Goal: Information Seeking & Learning: Stay updated

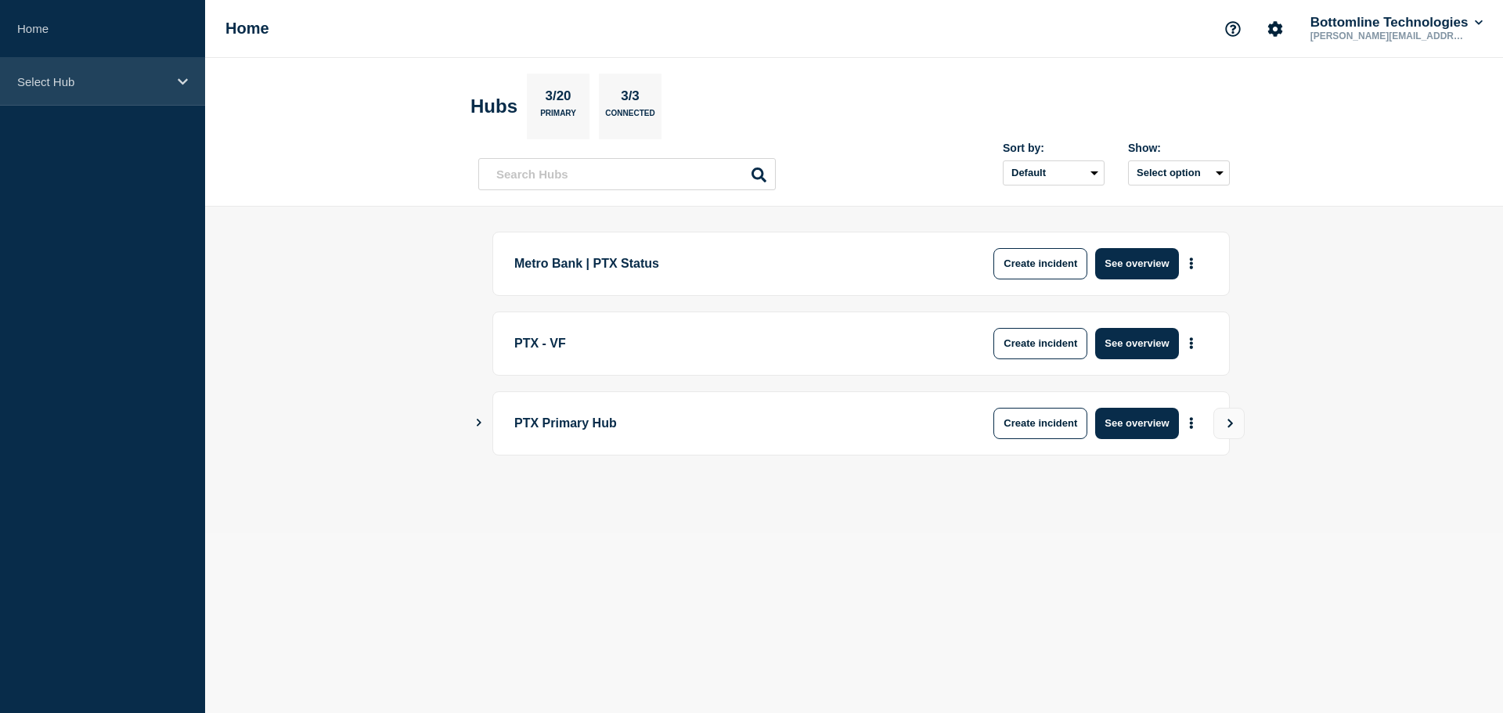
click at [112, 63] on div "Select Hub" at bounding box center [102, 82] width 205 height 48
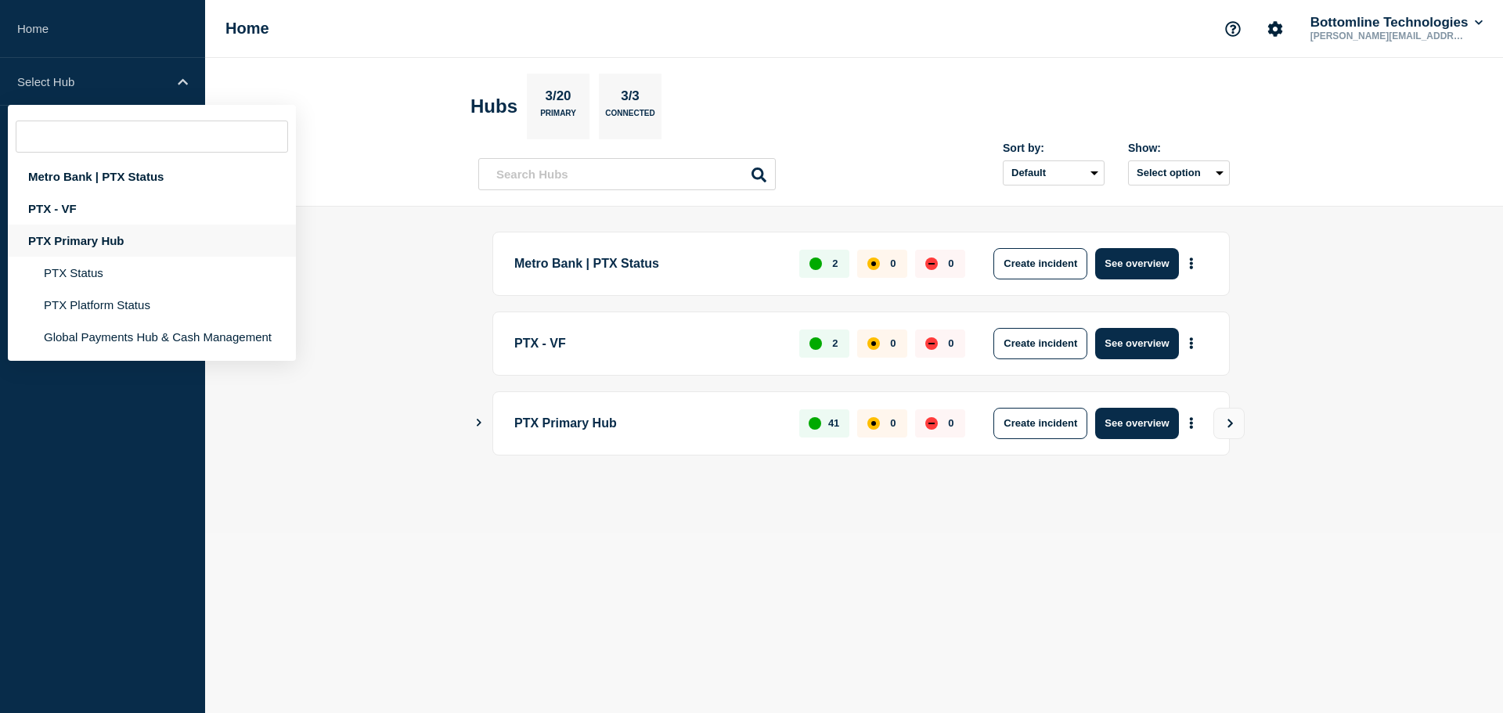
click at [129, 240] on div "PTX Primary Hub" at bounding box center [152, 241] width 288 height 32
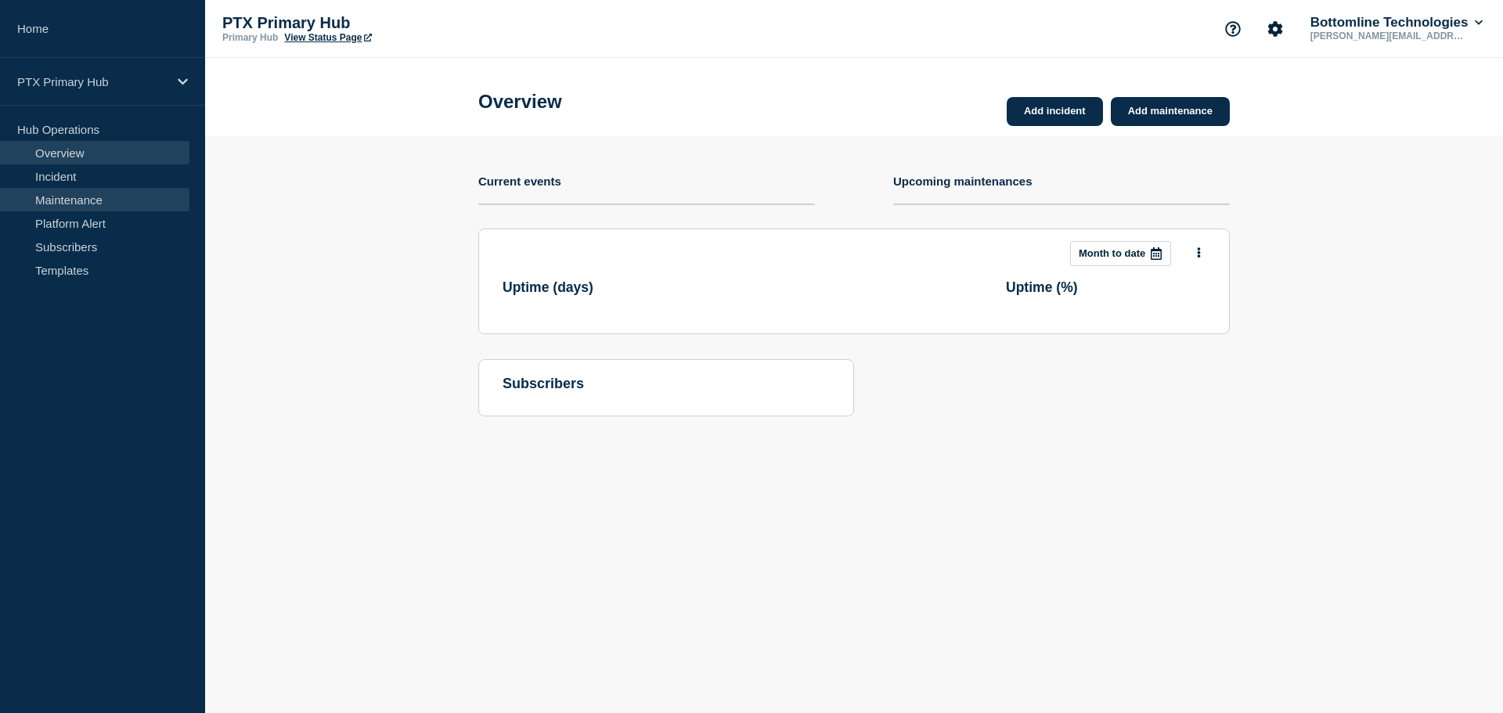
click at [124, 191] on link "Maintenance" at bounding box center [94, 199] width 189 height 23
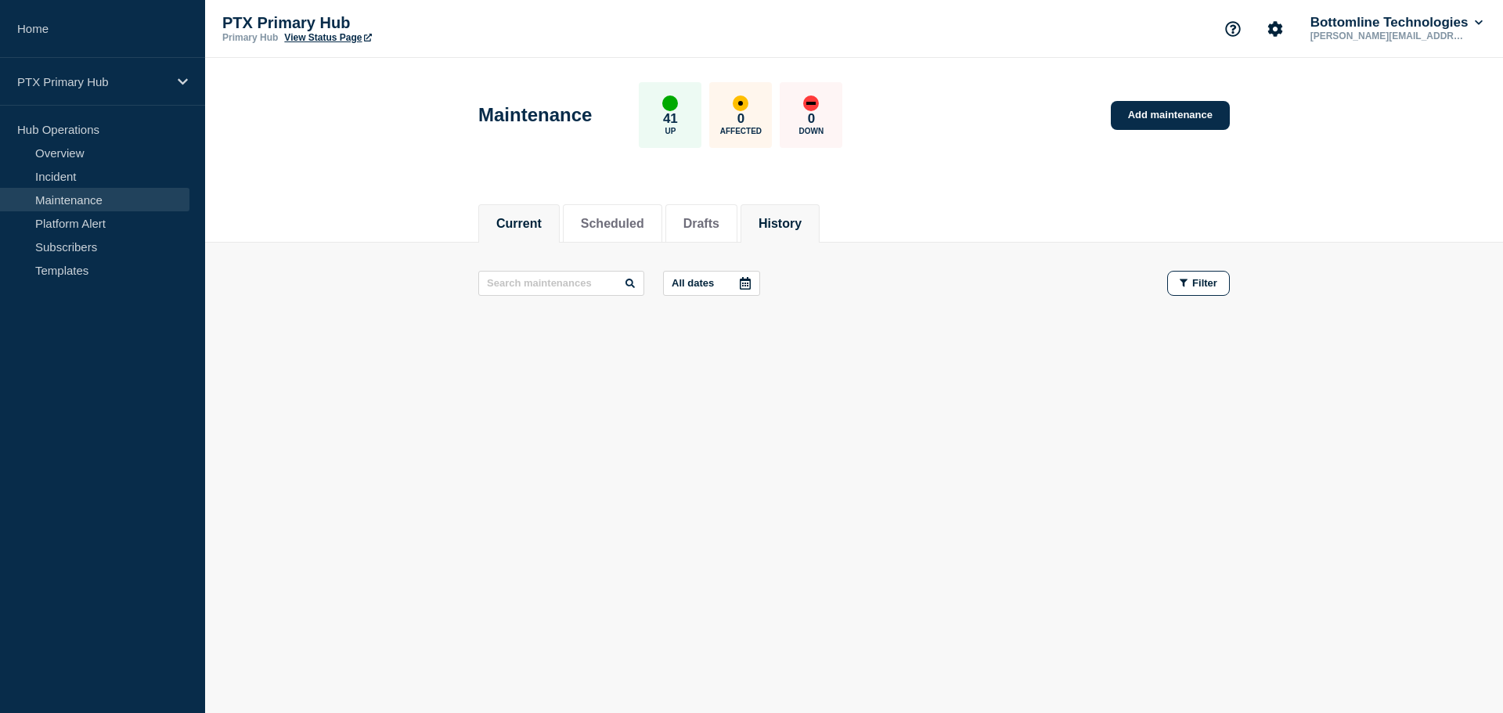
click at [783, 223] on button "History" at bounding box center [780, 224] width 43 height 14
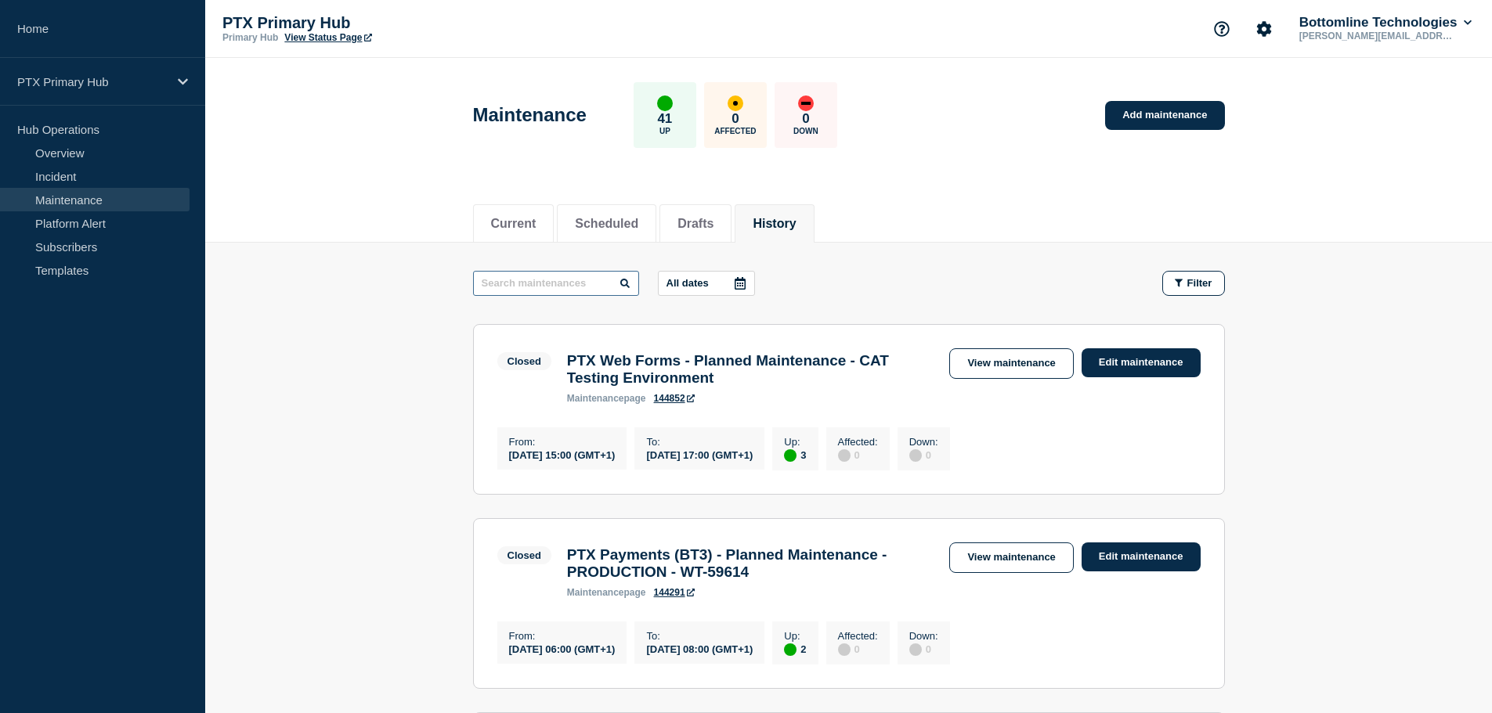
click at [547, 283] on input "text" at bounding box center [556, 283] width 166 height 25
type input "connect"
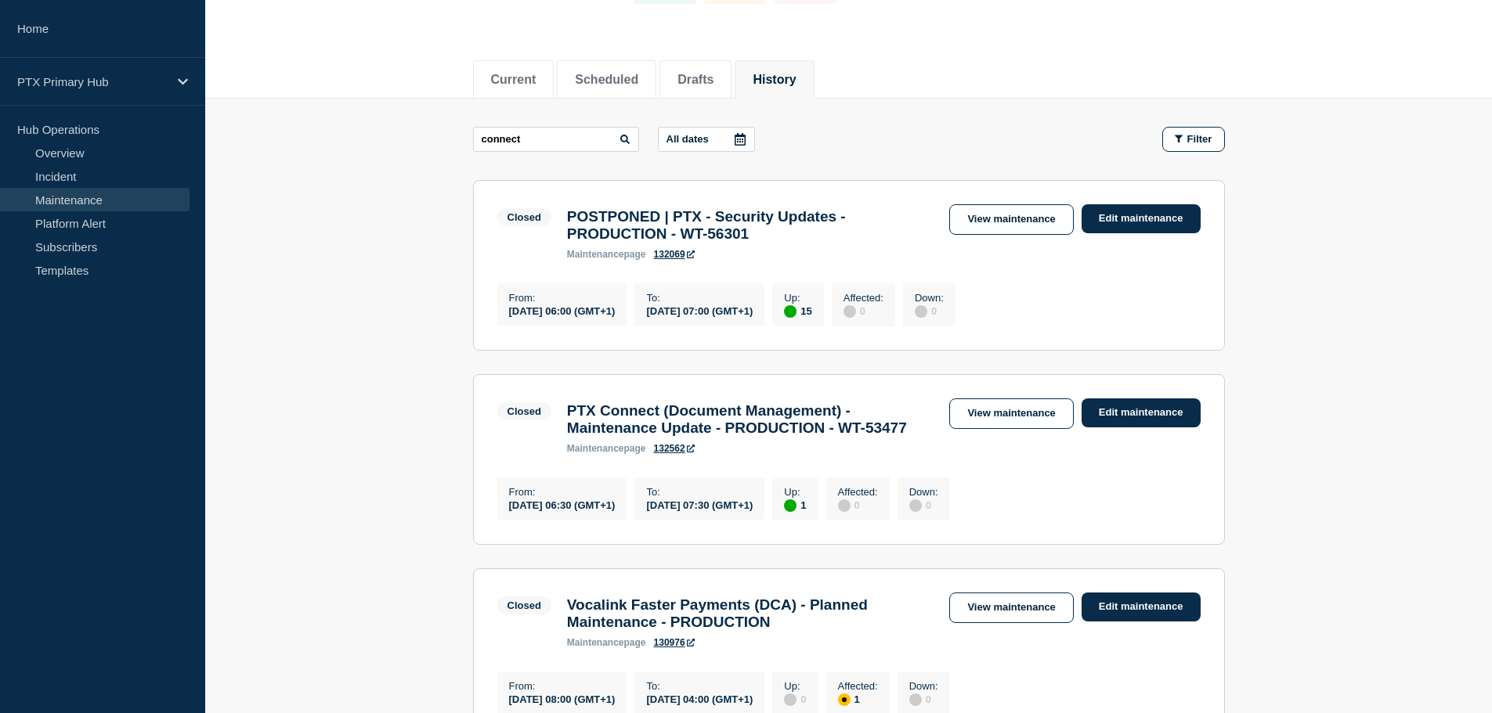
scroll to position [56, 0]
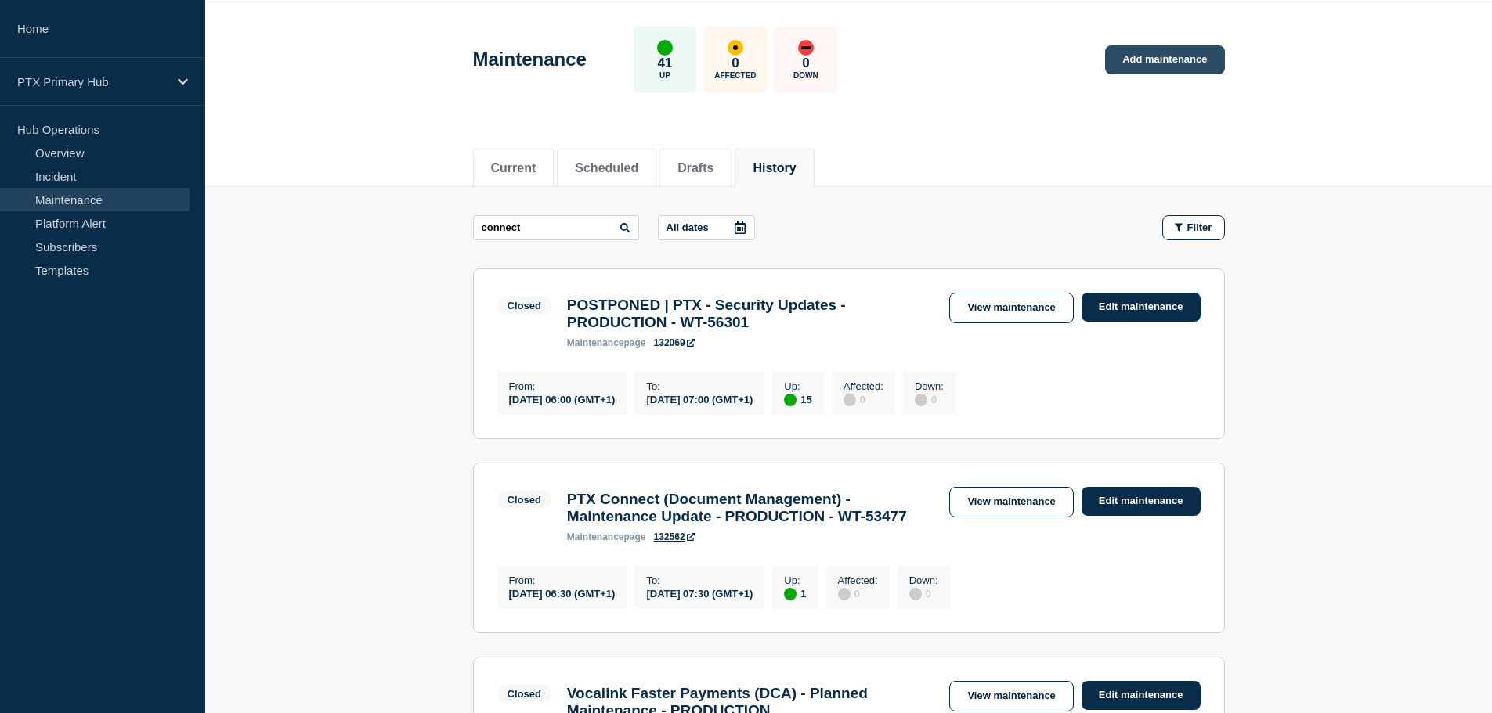
click at [1175, 54] on link "Add maintenance" at bounding box center [1164, 59] width 119 height 29
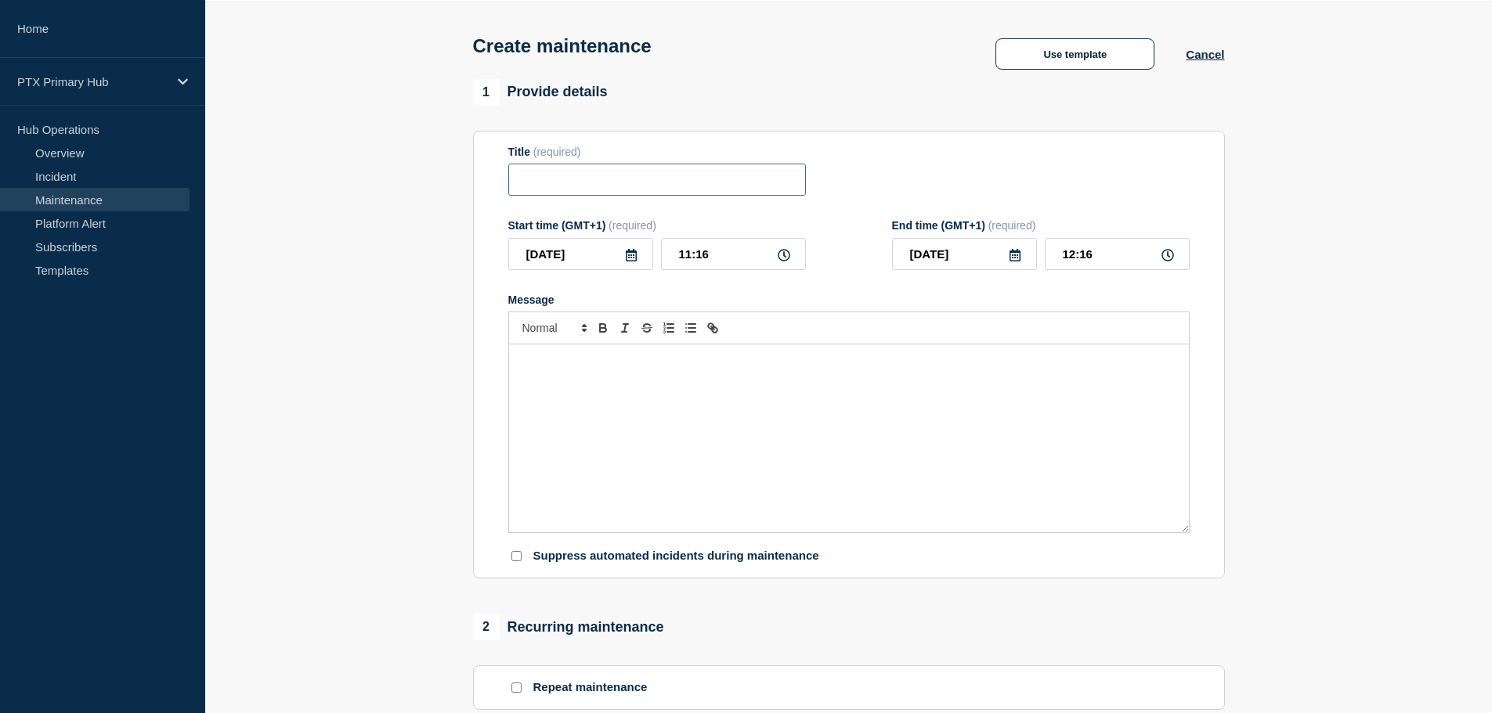
click at [603, 185] on input "Title" at bounding box center [657, 180] width 298 height 32
paste input "PTX Connect (Document Management) - Release v25.06.12.16 - PRODUCTION - WT-52143"
drag, startPoint x: 542, startPoint y: 166, endPoint x: 436, endPoint y: 165, distance: 105.7
click at [436, 165] on section "1 Provide details Title (required) PTX Connect (Document Management) - Release …" at bounding box center [848, 622] width 1286 height 1087
click at [542, 171] on input "PTX Connect (Document Management) - Release v25.06.12.16 - PRODUCTION - WT-52143" at bounding box center [657, 180] width 298 height 32
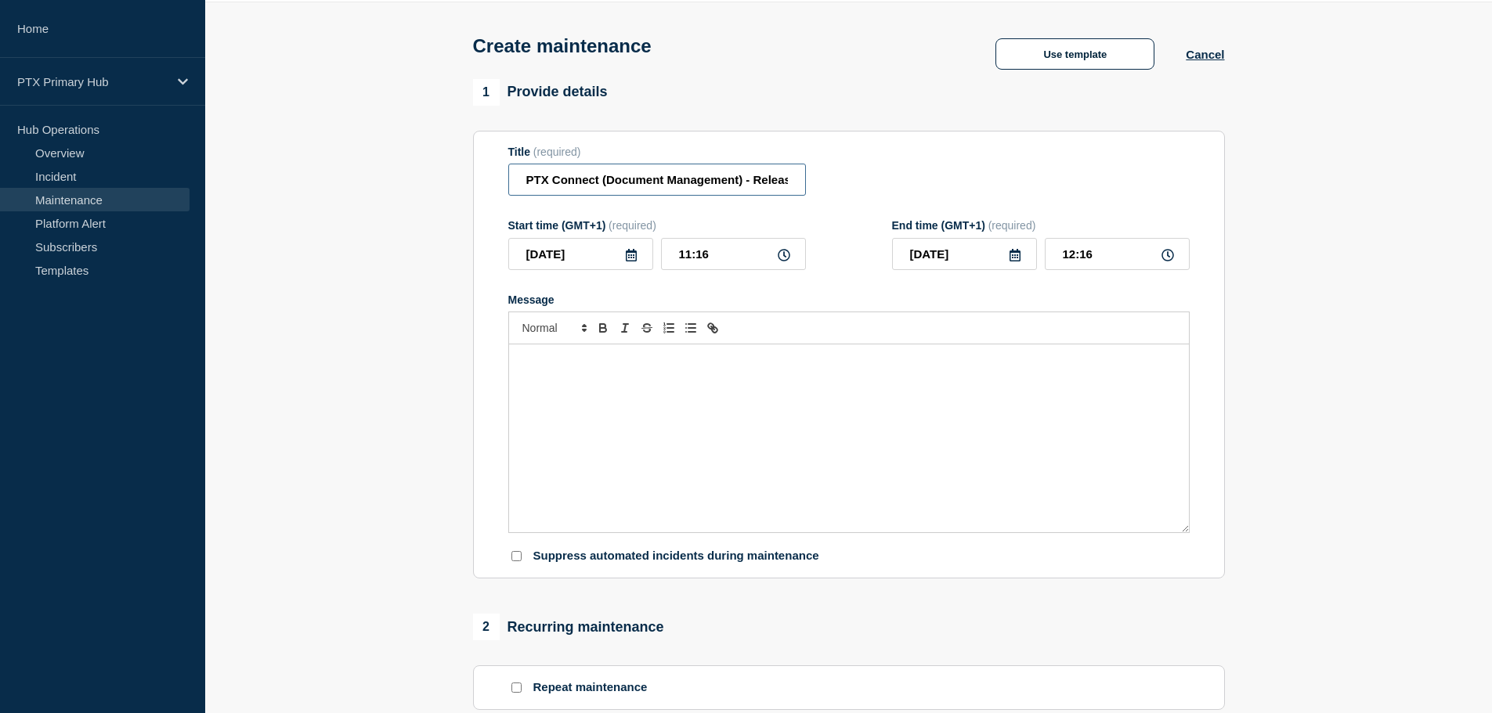
click at [529, 176] on input "PTX Connect (Document Management) - Release v25.06.12.16 - PRODUCTION - WT-52143" at bounding box center [657, 180] width 298 height 32
drag, startPoint x: 725, startPoint y: 193, endPoint x: 842, endPoint y: 167, distance: 119.7
click at [842, 167] on div "Title (required) PTX Connect (Document Management) - Release v25.06.12.16 - PRO…" at bounding box center [848, 171] width 681 height 51
click at [765, 189] on input "PTX Connect (Document Management) - Release v25.06.12.16 - PRODUCTION - WT-52143" at bounding box center [657, 180] width 298 height 32
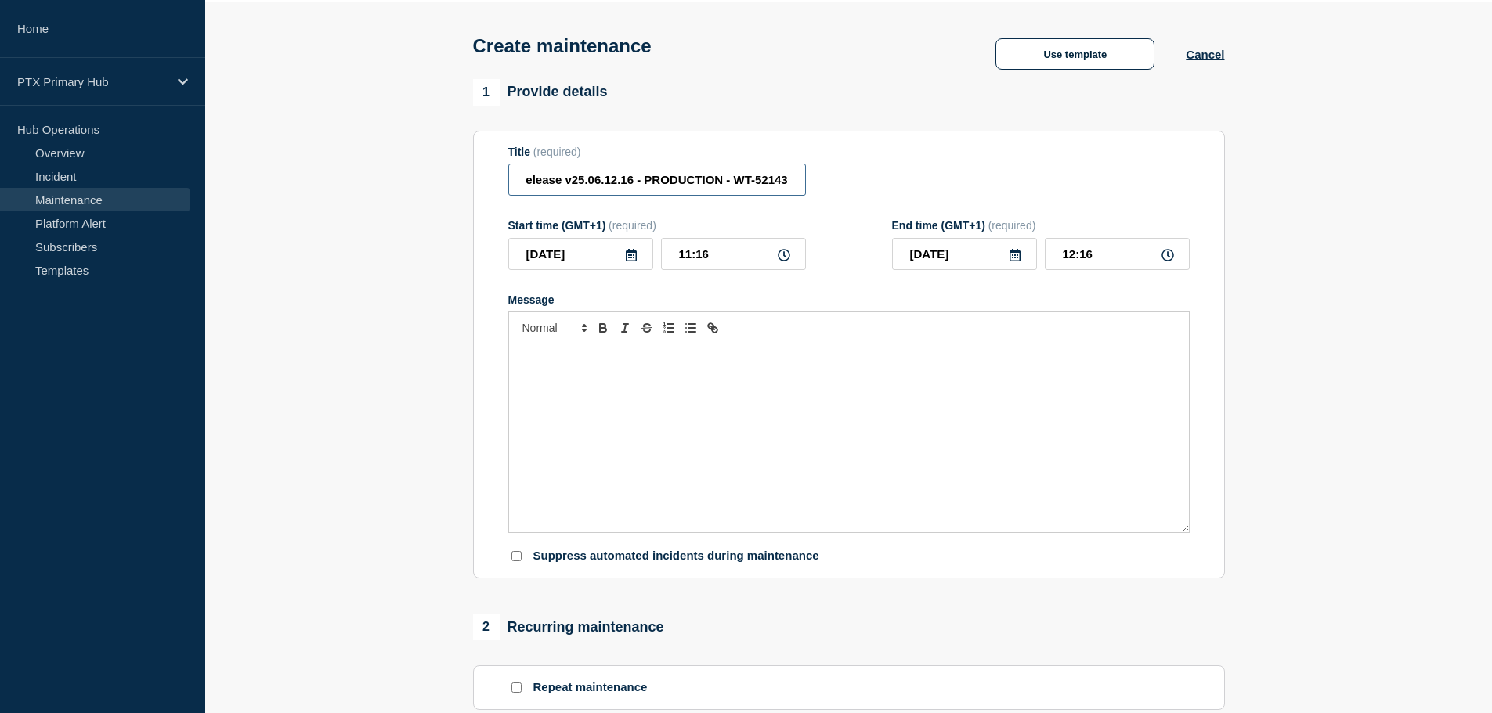
drag, startPoint x: 630, startPoint y: 182, endPoint x: 573, endPoint y: 186, distance: 57.2
click at [573, 186] on input "PTX Connect (Document Management) - Release v25.06.12.16 - PRODUCTION - WT-52143" at bounding box center [657, 180] width 298 height 32
paste input "9.19.19"
type input "PTX Connect (Document Management) - Release v25.09.19.19 - PRODUCTION - WT-52143"
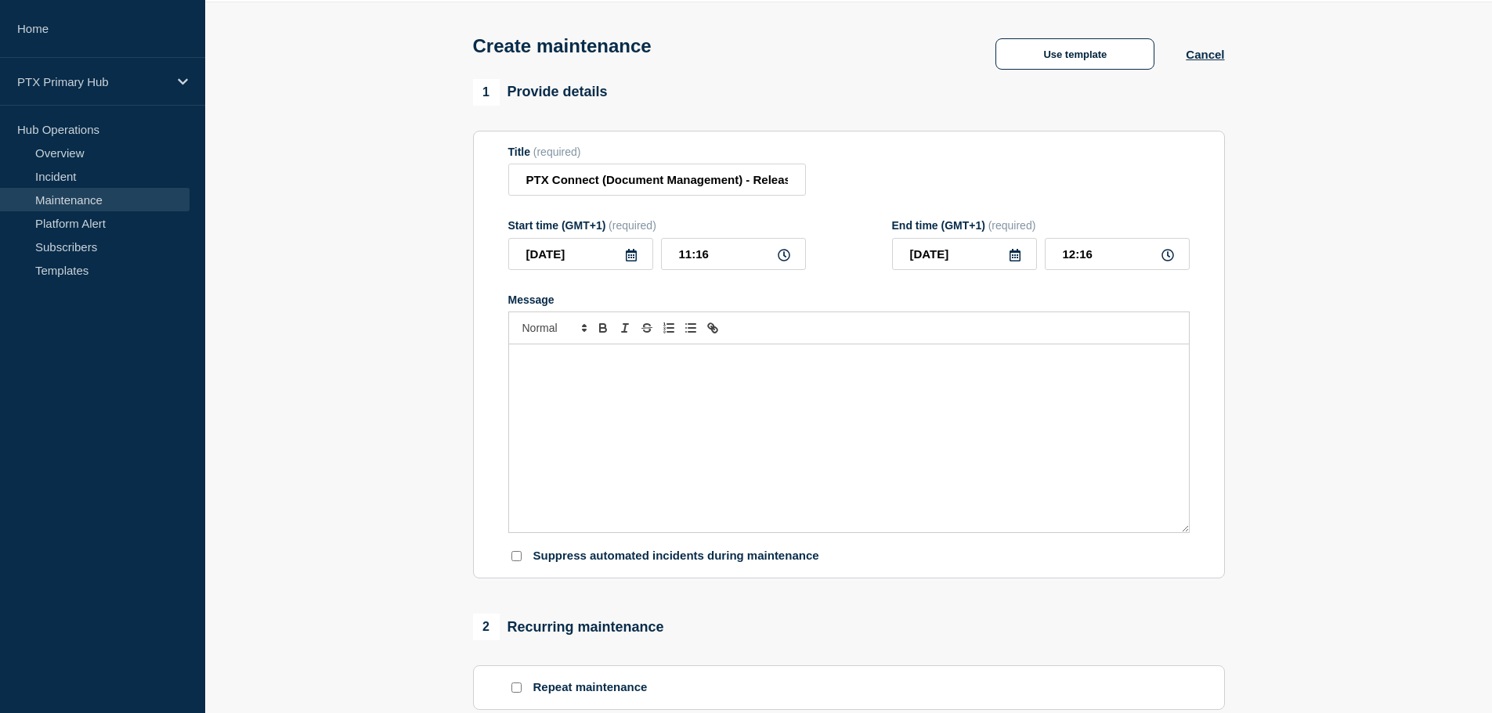
click at [785, 419] on div "Message" at bounding box center [849, 439] width 680 height 188
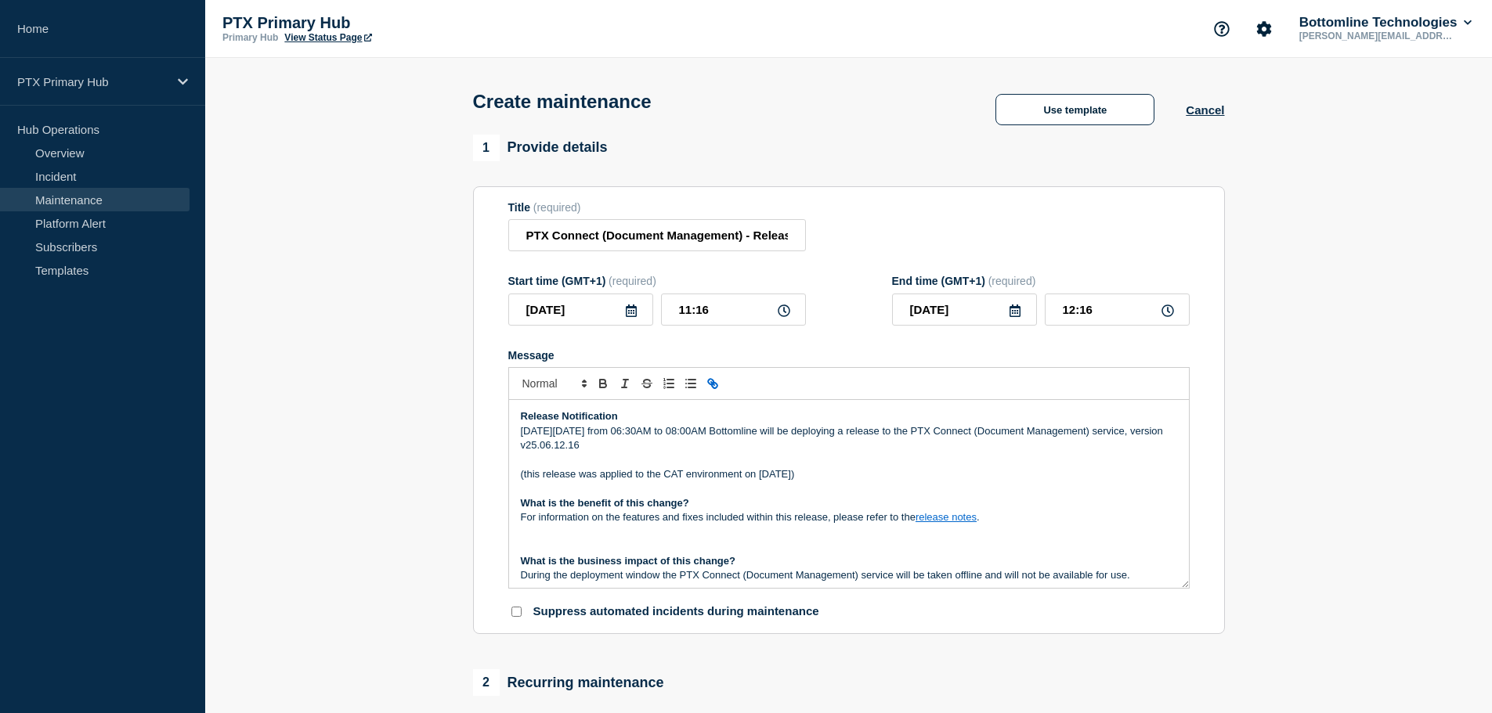
drag, startPoint x: 654, startPoint y: 440, endPoint x: 646, endPoint y: 449, distance: 11.6
click at [644, 444] on p "On Tuesday 24th June from 06:30AM to 08:00AM Bottomline will be deploying a rel…" at bounding box center [849, 438] width 656 height 29
click at [654, 451] on p "On Tuesday 24th June from 06:30AM to 08:00AM Bottomline will be deploying a rel…" at bounding box center [849, 438] width 656 height 29
drag, startPoint x: 645, startPoint y: 452, endPoint x: 600, endPoint y: 448, distance: 45.6
click at [599, 448] on p "On Tuesday 24th June from 06:30AM to 08:00AM Bottomline will be deploying a rel…" at bounding box center [849, 438] width 656 height 29
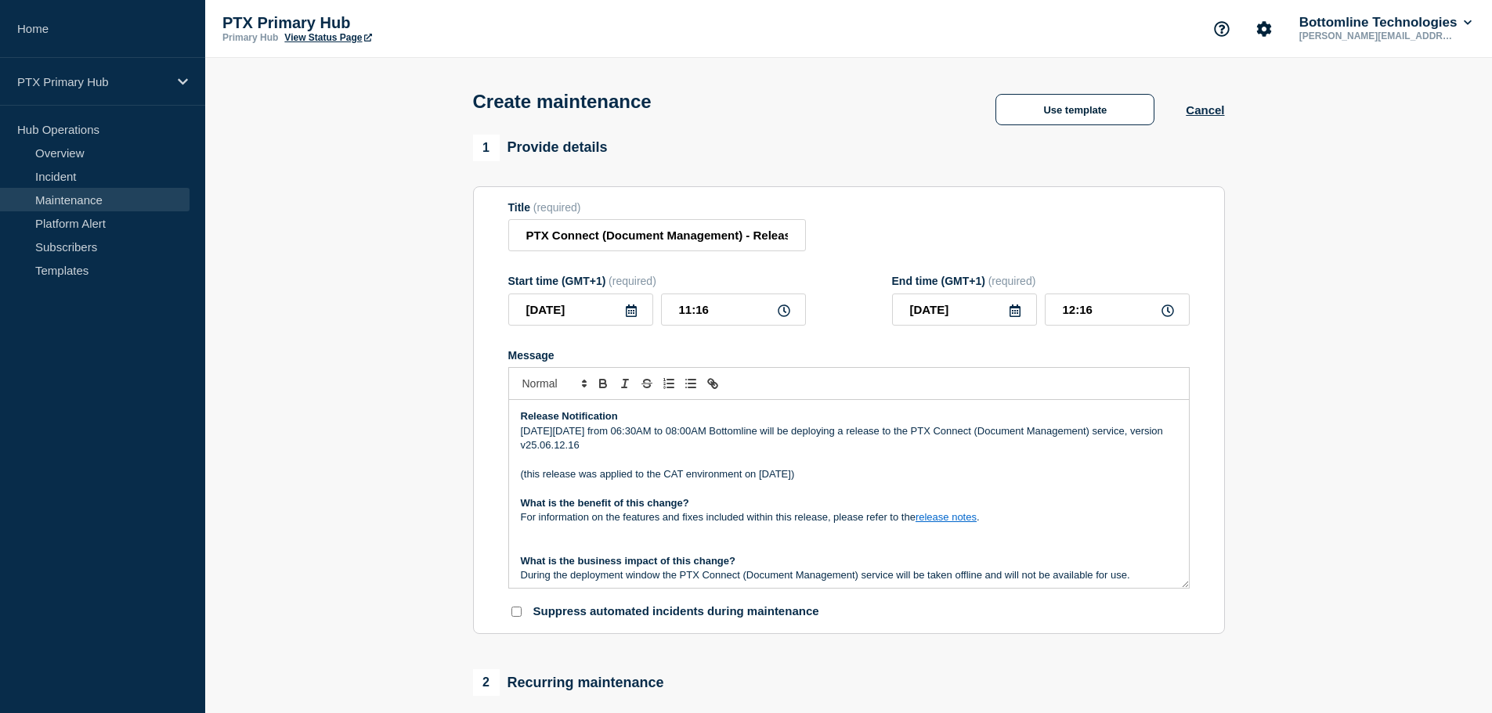
click at [705, 460] on p "Message" at bounding box center [849, 460] width 656 height 14
click at [655, 435] on p "On Tuesday 24th June from 06:30AM to 08:00AM Bottomline will be deploying a rel…" at bounding box center [849, 438] width 656 height 29
drag, startPoint x: 657, startPoint y: 448, endPoint x: 600, endPoint y: 448, distance: 57.2
click at [600, 449] on p "On Tuesday 24th June from 06:30AM to 08:00AM Bottomline will be deploying a rel…" at bounding box center [849, 438] width 656 height 29
paste div "Message"
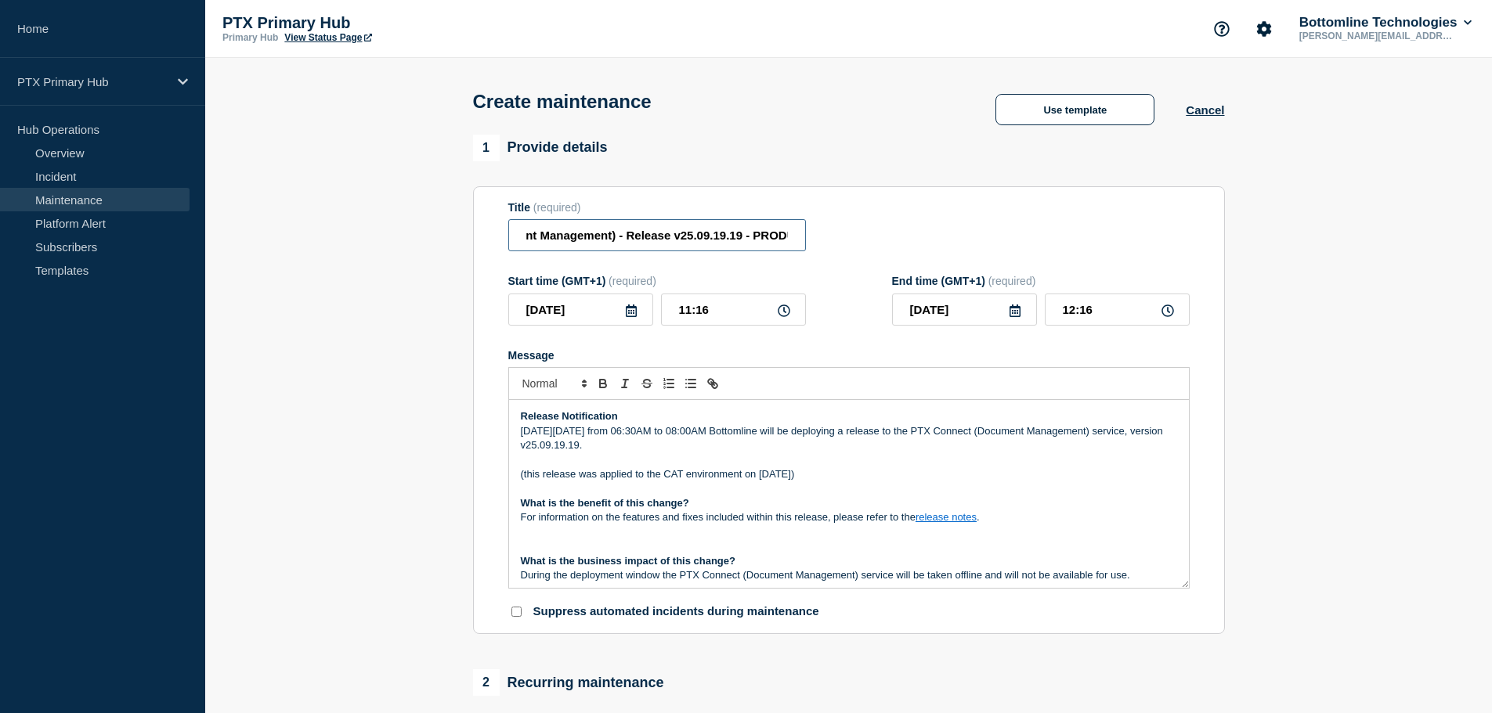
scroll to position [0, 236]
drag, startPoint x: 785, startPoint y: 235, endPoint x: 921, endPoint y: 240, distance: 136.3
click at [921, 240] on div "Title (required) PTX Connect (Document Management) - Release v25.09.19.19 - PRO…" at bounding box center [848, 226] width 681 height 51
click at [797, 233] on input "PTX Connect (Document Management) - Release v25.09.19.19 - PRODUCTION - WT-52143" at bounding box center [657, 235] width 298 height 32
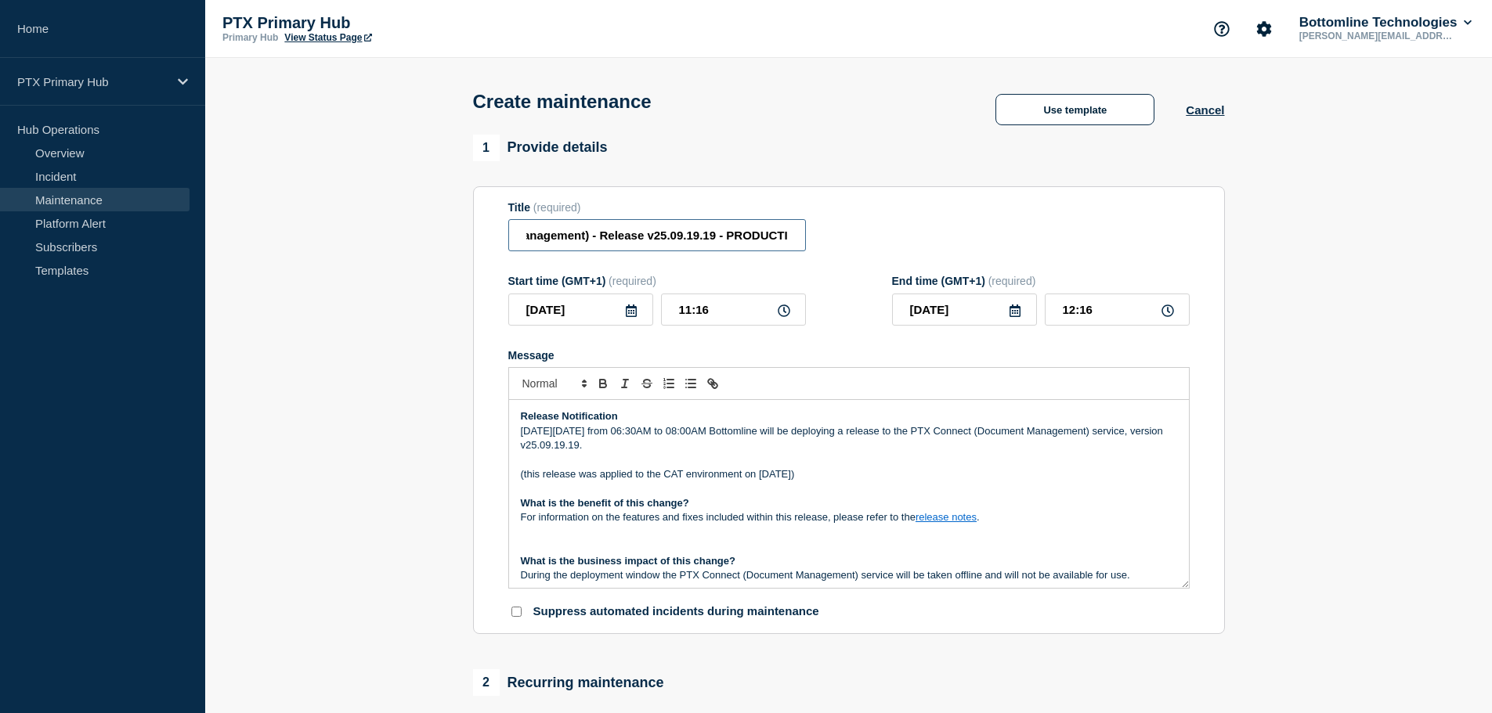
drag, startPoint x: 749, startPoint y: 241, endPoint x: 831, endPoint y: 226, distance: 82.8
click at [835, 225] on div "Title (required) PTX Connect (Document Management) - Release v25.09.19.19 - PRO…" at bounding box center [848, 226] width 681 height 51
click at [760, 236] on input "PTX Connect (Document Management) - Release v25.09.19.19 - PRODUCTION - WT-52143" at bounding box center [657, 235] width 298 height 32
click at [732, 233] on input "PTX Connect (Document Management) - Release v25.09.19.19 - PRODUCTION - WT-52143" at bounding box center [657, 235] width 298 height 32
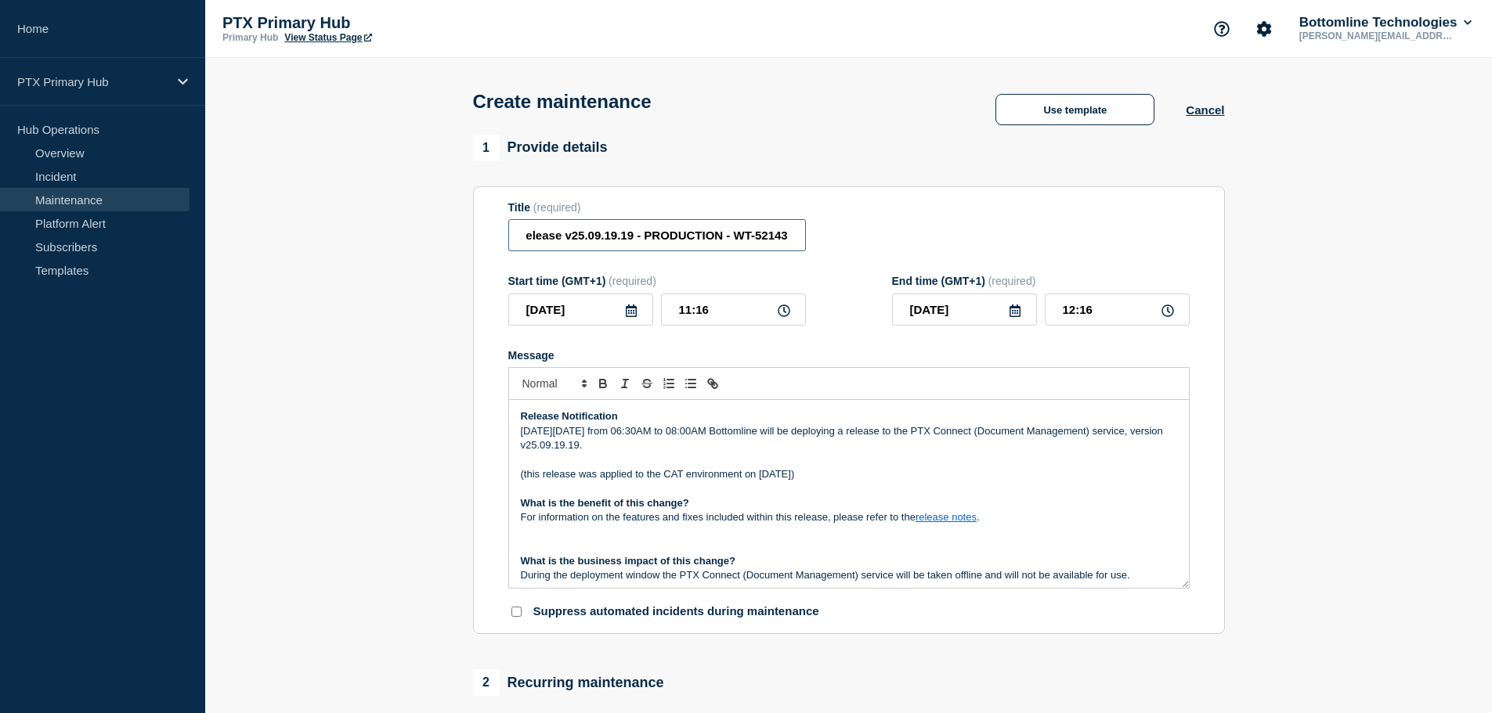
click at [744, 240] on input "PTX Connect (Document Management) - Release v25.09.19.19 - PRODUCTION - WT-52143" at bounding box center [657, 235] width 298 height 32
drag, startPoint x: 735, startPoint y: 239, endPoint x: 824, endPoint y: 228, distance: 89.2
click at [824, 228] on div "Title (required) PTX Connect (Document Management) - Release v25.09.19.19 - PRO…" at bounding box center [848, 226] width 681 height 51
paste input "8412"
type input "PTX Connect (Document Management) - Release v25.09.19.19 - PRODUCTION - WT-58412"
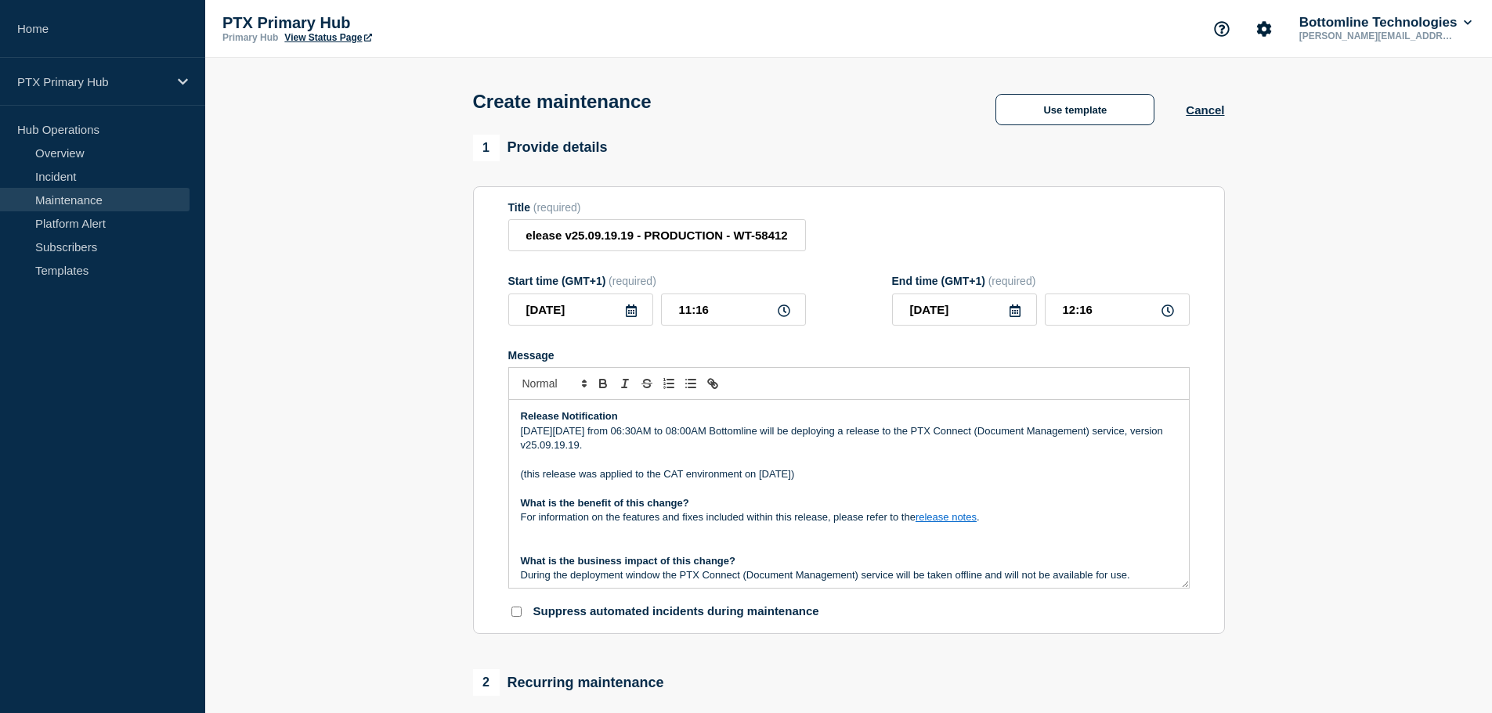
click at [799, 472] on p "(this release was applied to the CAT environment on 18th June)" at bounding box center [849, 474] width 656 height 14
drag, startPoint x: 801, startPoint y: 479, endPoint x: 763, endPoint y: 473, distance: 38.9
click at [763, 473] on p "(this release was applied to the CAT environment on 18th June)" at bounding box center [849, 474] width 656 height 14
click at [825, 480] on p "(this release was applied to the CAT environment on 1st October)" at bounding box center [849, 474] width 656 height 14
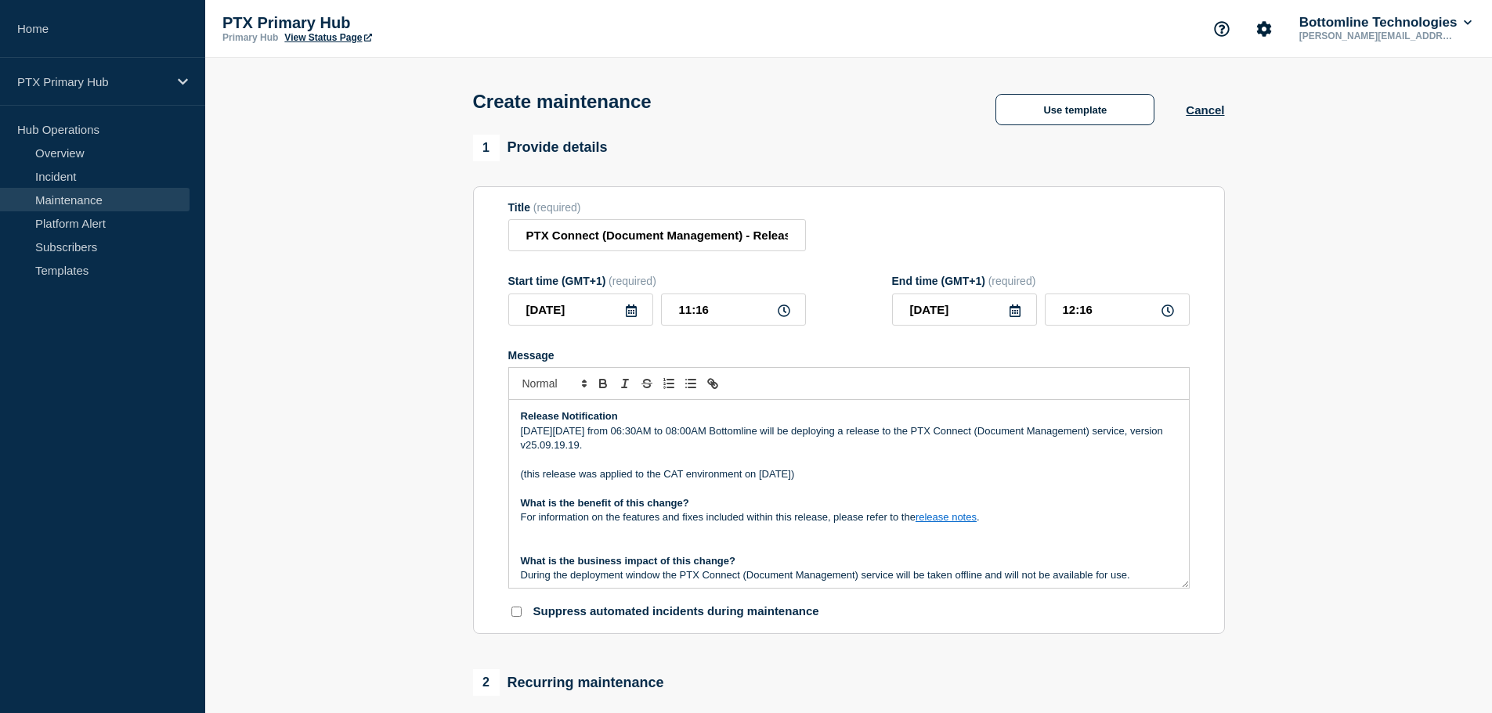
click at [848, 471] on p "(this release was applied to the CAT environment on 1st October)" at bounding box center [849, 474] width 656 height 14
click at [965, 521] on link "release notes" at bounding box center [945, 517] width 61 height 12
click at [1001, 551] on link at bounding box center [982, 545] width 37 height 12
paste input "91919"
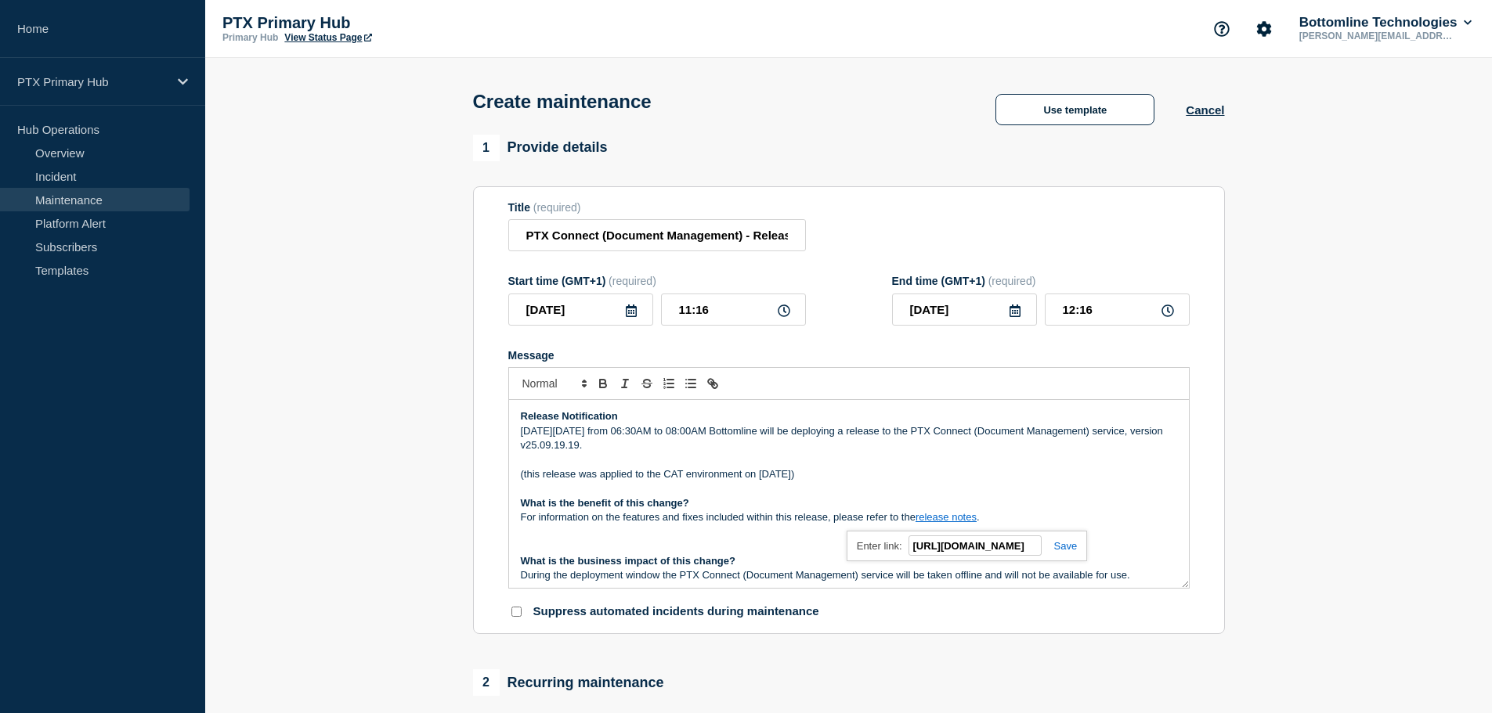
type input "https://bottomline-ptx.readme.io/docs/connect-25091919"
click at [1056, 551] on link at bounding box center [1059, 546] width 36 height 12
click at [976, 523] on link "release notes" at bounding box center [945, 517] width 61 height 12
click at [965, 521] on link "release notes" at bounding box center [945, 517] width 61 height 12
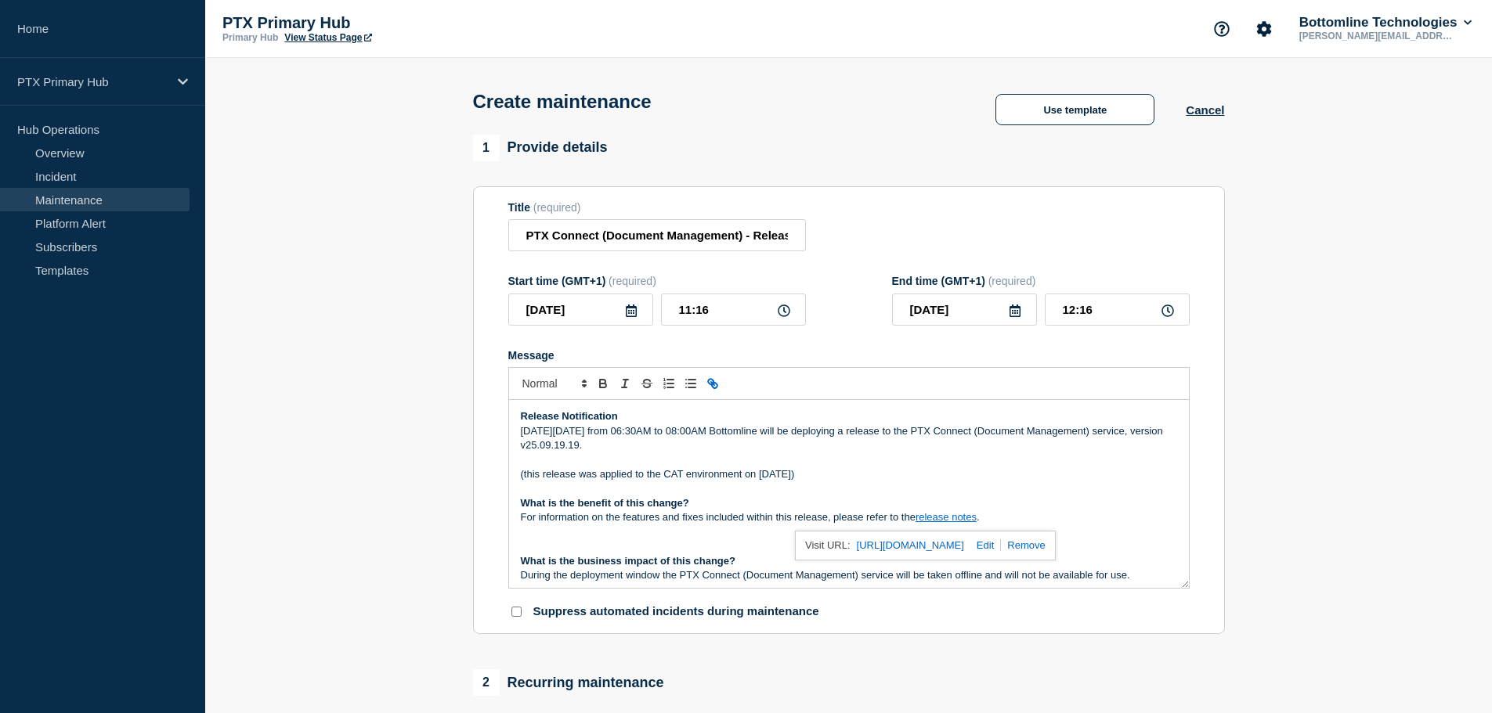
click at [948, 548] on link "https://bottomline-ptx.readme.io/docs/connect-25091919" at bounding box center [910, 546] width 107 height 20
click at [964, 542] on link "https://bottomline-ptx.readme.io/docs/connect-25091919" at bounding box center [910, 546] width 107 height 20
click at [956, 465] on p "Message" at bounding box center [849, 460] width 656 height 14
click at [634, 310] on icon at bounding box center [631, 311] width 11 height 13
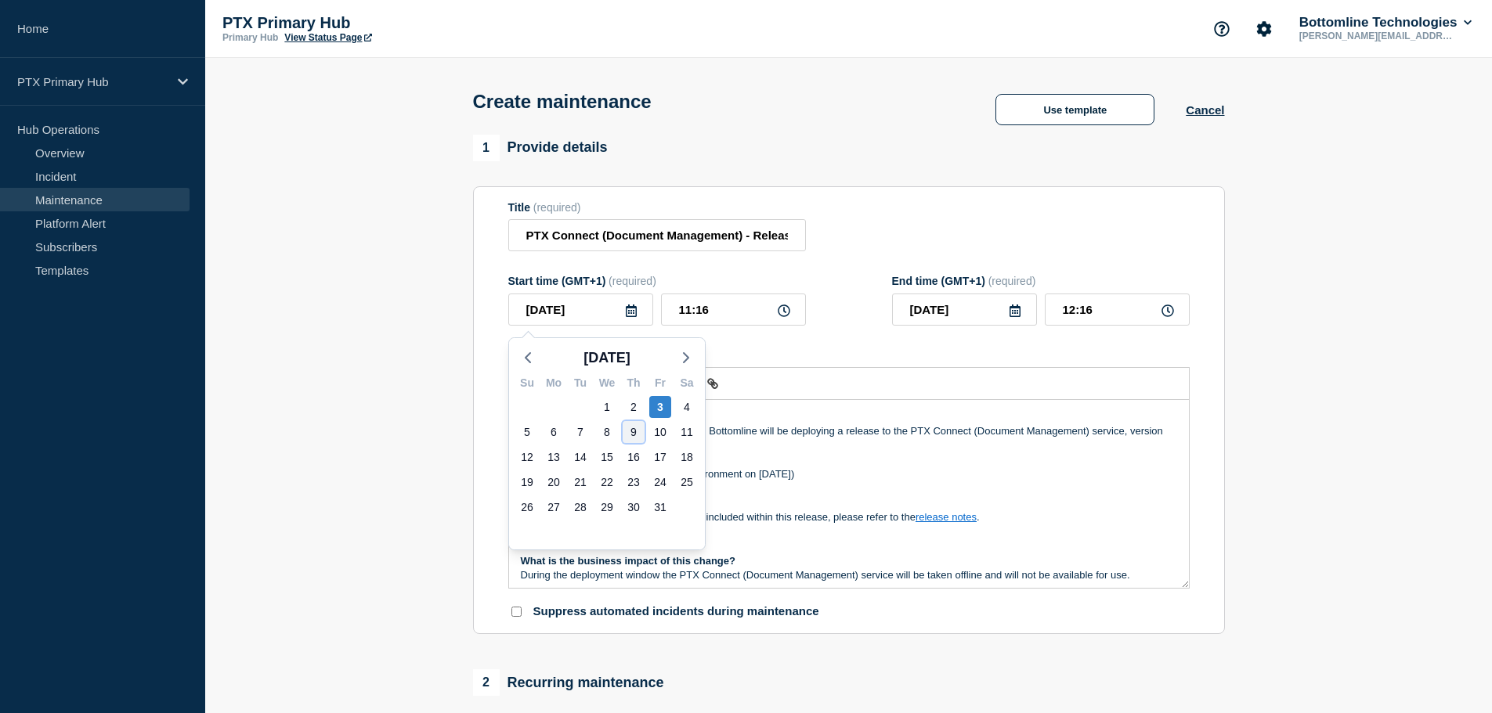
click at [634, 435] on div "9" at bounding box center [633, 432] width 22 height 22
type input "2025-10-09"
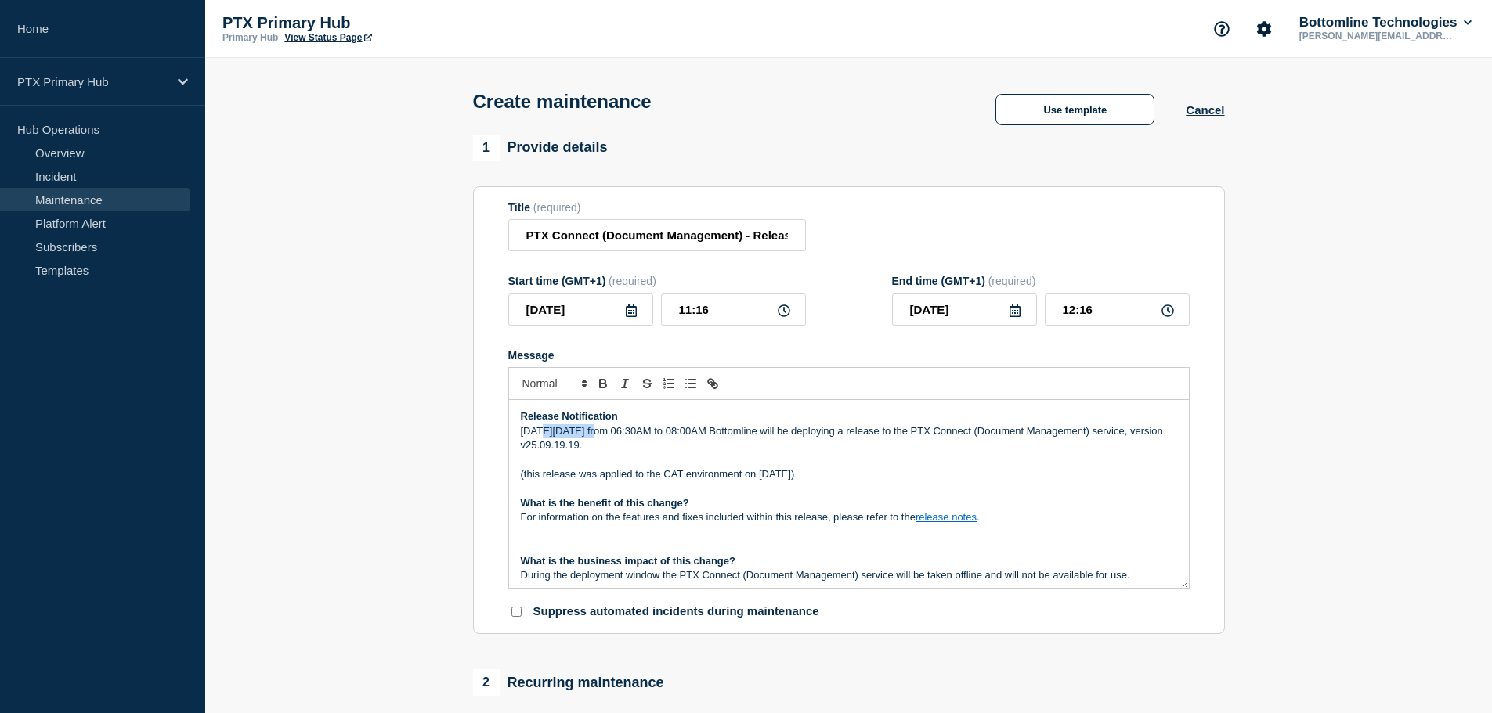
drag, startPoint x: 595, startPoint y: 436, endPoint x: 545, endPoint y: 431, distance: 50.3
click at [545, 431] on p "On Tuesday 24th June from 06:30AM to 08:00AM Bottomline will be deploying a rel…" at bounding box center [849, 438] width 656 height 29
click at [723, 434] on p "On Thursday 9th October from 06:30AM to 08:00AM Bottomline will be deploying a …" at bounding box center [849, 438] width 656 height 29
click at [736, 431] on p "On Thursday 9th October from 06:30AM to 07:00AM Bottomline will be deploying a …" at bounding box center [849, 438] width 656 height 29
drag, startPoint x: 697, startPoint y: 313, endPoint x: 586, endPoint y: 298, distance: 112.2
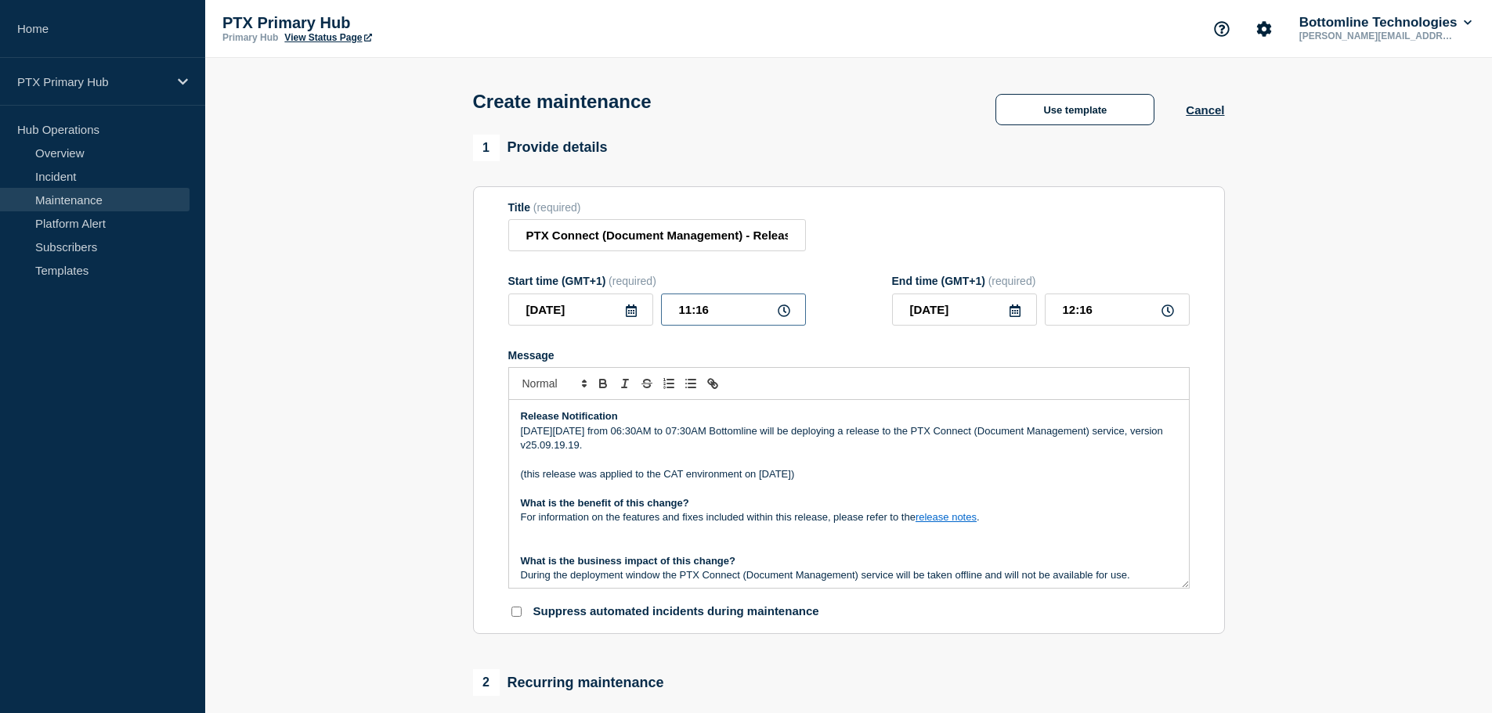
click at [586, 298] on div "2025-10-09 11:16" at bounding box center [657, 310] width 298 height 32
type input "06:30"
type input "07:30"
click at [886, 493] on p "Message" at bounding box center [849, 489] width 656 height 14
click at [813, 712] on div "2 Recurring maintenance Repeat maintenance" at bounding box center [849, 717] width 752 height 96
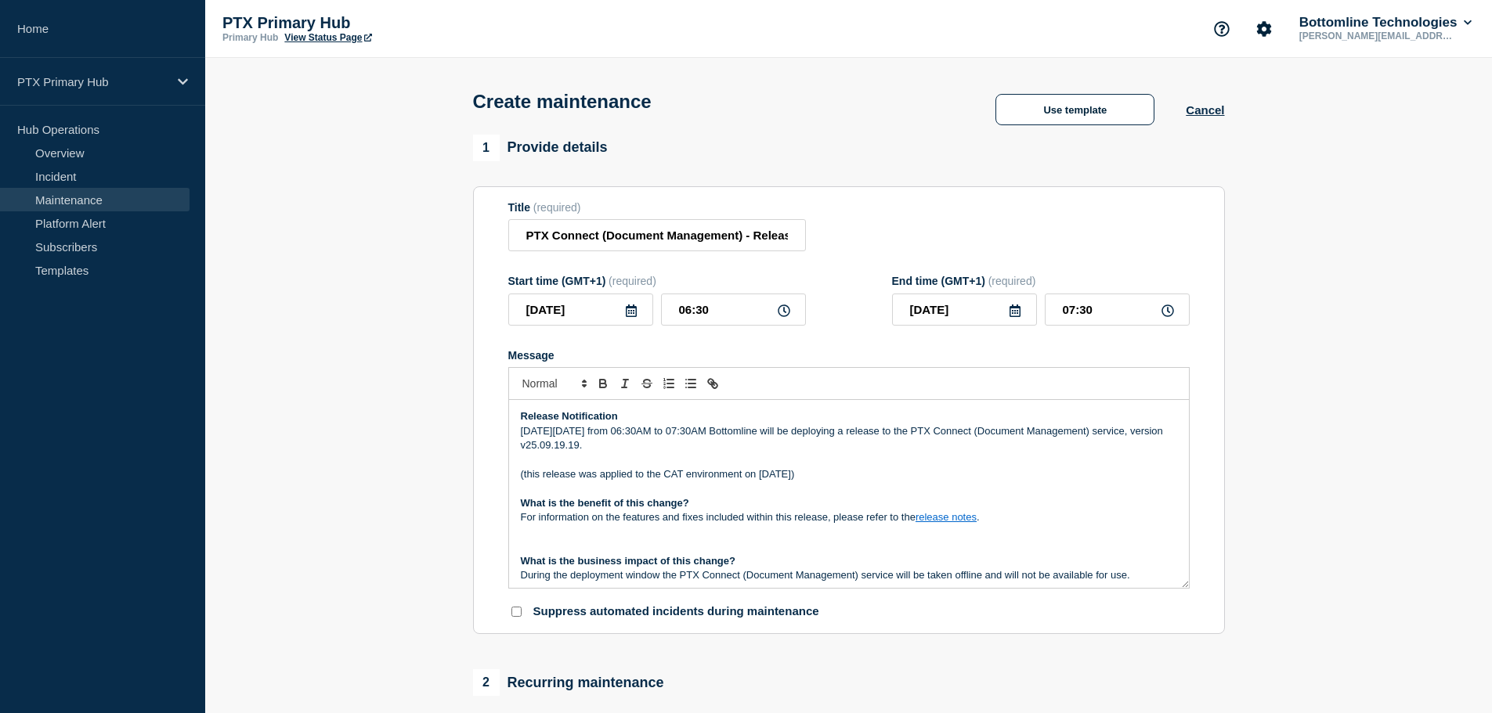
click at [1067, 471] on p "(this release was applied to the CAT environment on 1st October)" at bounding box center [849, 474] width 656 height 14
drag, startPoint x: 643, startPoint y: 238, endPoint x: 240, endPoint y: 243, distance: 402.5
click at [240, 243] on section "1 Provide details Title (required) PTX Connect (Document Management) - Release …" at bounding box center [848, 678] width 1286 height 1087
click at [524, 247] on input "PTX Connect (Document Management) - Release v25.09.19.19 - PRODUCTION - WT-58412" at bounding box center [657, 235] width 298 height 32
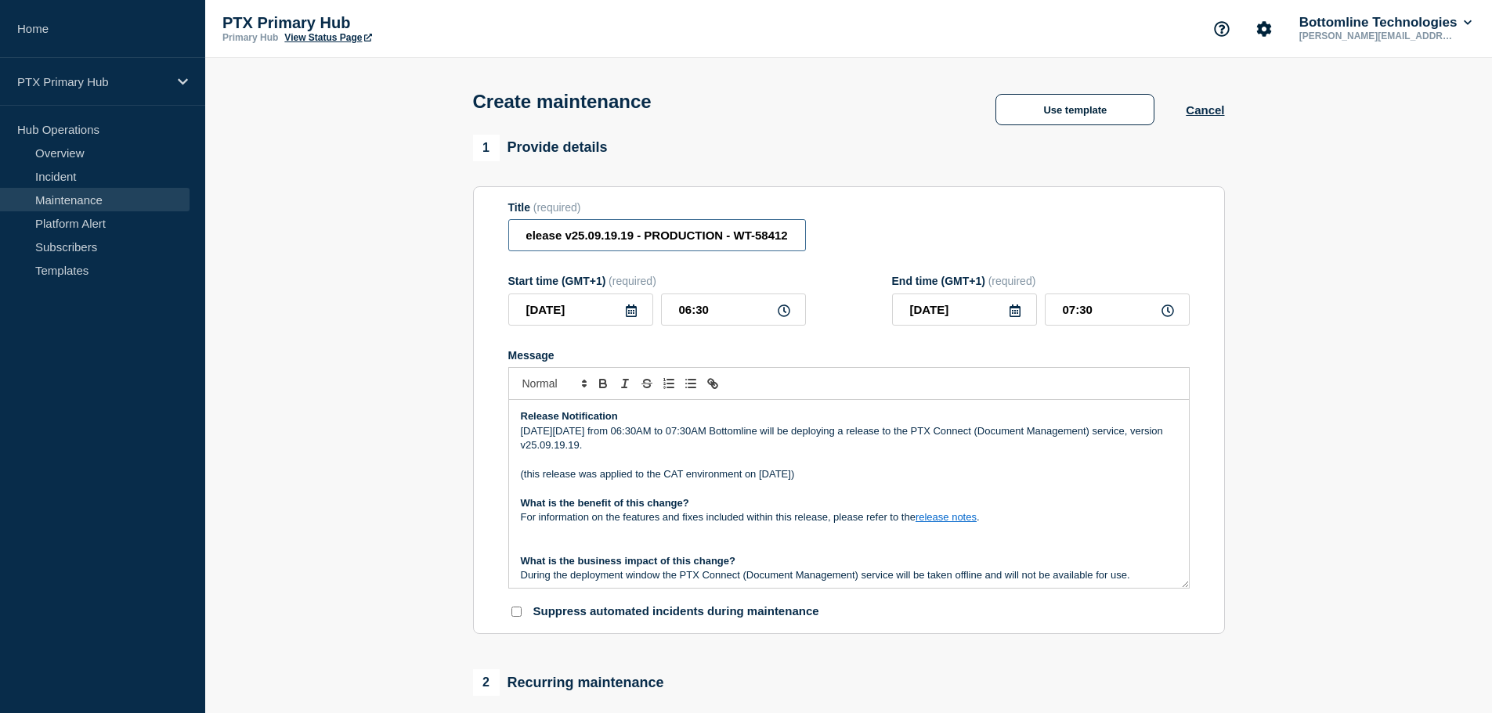
drag, startPoint x: 612, startPoint y: 227, endPoint x: 788, endPoint y: 229, distance: 176.2
click at [788, 229] on input "PTX Connect (Document Management) - Release v25.09.19.19 - PRODUCTION - WT-58412" at bounding box center [657, 235] width 298 height 32
click at [1045, 534] on p "Message" at bounding box center [849, 532] width 656 height 14
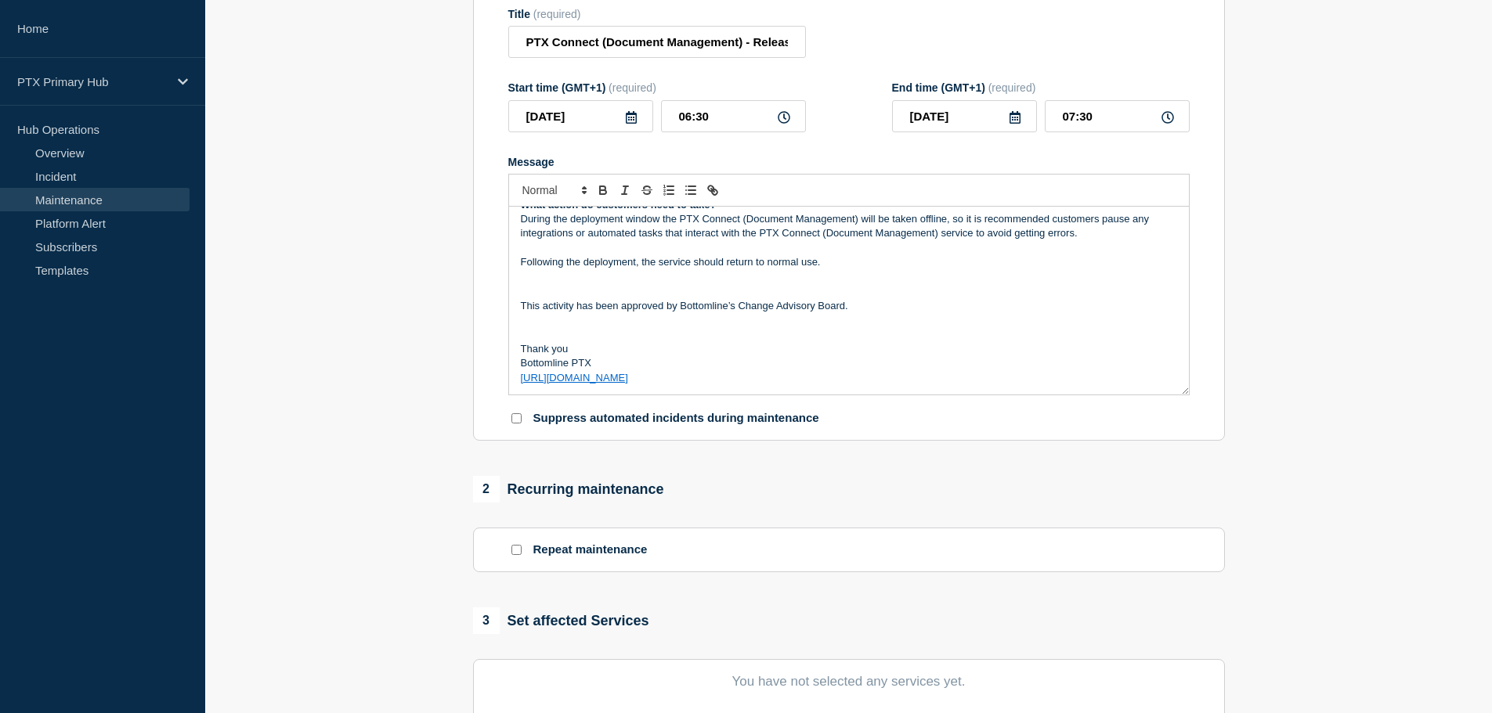
scroll to position [313, 0]
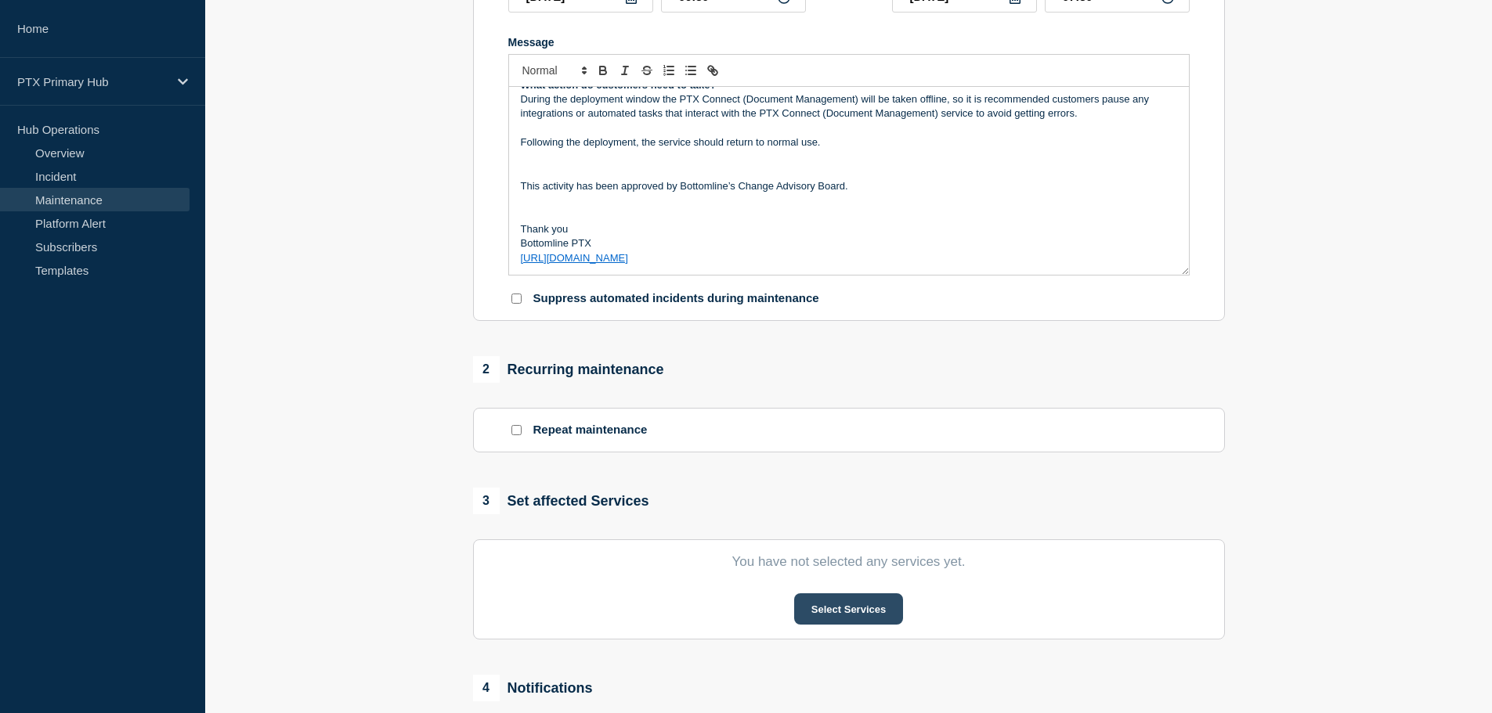
click at [823, 616] on button "Select Services" at bounding box center [848, 609] width 109 height 31
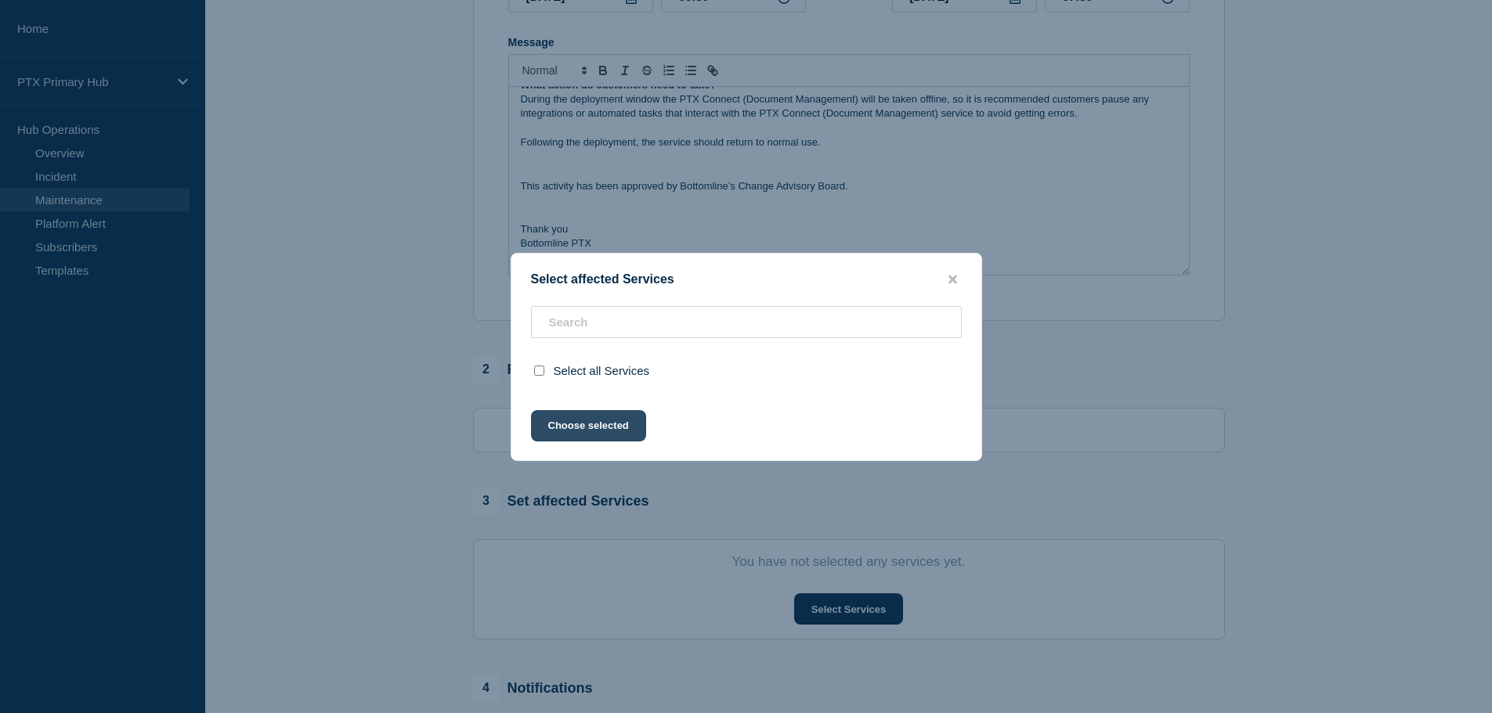
click at [585, 413] on button "Choose selected" at bounding box center [588, 425] width 115 height 31
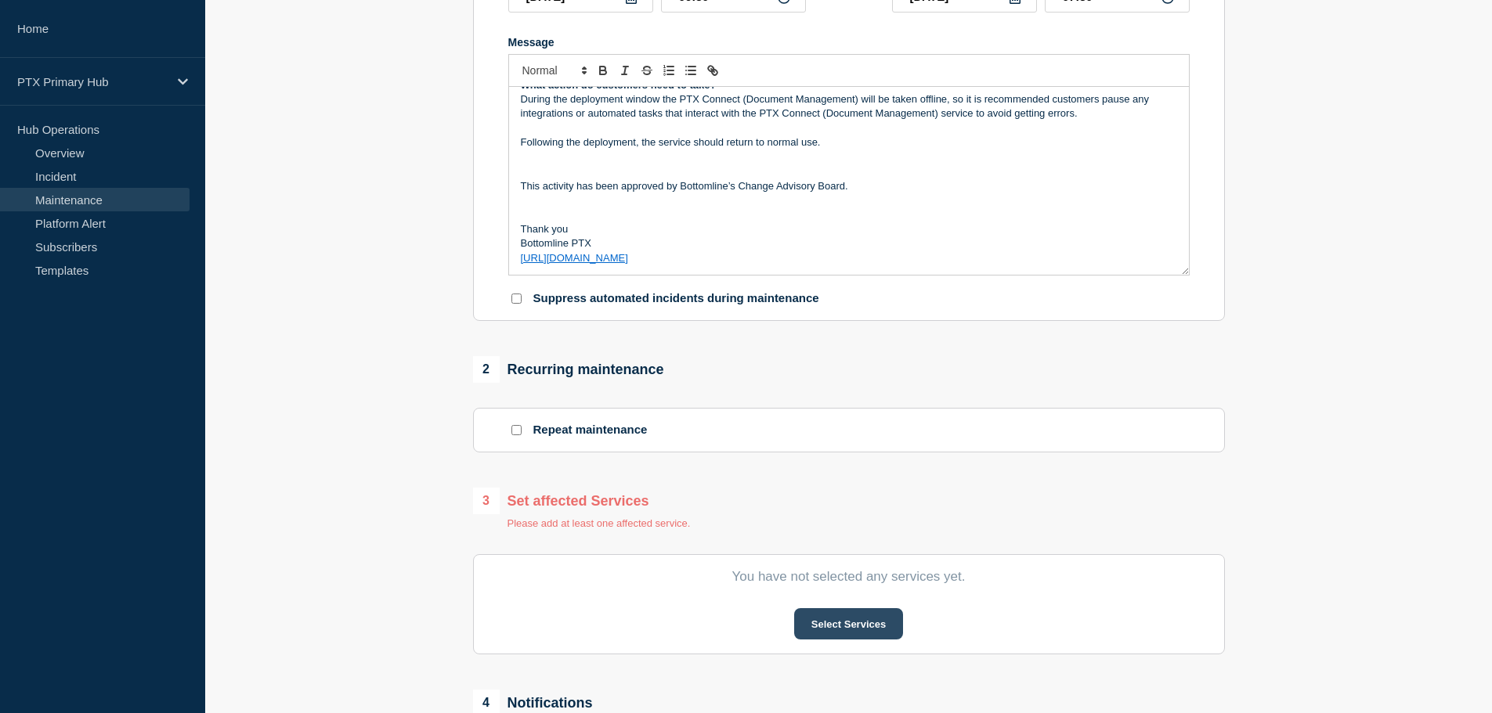
click at [834, 626] on button "Select Services" at bounding box center [848, 623] width 109 height 31
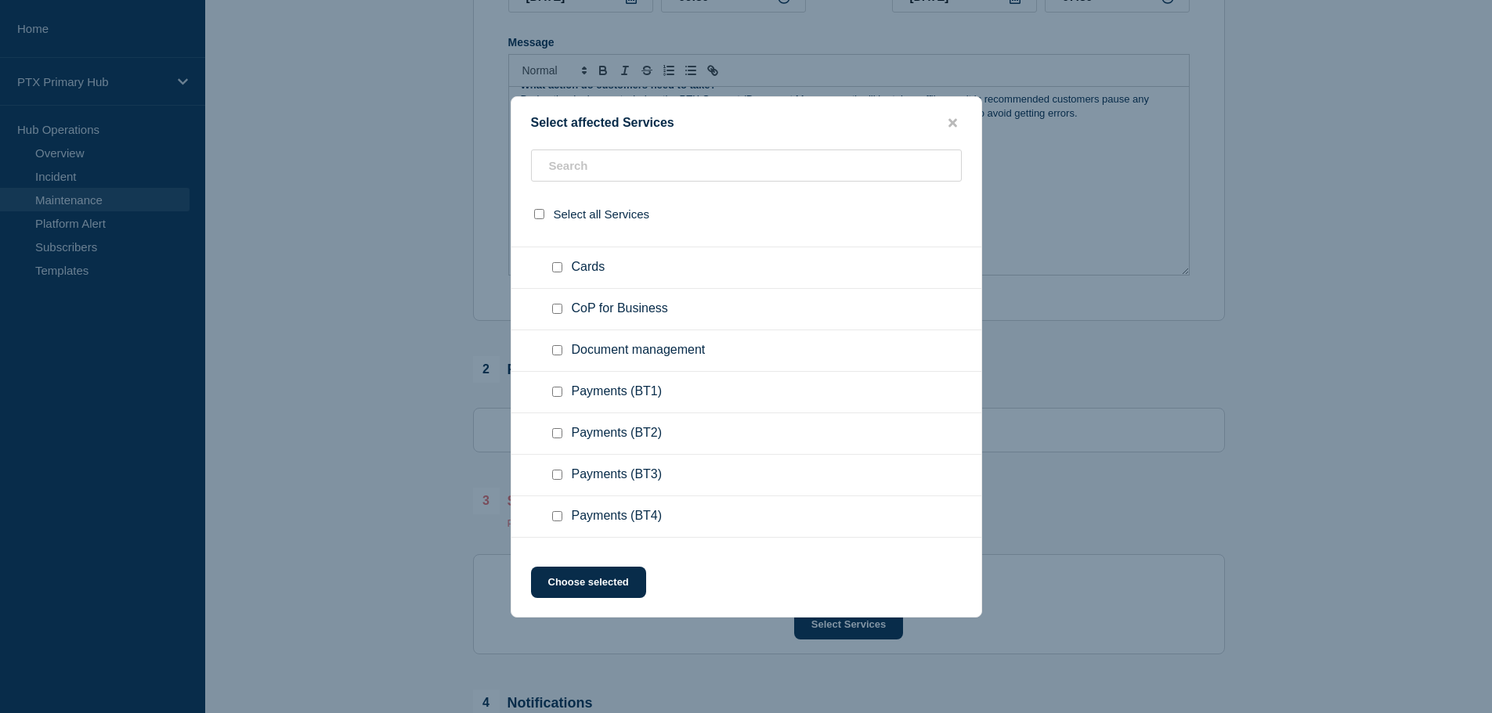
scroll to position [626, 0]
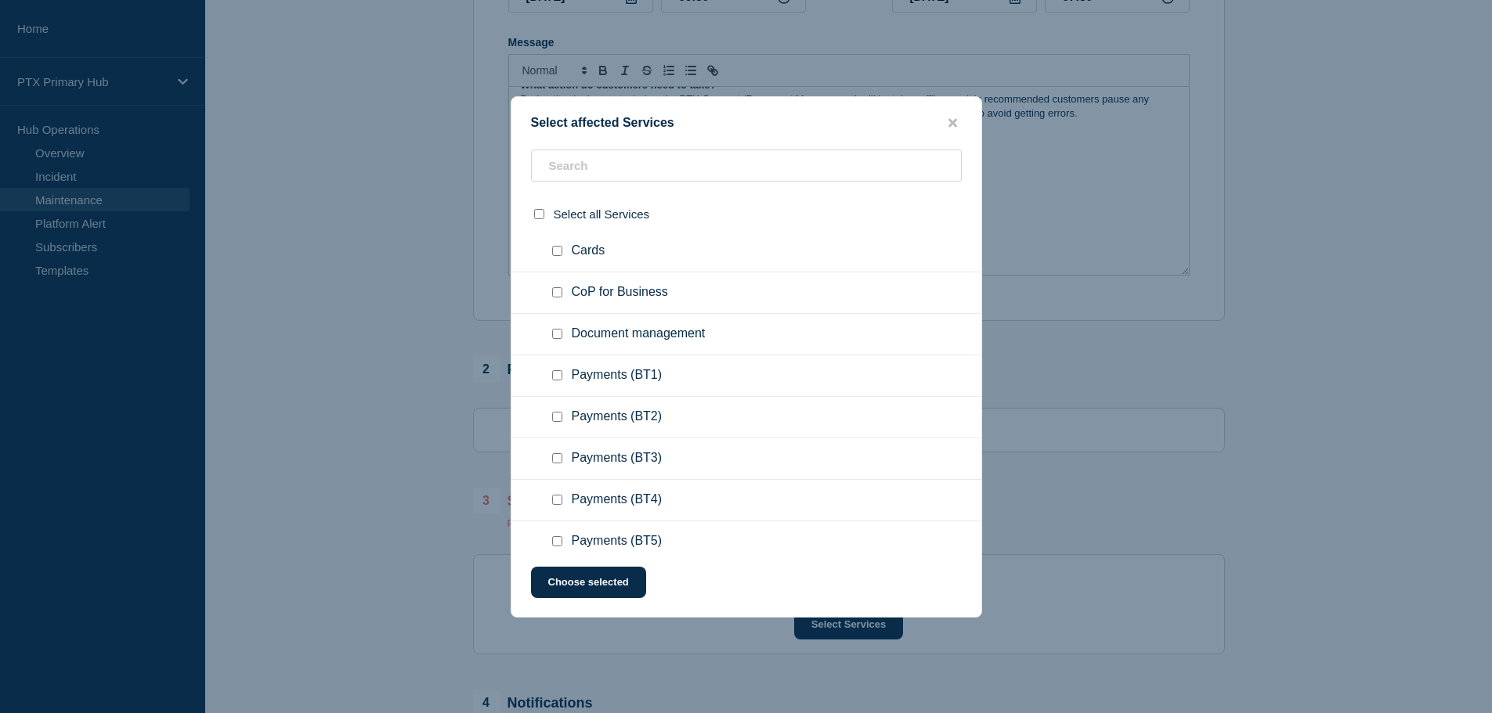
click at [558, 330] on input "Document management checkbox" at bounding box center [557, 334] width 10 height 10
checkbox input "true"
click at [593, 594] on button "Choose selected" at bounding box center [588, 582] width 115 height 31
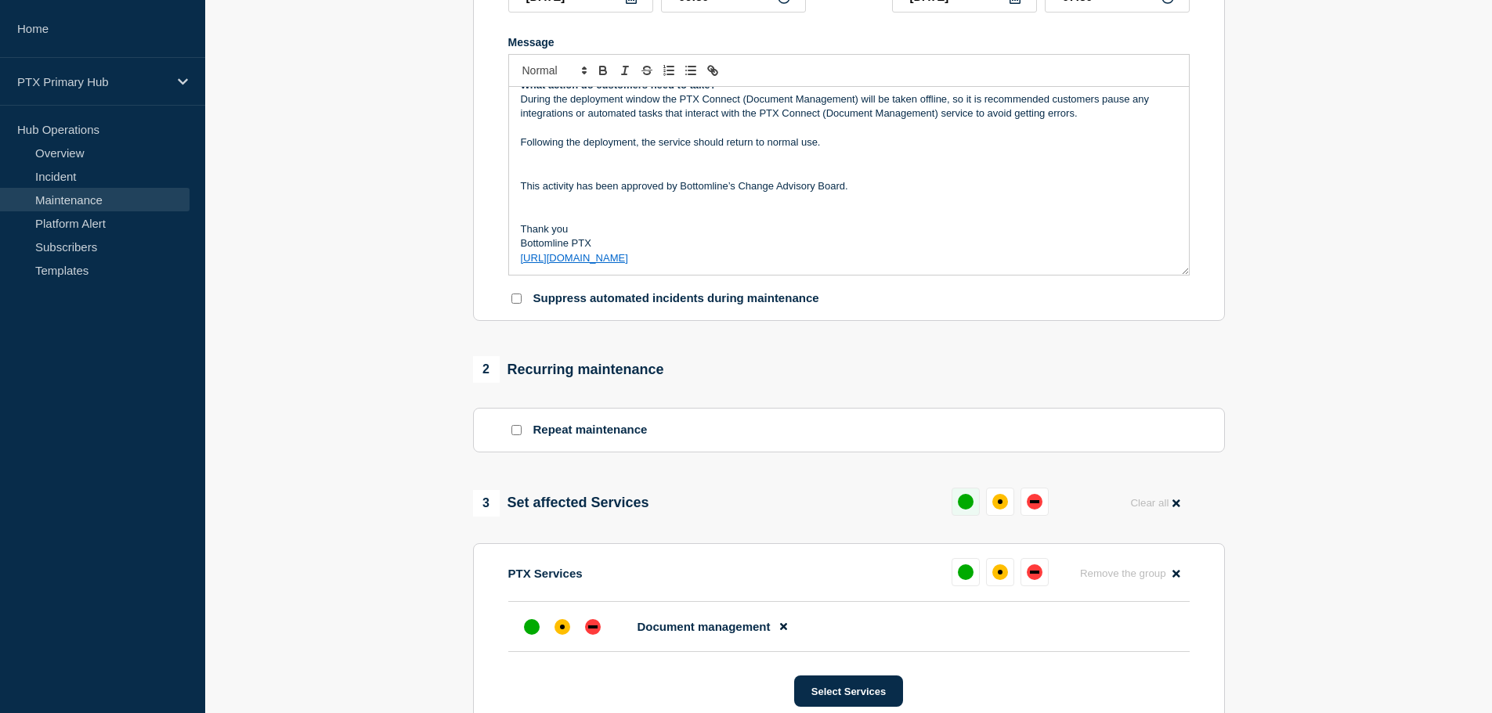
click at [956, 509] on button at bounding box center [965, 502] width 28 height 28
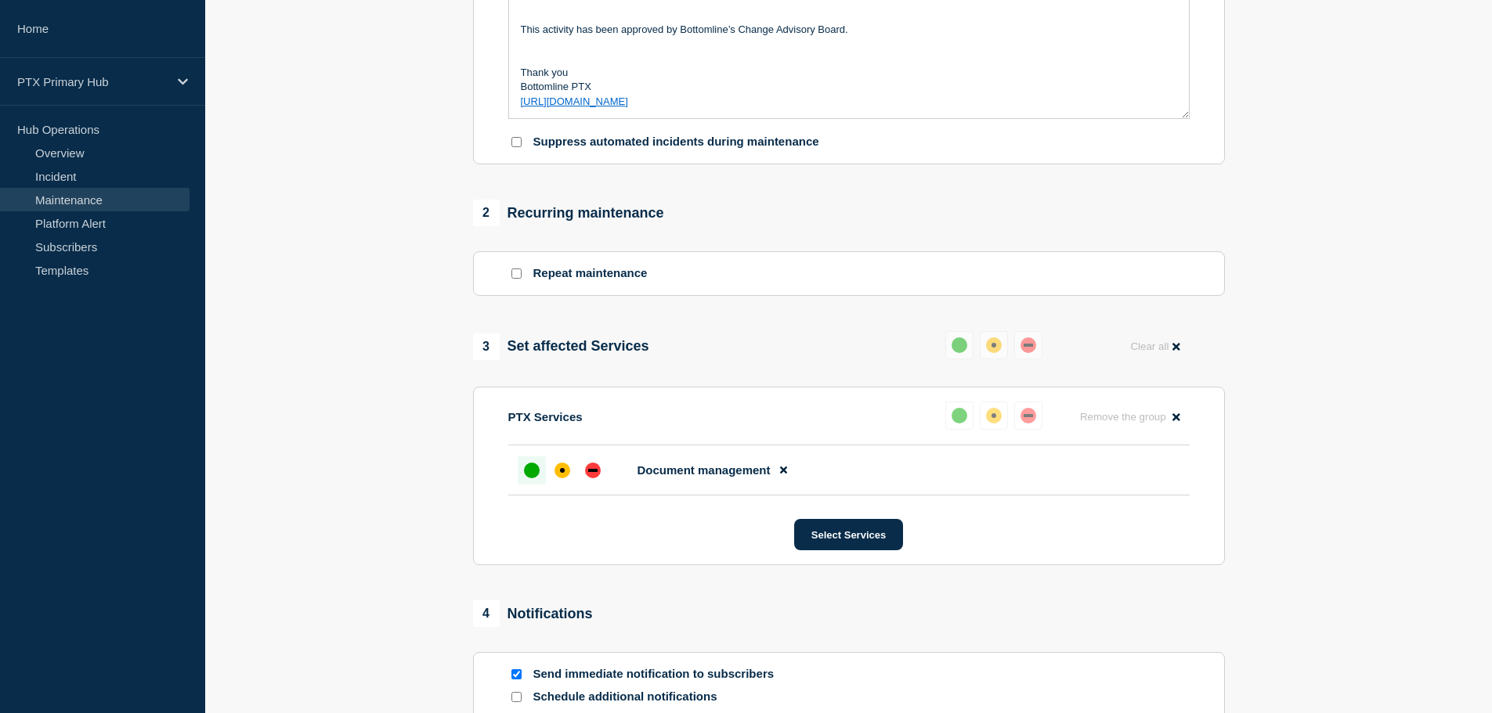
scroll to position [734, 0]
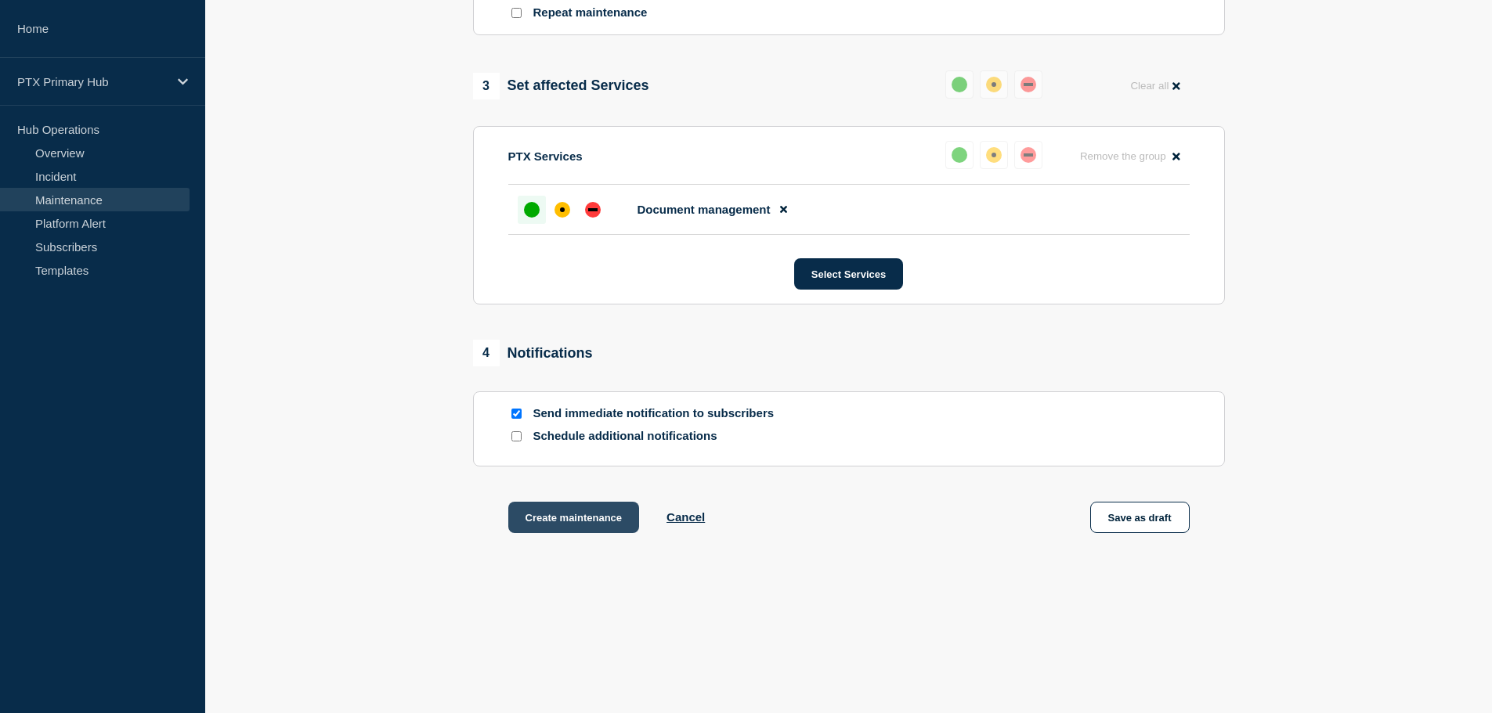
click at [545, 521] on button "Create maintenance" at bounding box center [574, 517] width 132 height 31
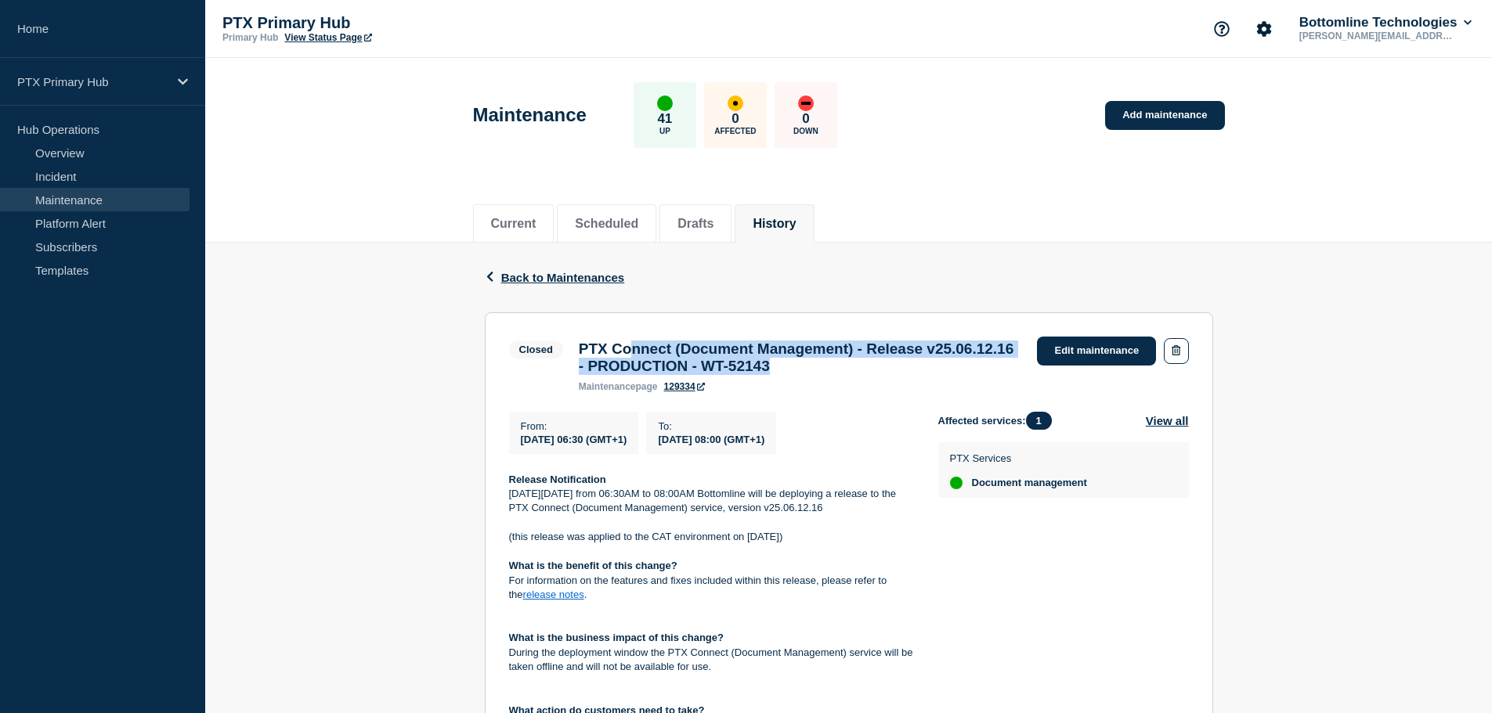
drag, startPoint x: 922, startPoint y: 381, endPoint x: 642, endPoint y: 352, distance: 281.9
click at [642, 352] on h3 "PTX Connect (Document Management) - Release v25.06.12.16 - PRODUCTION - WT-52143" at bounding box center [800, 358] width 443 height 34
click at [798, 365] on h3 "PTX Connect (Document Management) - Release v25.06.12.16 - PRODUCTION - WT-52143" at bounding box center [800, 358] width 443 height 34
click at [947, 375] on h3 "PTX Connect (Document Management) - Release v25.06.12.16 - PRODUCTION - WT-52143" at bounding box center [800, 358] width 443 height 34
click at [904, 364] on h3 "PTX Connect (Document Management) - Release v25.06.12.16 - PRODUCTION - WT-52143" at bounding box center [800, 358] width 443 height 34
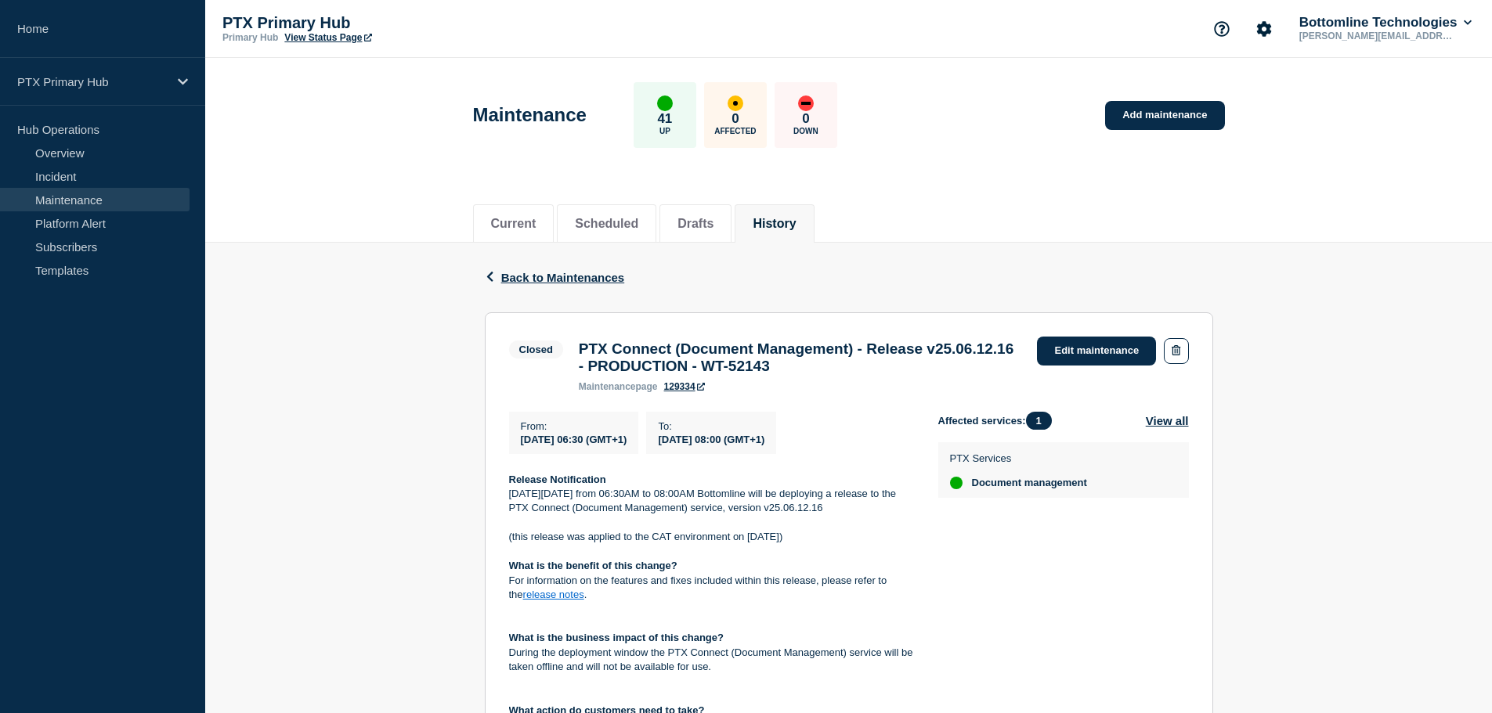
drag, startPoint x: 888, startPoint y: 375, endPoint x: 870, endPoint y: 372, distance: 18.3
click at [856, 371] on div "PTX Connect (Document Management) - Release v25.06.12.16 - PRODUCTION - WT-5214…" at bounding box center [800, 367] width 459 height 52
click at [870, 372] on h3 "PTX Connect (Document Management) - Release v25.06.12.16 - PRODUCTION - WT-52143" at bounding box center [800, 358] width 443 height 34
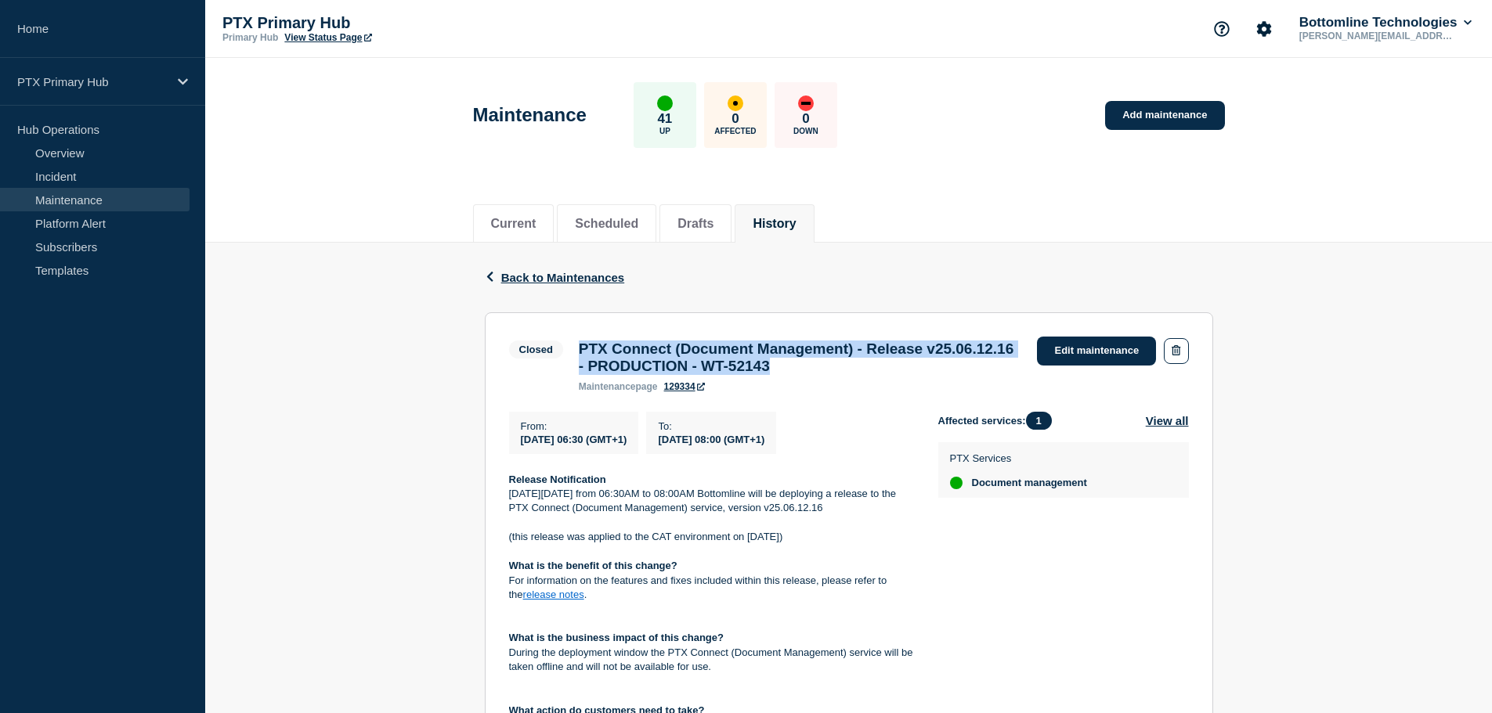
drag, startPoint x: 917, startPoint y: 374, endPoint x: 576, endPoint y: 349, distance: 342.3
click at [576, 349] on div "PTX Connect (Document Management) - Release v25.06.12.16 - PRODUCTION - WT-5214…" at bounding box center [800, 367] width 459 height 52
copy h3 "PTX Connect (Document Management) - Release v25.06.12.16 - PRODUCTION - WT-52143"
click at [714, 573] on p "What is the benefit of this change?" at bounding box center [711, 566] width 404 height 14
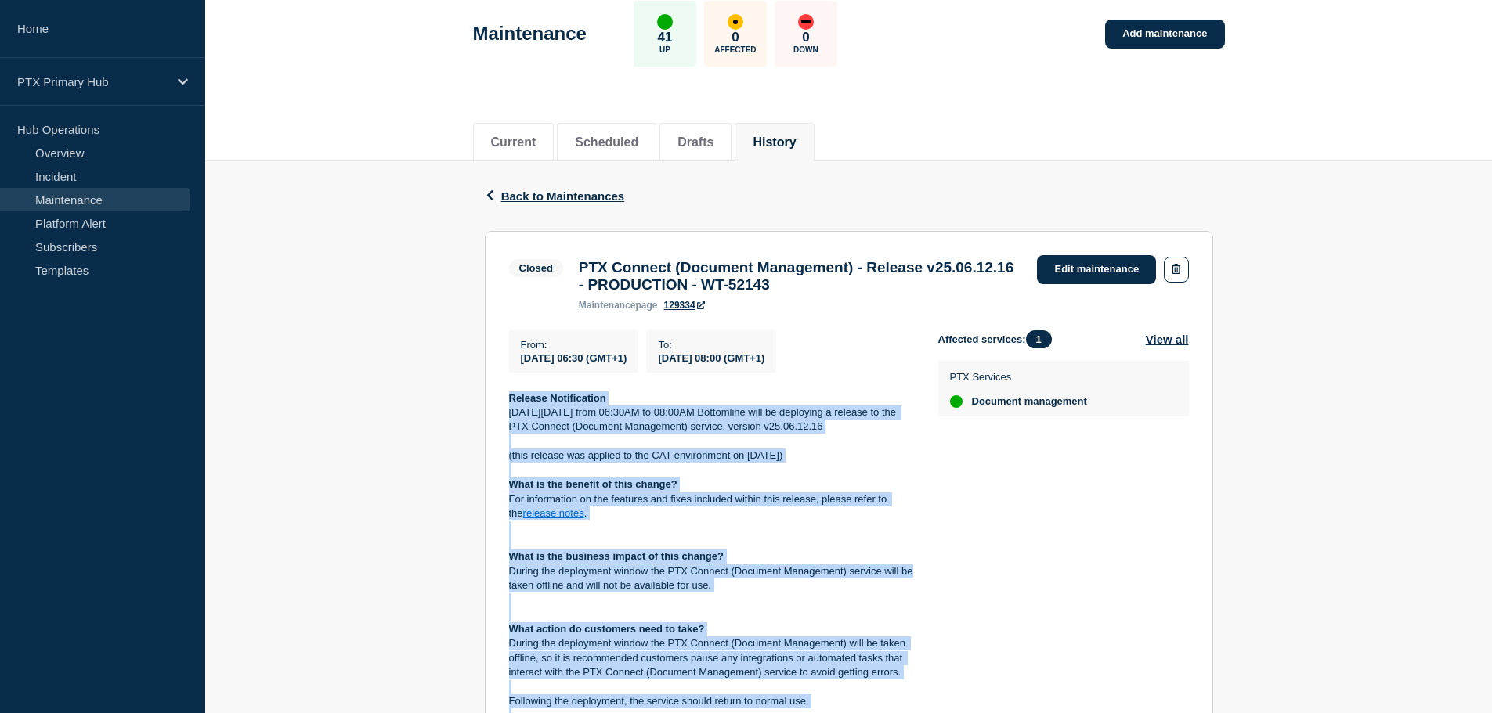
scroll to position [313, 0]
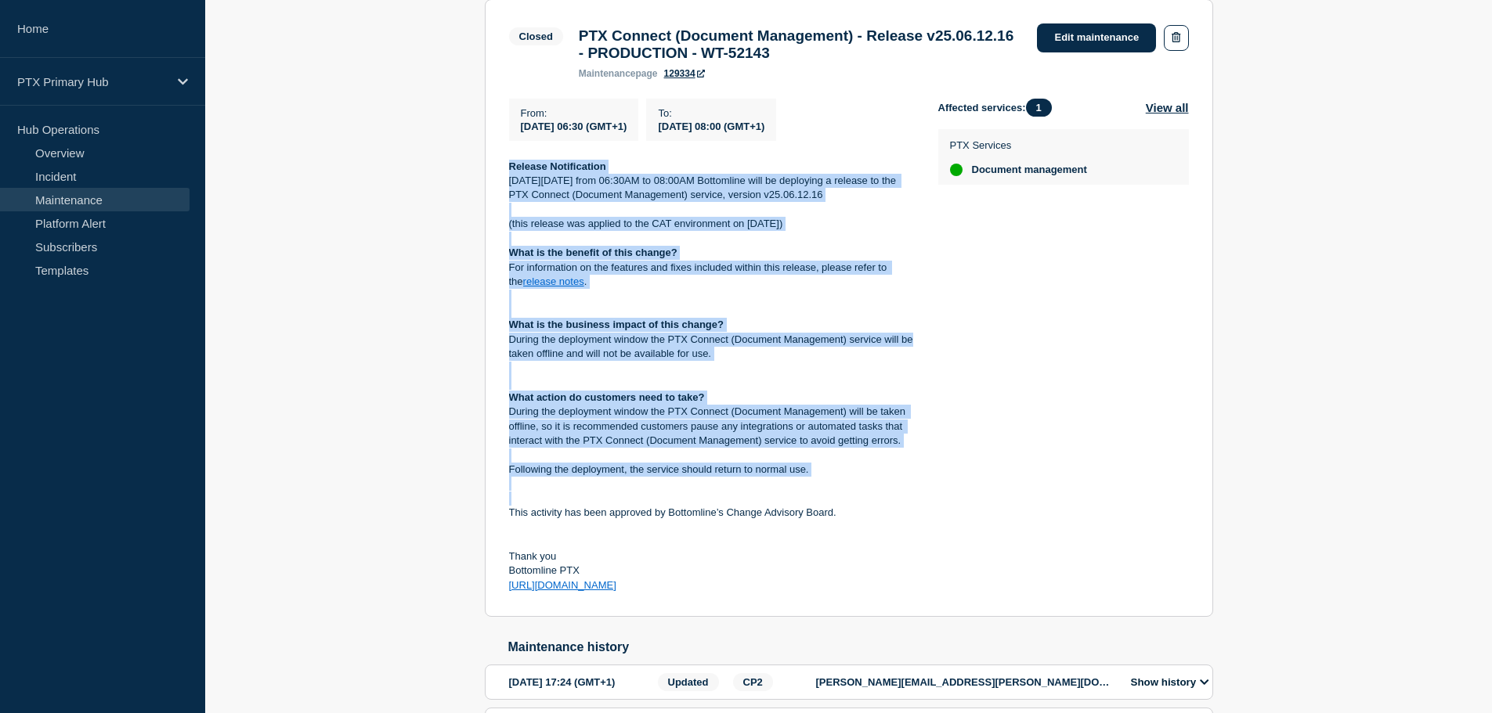
drag, startPoint x: 505, startPoint y: 488, endPoint x: 698, endPoint y: 607, distance: 226.4
click at [698, 607] on section "Closed PTX Connect (Document Management) - Release v25.06.12.16 - PRODUCTION - …" at bounding box center [849, 308] width 728 height 619
copy div "Release Notification On Tuesday 24th June from 06:30AM to 08:00AM Bottomline wi…"
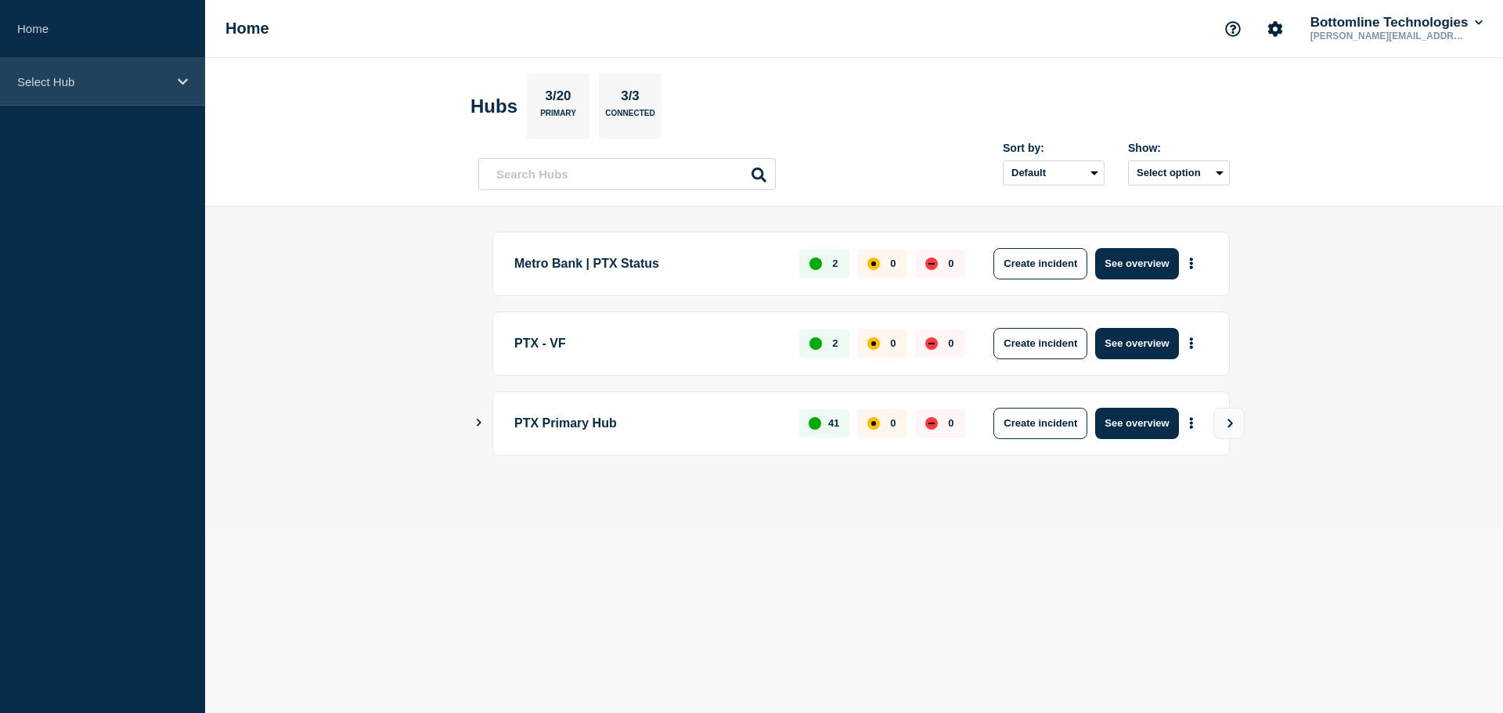
click at [176, 86] on div "Select Hub" at bounding box center [102, 82] width 205 height 48
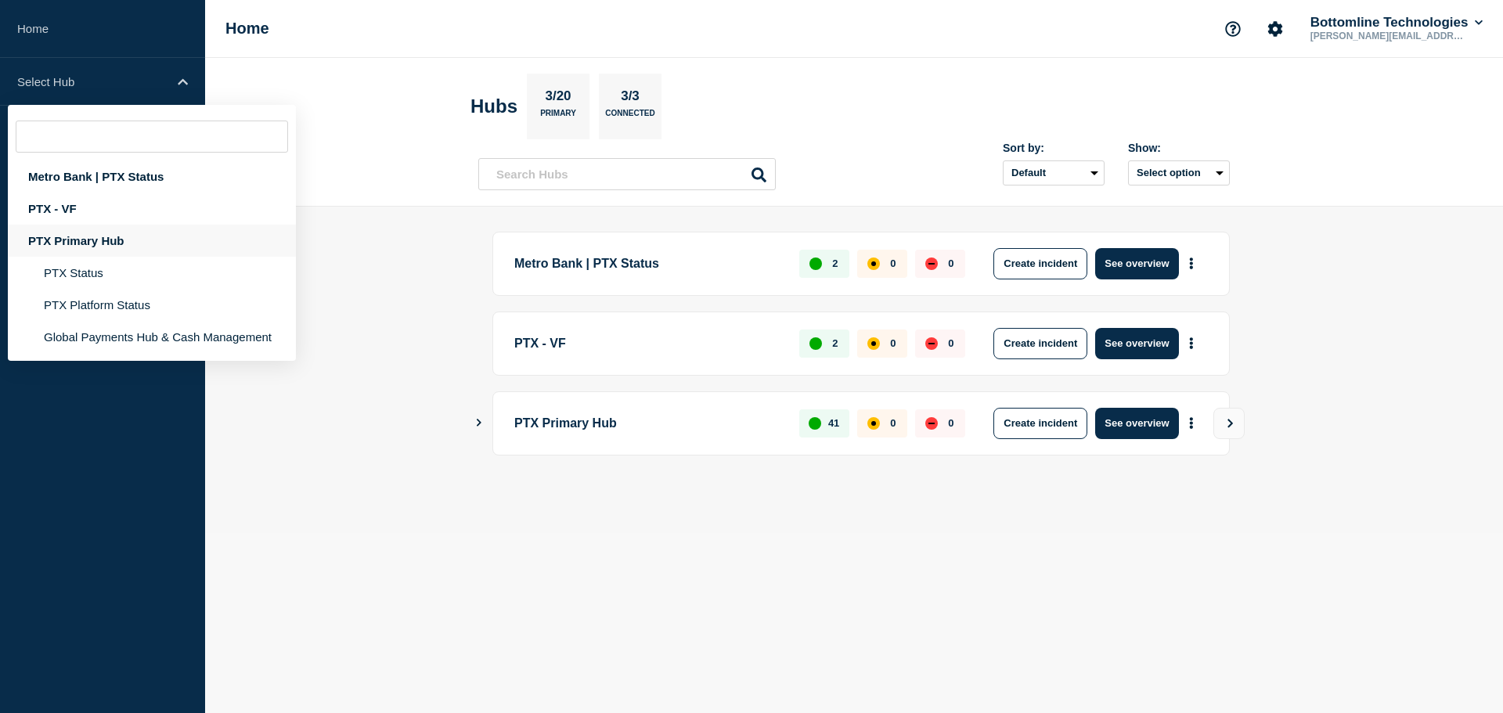
click at [111, 244] on div "PTX Primary Hub" at bounding box center [152, 241] width 288 height 32
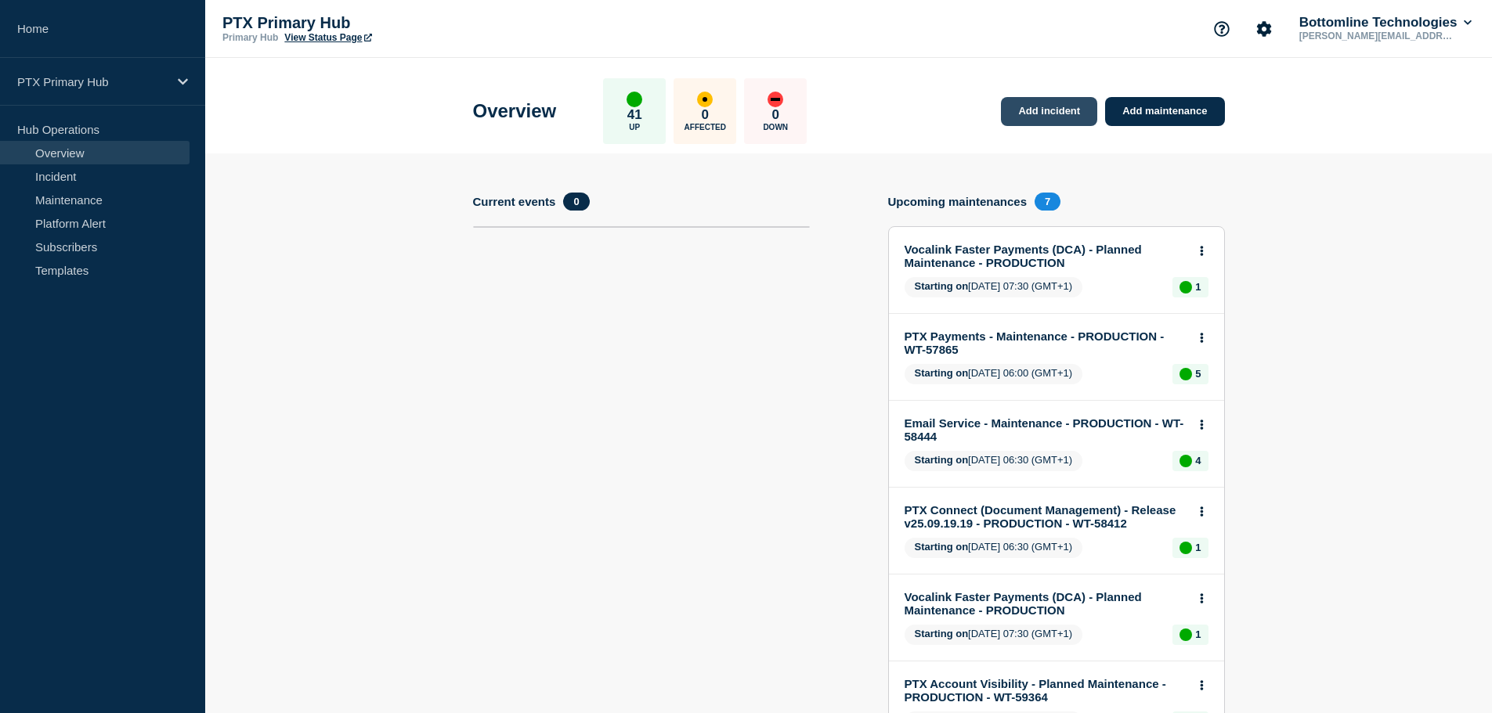
click at [1045, 106] on link "Add incident" at bounding box center [1049, 111] width 96 height 29
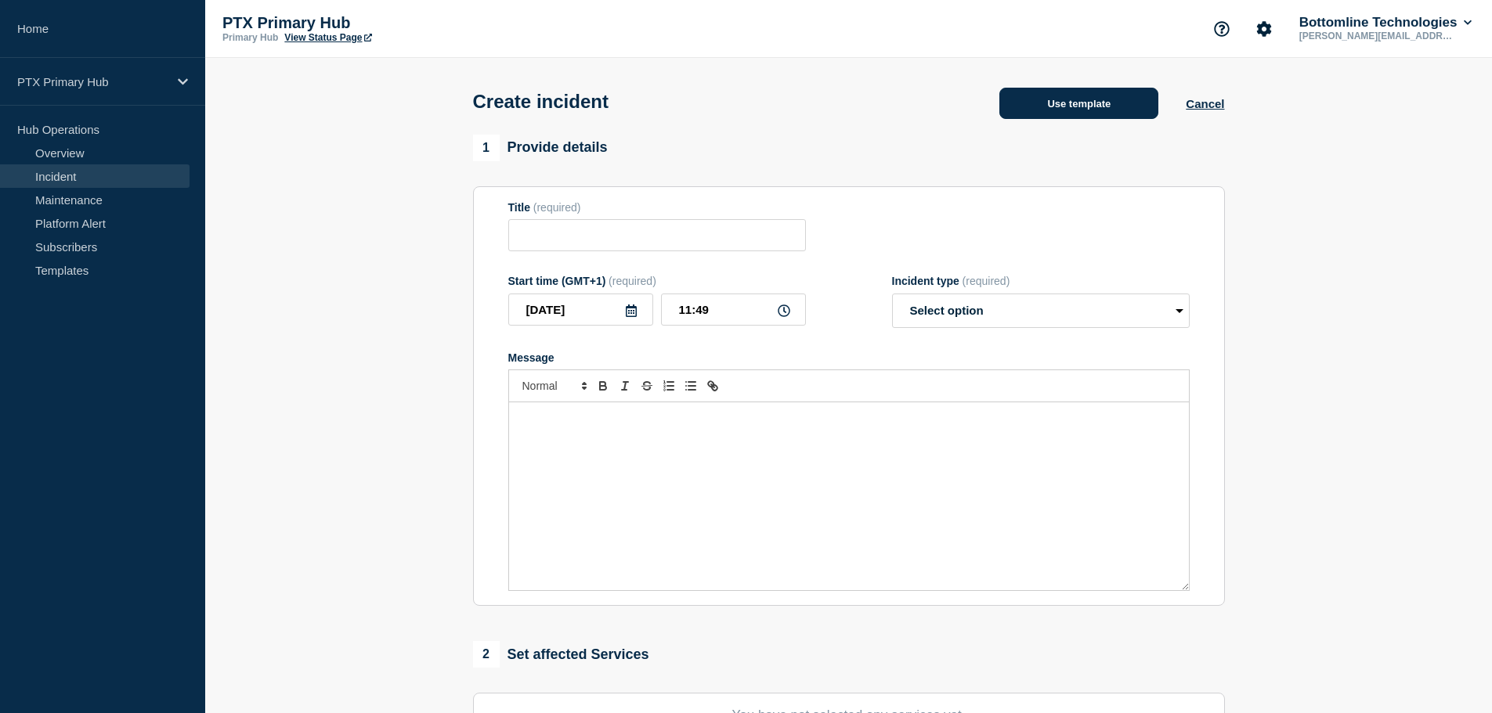
click at [1100, 105] on button "Use template" at bounding box center [1078, 103] width 159 height 31
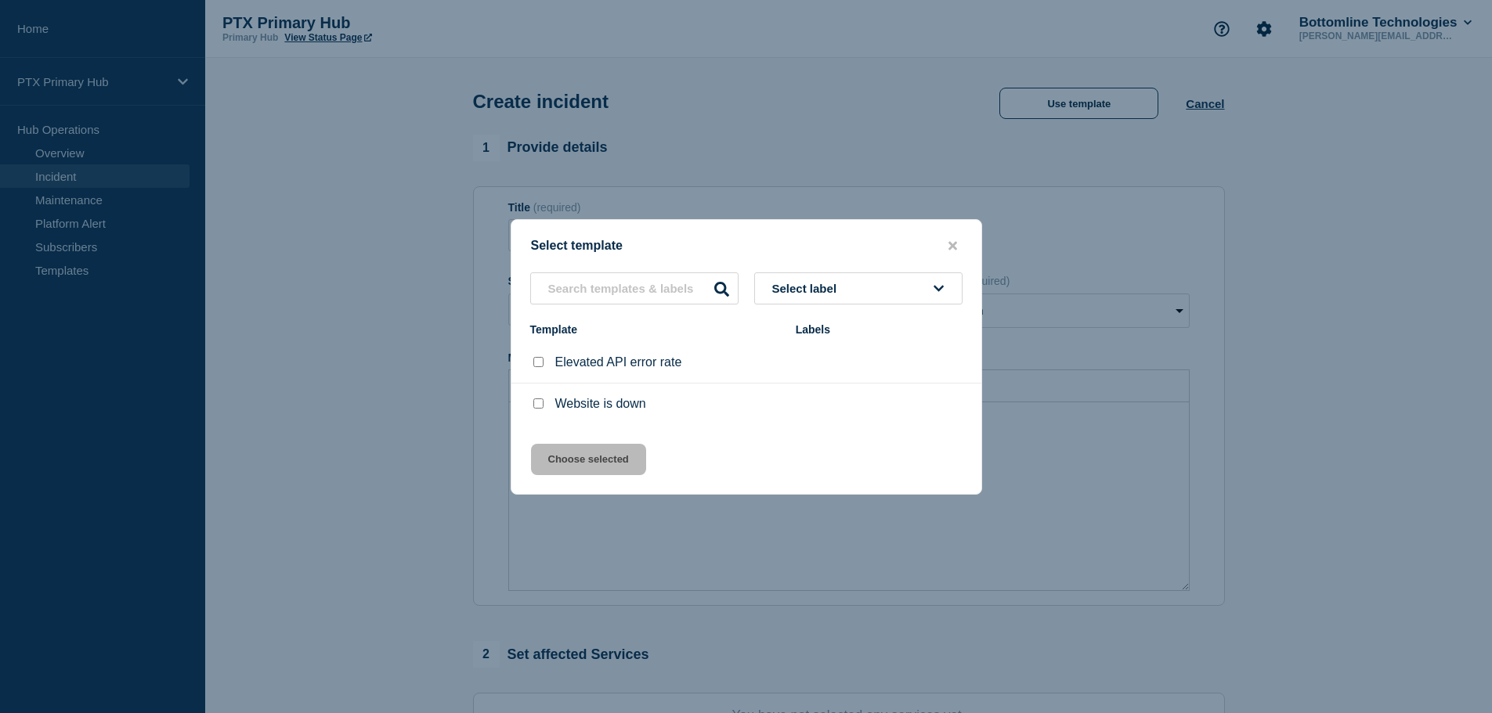
click at [541, 403] on input "Website is down checkbox" at bounding box center [538, 404] width 10 height 10
checkbox input "true"
click at [897, 292] on button "Select label" at bounding box center [858, 288] width 208 height 32
click at [730, 321] on div "Select label Template Labels Elevated API error rate Website is down" at bounding box center [746, 348] width 470 height 152
click at [655, 290] on input "text" at bounding box center [634, 288] width 208 height 32
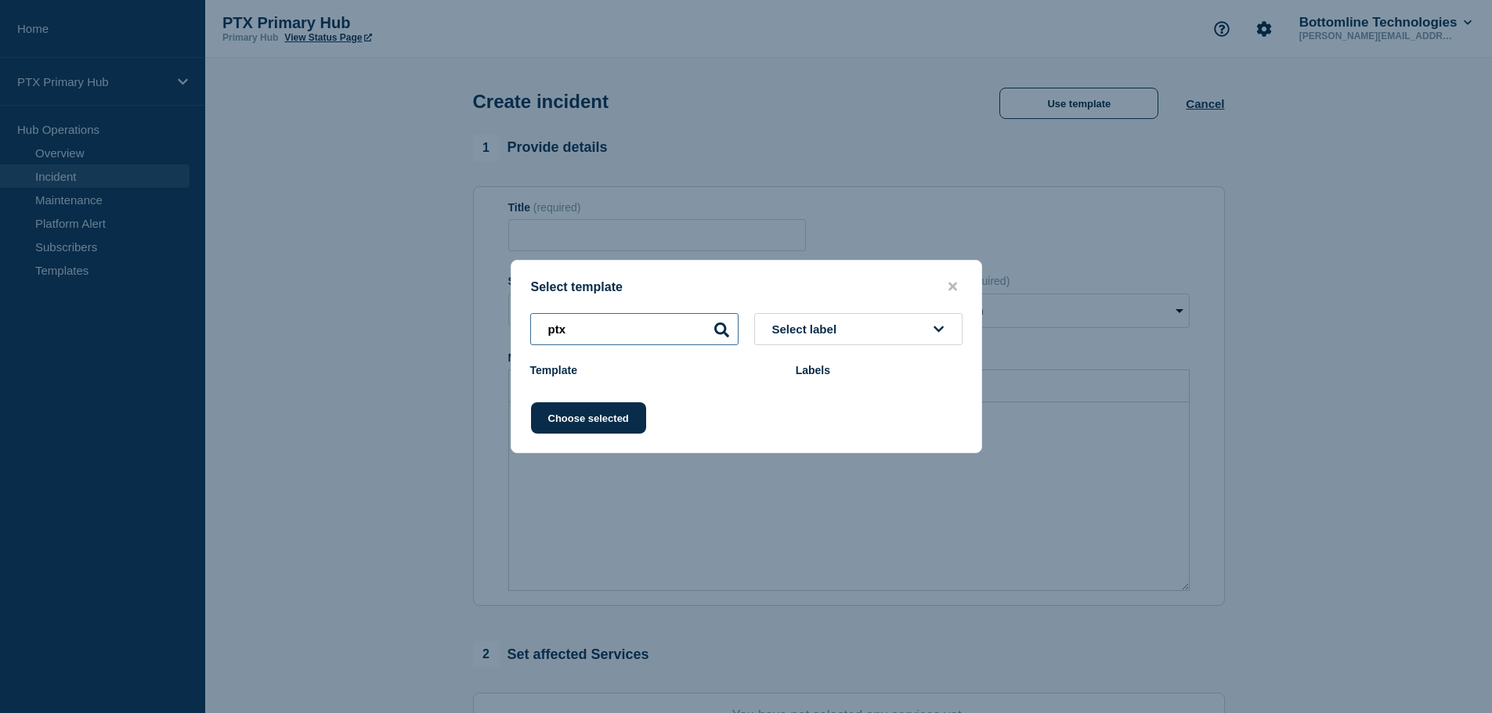
type input "ptx"
click at [573, 417] on button "Choose selected" at bounding box center [588, 417] width 115 height 31
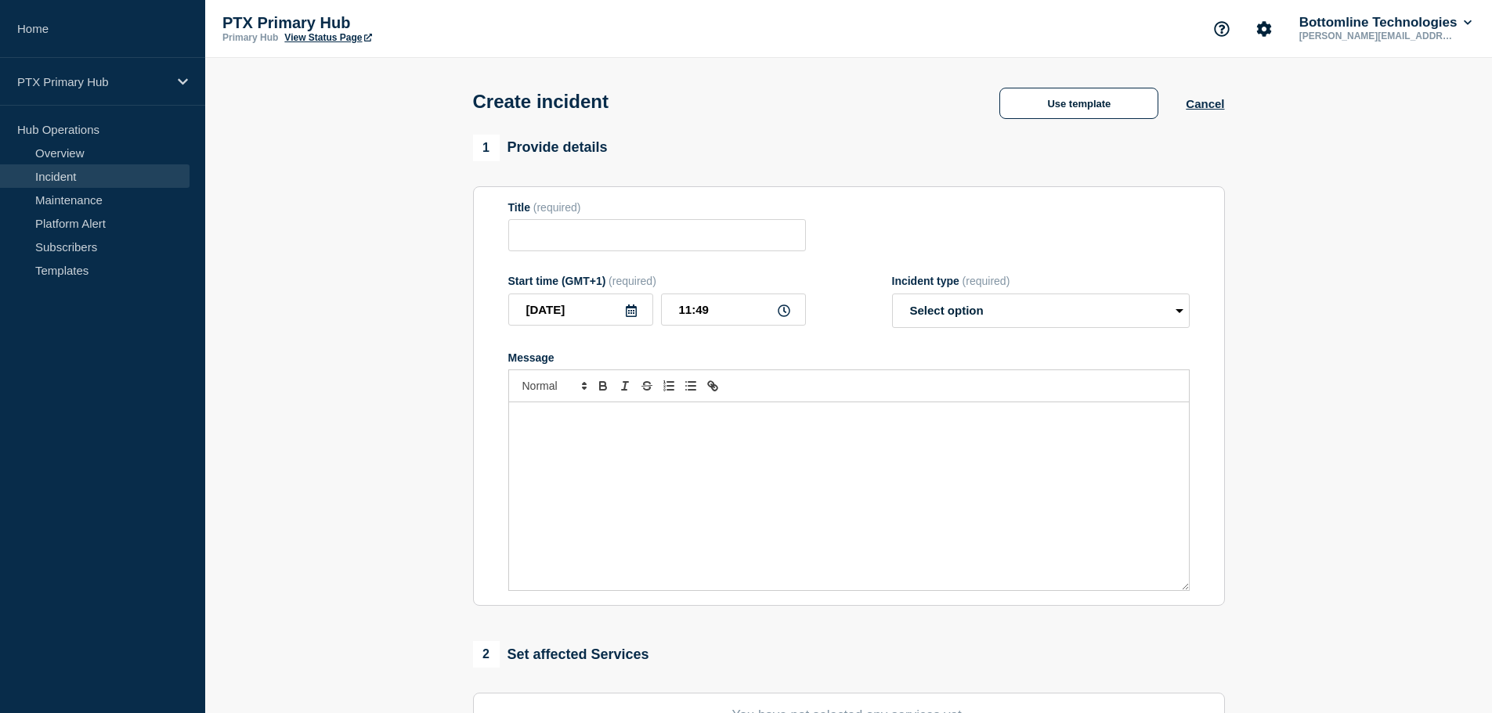
type input "Website is down"
select select "investigating"
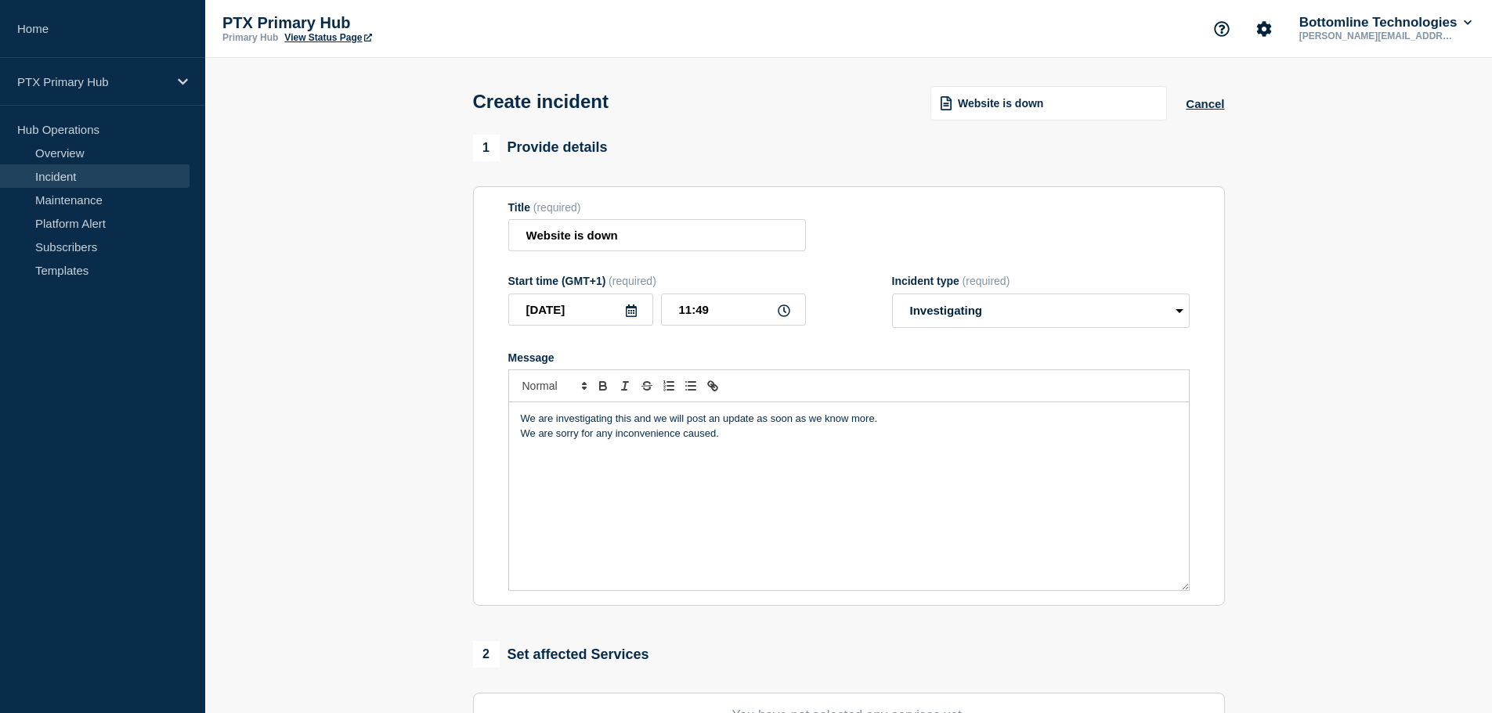
drag, startPoint x: 724, startPoint y: 442, endPoint x: 247, endPoint y: 392, distance: 478.7
click at [247, 392] on section "1 Provide details Title (required) Website is down Start time (GMT+1) (required…" at bounding box center [848, 583] width 1286 height 897
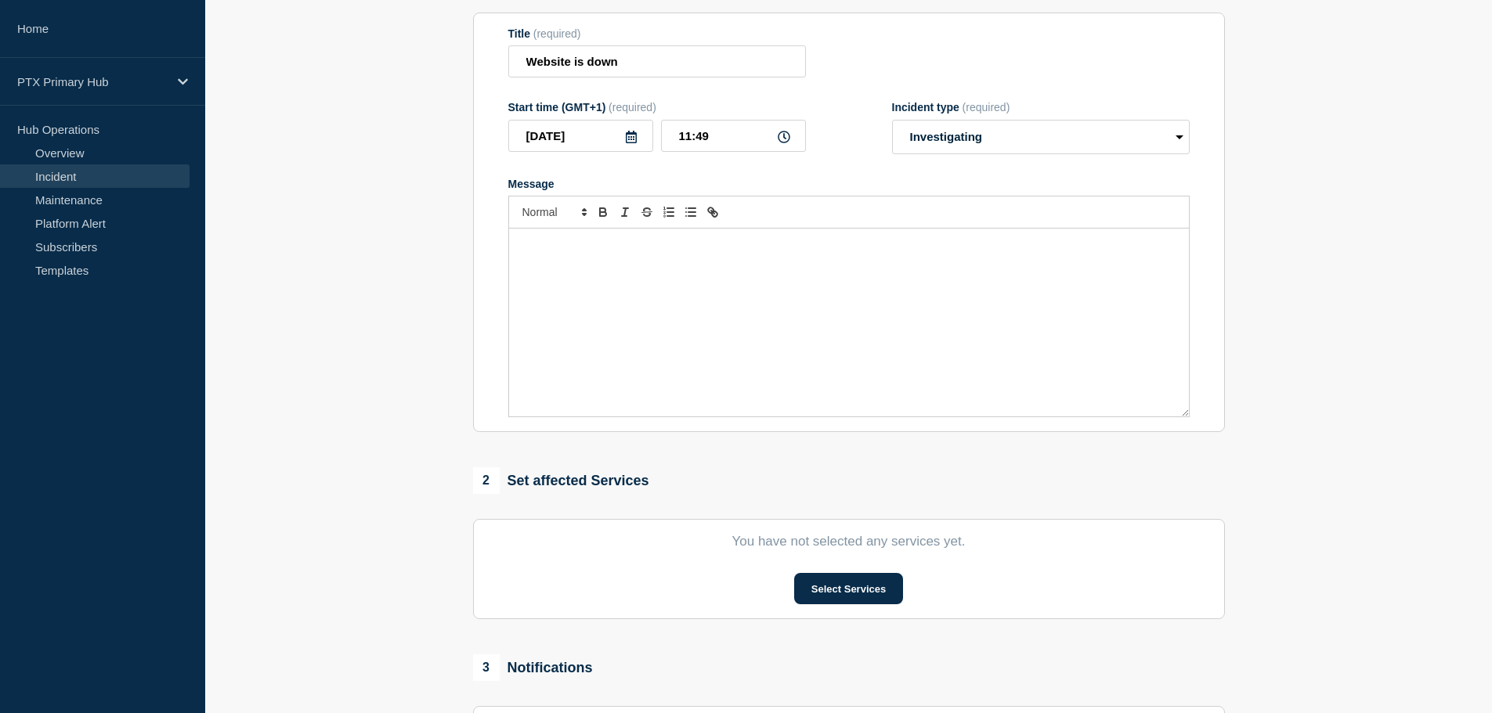
scroll to position [313, 0]
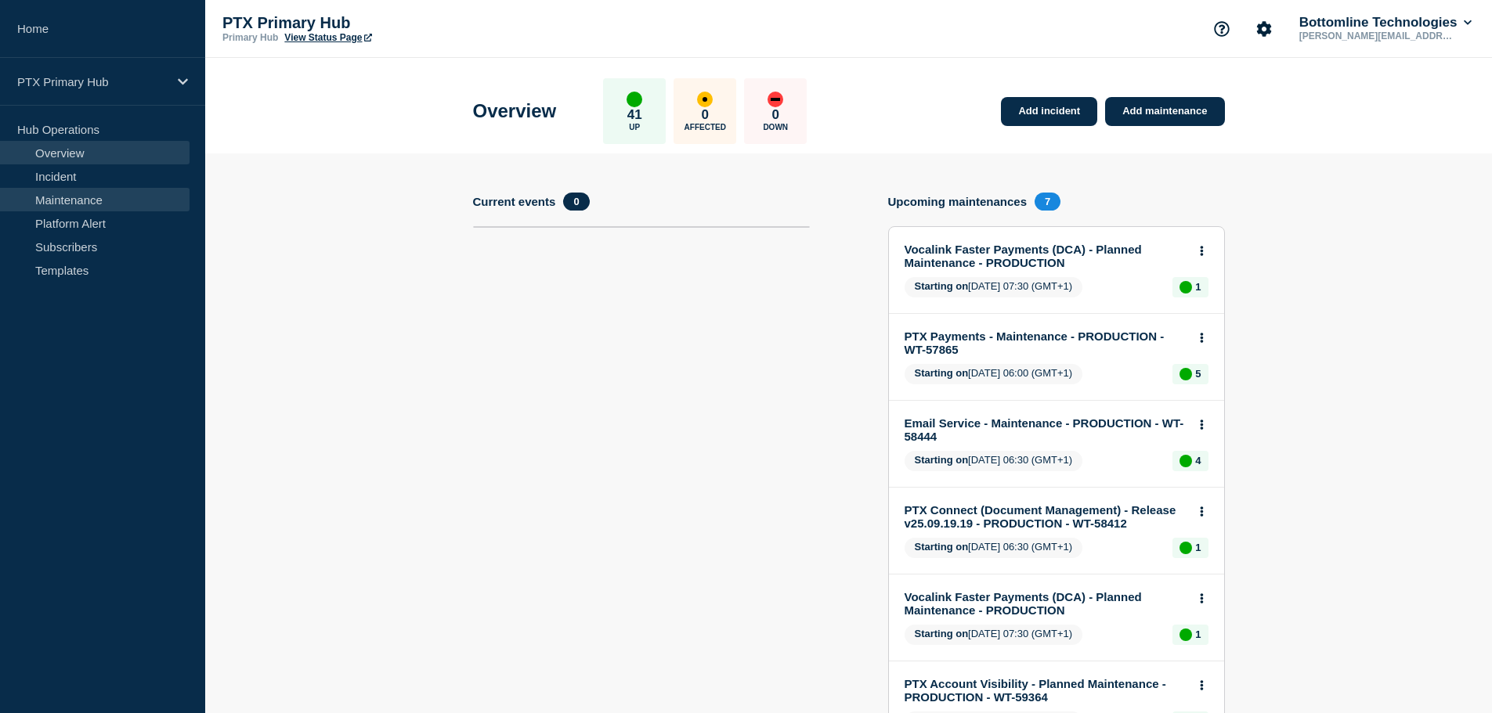
click at [96, 201] on link "Maintenance" at bounding box center [94, 199] width 189 height 23
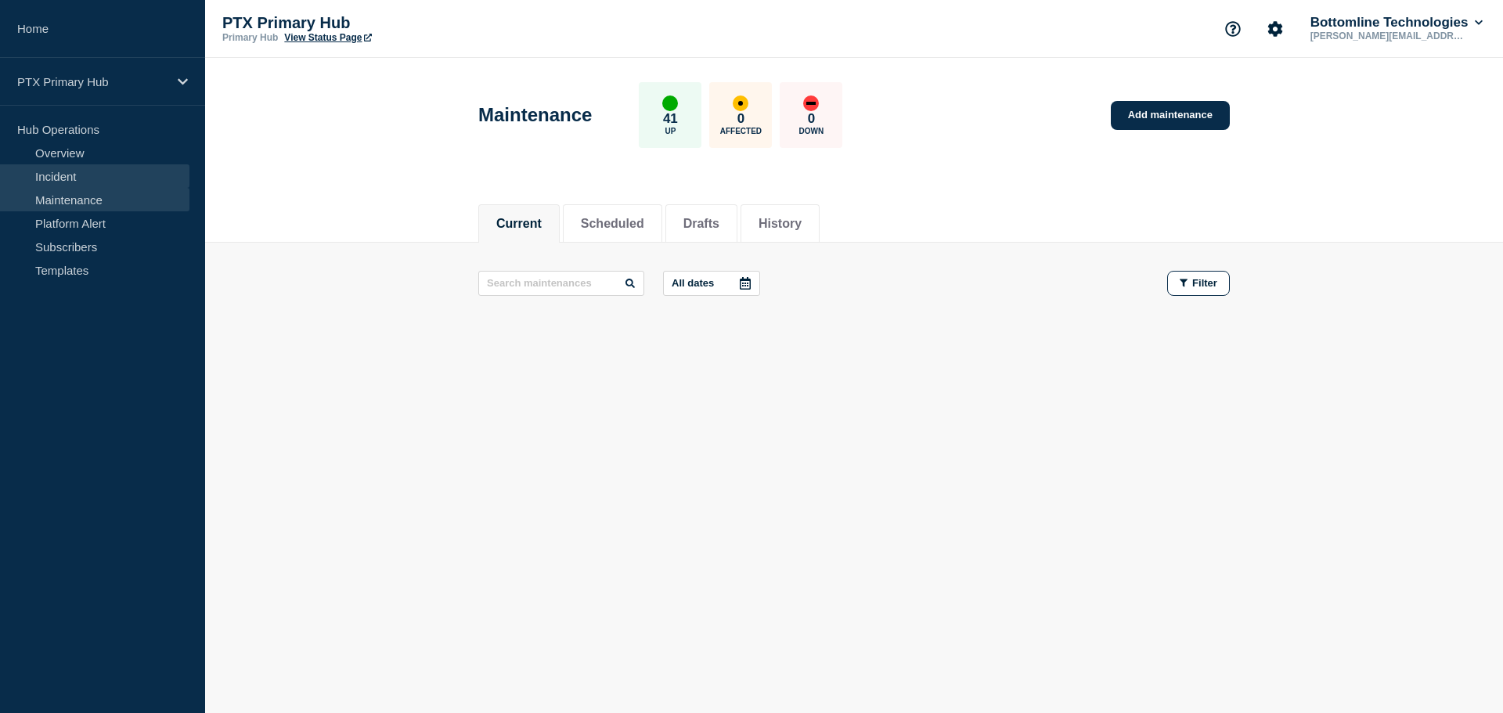
click at [79, 174] on link "Incident" at bounding box center [94, 175] width 189 height 23
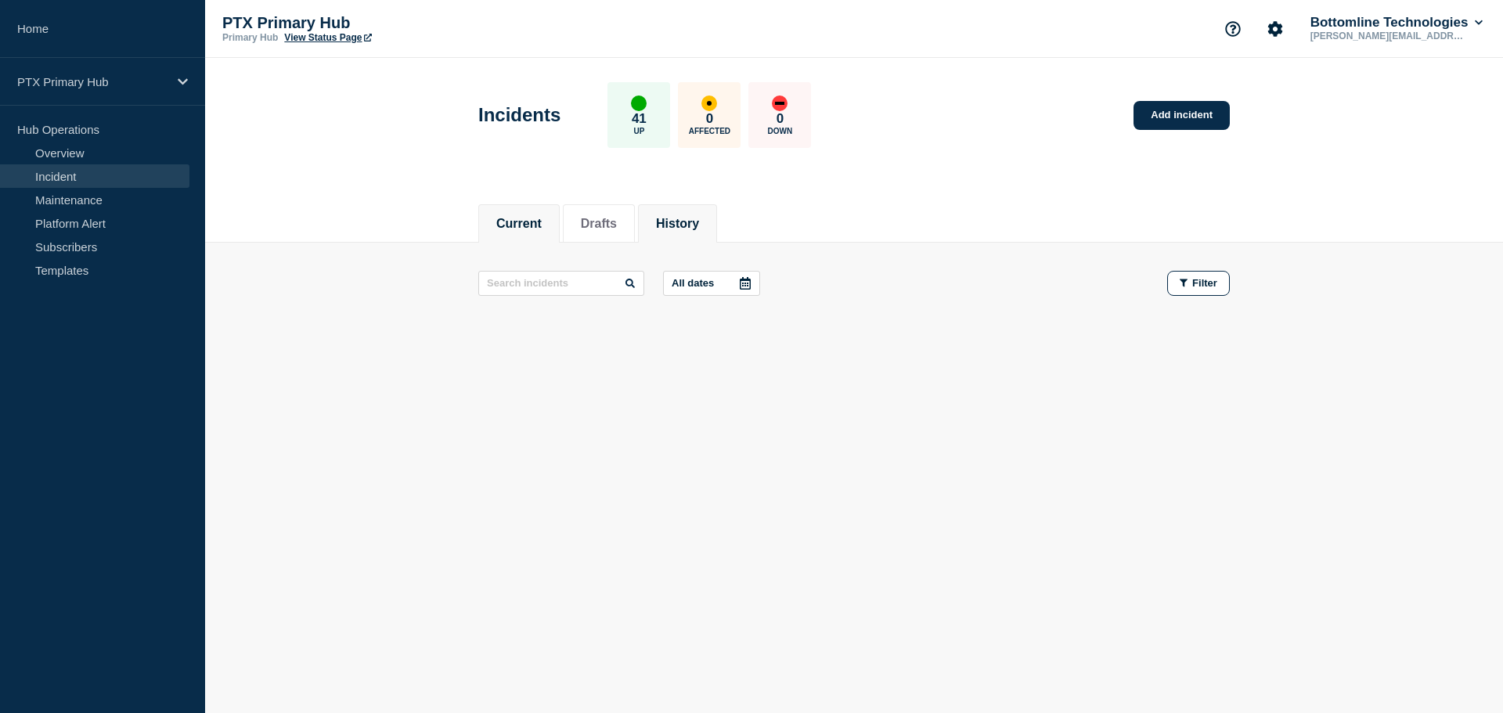
click at [699, 220] on button "History" at bounding box center [677, 224] width 43 height 14
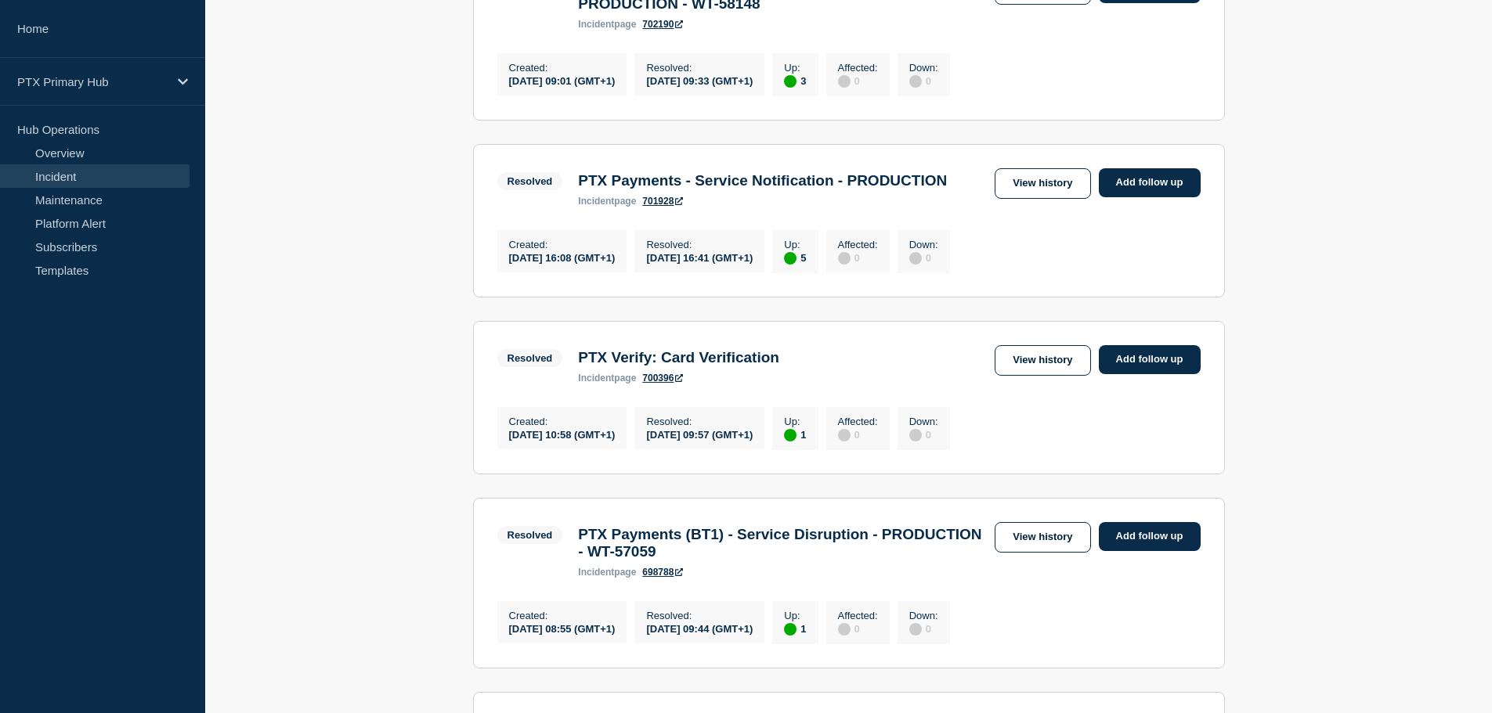
scroll to position [1096, 0]
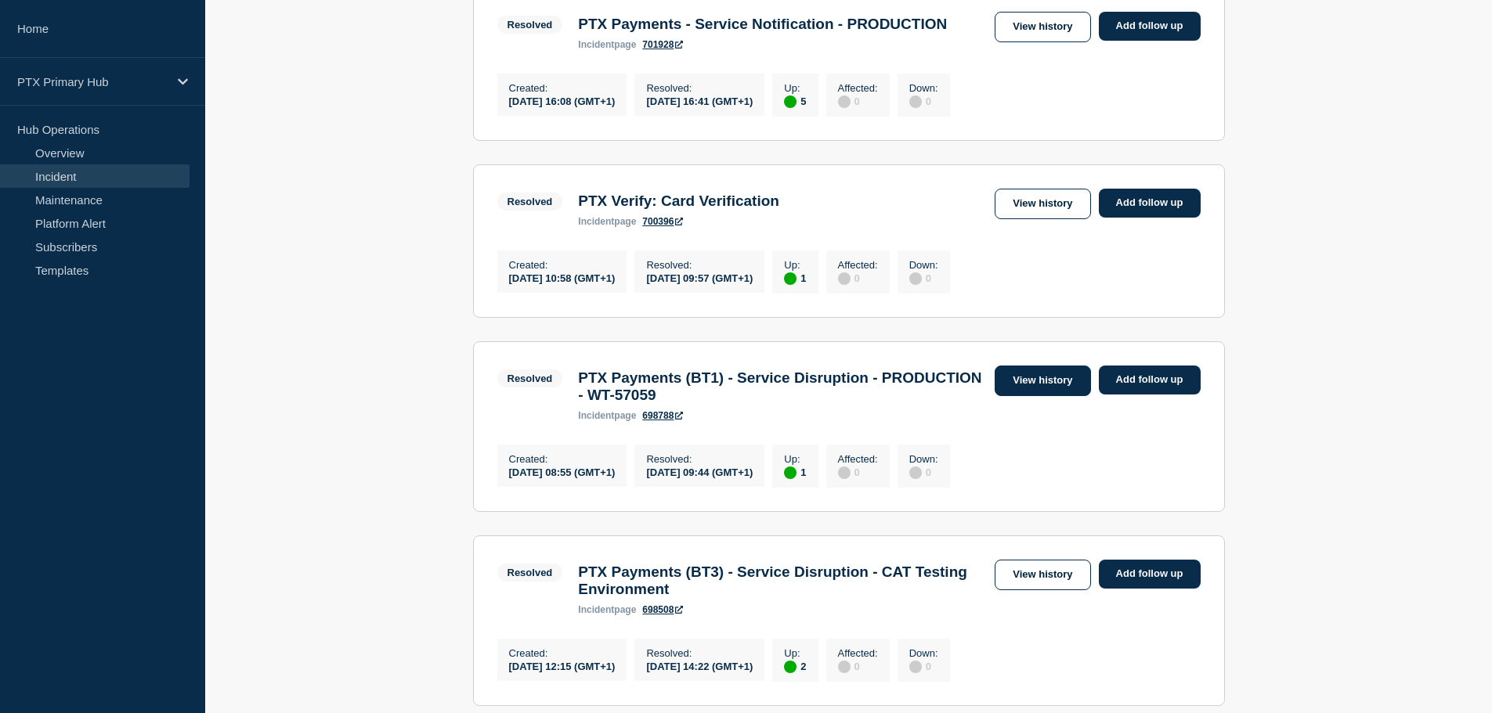
click at [1012, 396] on link "View history" at bounding box center [1042, 381] width 96 height 31
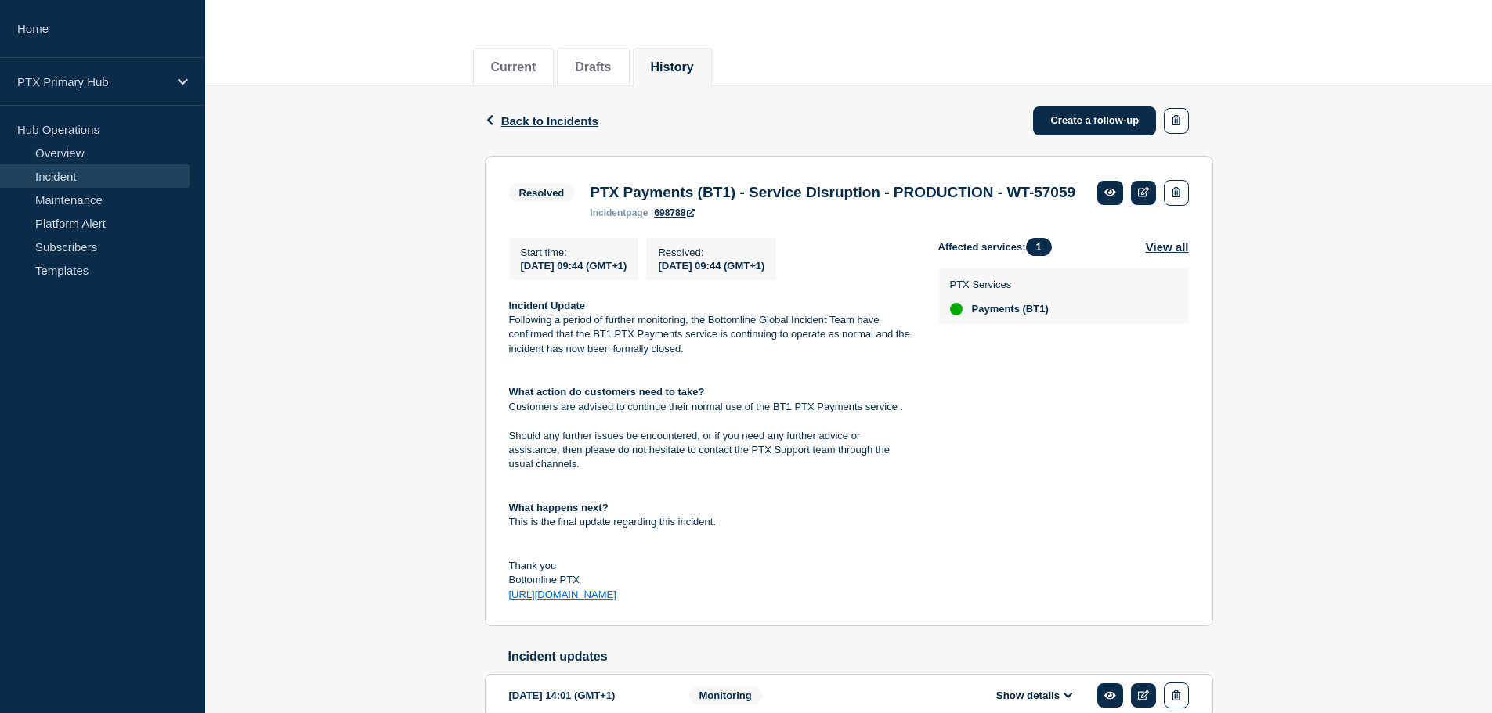
scroll to position [468, 0]
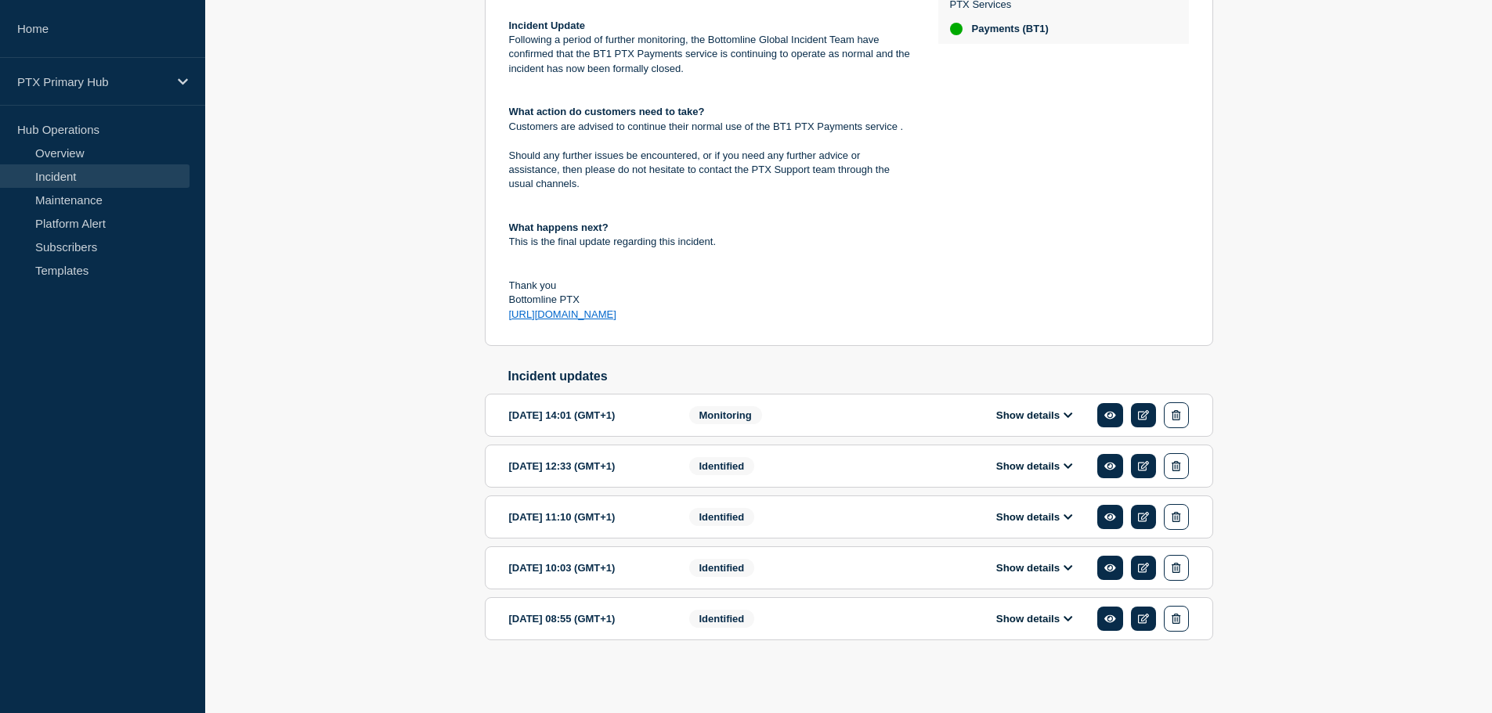
click at [1003, 608] on div "Show details" at bounding box center [1046, 619] width 286 height 26
click at [1012, 630] on div "Show details" at bounding box center [1046, 619] width 286 height 26
click at [1015, 628] on div "Show details" at bounding box center [1046, 619] width 286 height 26
click at [1023, 623] on button "Show details" at bounding box center [1034, 618] width 86 height 13
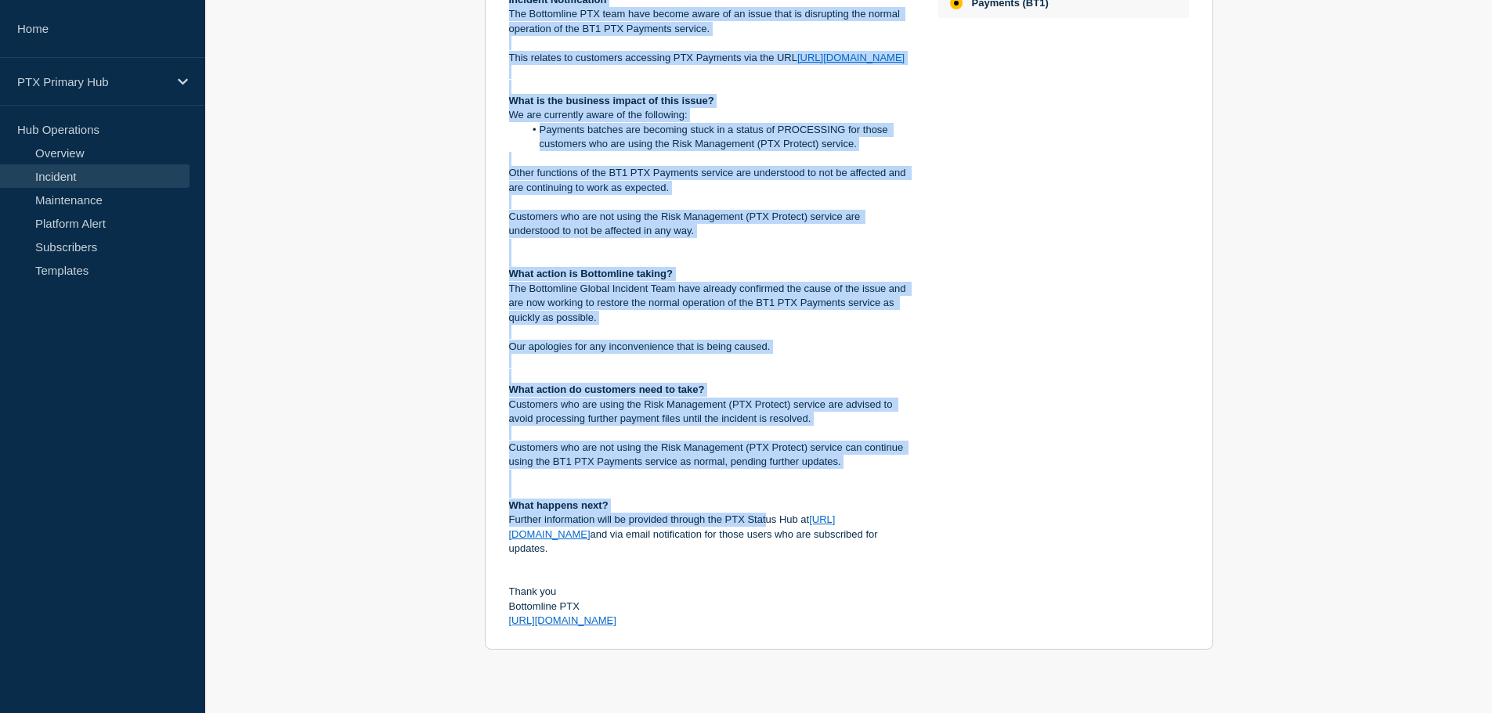
scroll to position [1215, 0]
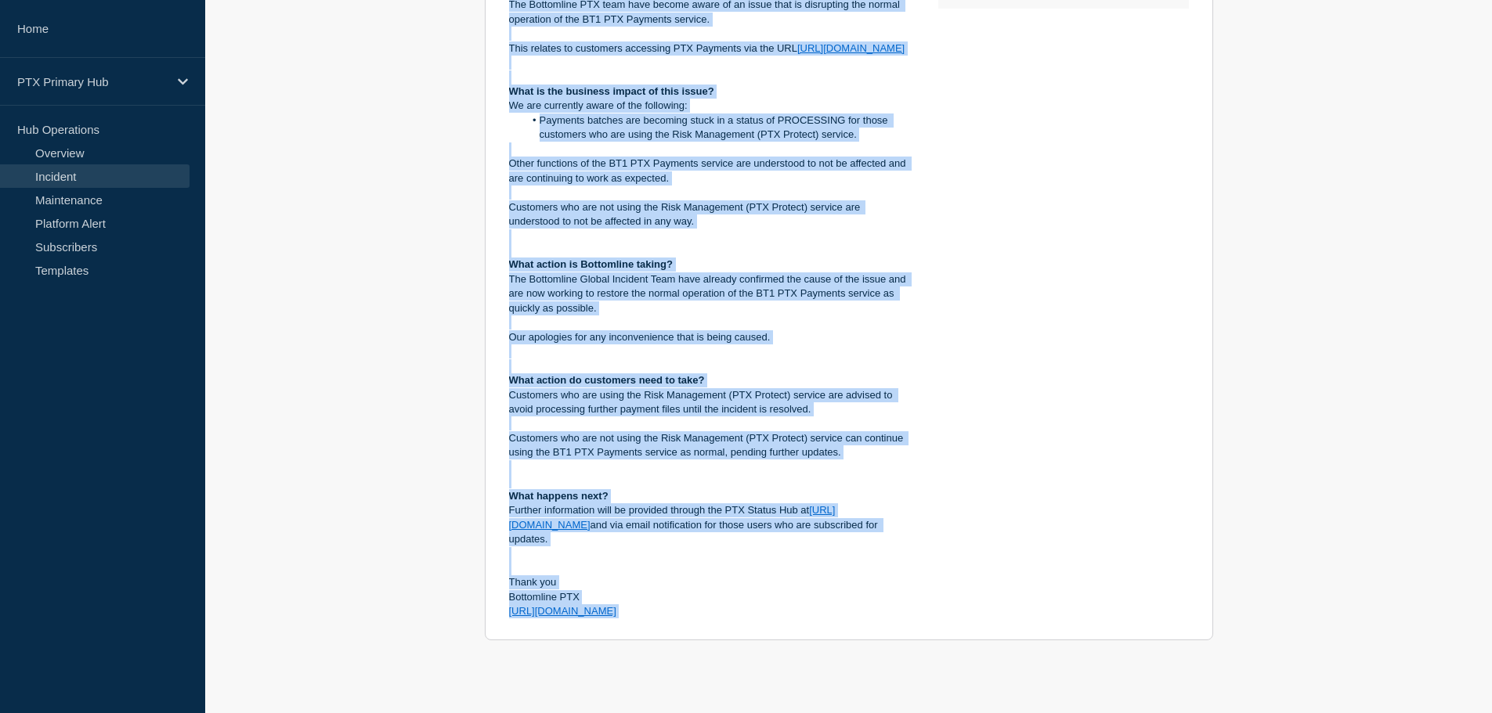
drag, startPoint x: 501, startPoint y: 435, endPoint x: 770, endPoint y: 619, distance: 326.7
click at [770, 619] on section "2025-07-31 08:55 (GMT+1) Show details Identified PTX Payments (BT1) - Service D…" at bounding box center [849, 239] width 728 height 802
copy div "Incident Notification The Bottomline PTX team have become aware of an issue tha…"
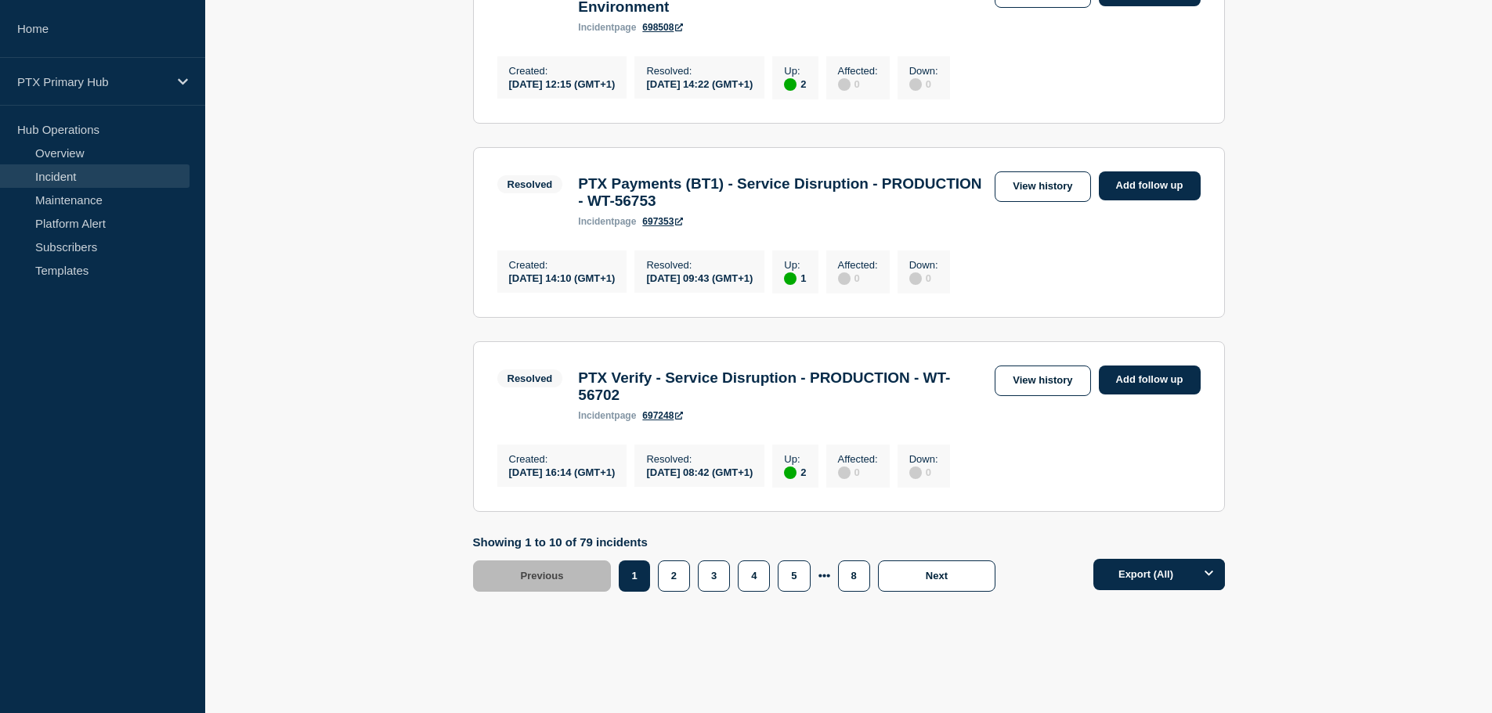
scroll to position [1723, 0]
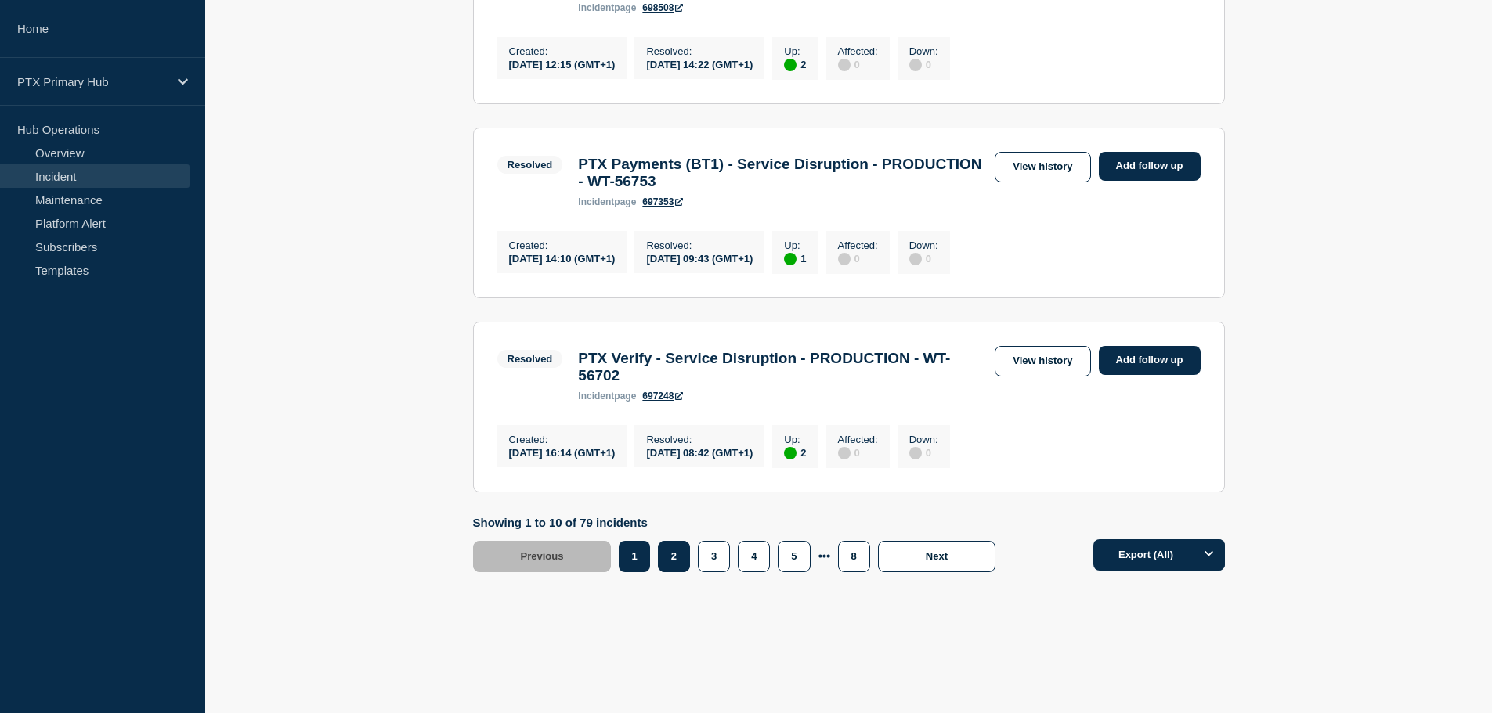
click at [681, 572] on button "2" at bounding box center [674, 556] width 32 height 31
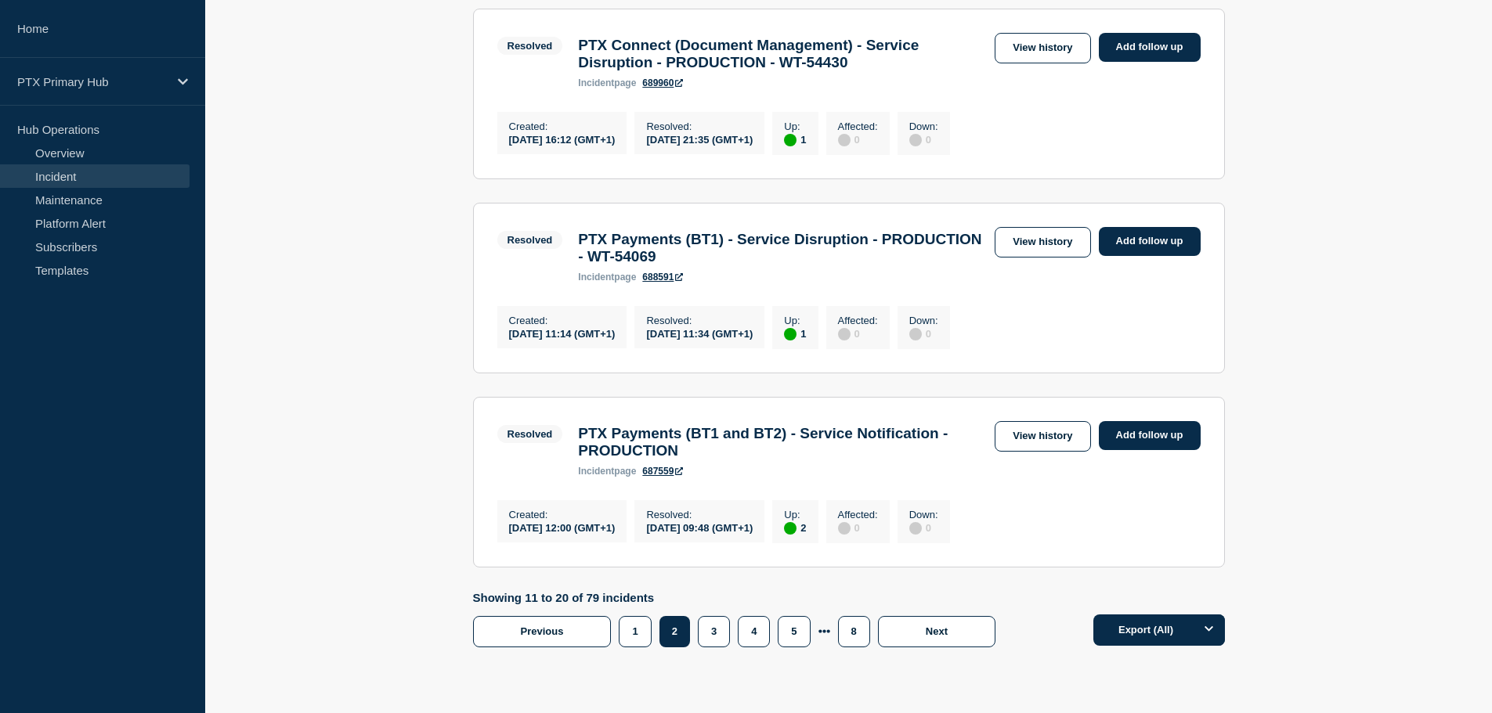
scroll to position [1566, 0]
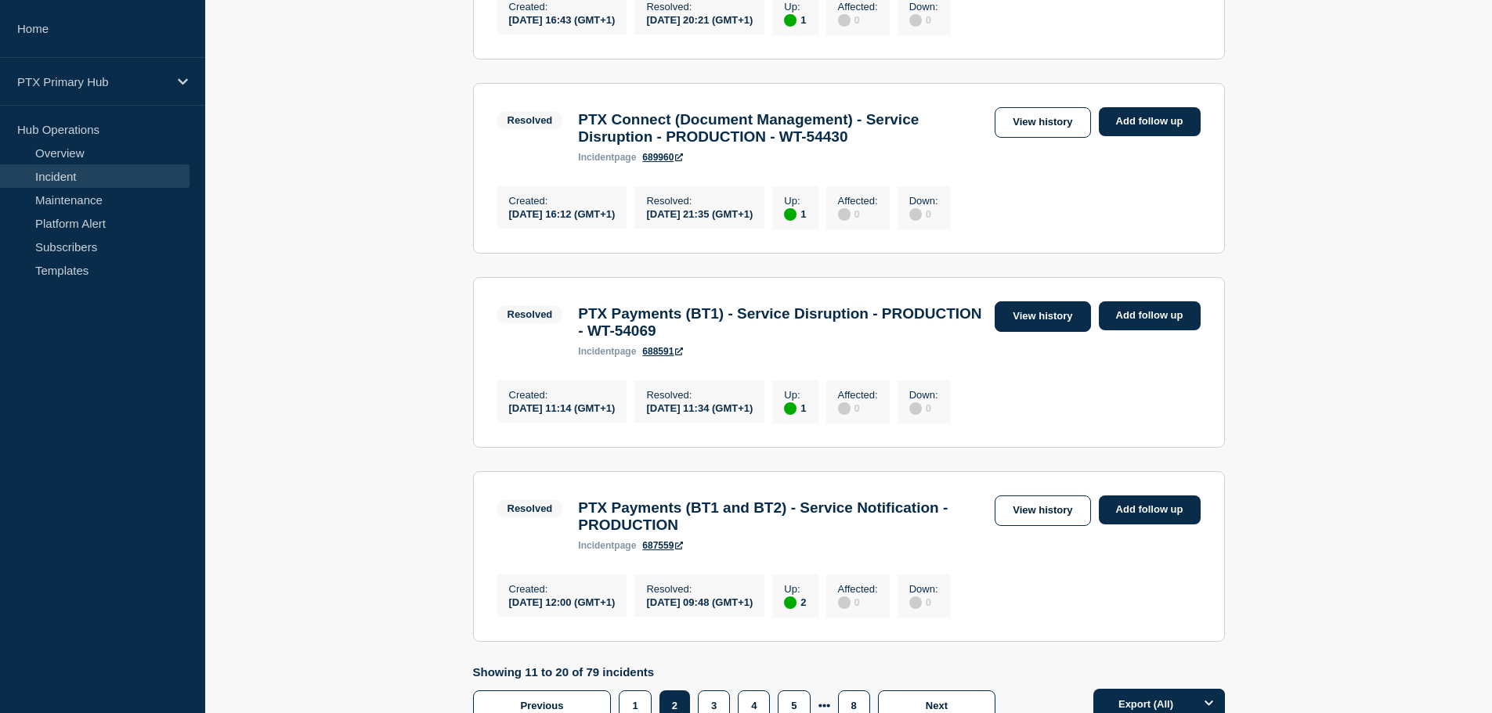
click at [1026, 332] on link "View history" at bounding box center [1042, 316] width 96 height 31
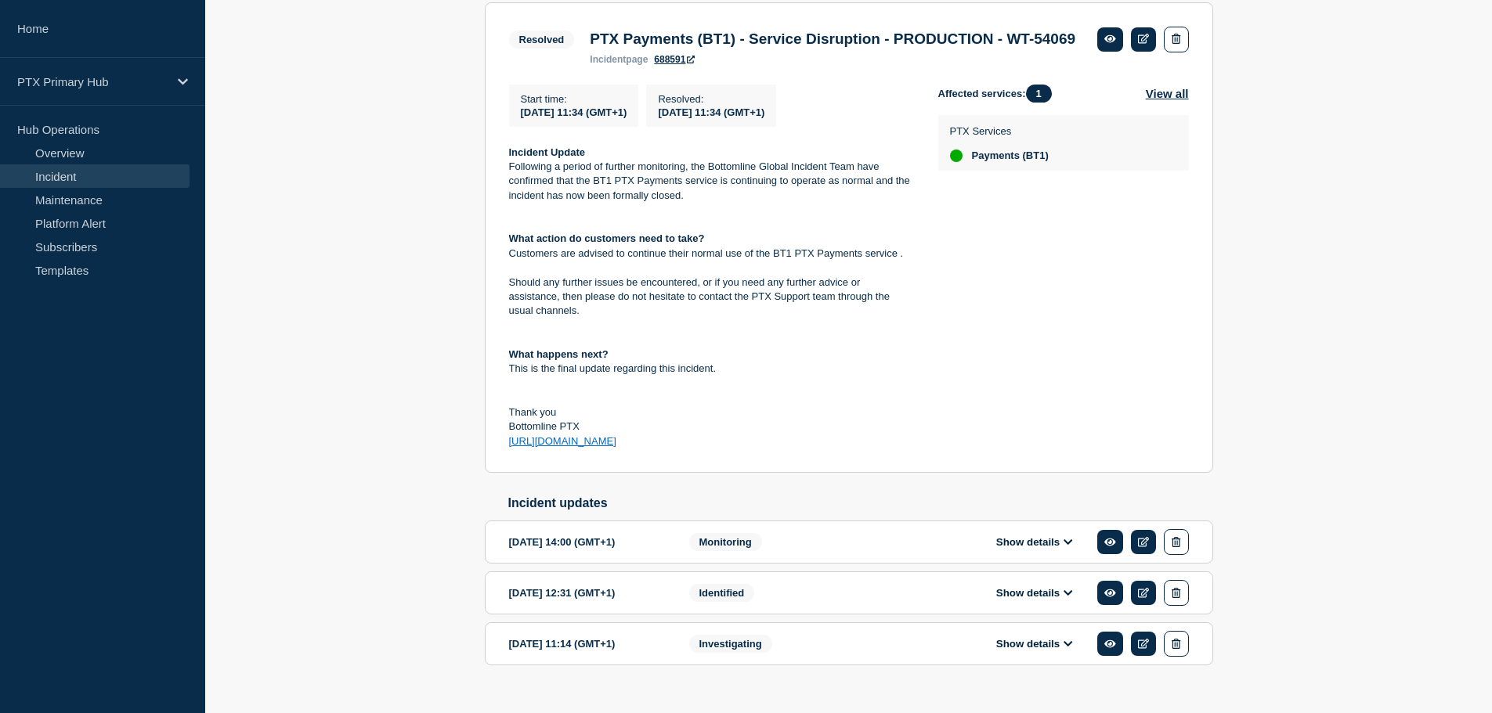
scroll to position [366, 0]
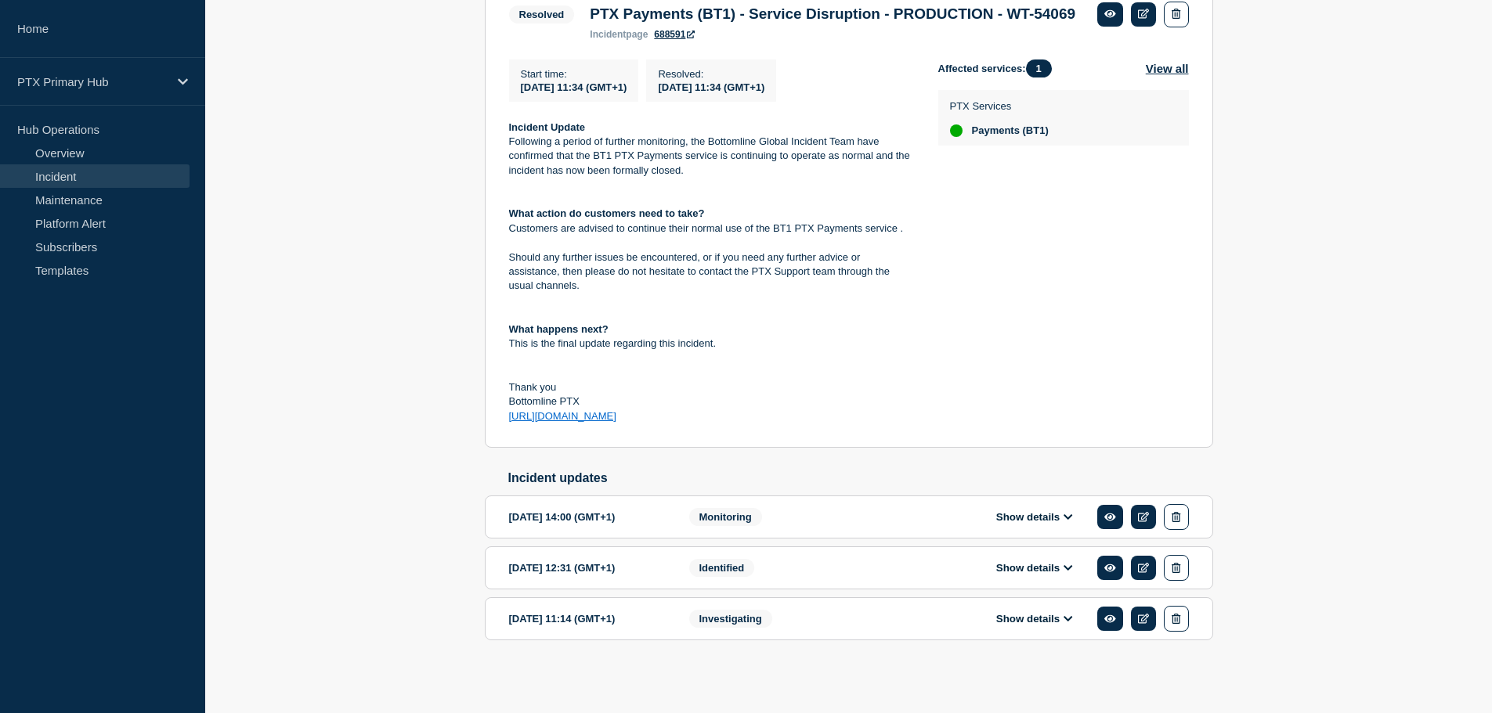
click at [1004, 624] on button "Show details" at bounding box center [1034, 618] width 86 height 13
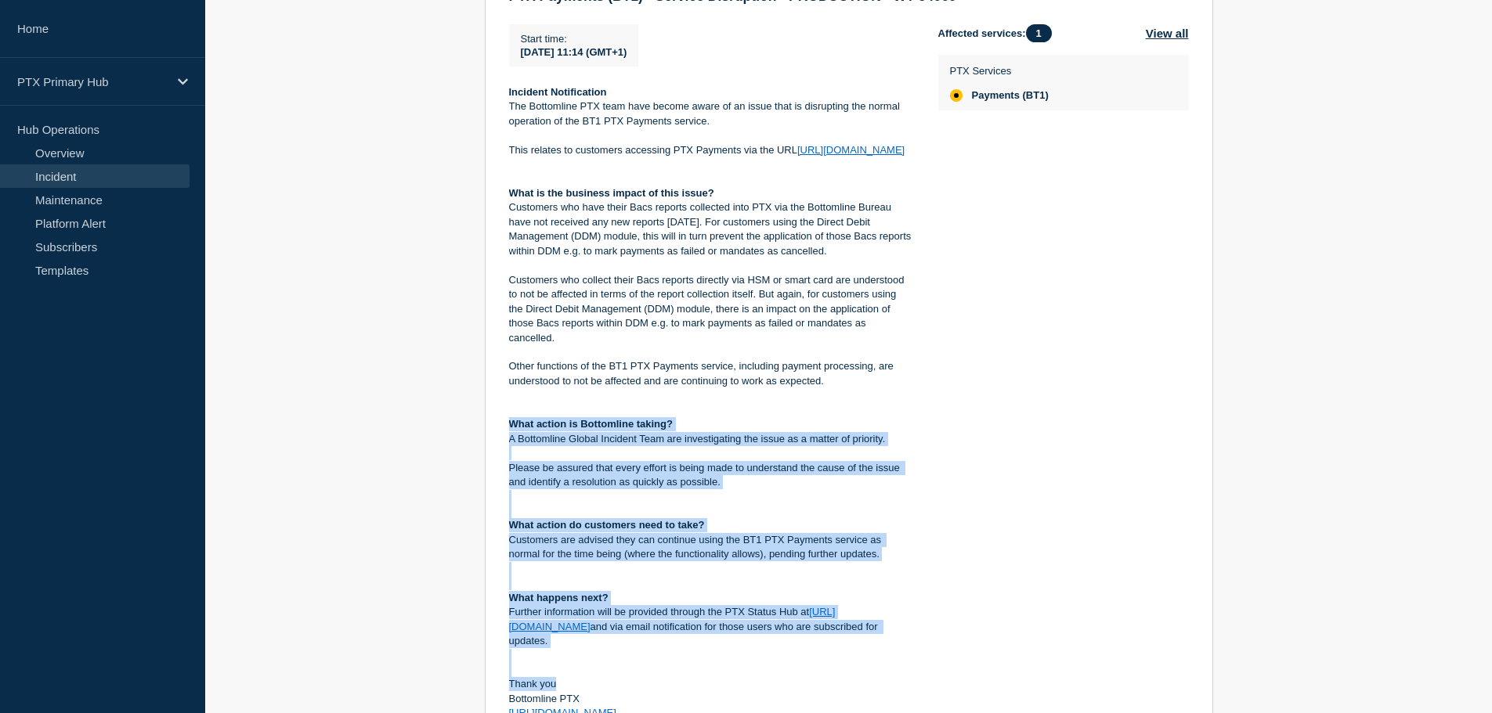
scroll to position [1113, 0]
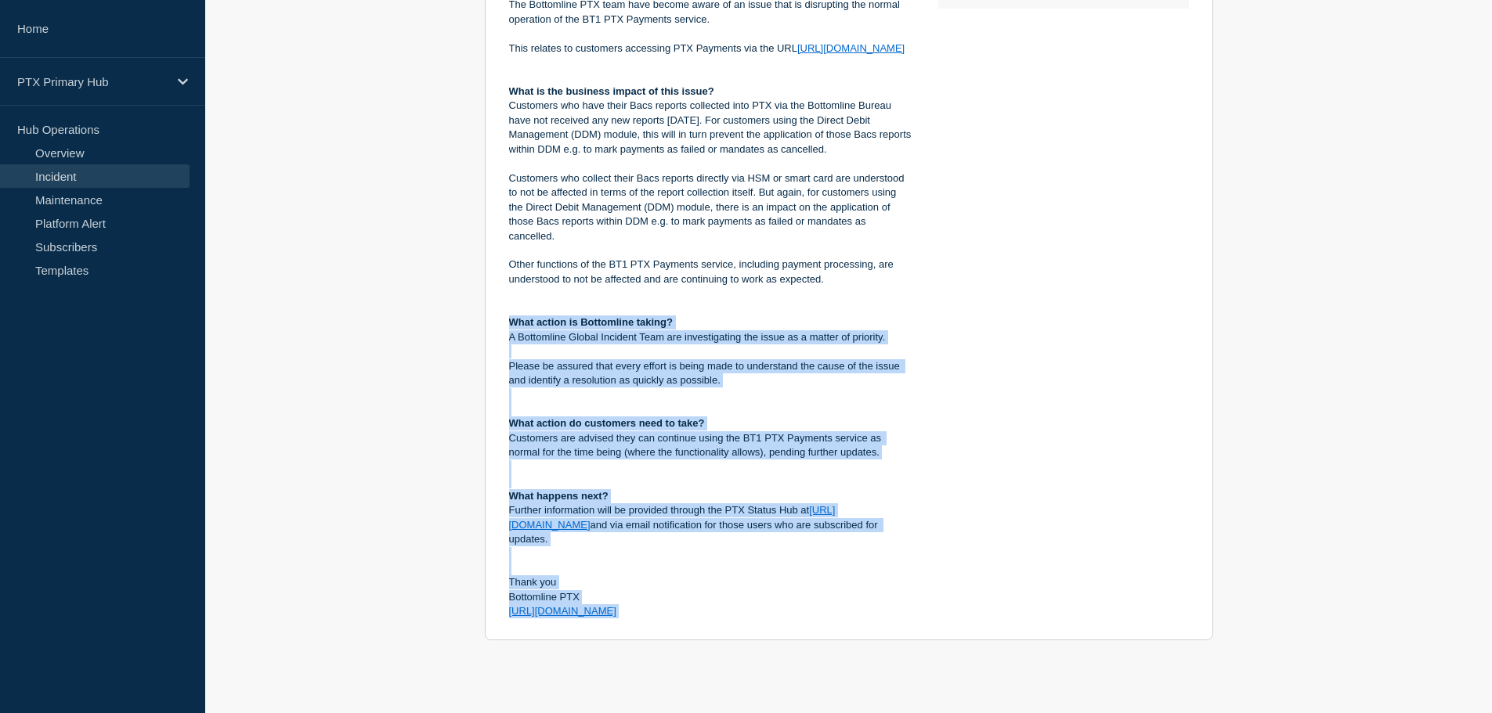
drag, startPoint x: 510, startPoint y: 457, endPoint x: 871, endPoint y: 625, distance: 398.7
click at [871, 625] on div "PTX Payments (BT1) - Service Disruption - PRODUCTION - WT-54069 Start time : 20…" at bounding box center [849, 258] width 680 height 745
copy div "What action is Bottomline taking? A Bottomline Global Incident Team are investi…"
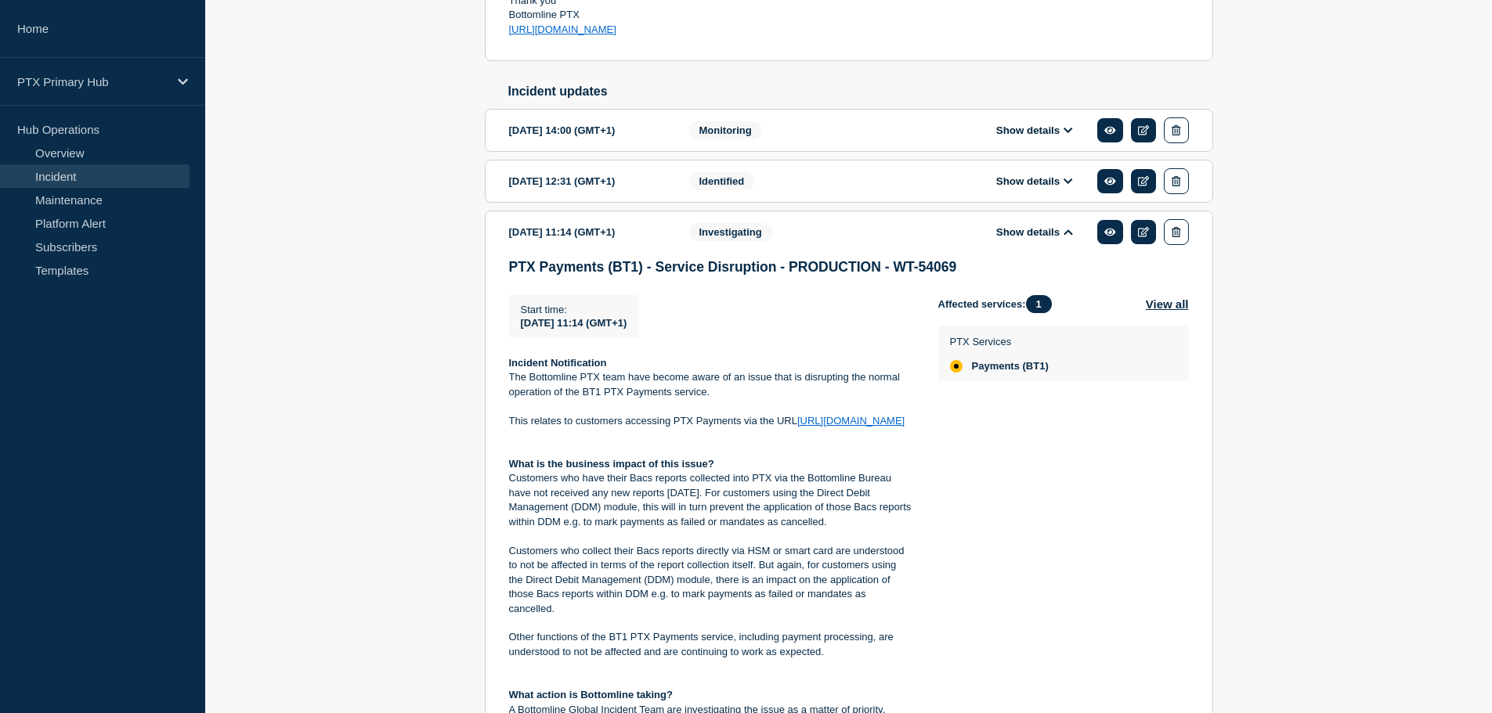
click at [727, 190] on span "Identified" at bounding box center [722, 181] width 66 height 18
click at [1025, 194] on div "Show details" at bounding box center [1046, 181] width 286 height 26
click at [1030, 188] on button "Show details" at bounding box center [1034, 181] width 86 height 13
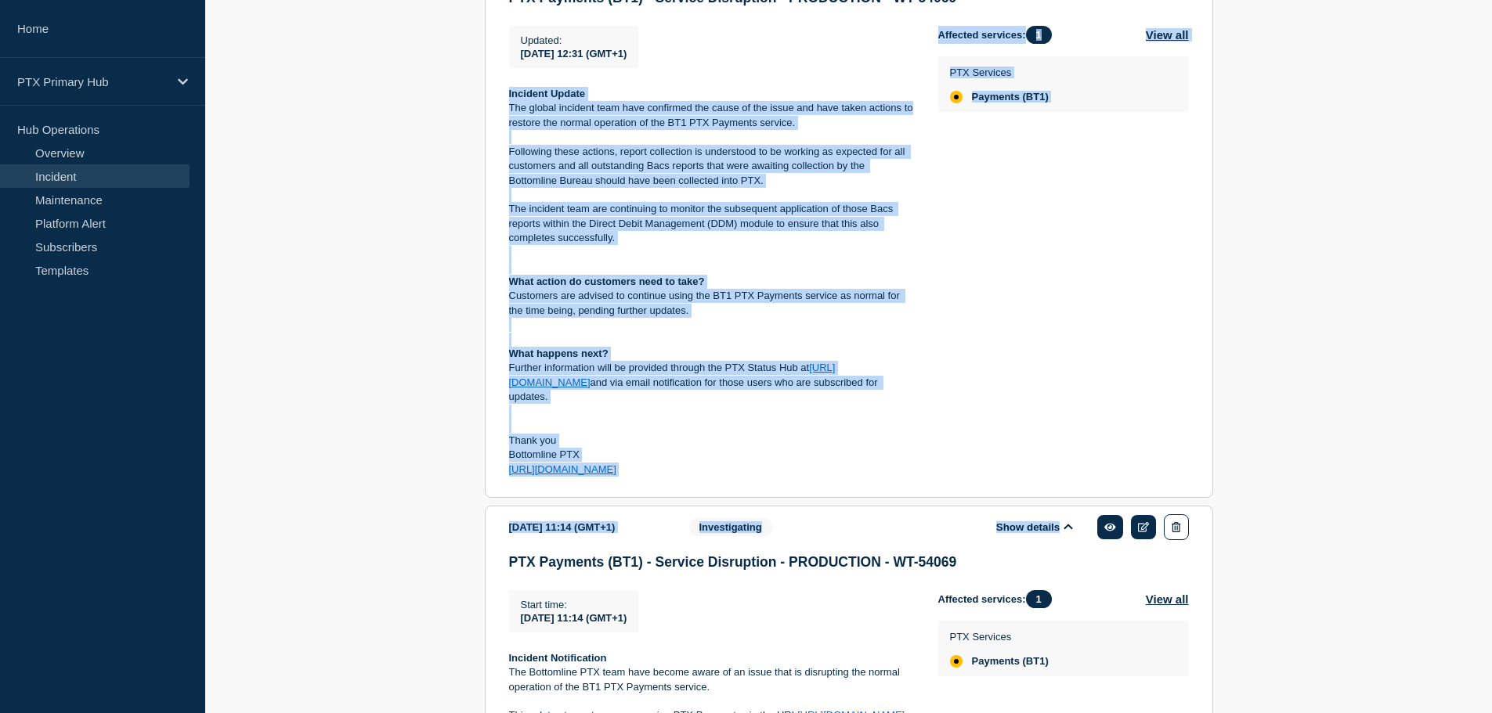
scroll to position [957, 0]
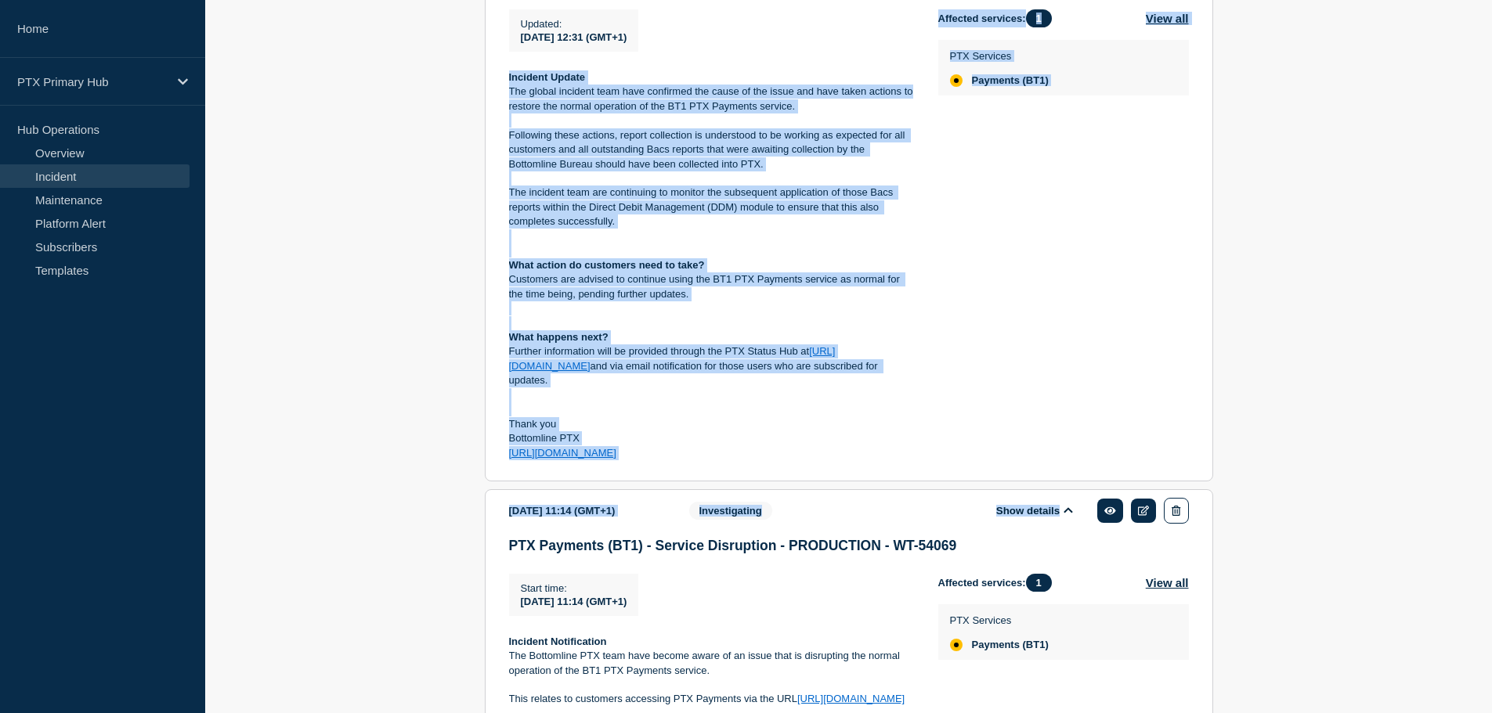
drag, startPoint x: 508, startPoint y: 337, endPoint x: 798, endPoint y: 482, distance: 323.9
click at [798, 473] on div "PTX Payments (BT1) - Service Disruption - PRODUCTION - WT-54069 Updated : 2025-…" at bounding box center [849, 223] width 680 height 500
copy div "Incident Update The global incident team have confirmed the cause of the issue …"
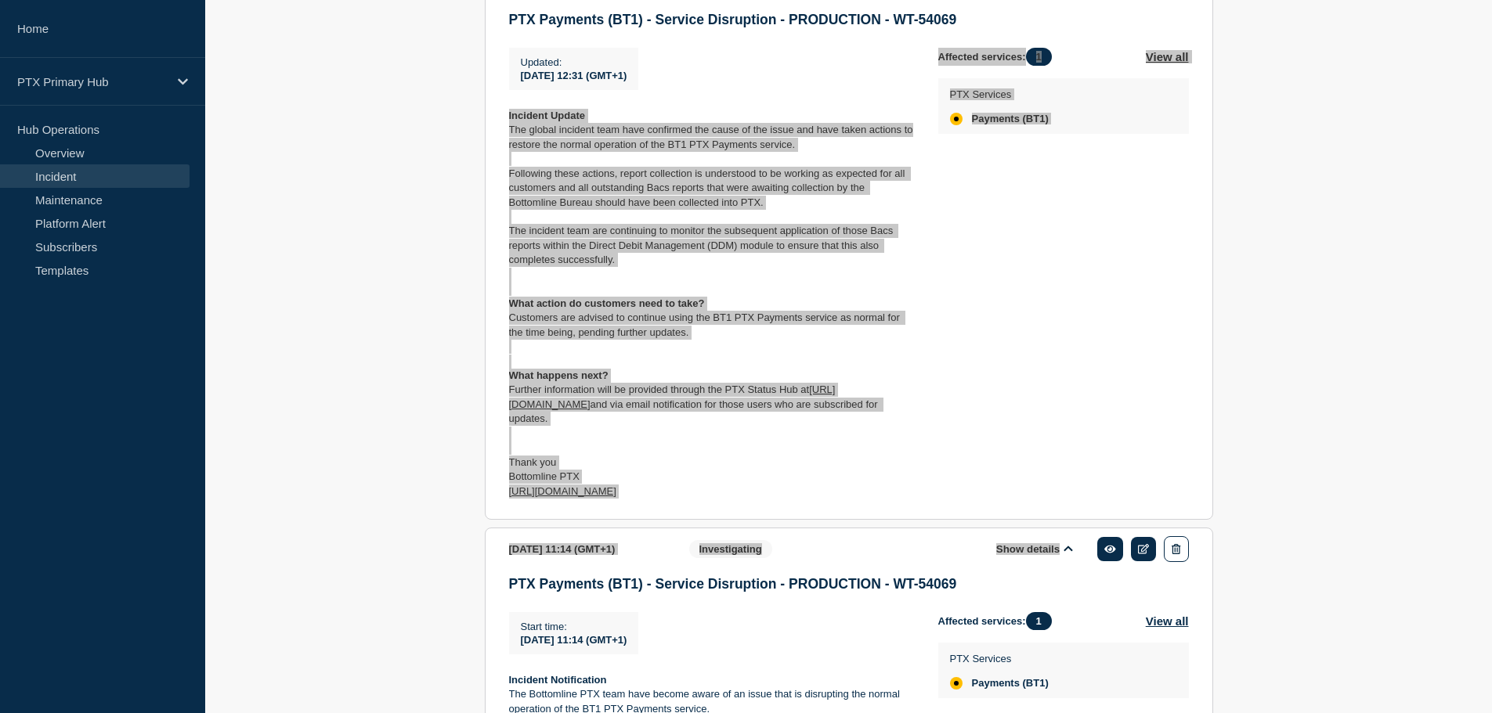
scroll to position [911, 0]
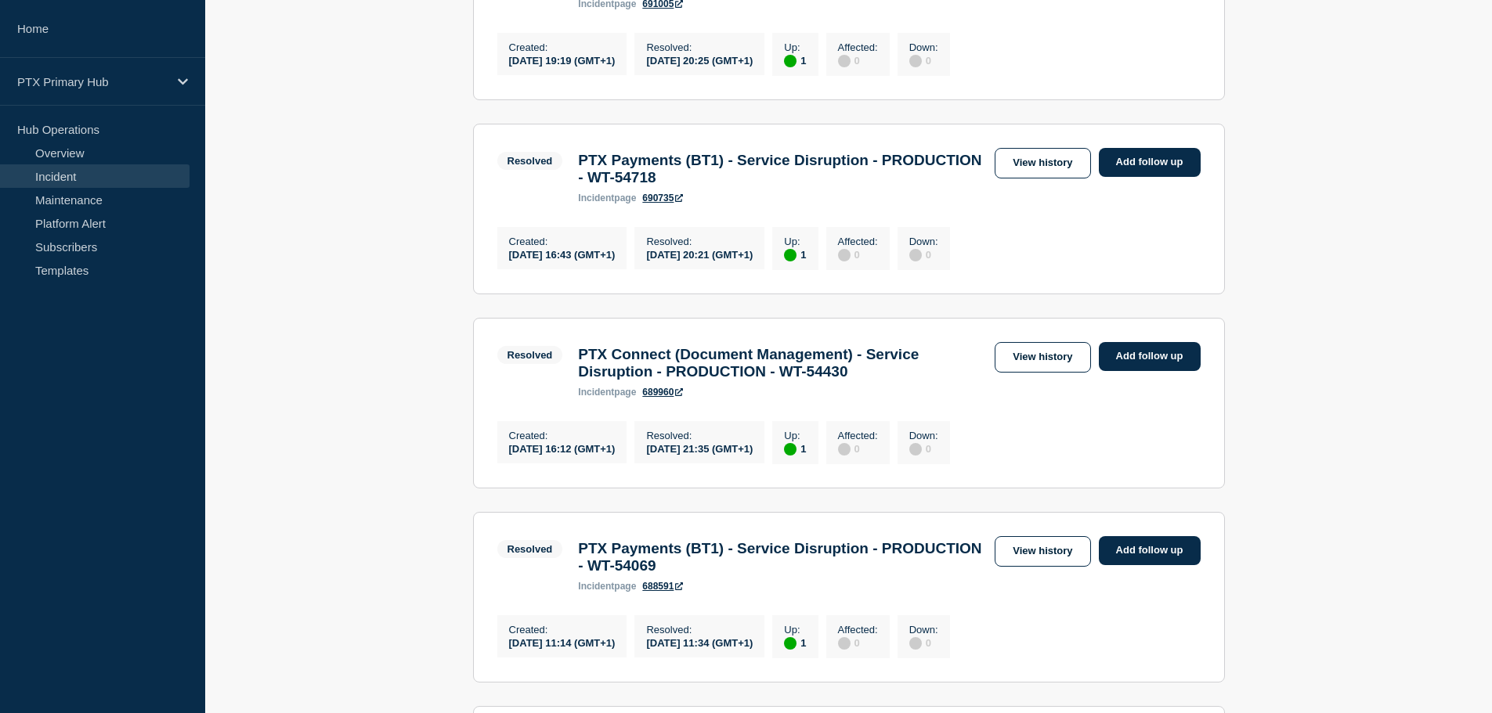
scroll to position [1823, 0]
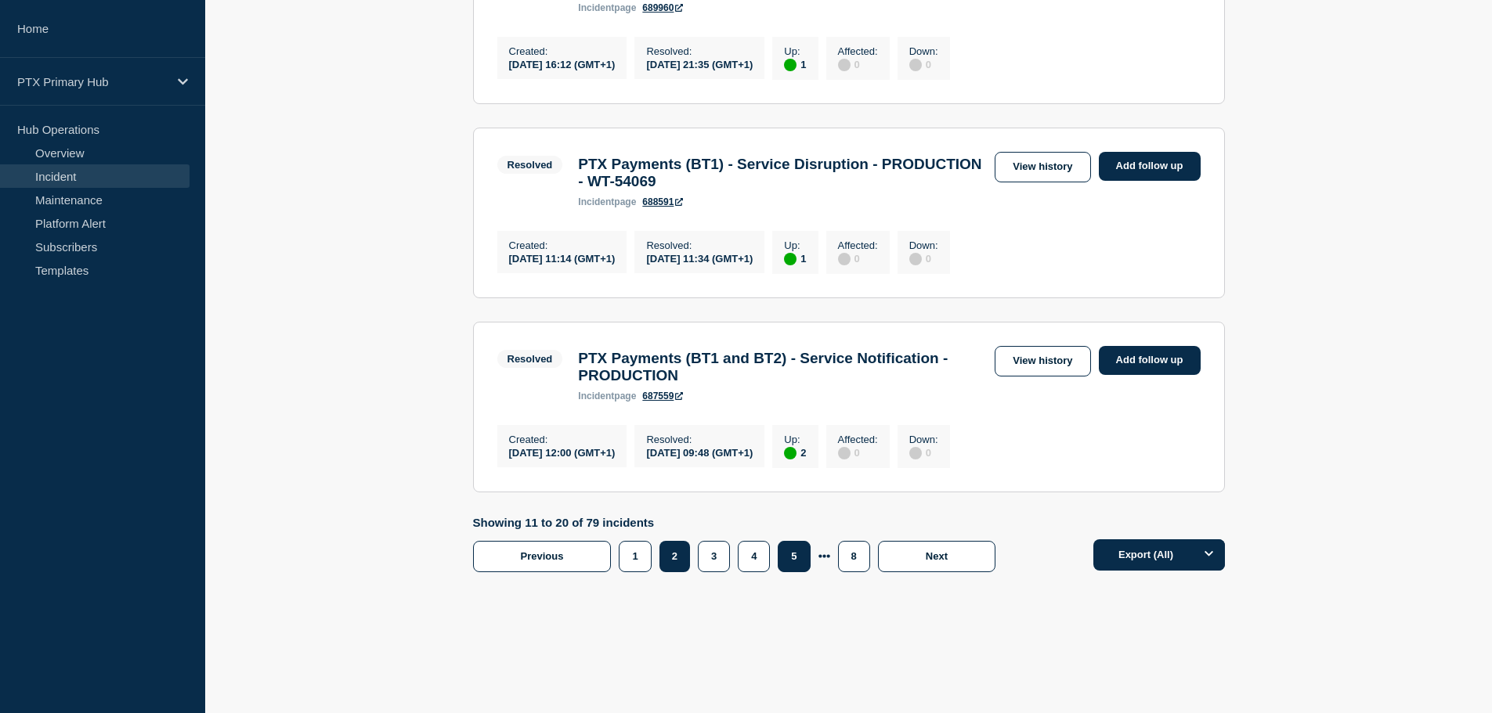
click at [801, 549] on button "5" at bounding box center [794, 556] width 32 height 31
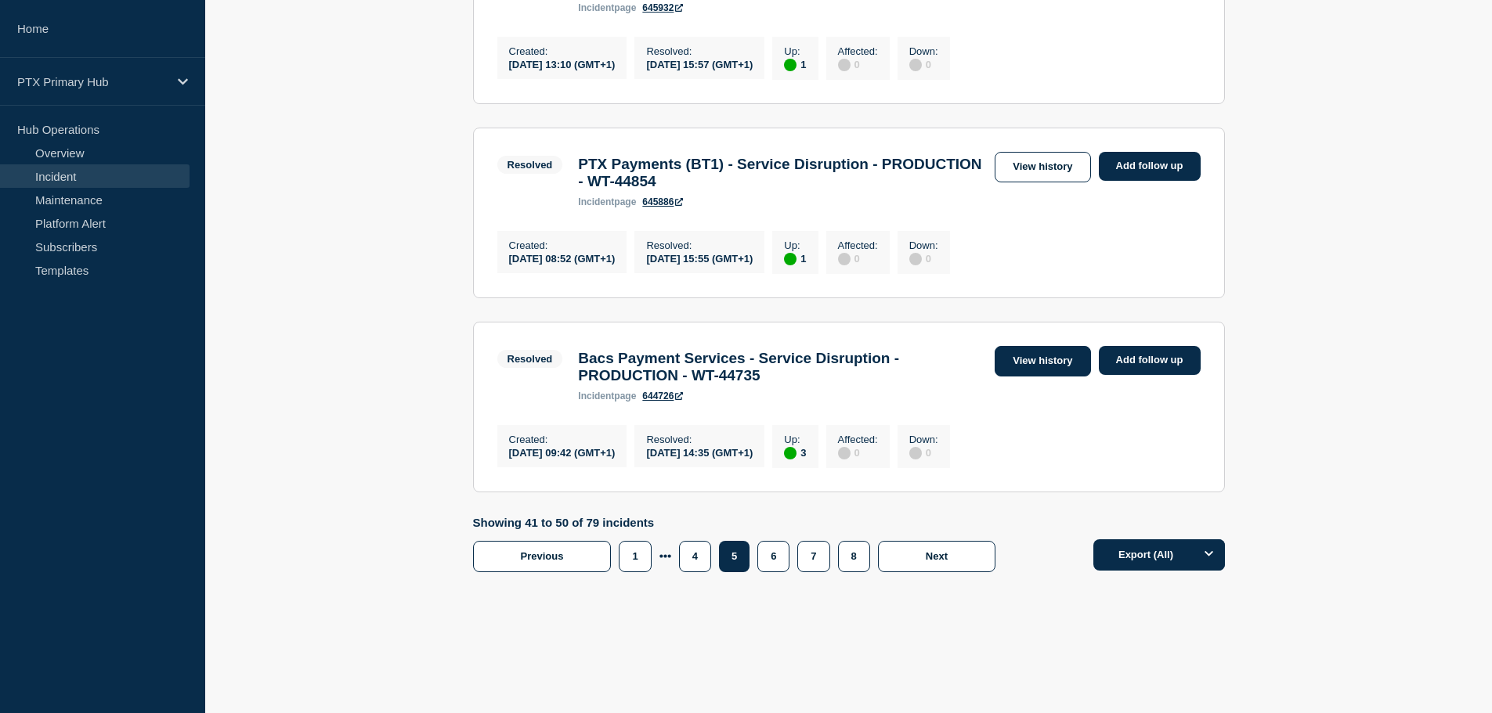
click at [1066, 359] on link "View history" at bounding box center [1042, 361] width 96 height 31
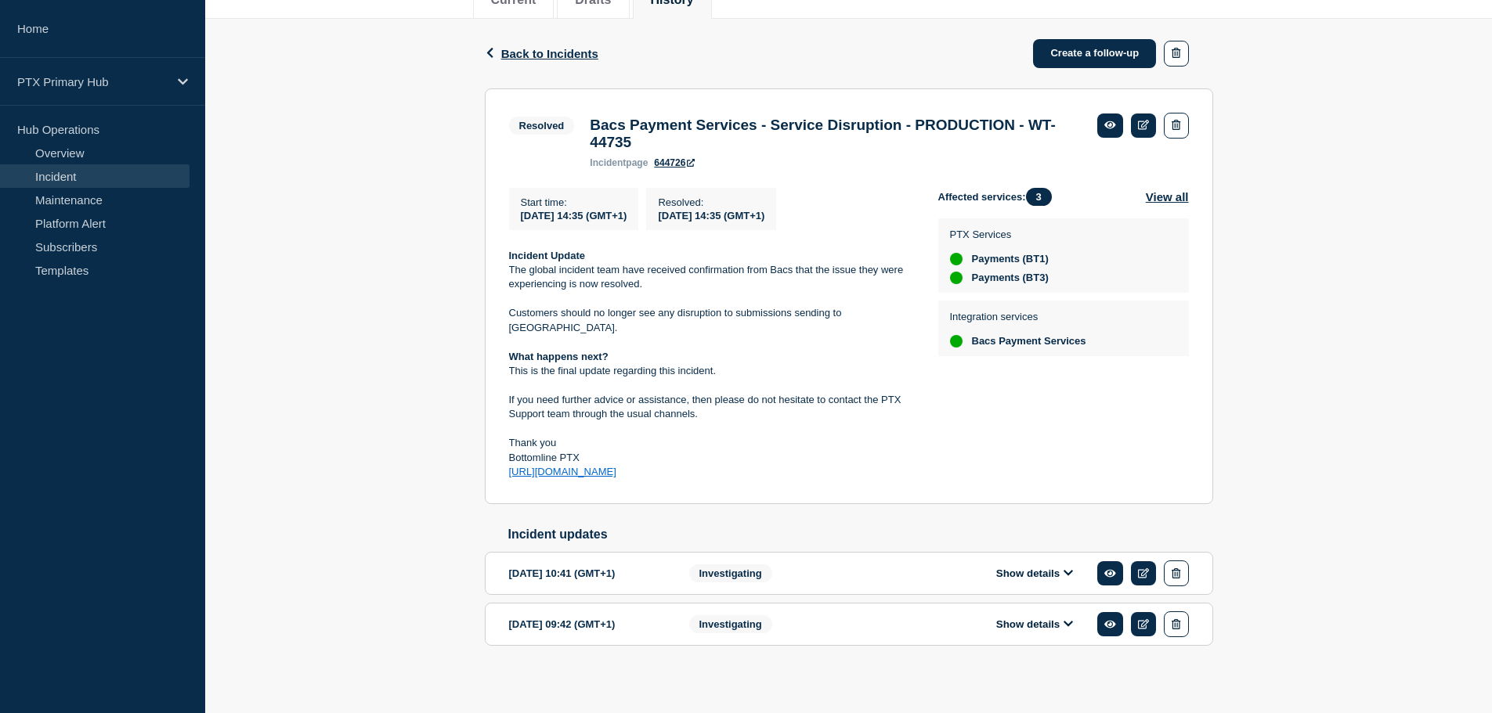
scroll to position [229, 0]
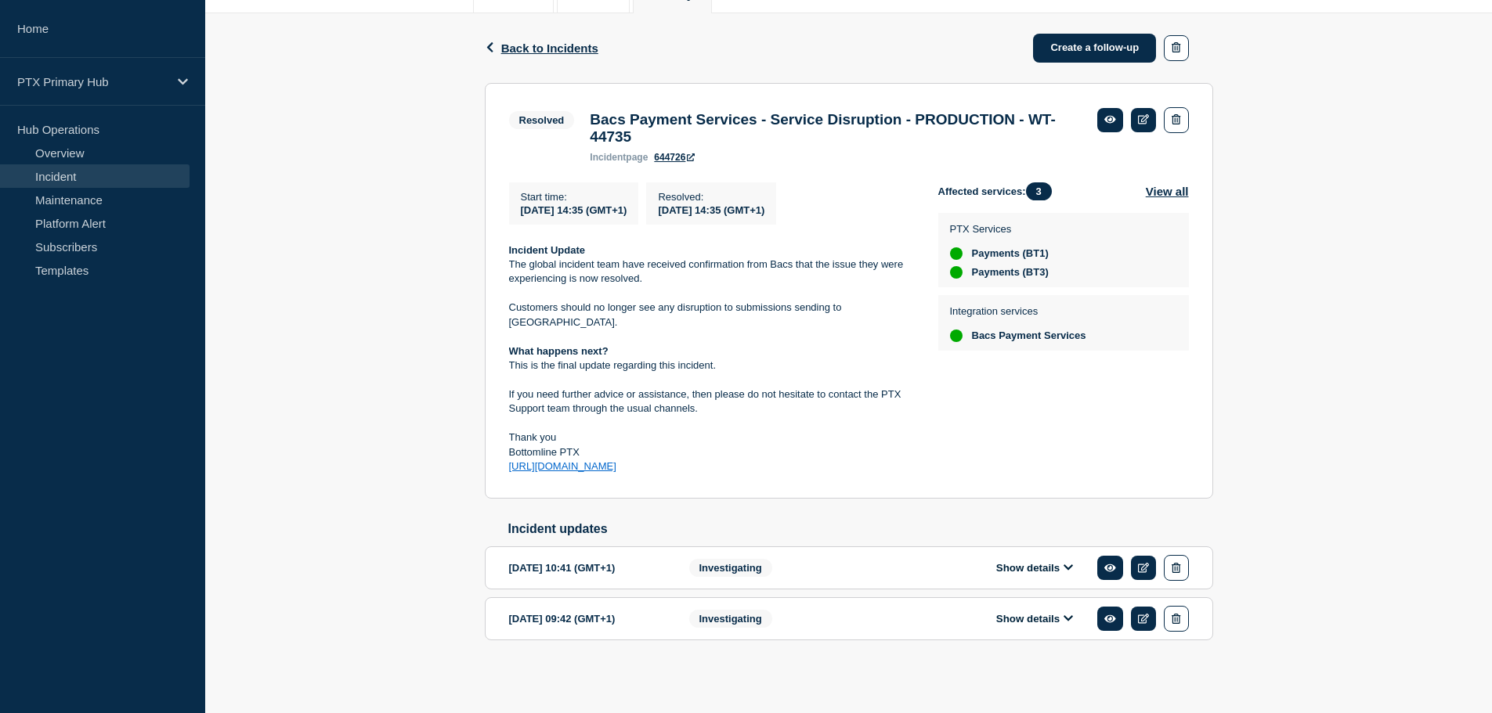
click at [1040, 618] on button "Show details" at bounding box center [1034, 618] width 86 height 13
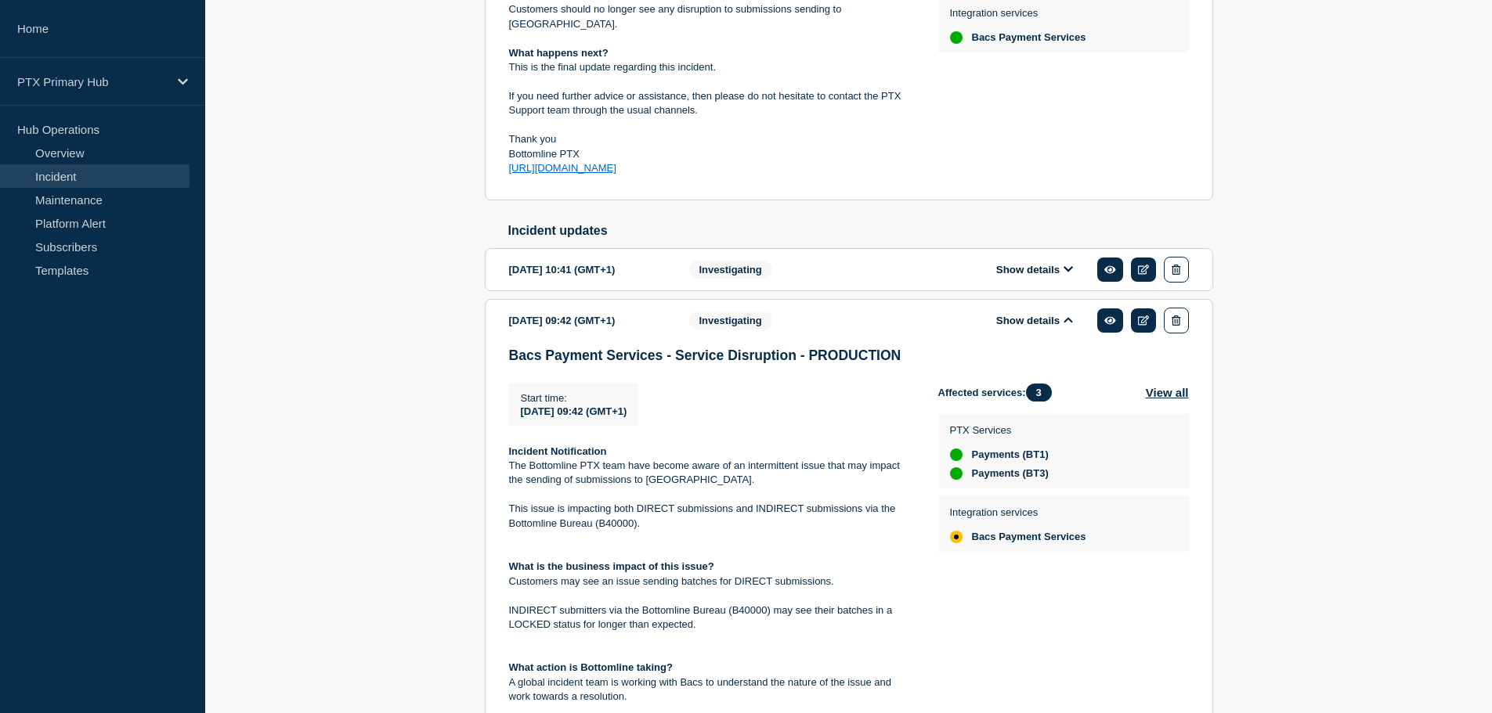
scroll to position [464, 0]
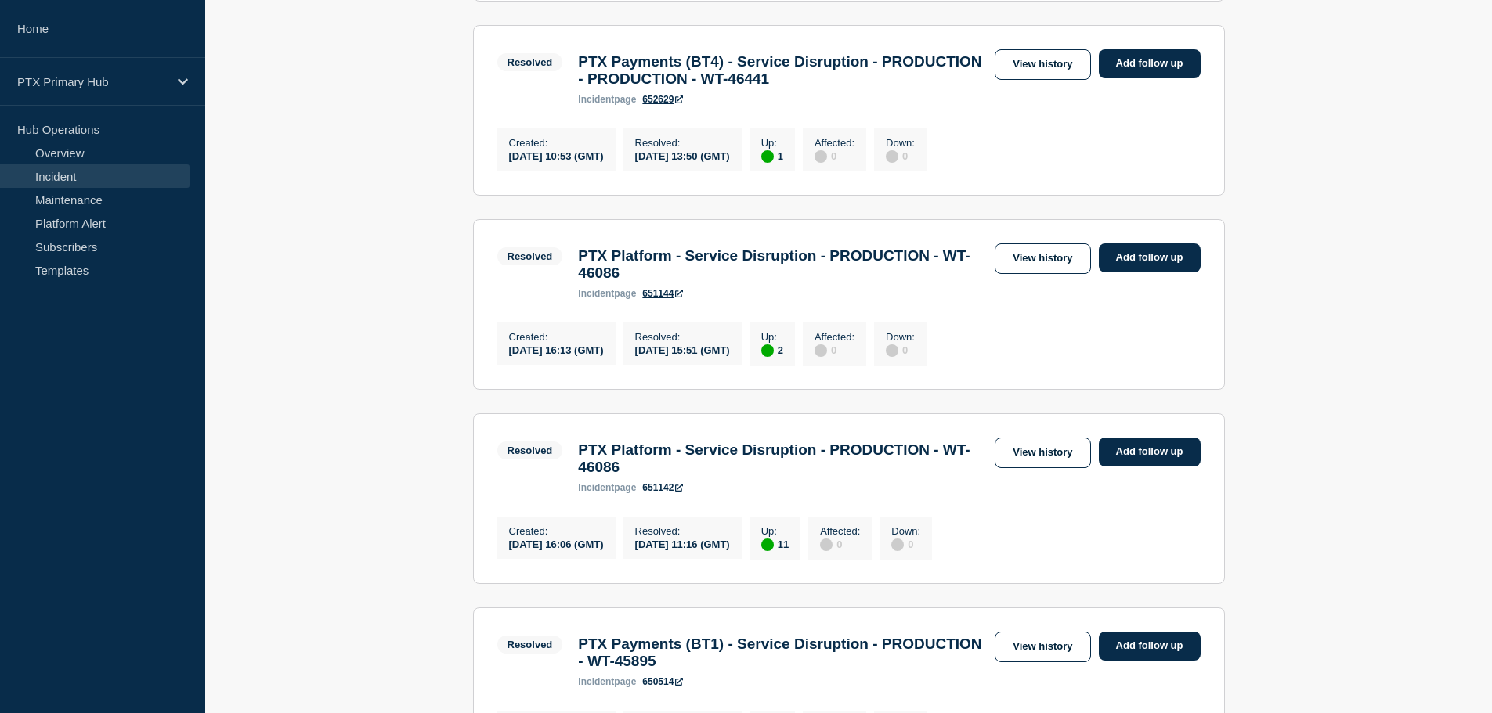
scroll to position [861, 0]
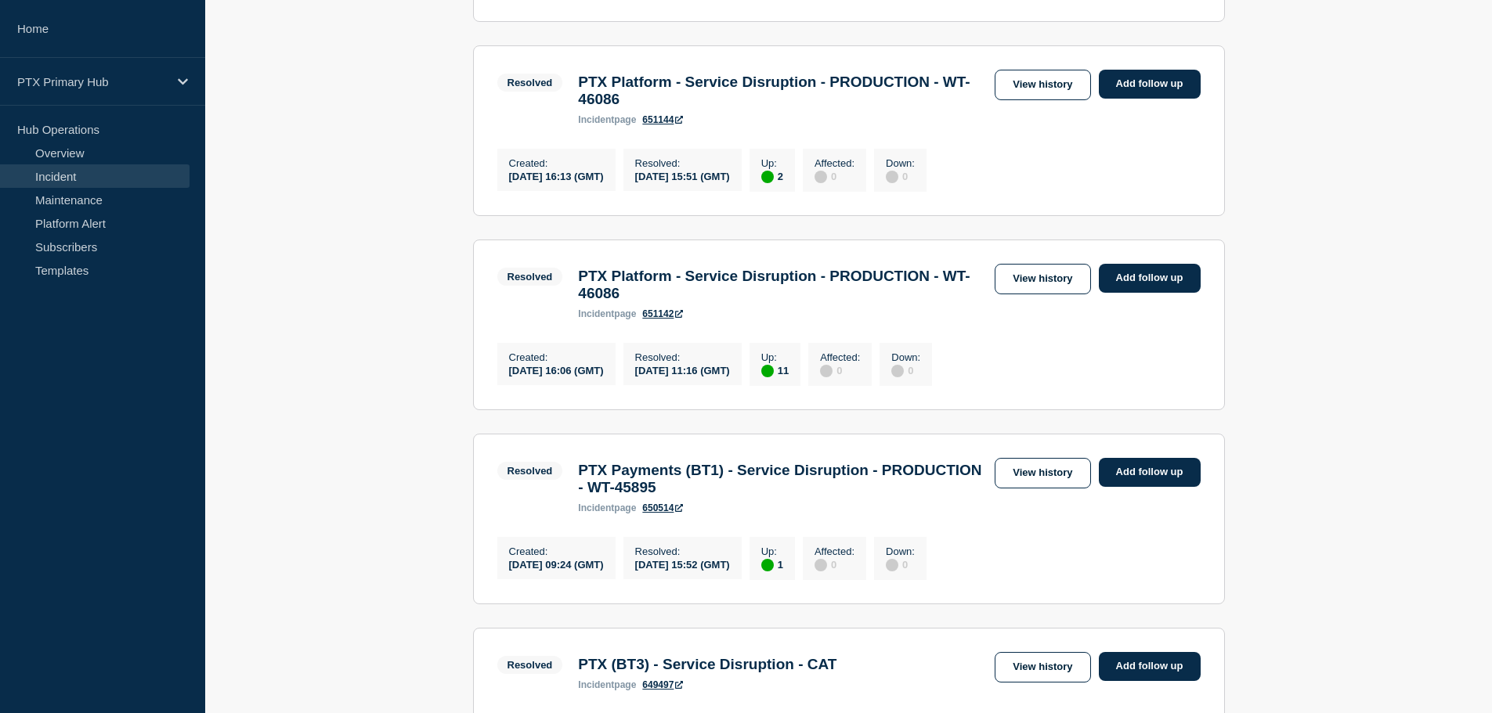
drag, startPoint x: 1005, startPoint y: 253, endPoint x: 397, endPoint y: 380, distance: 621.5
click at [389, 381] on main "All dates Filter Resolved 1 Up PTX Confirmation Of Payee (CoP) – Service Disrup…" at bounding box center [848, 384] width 1286 height 2006
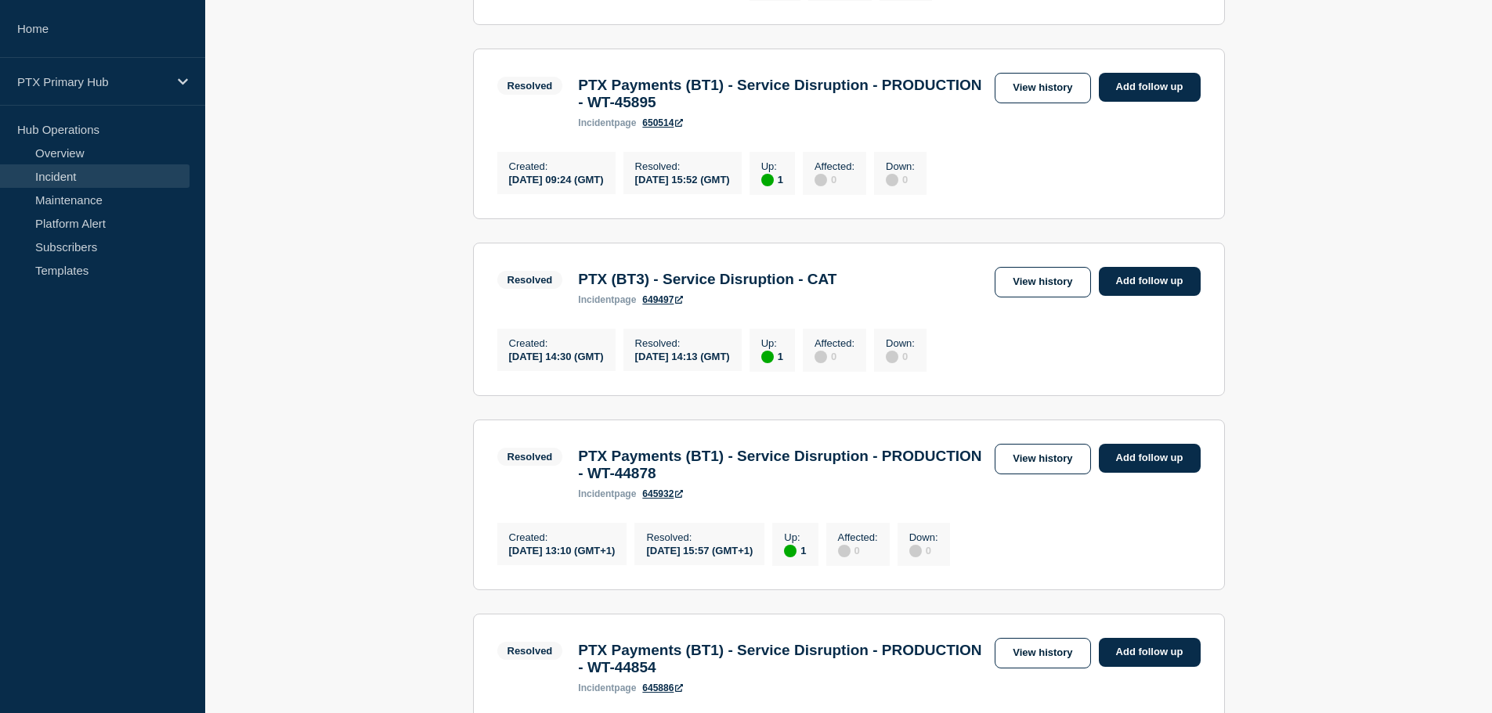
scroll to position [1409, 0]
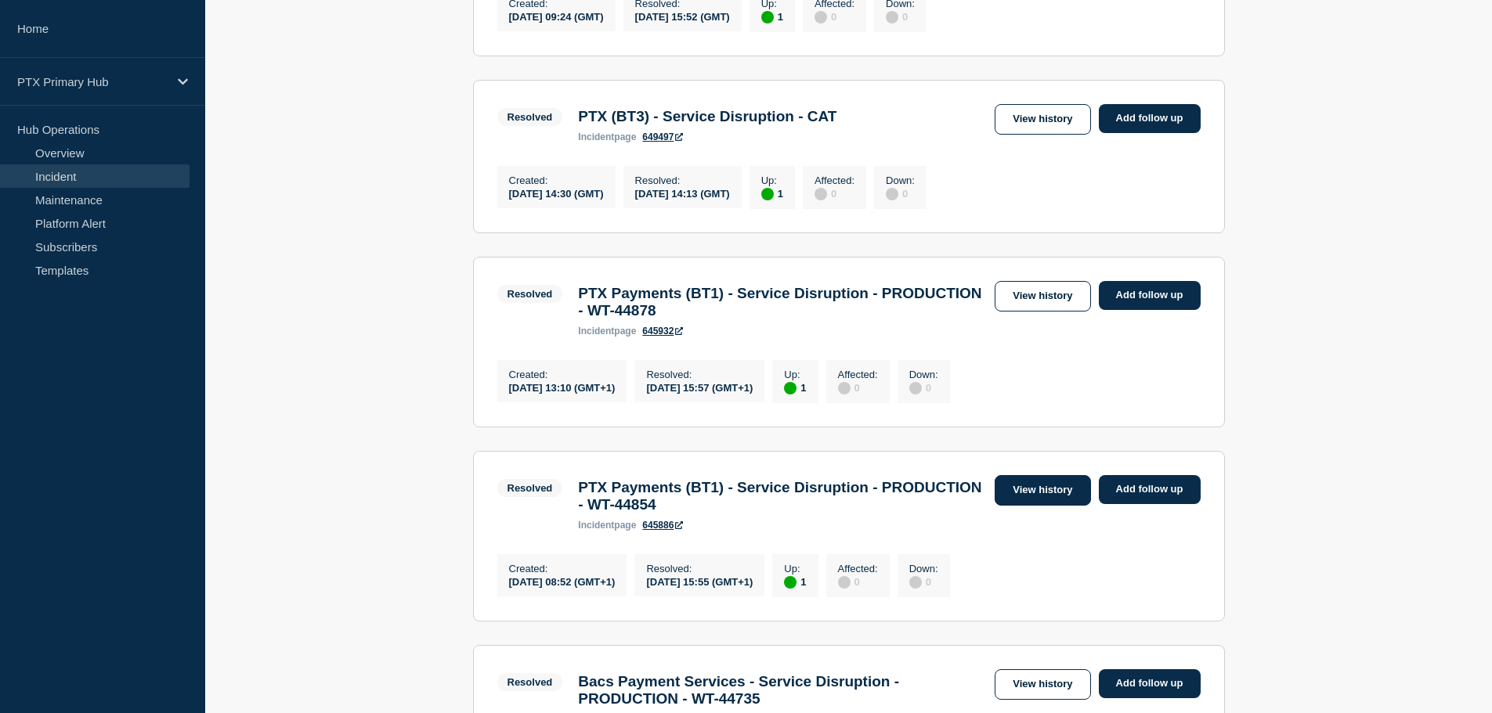
click at [1003, 506] on link "View history" at bounding box center [1042, 490] width 96 height 31
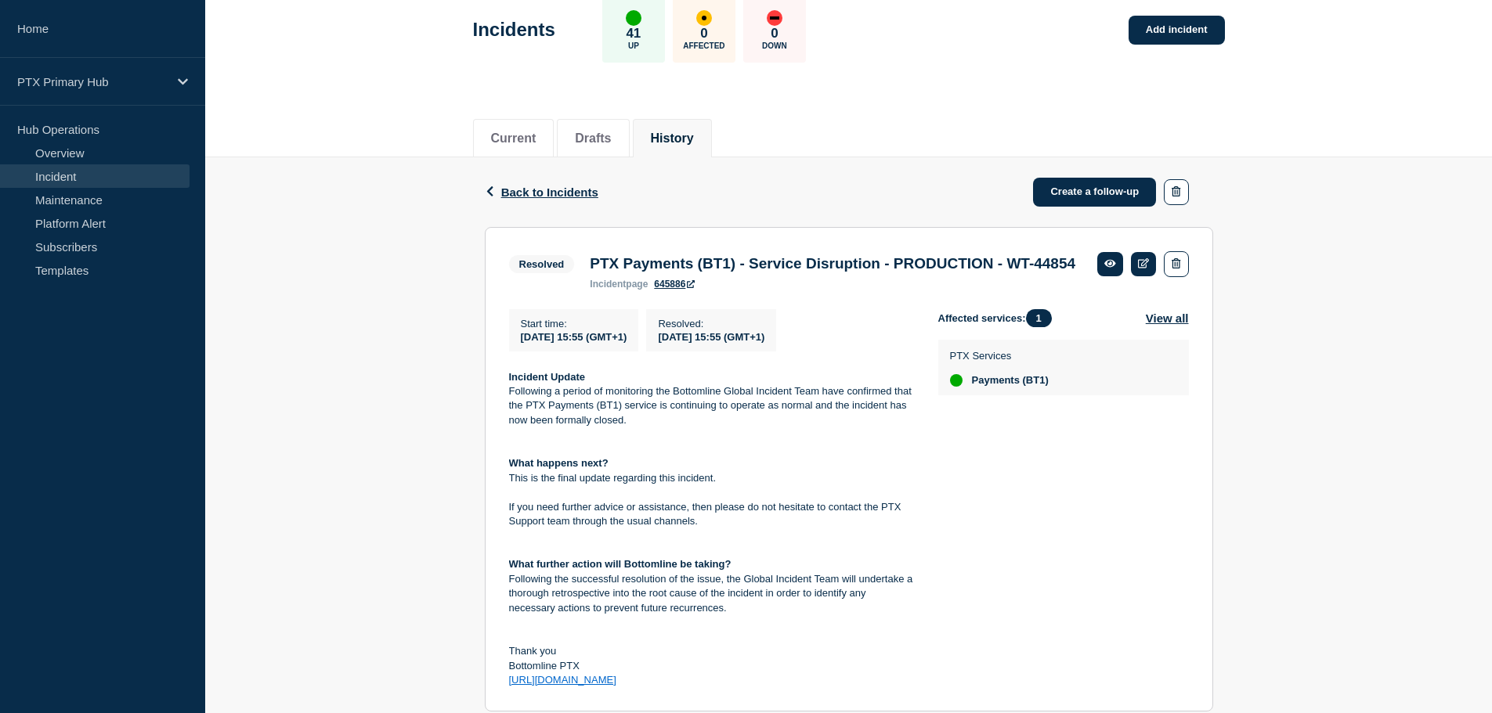
scroll to position [313, 0]
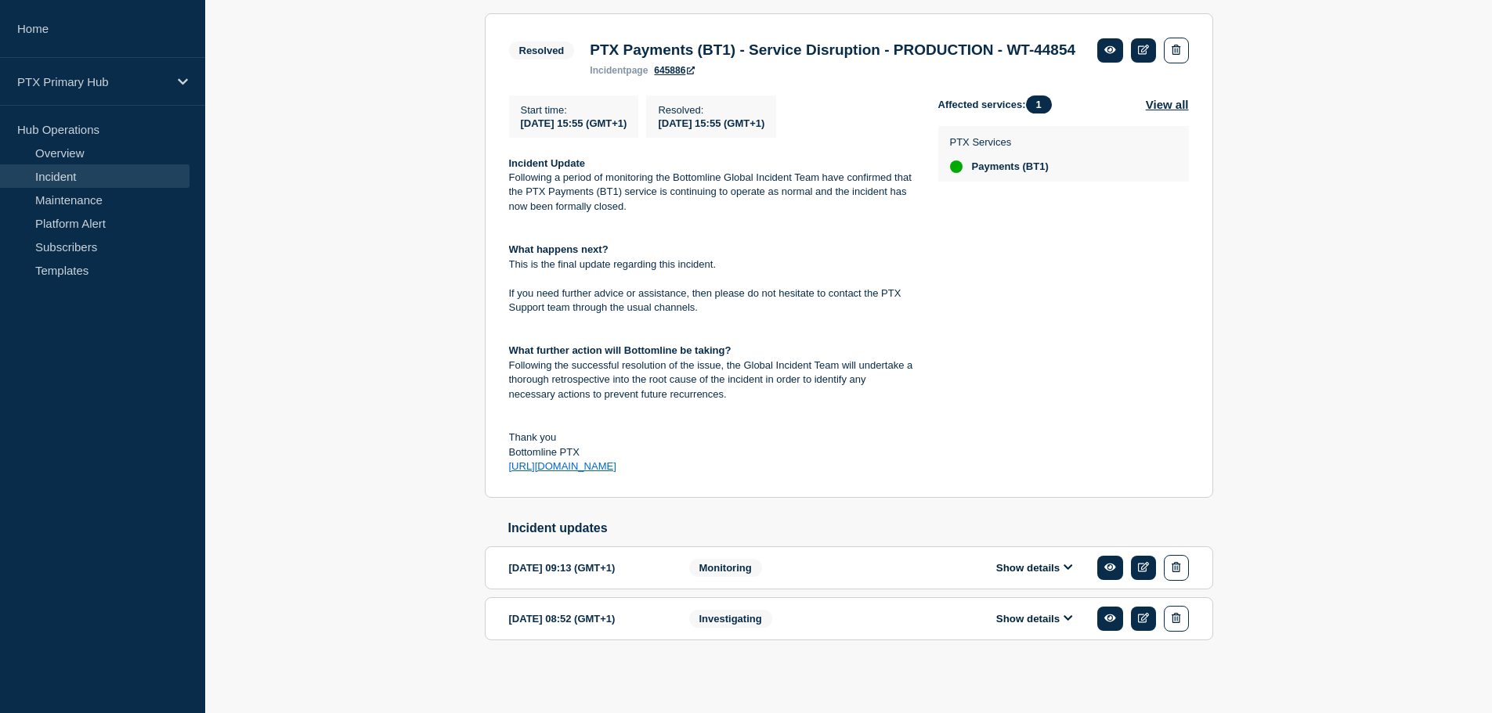
click at [1016, 626] on button "Show details" at bounding box center [1034, 618] width 86 height 13
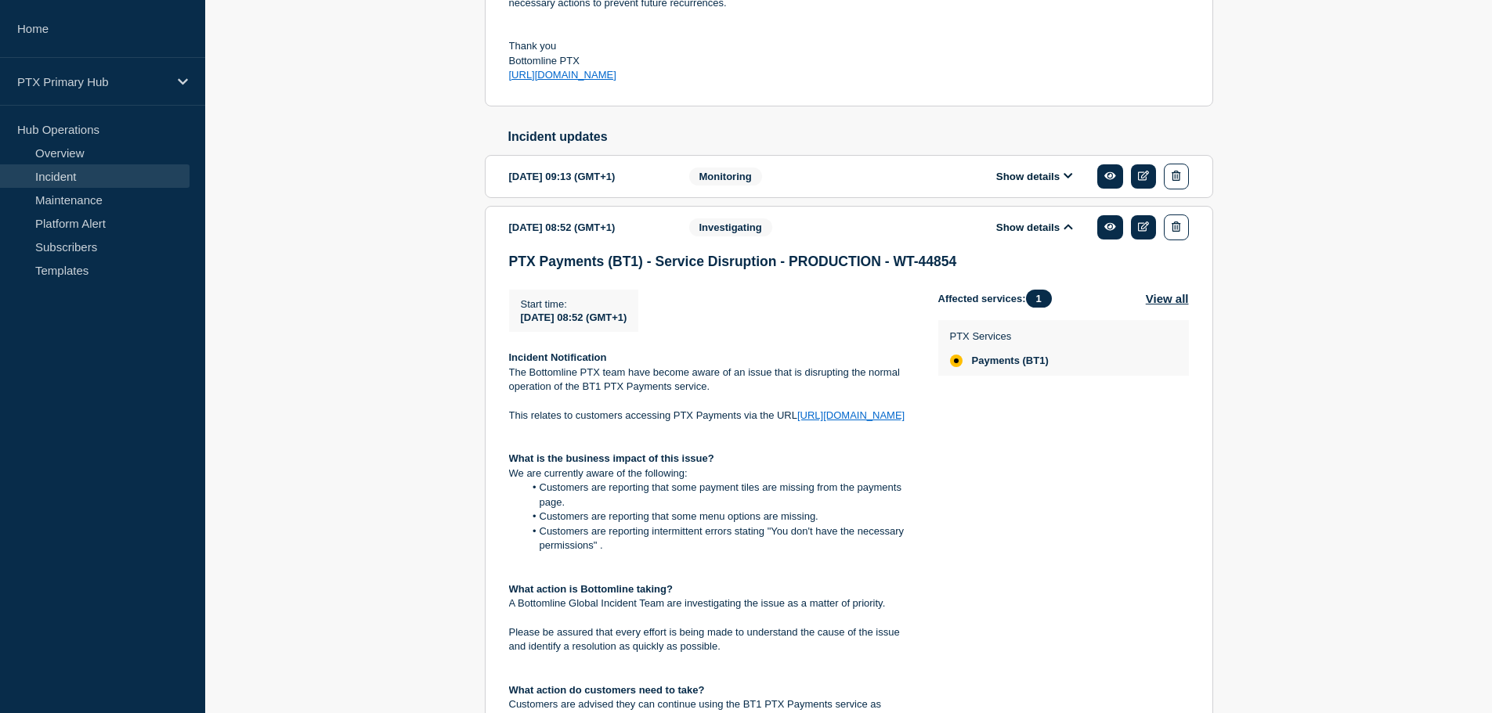
scroll to position [585, 0]
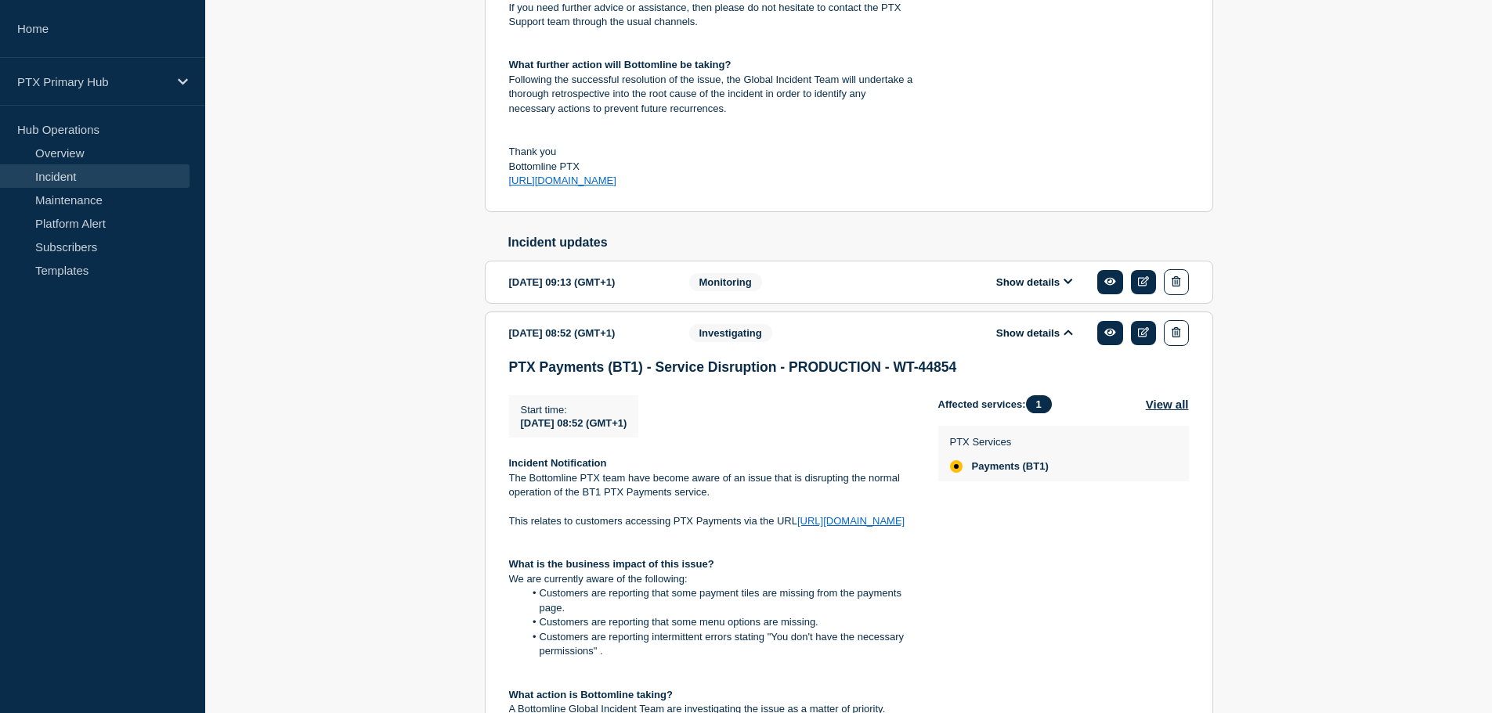
click at [1032, 289] on button "Show details" at bounding box center [1034, 282] width 86 height 13
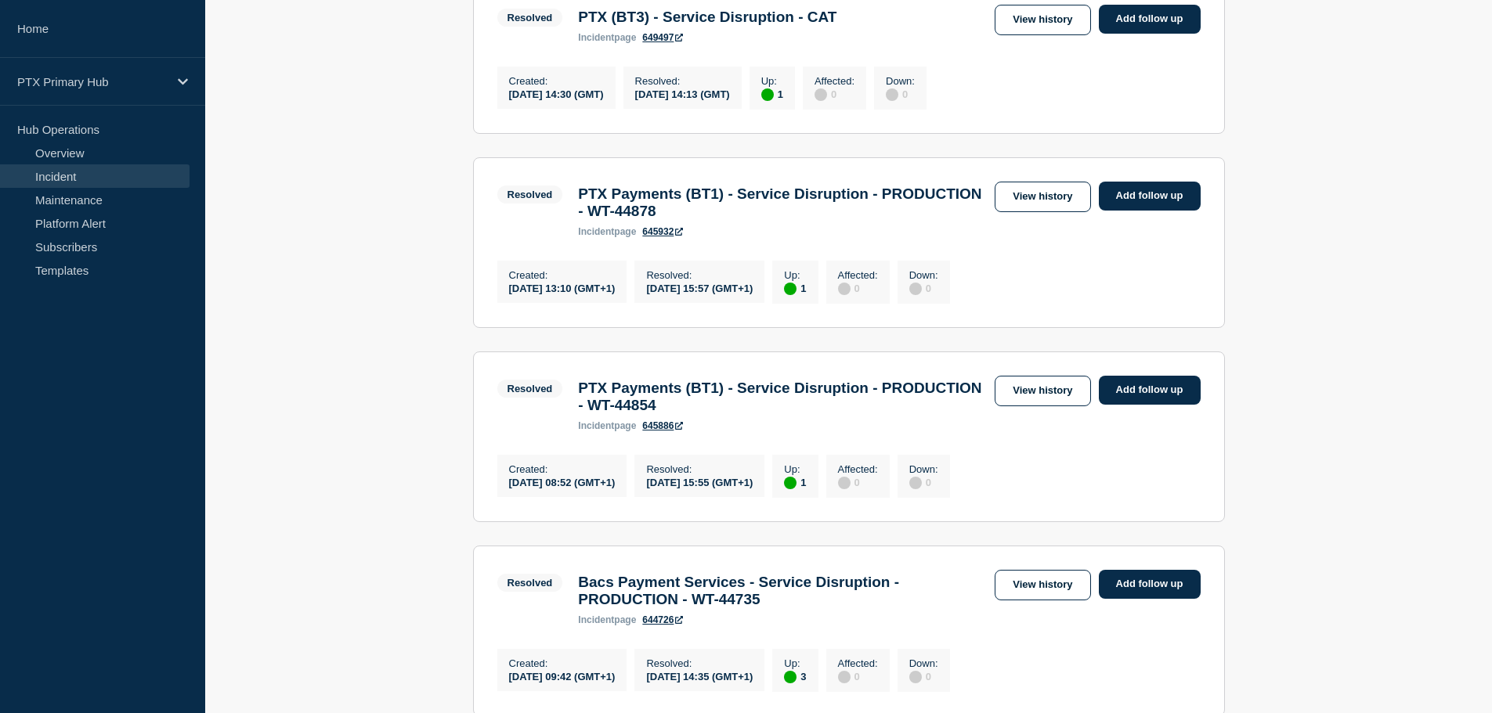
scroll to position [1823, 0]
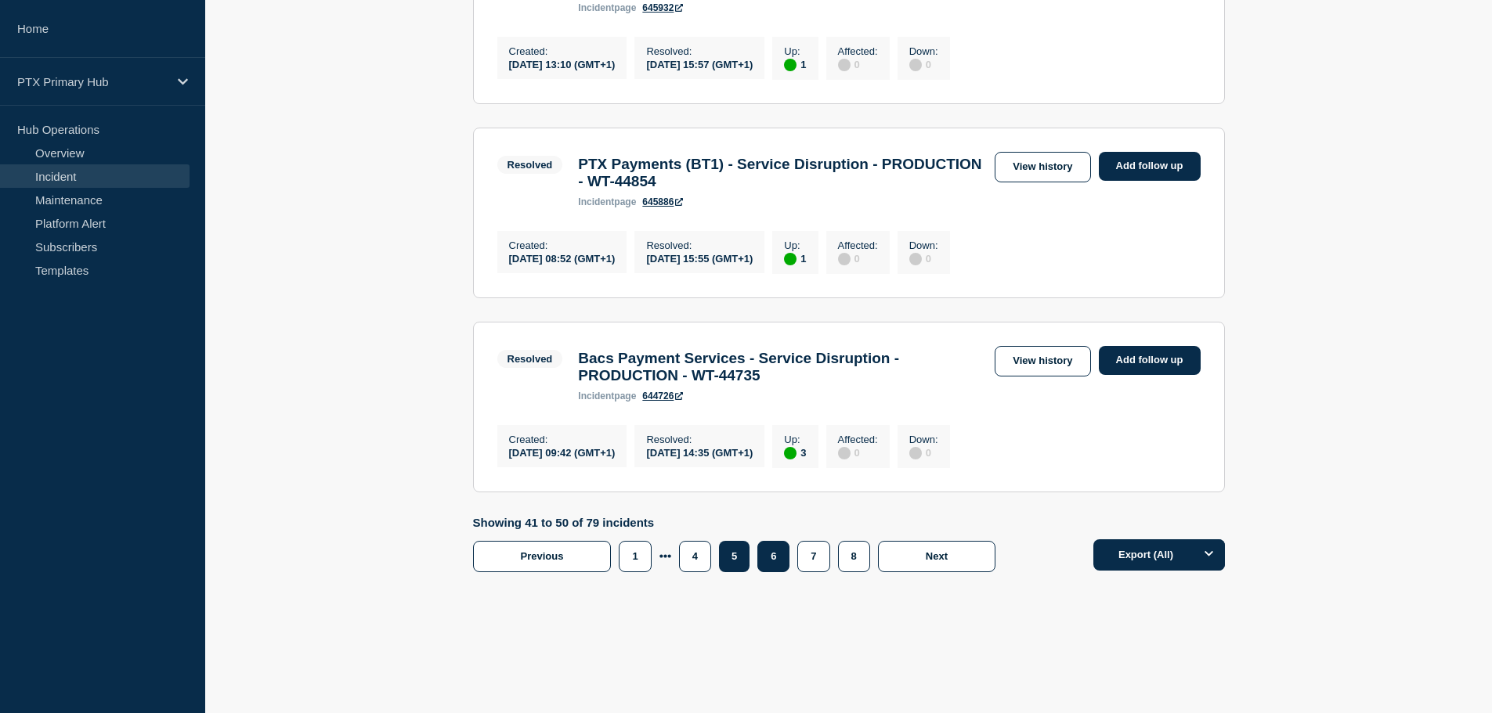
click at [771, 545] on button "6" at bounding box center [773, 556] width 32 height 31
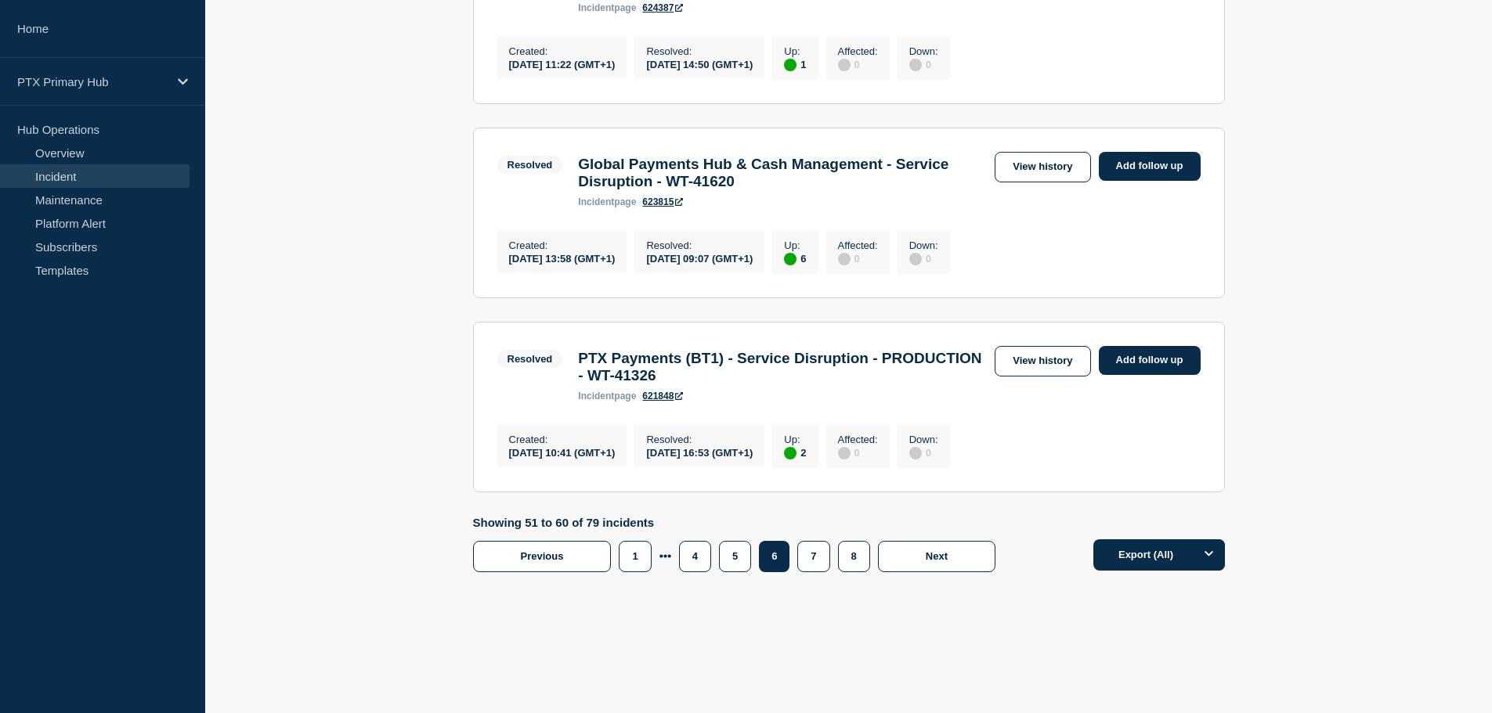
scroll to position [1781, 0]
click at [822, 559] on button "7" at bounding box center [813, 556] width 32 height 31
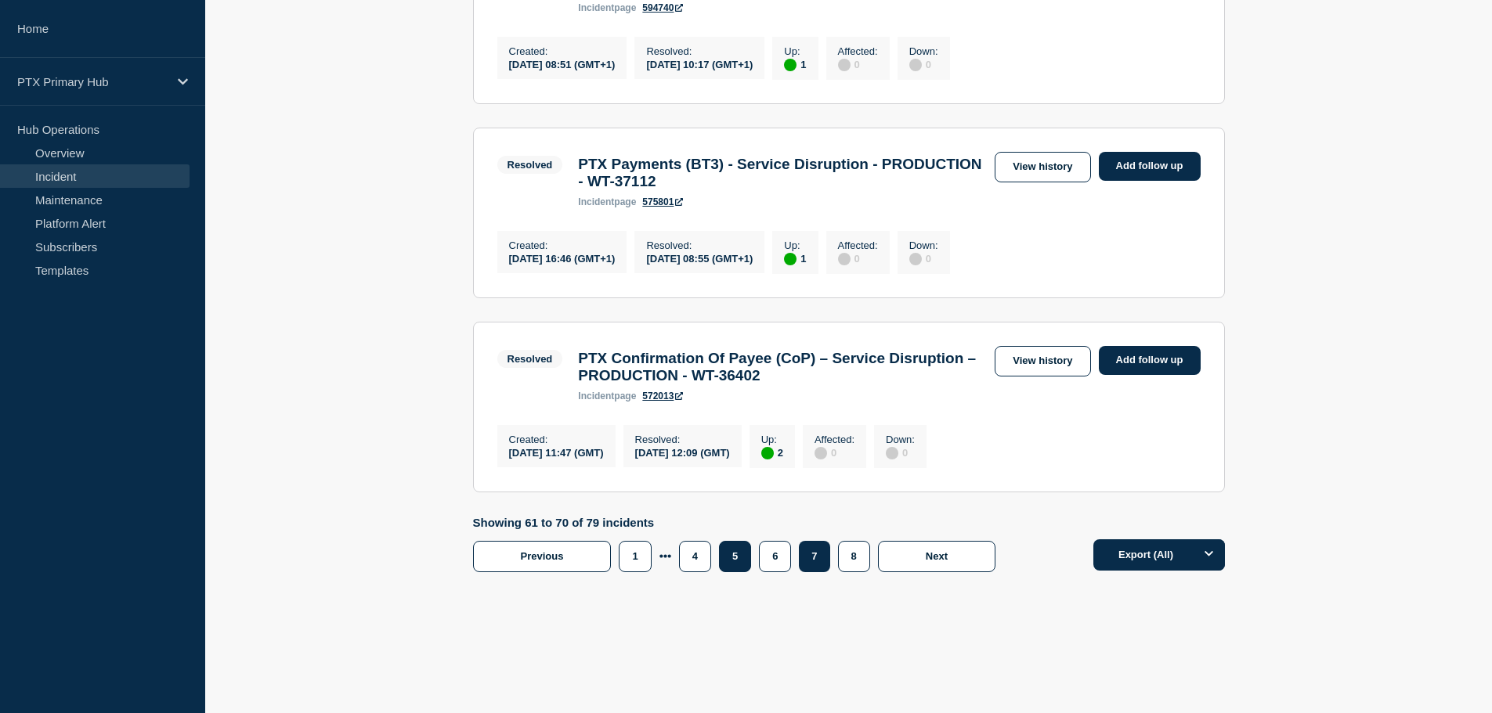
scroll to position [1823, 0]
click at [692, 548] on button "4" at bounding box center [695, 556] width 32 height 31
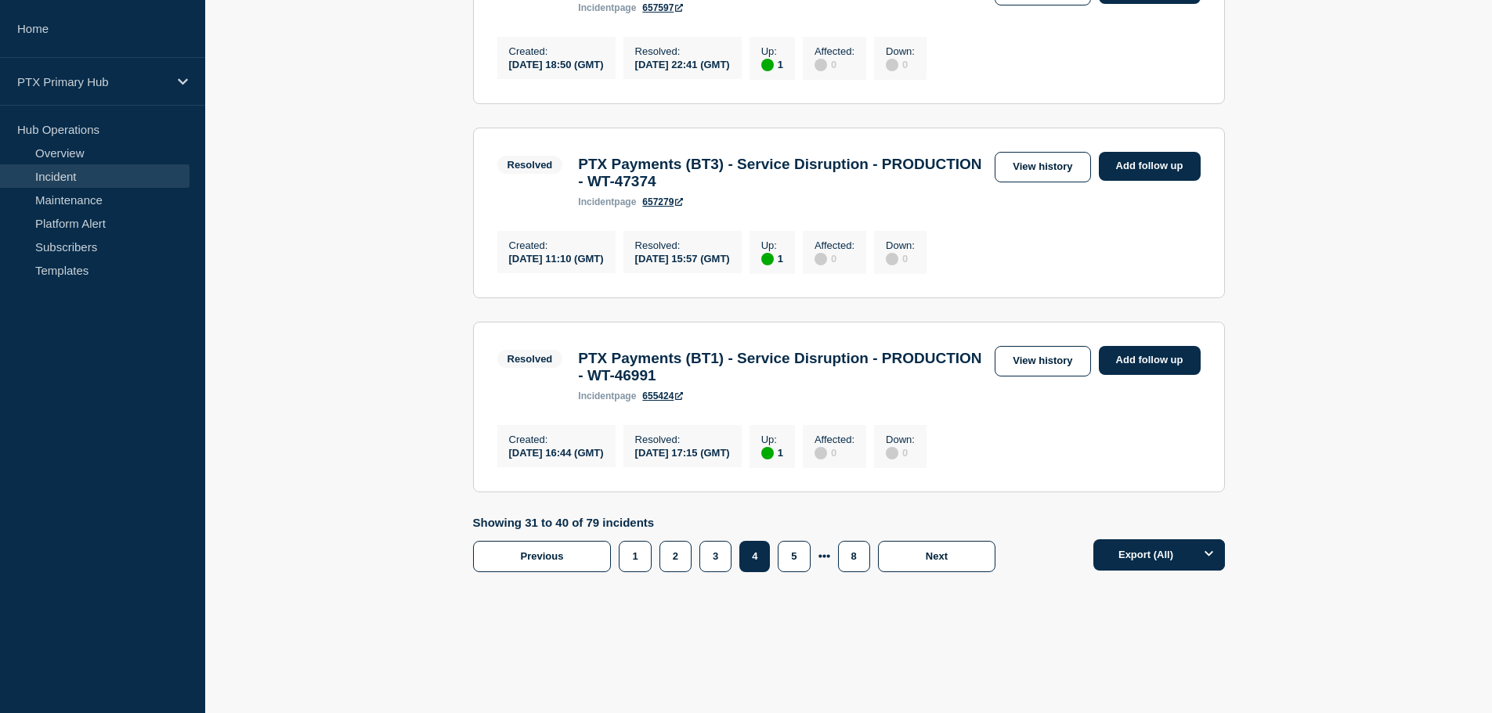
click at [666, 561] on button "2" at bounding box center [675, 556] width 32 height 31
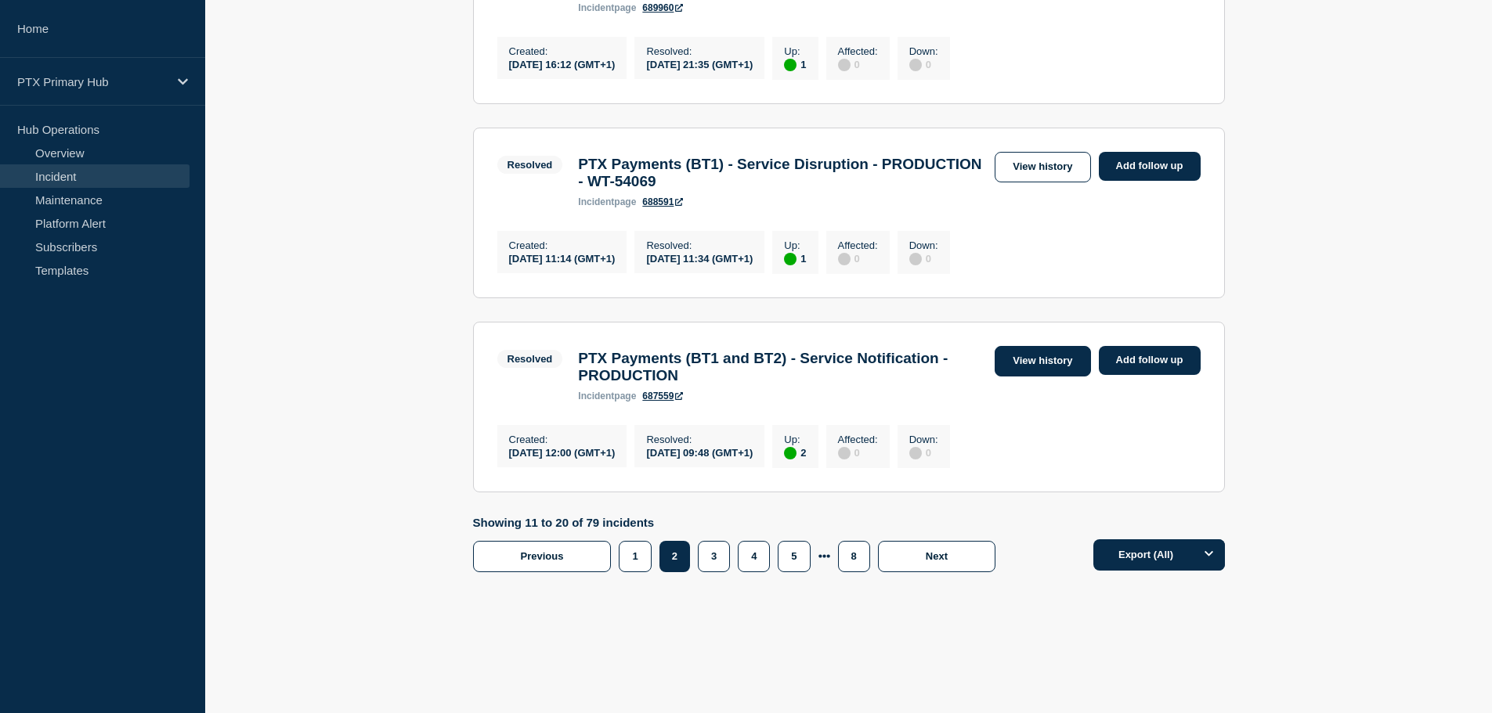
click at [1050, 346] on link "View history" at bounding box center [1042, 361] width 96 height 31
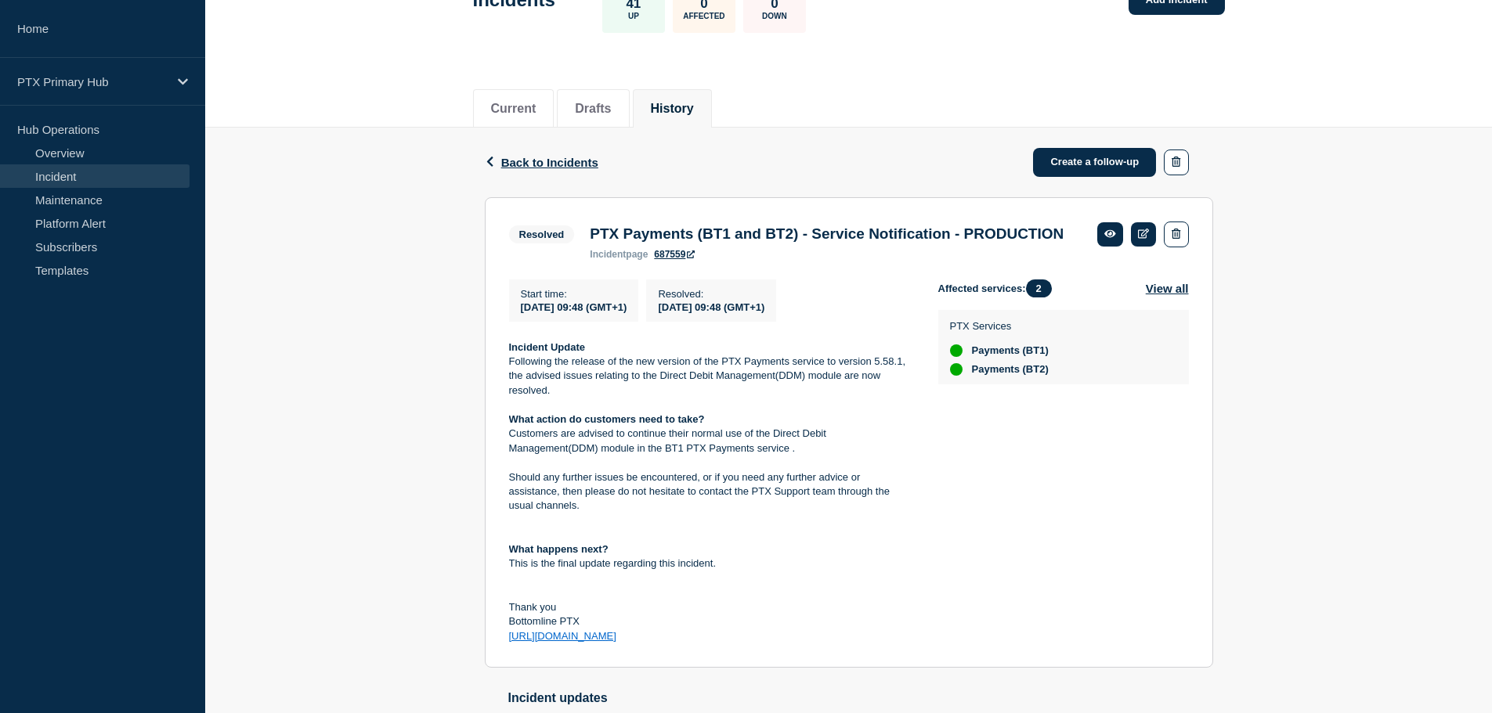
scroll to position [265, 0]
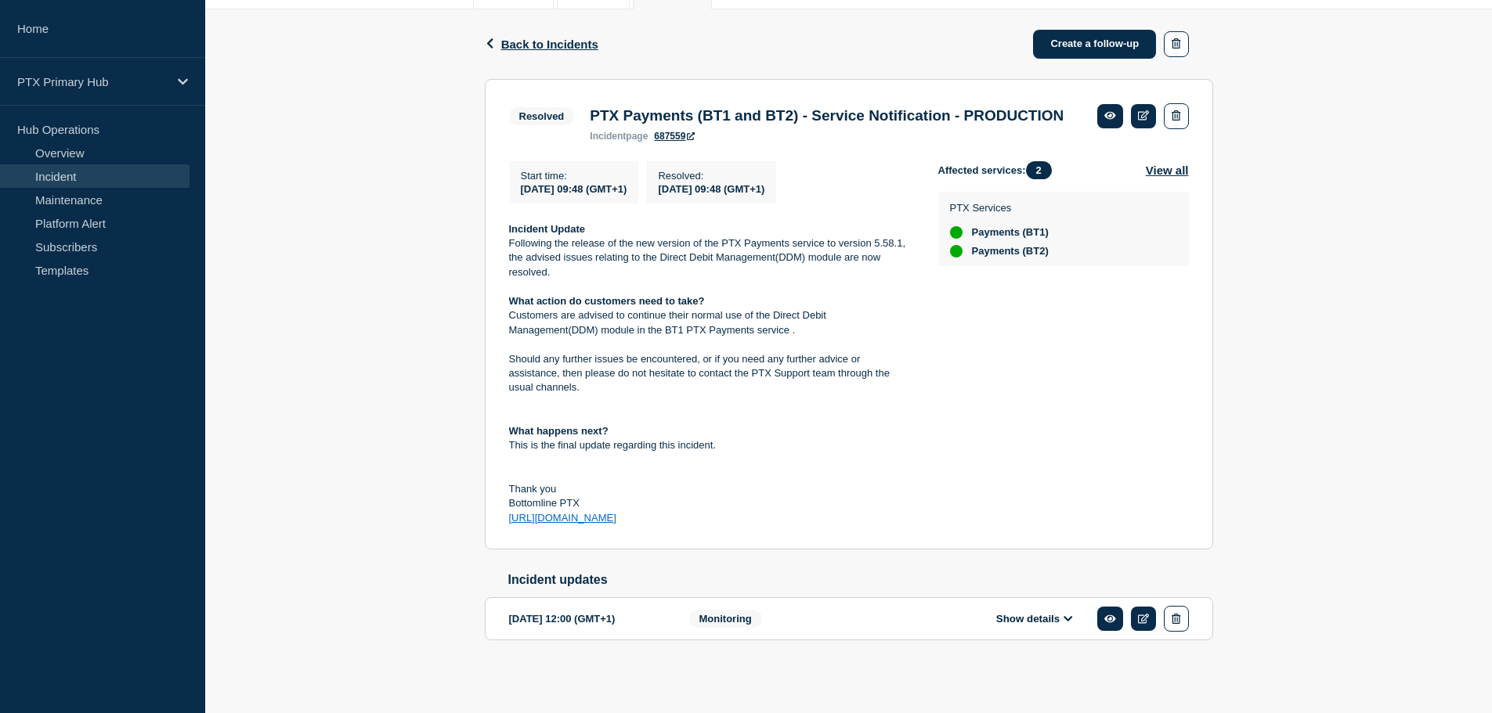
click at [1014, 613] on button "Show details" at bounding box center [1034, 618] width 86 height 13
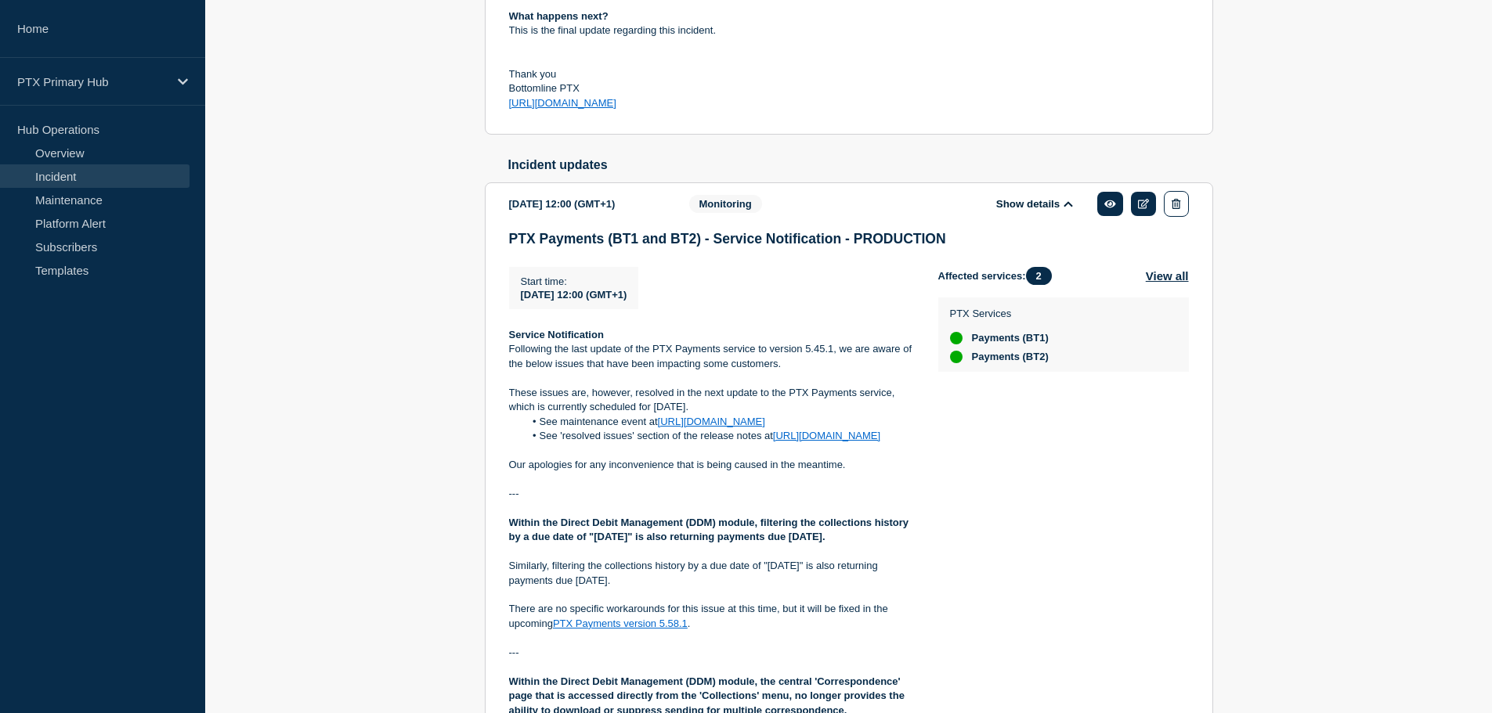
scroll to position [813, 0]
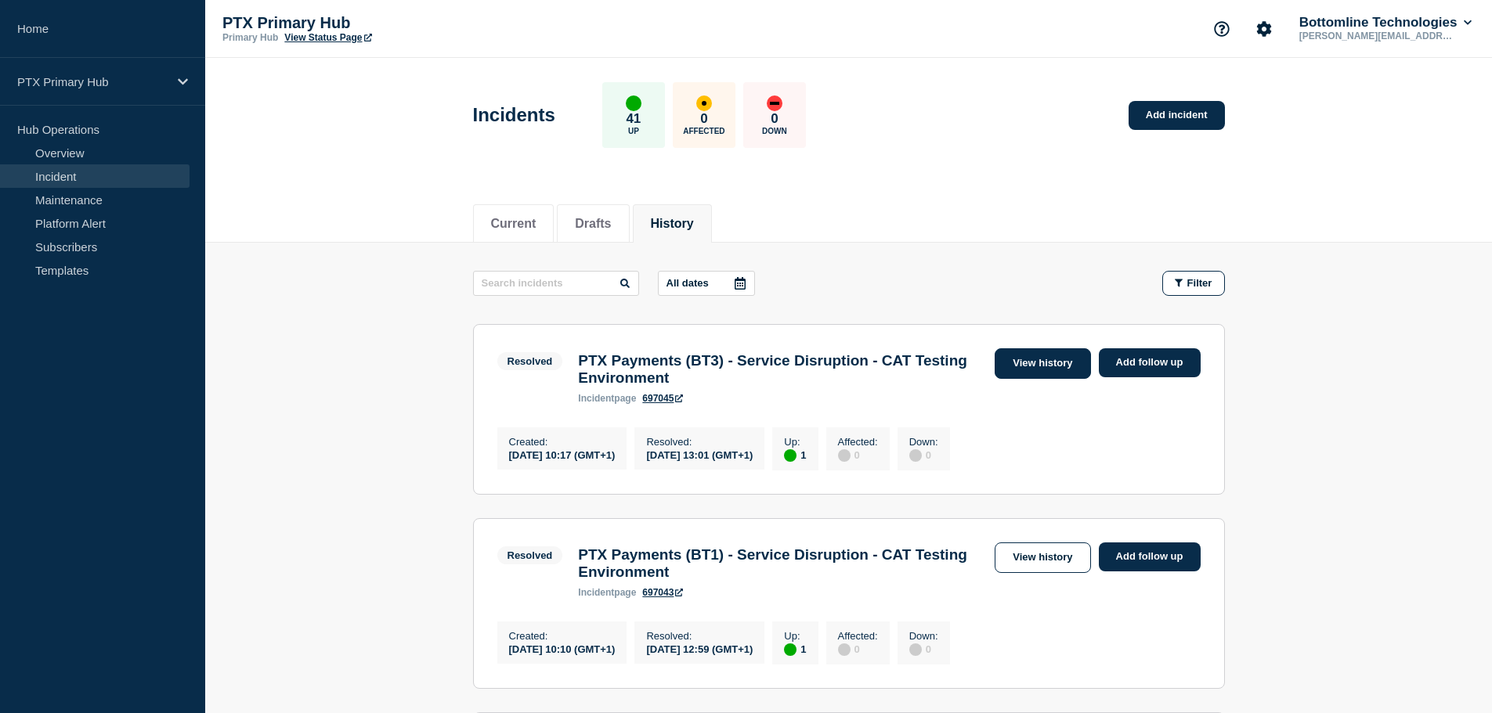
click at [1037, 363] on link "View history" at bounding box center [1042, 363] width 96 height 31
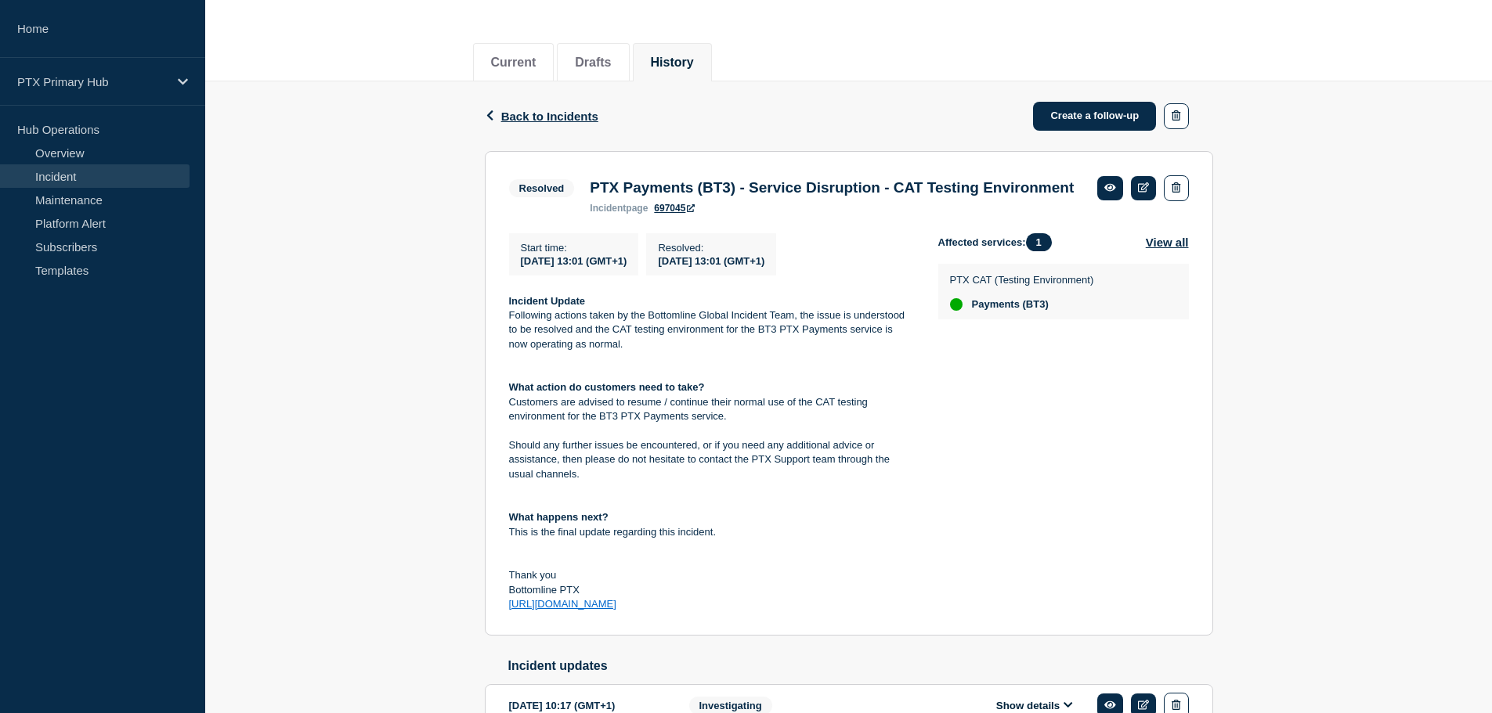
scroll to position [280, 0]
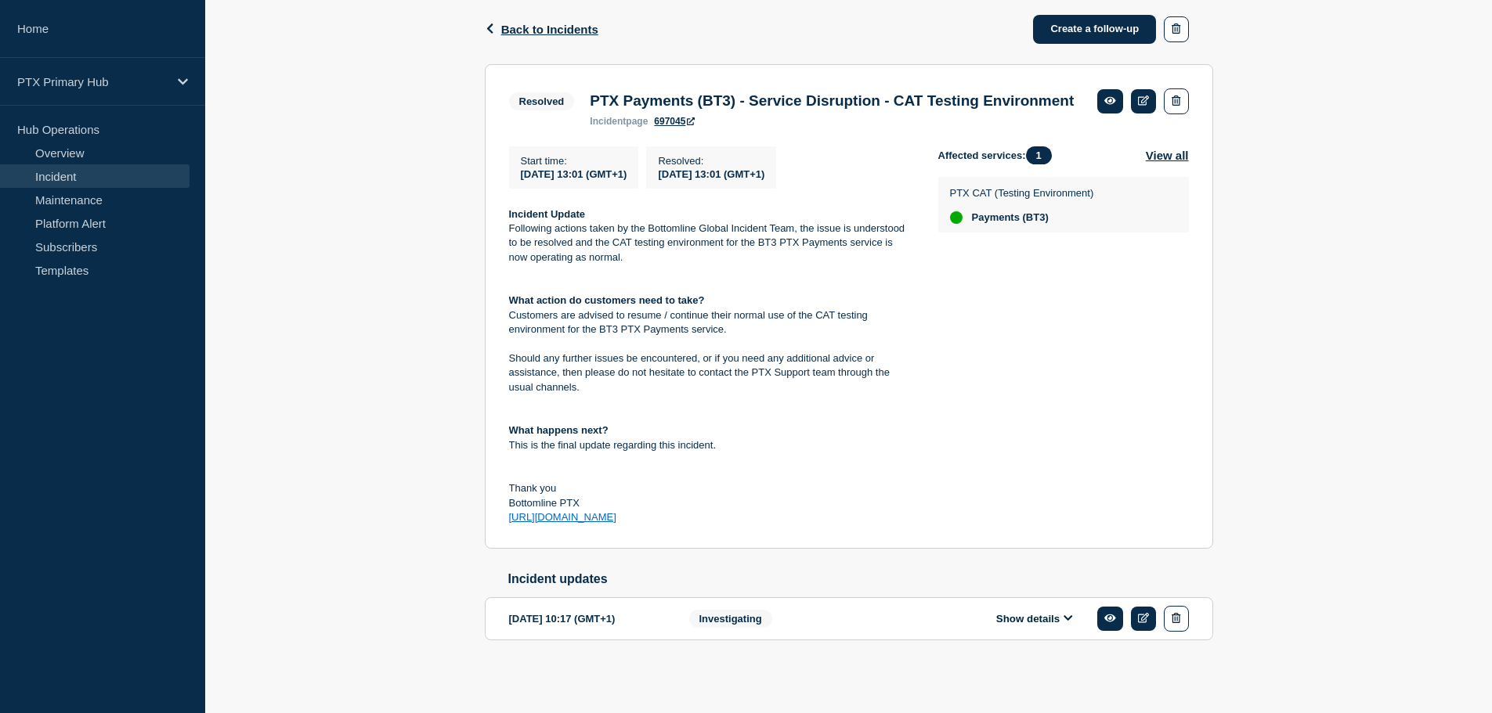
click at [1031, 618] on button "Show details" at bounding box center [1034, 618] width 86 height 13
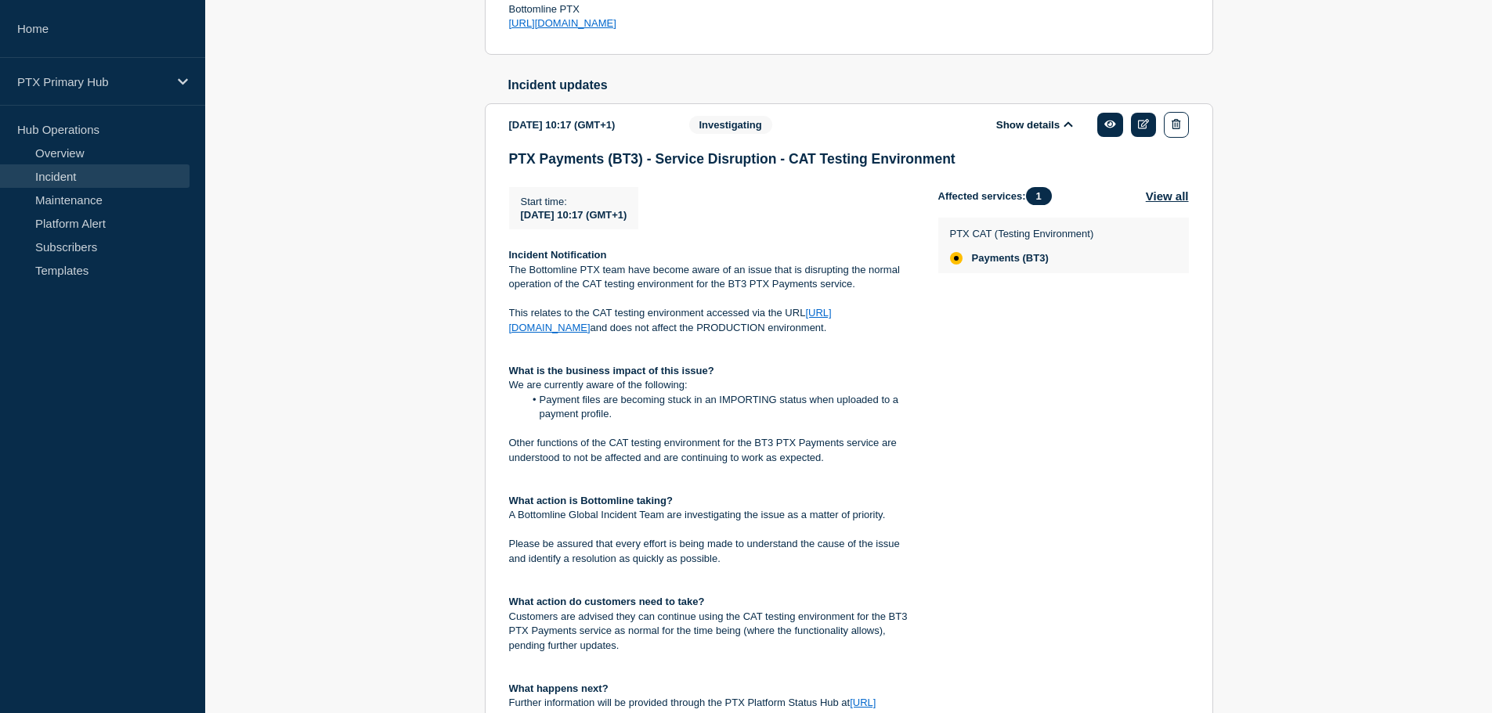
scroll to position [828, 0]
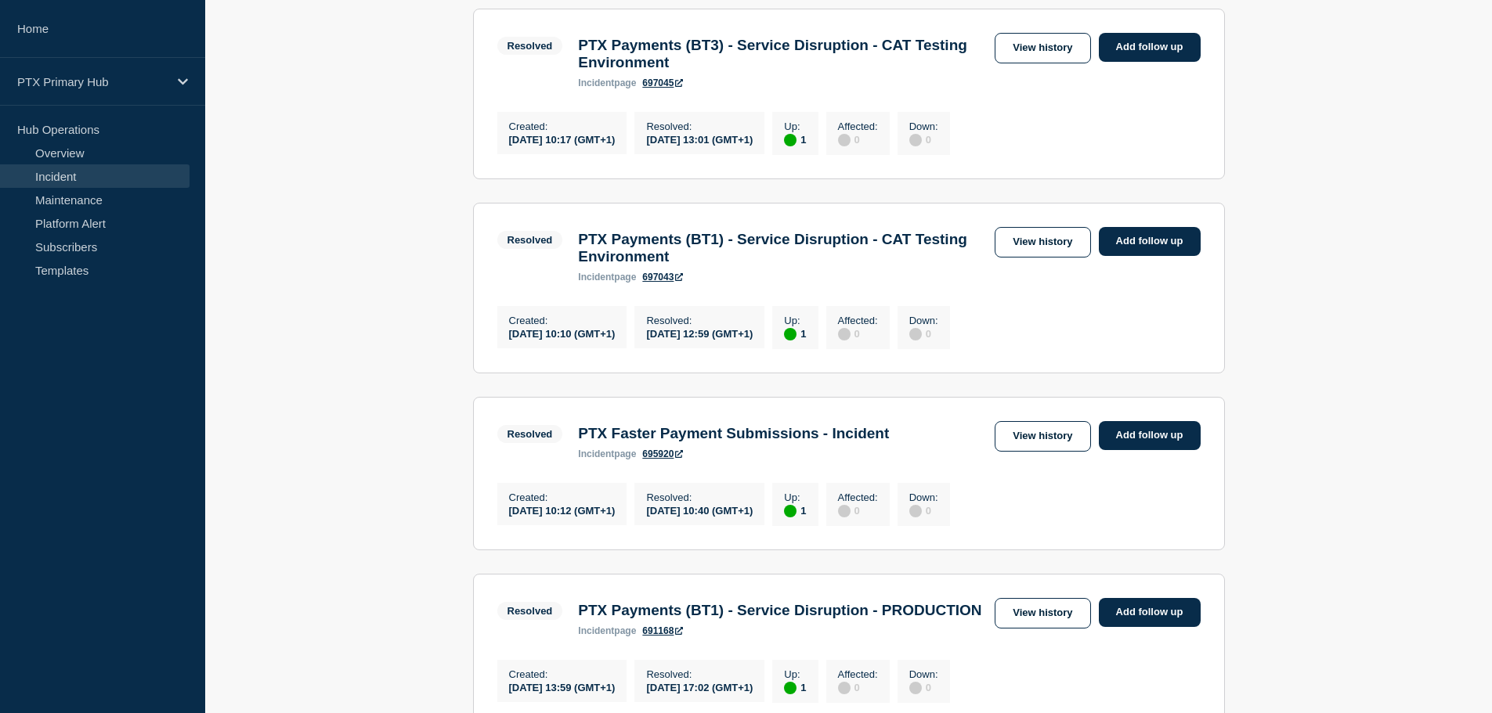
scroll to position [392, 0]
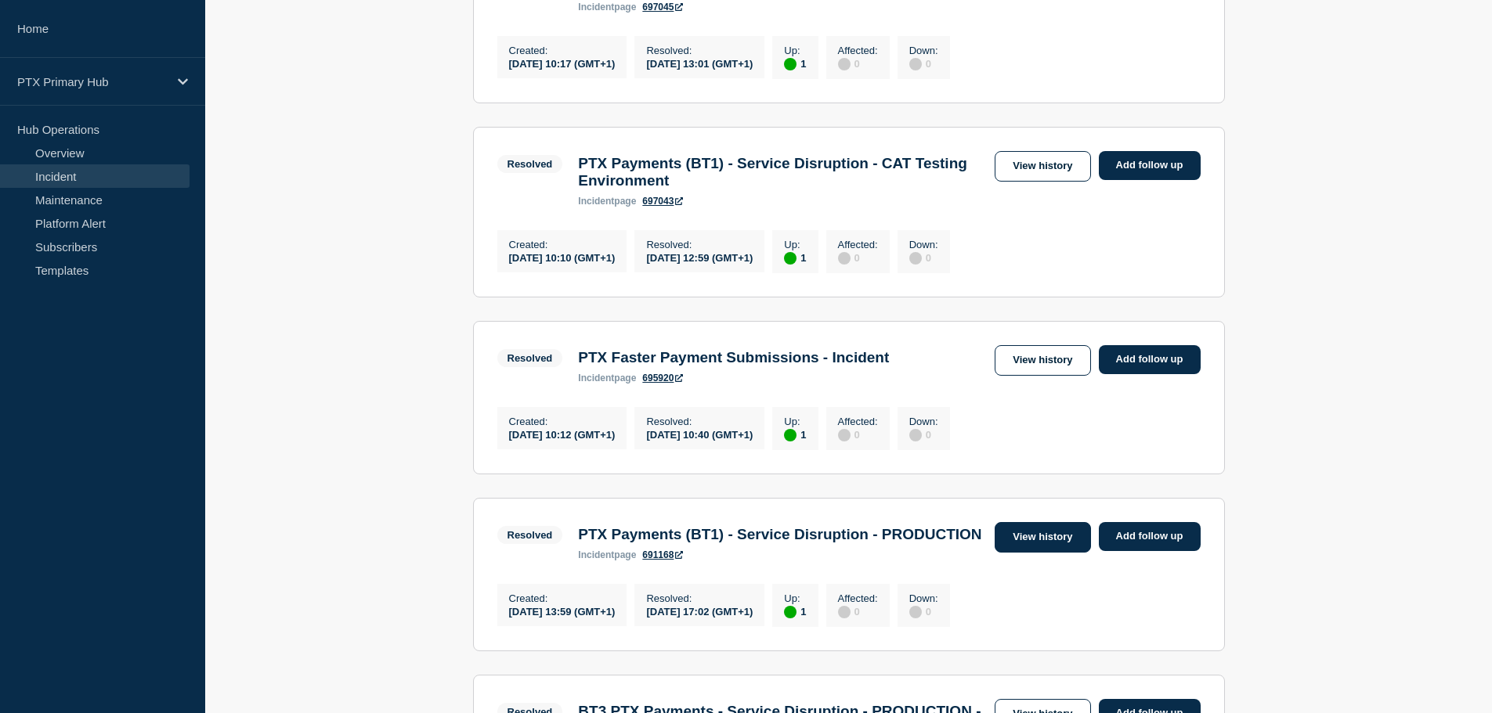
click at [1018, 553] on link "View history" at bounding box center [1042, 537] width 96 height 31
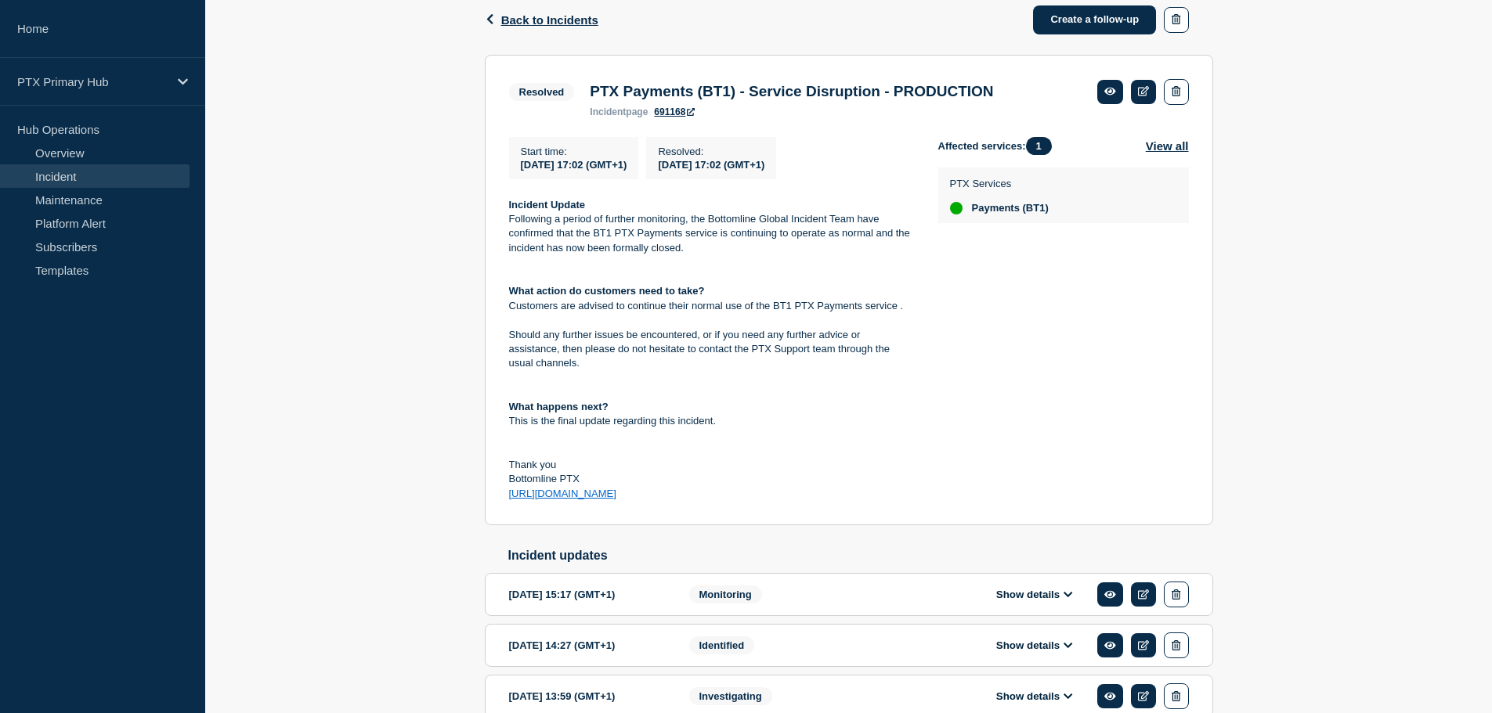
scroll to position [345, 0]
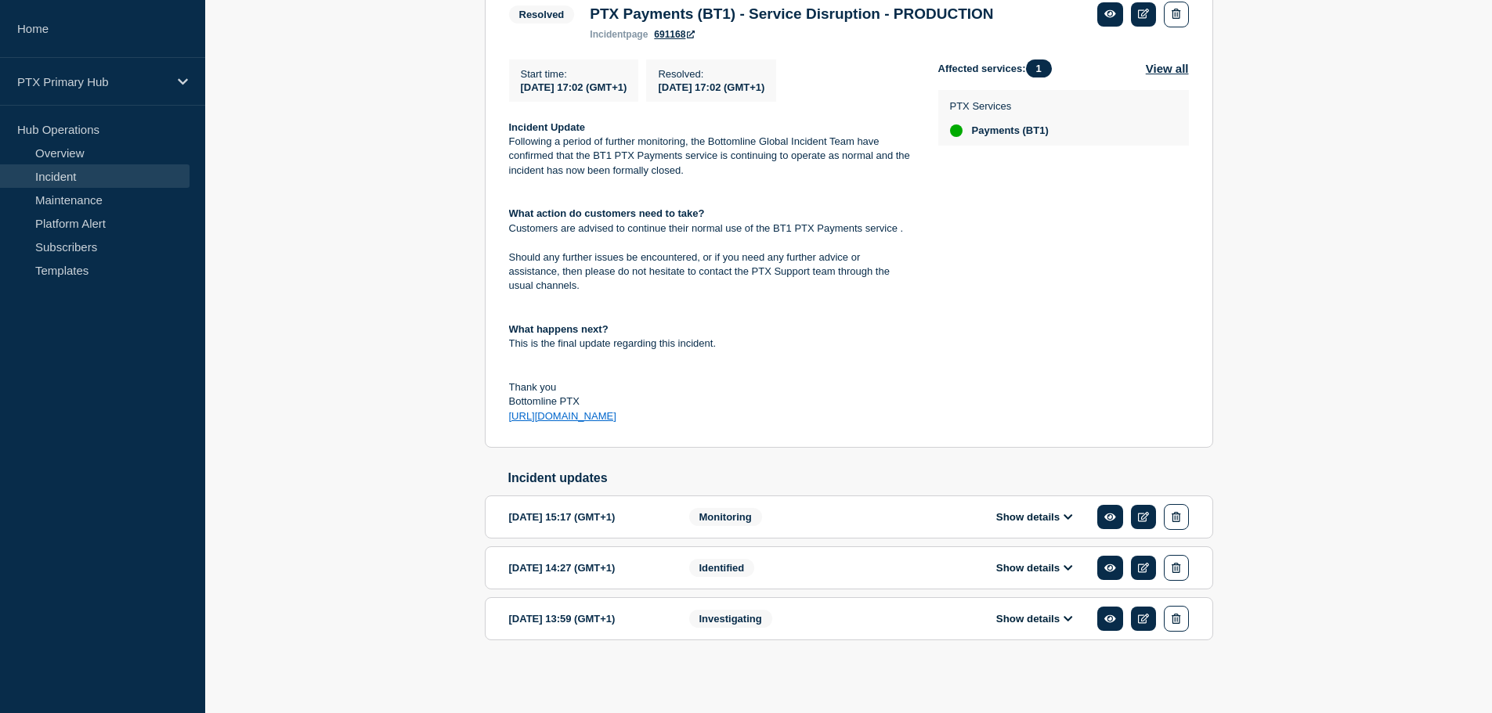
click at [1005, 616] on button "Show details" at bounding box center [1034, 618] width 86 height 13
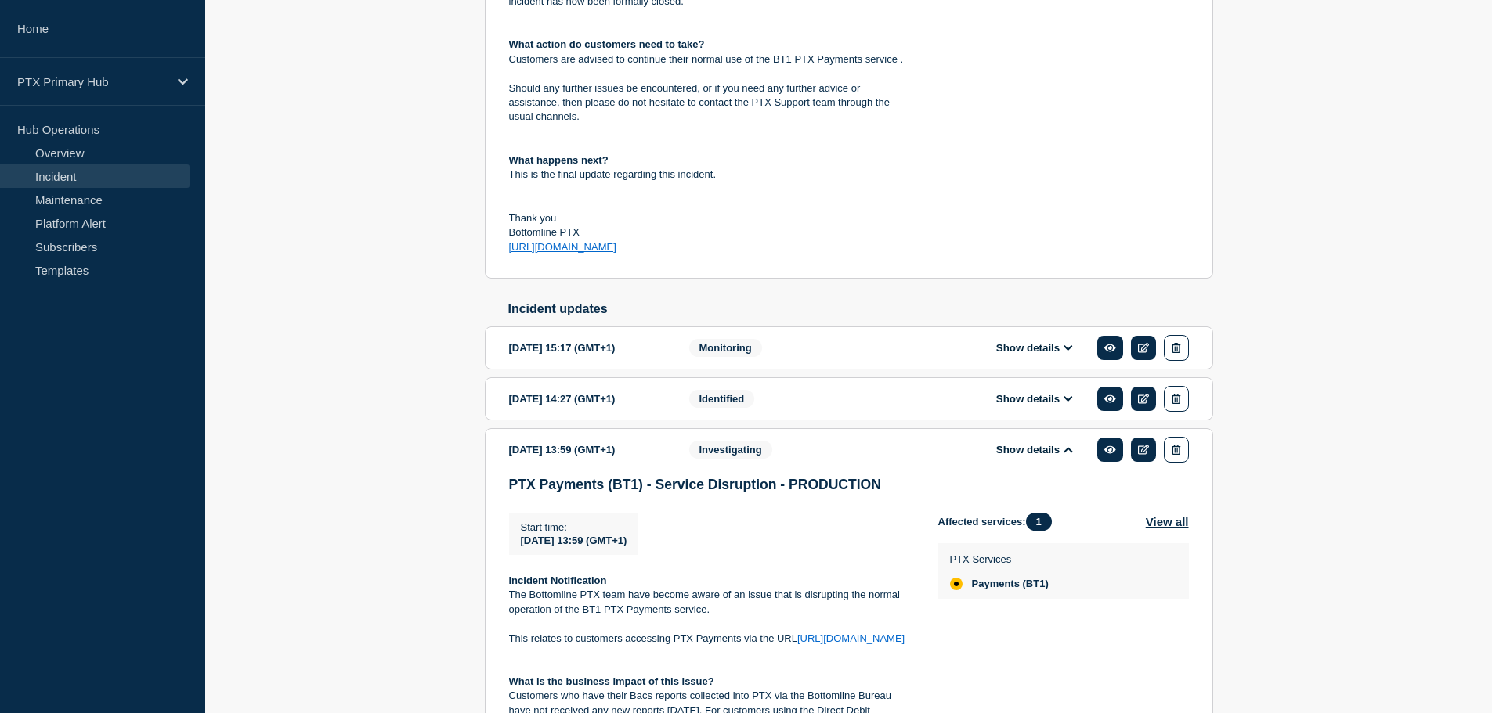
scroll to position [659, 0]
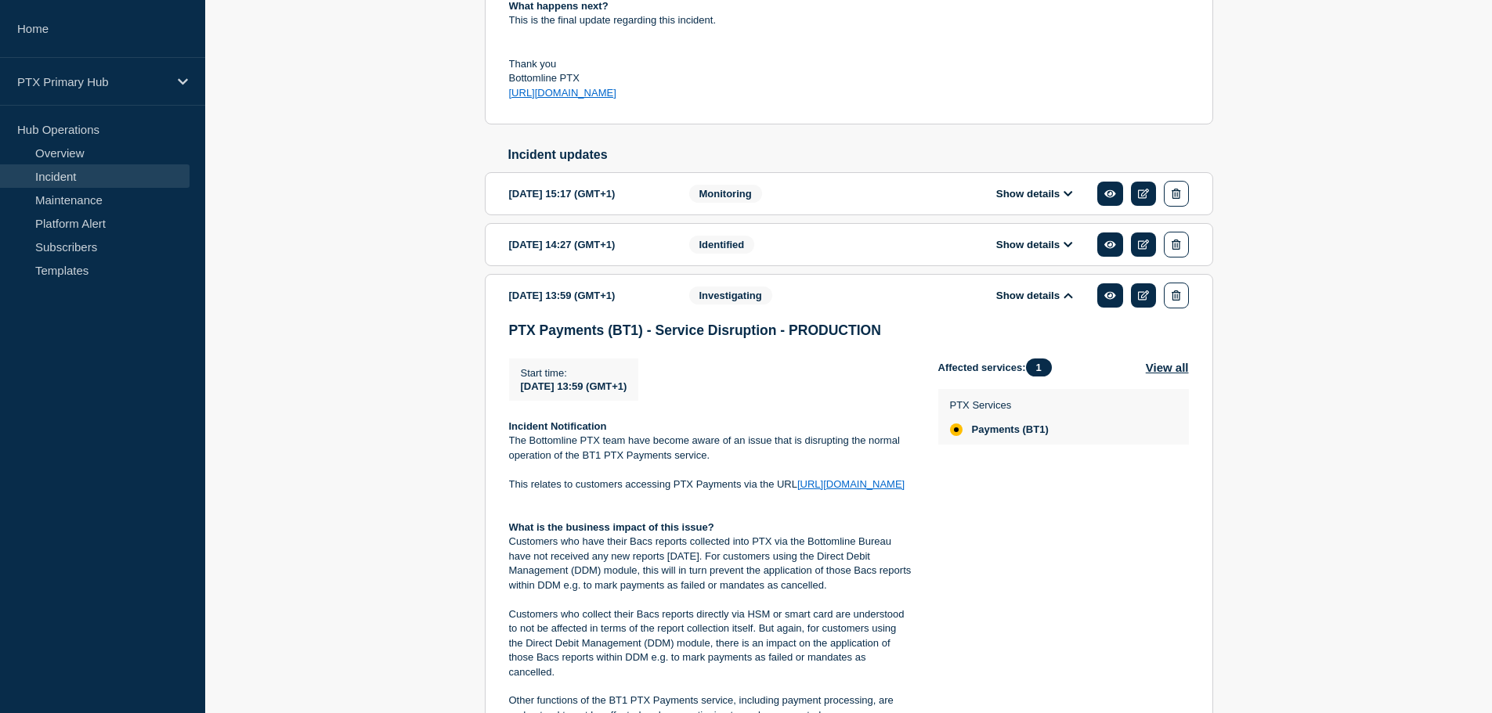
click at [1038, 258] on div "Show details" at bounding box center [1046, 245] width 286 height 26
click at [1043, 251] on button "Show details" at bounding box center [1034, 244] width 86 height 13
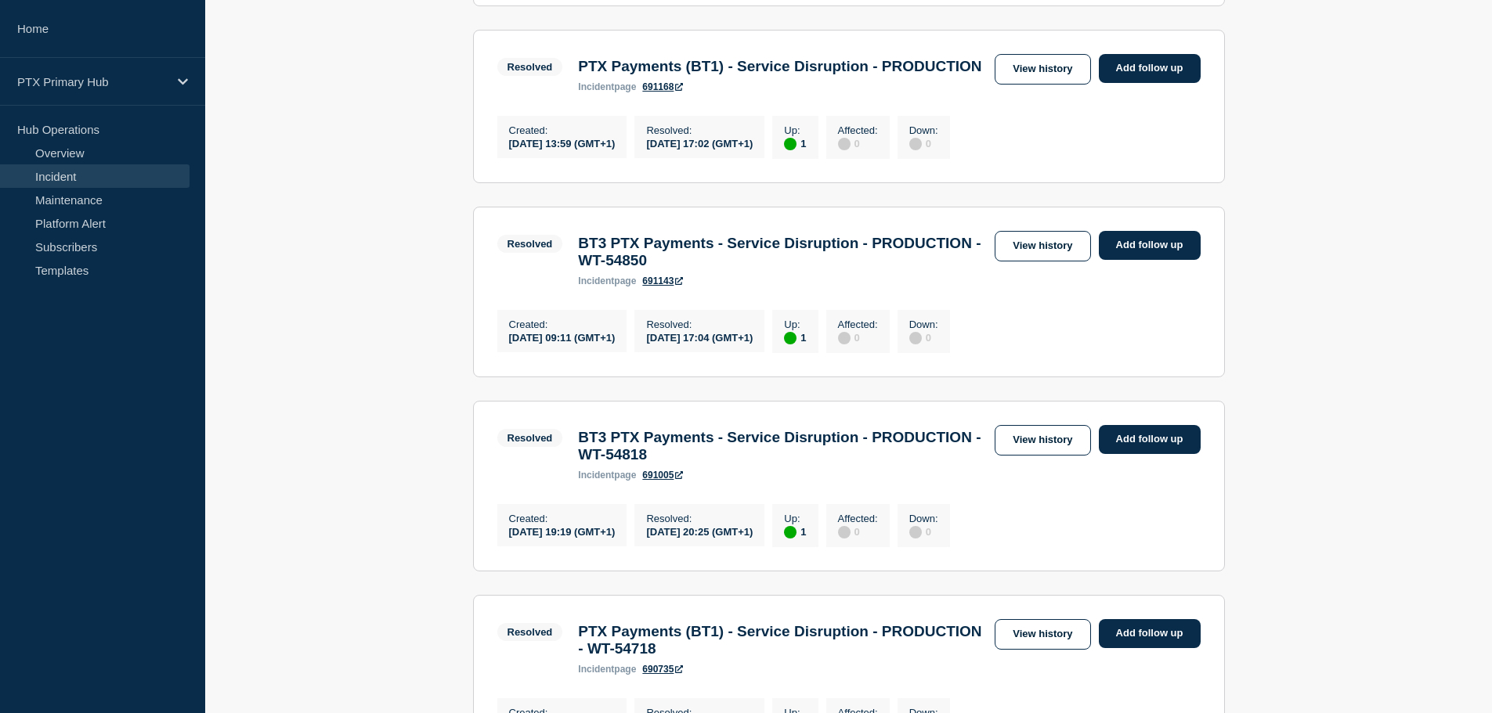
scroll to position [861, 0]
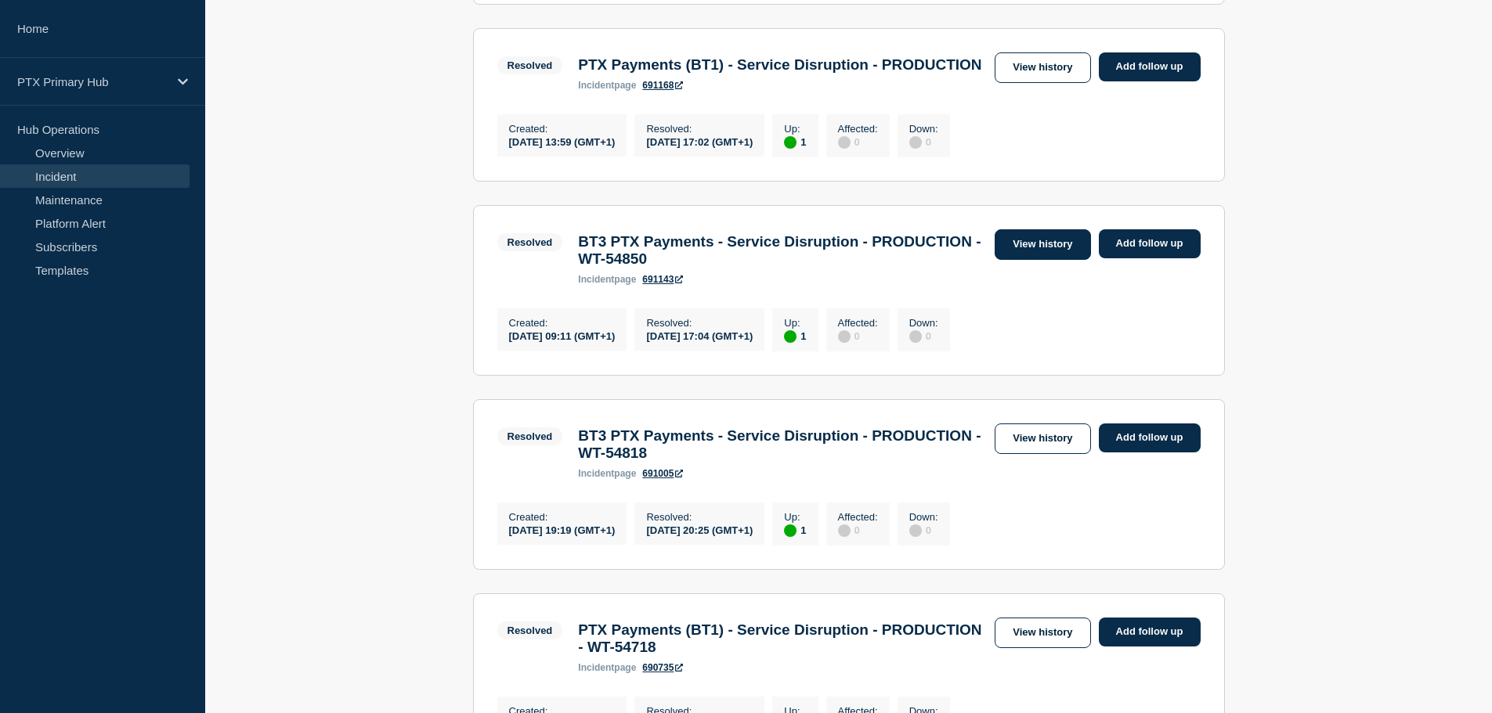
click at [1030, 260] on link "View history" at bounding box center [1042, 244] width 96 height 31
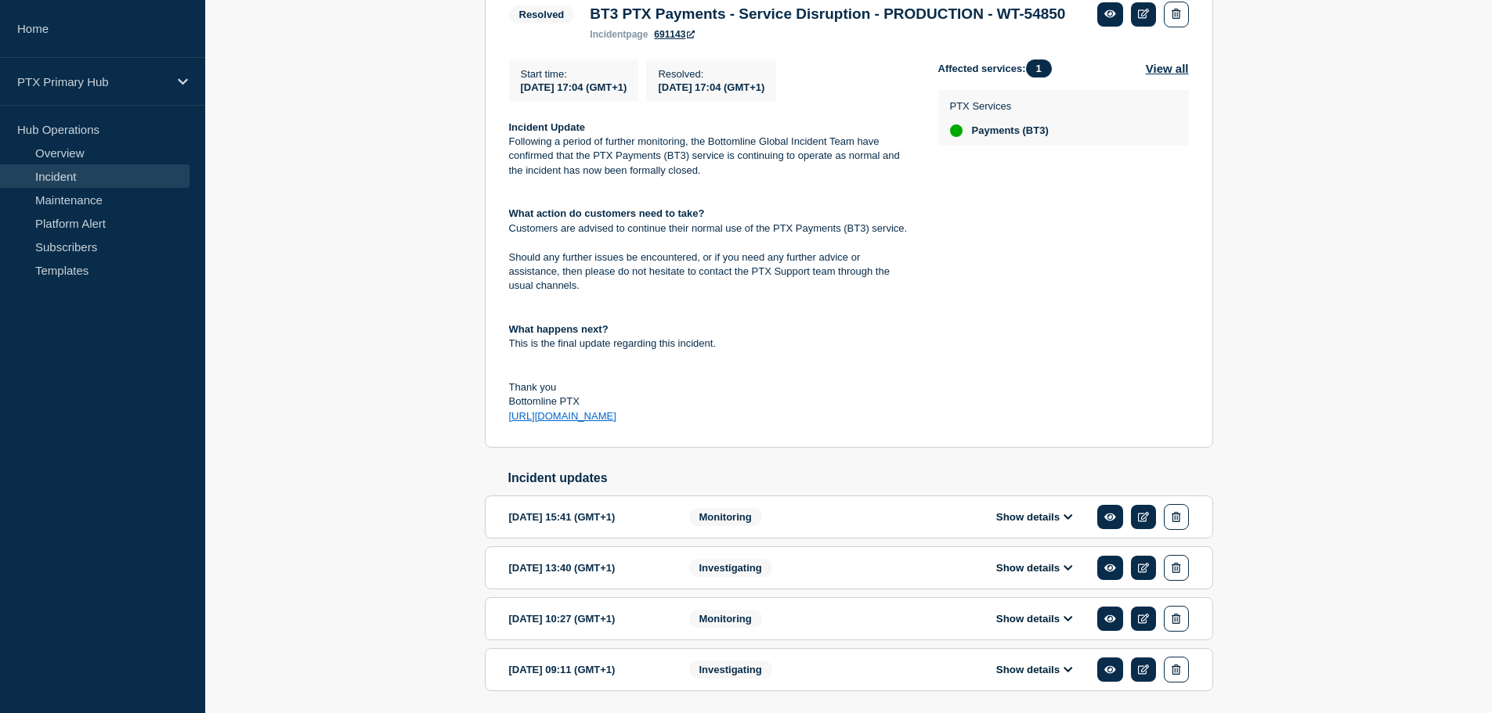
scroll to position [417, 0]
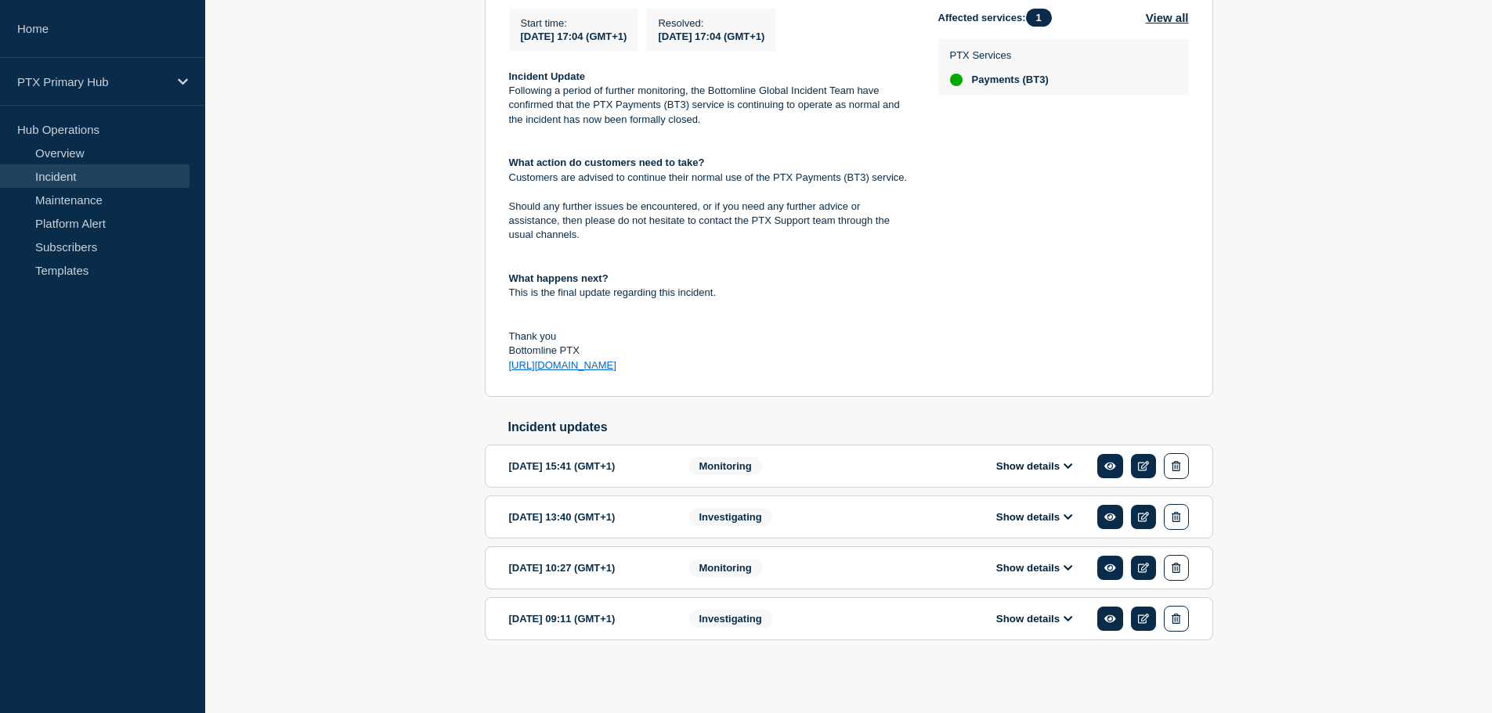
click at [1046, 623] on button "Show details" at bounding box center [1034, 618] width 86 height 13
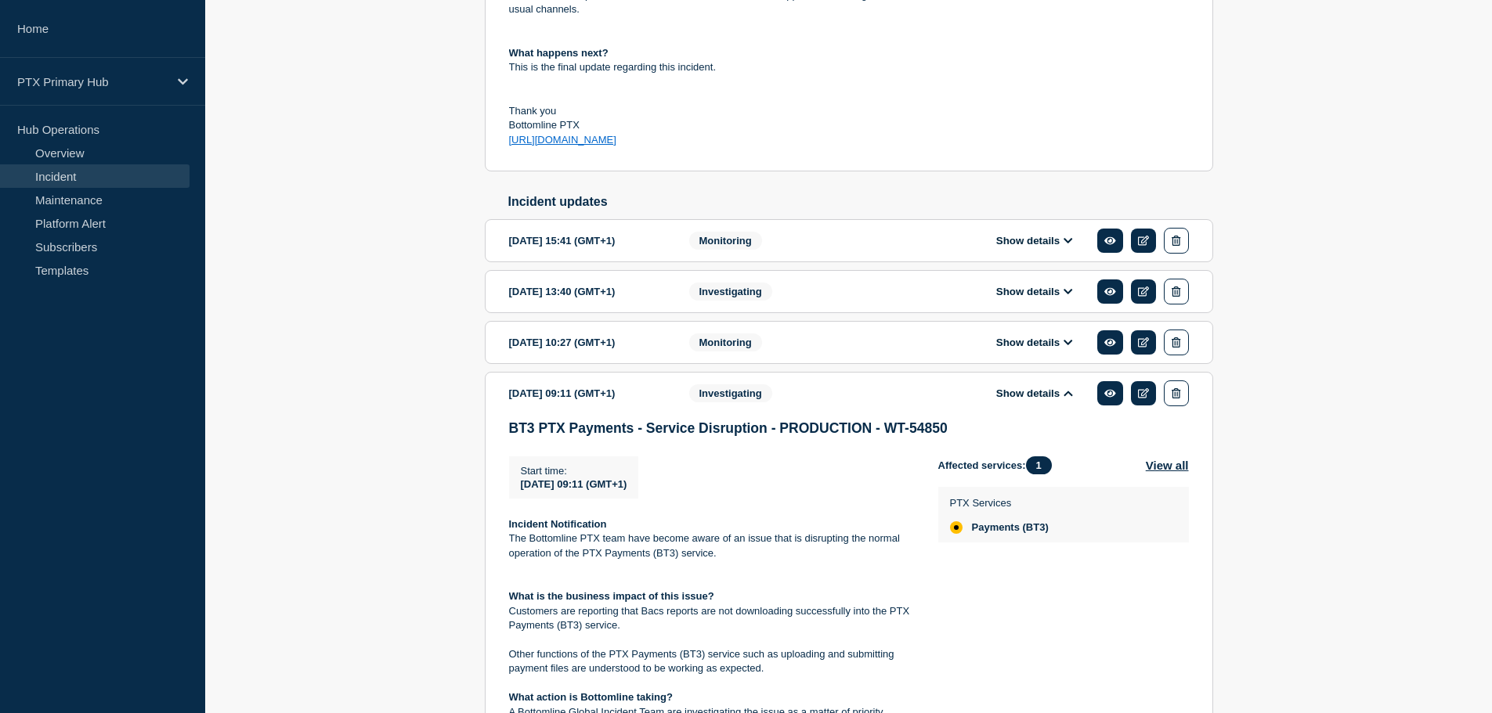
scroll to position [731, 0]
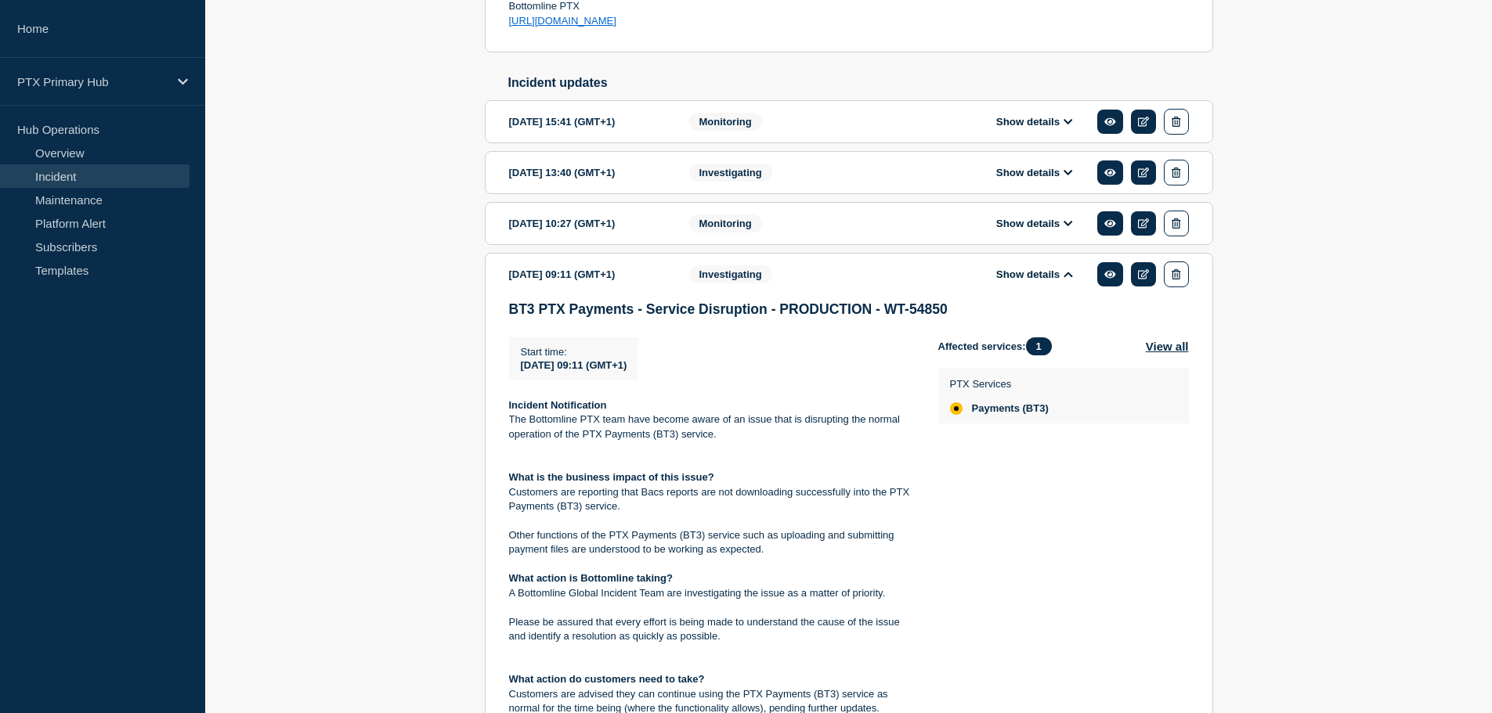
click at [1046, 230] on button "Show details" at bounding box center [1034, 223] width 86 height 13
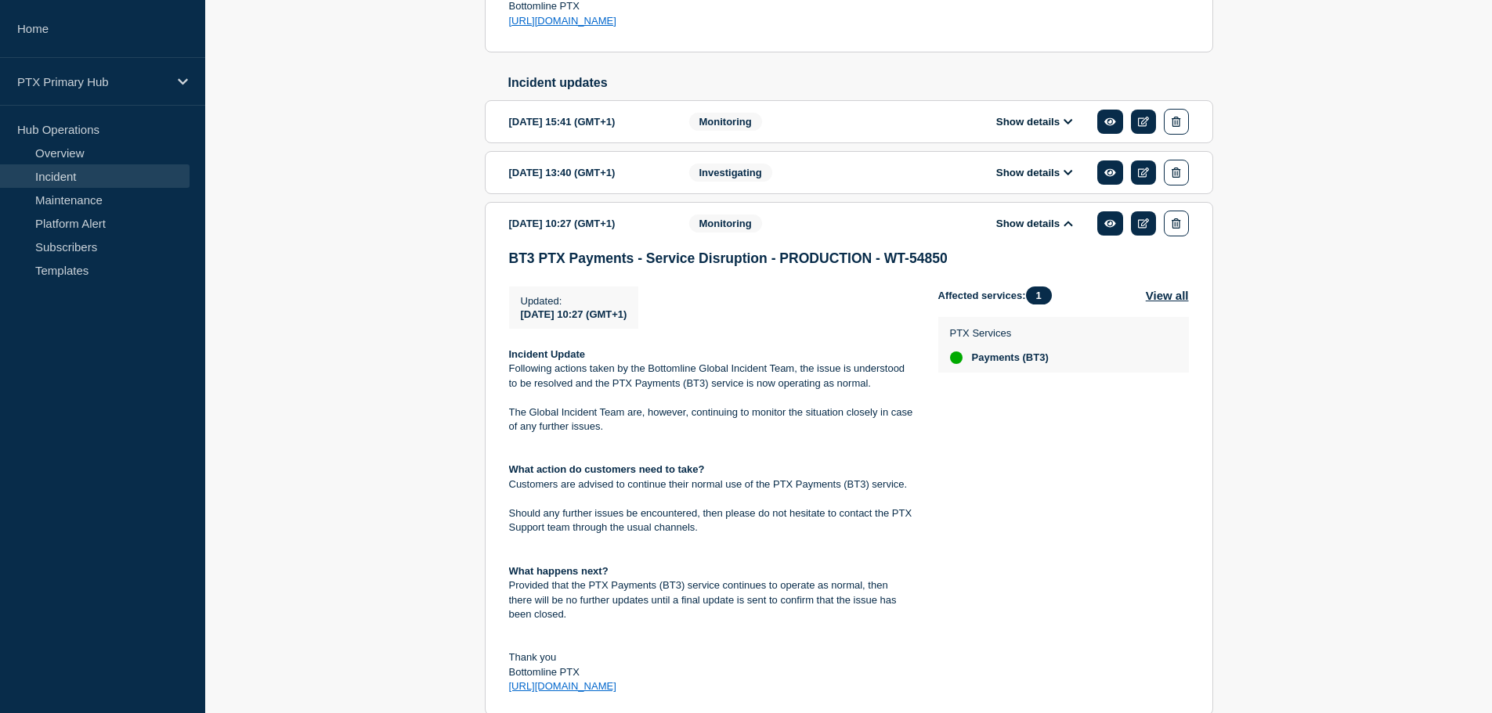
click at [1046, 179] on button "Show details" at bounding box center [1034, 172] width 86 height 13
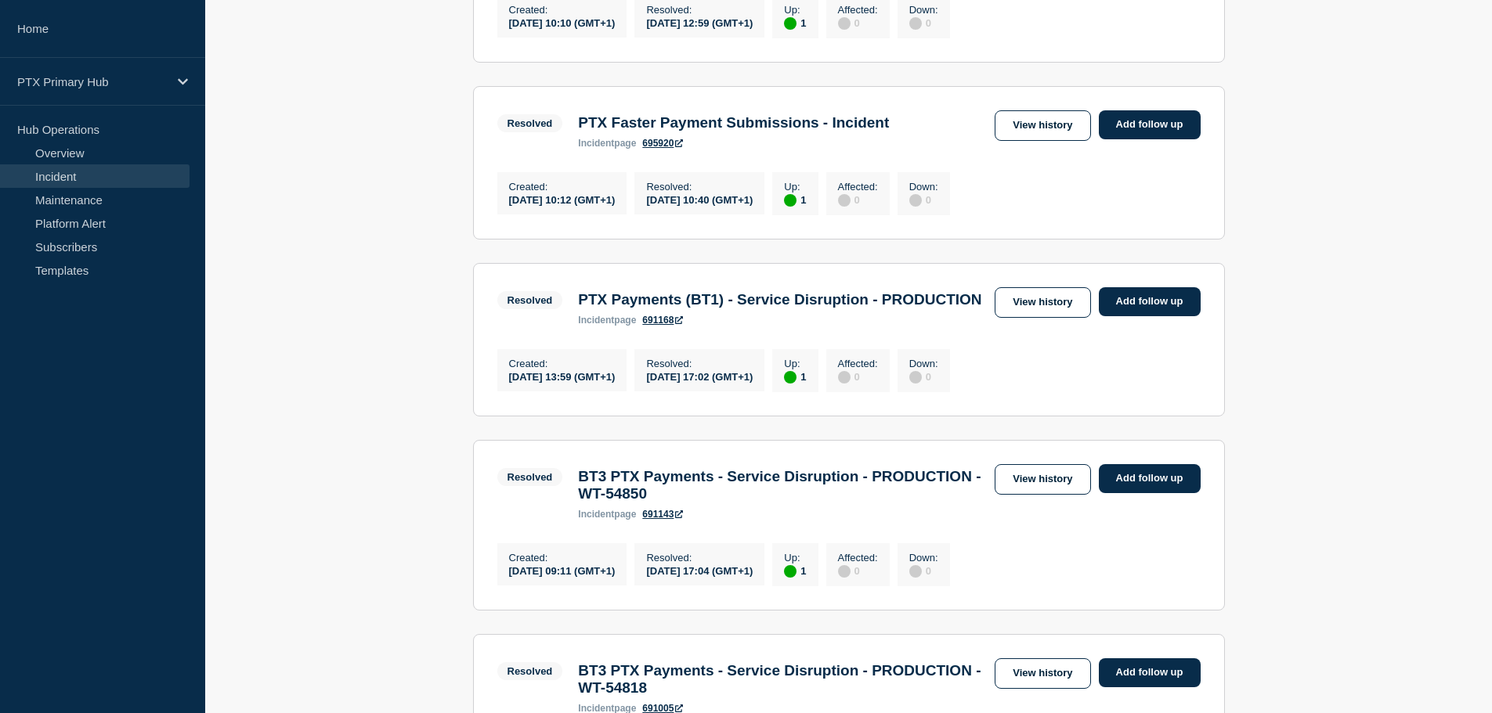
scroll to position [1096, 0]
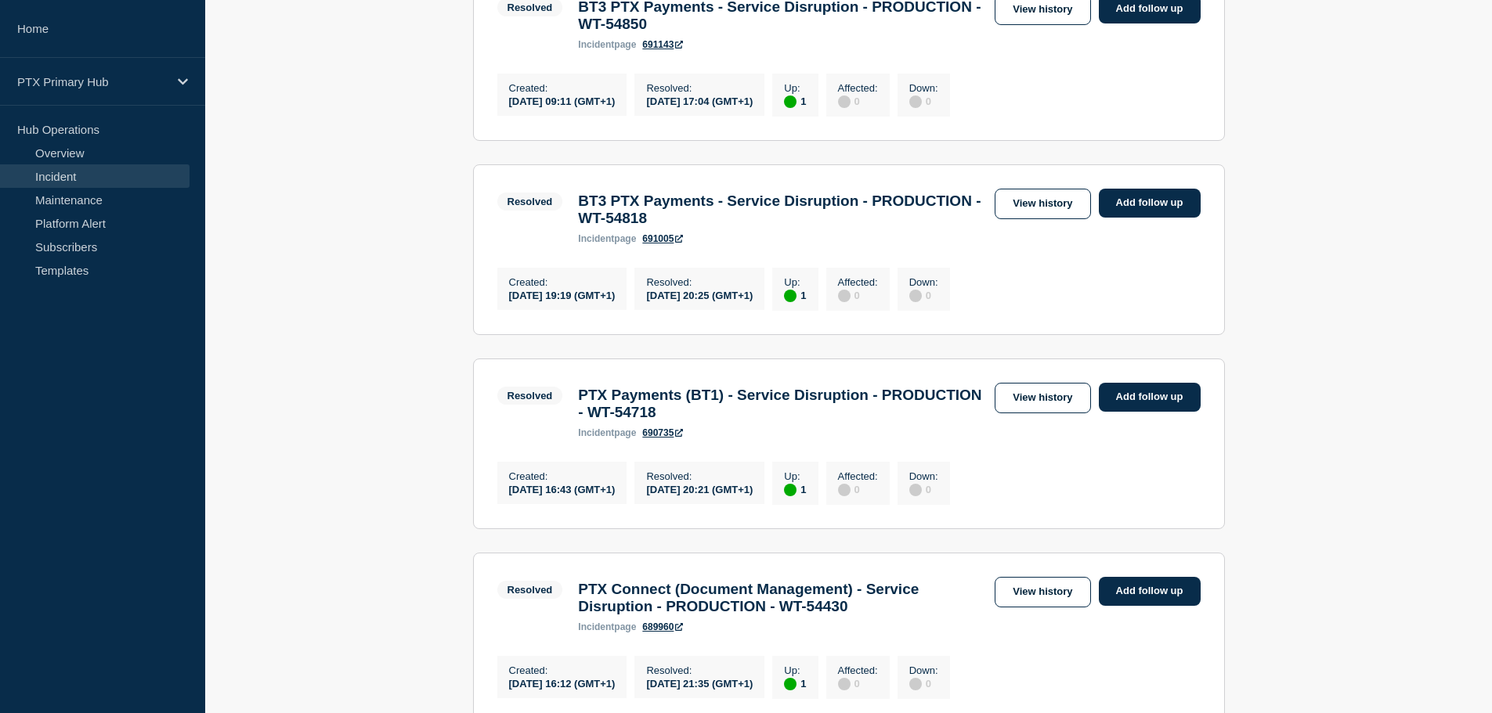
click at [1035, 413] on link "View history" at bounding box center [1042, 398] width 96 height 31
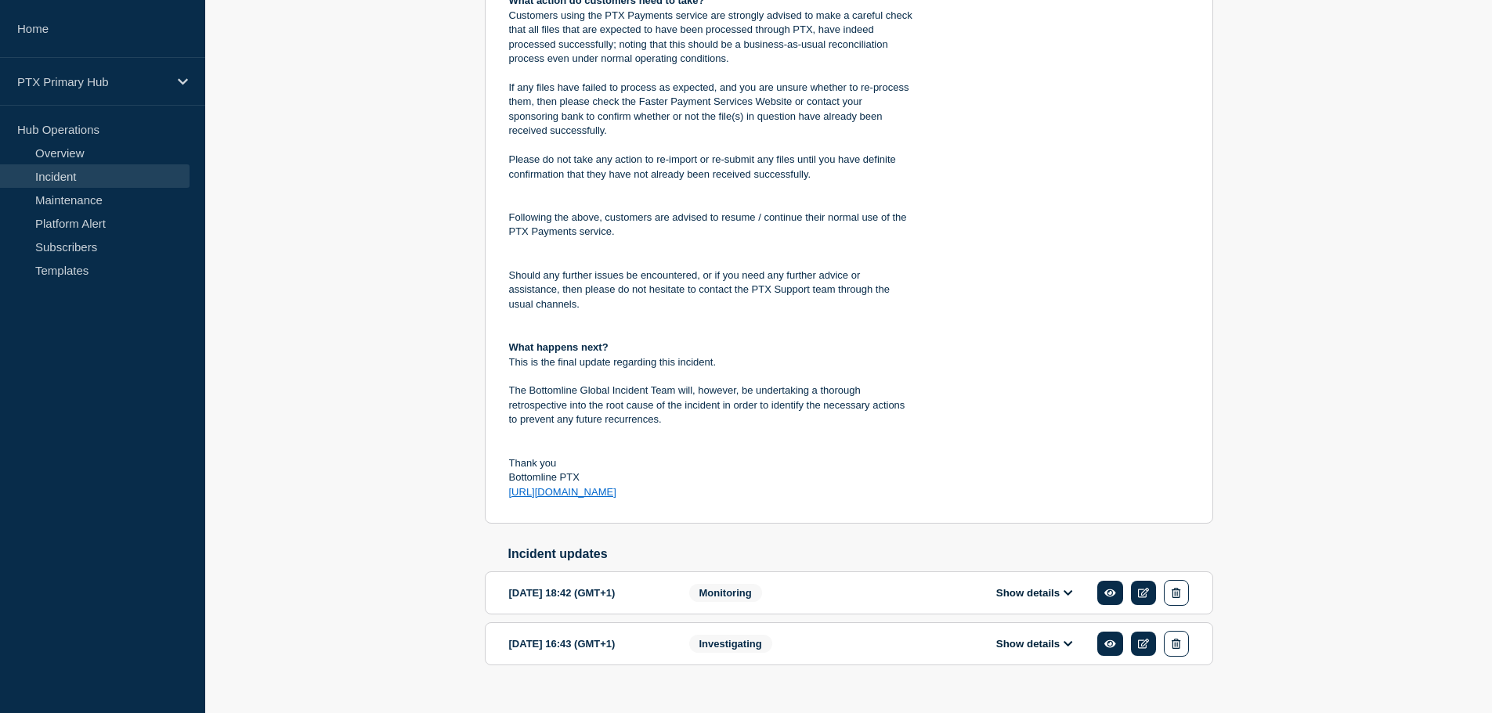
scroll to position [604, 0]
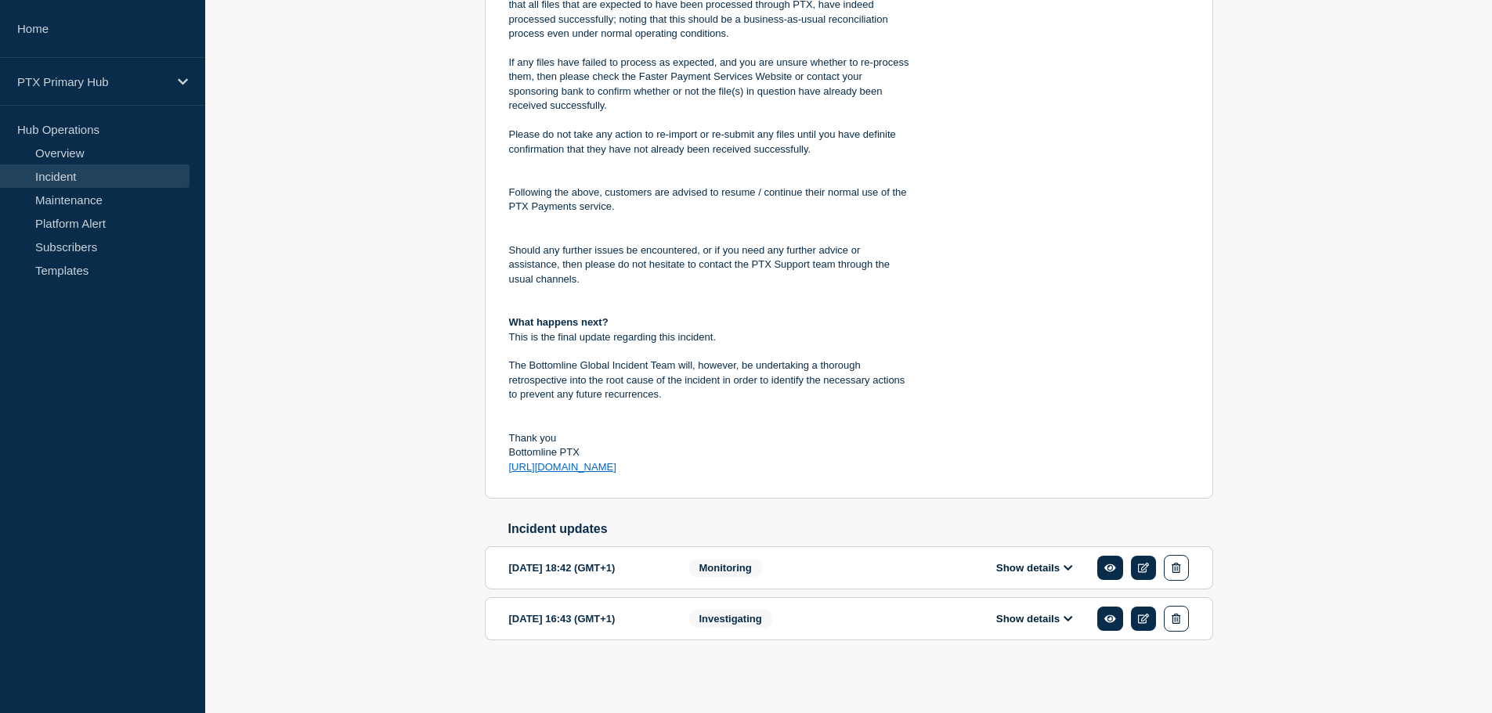
click at [1034, 619] on button "Show details" at bounding box center [1034, 618] width 86 height 13
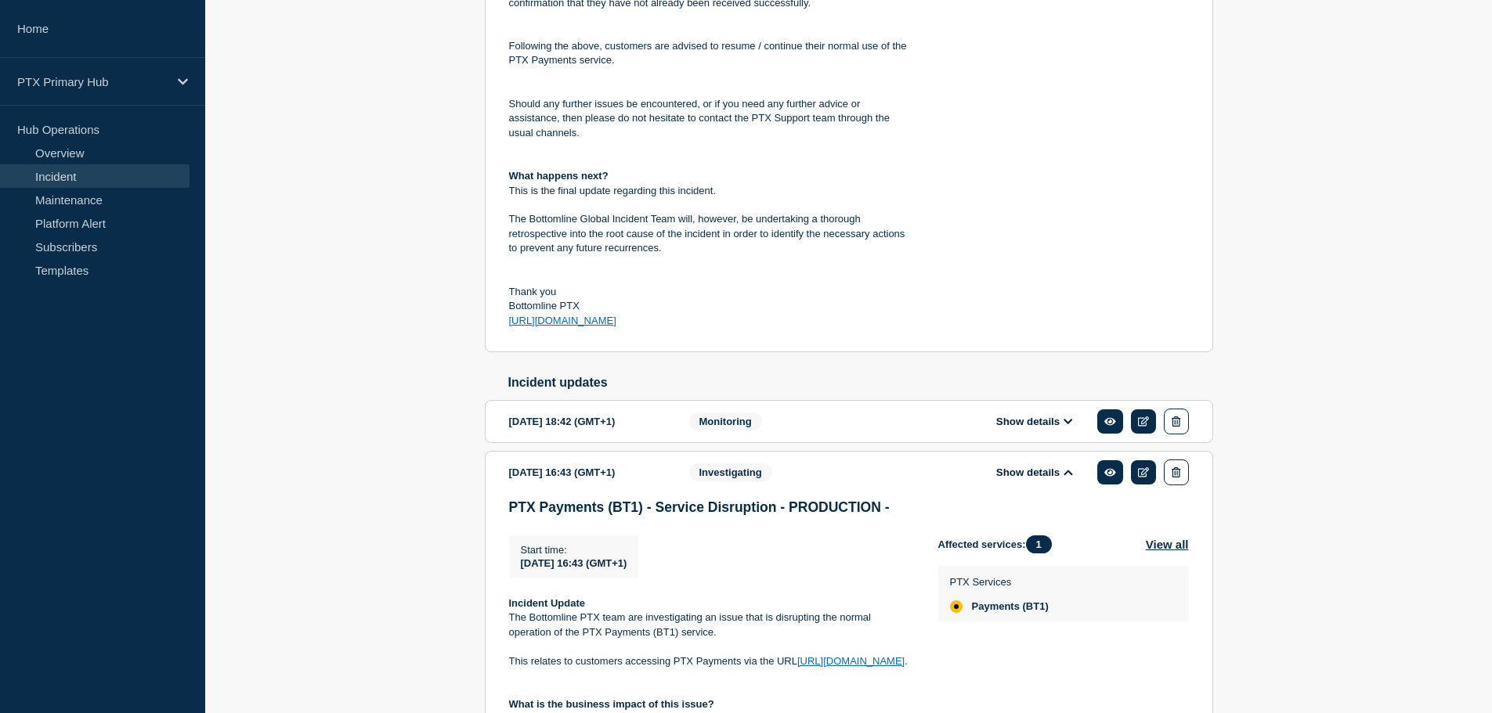
scroll to position [839, 0]
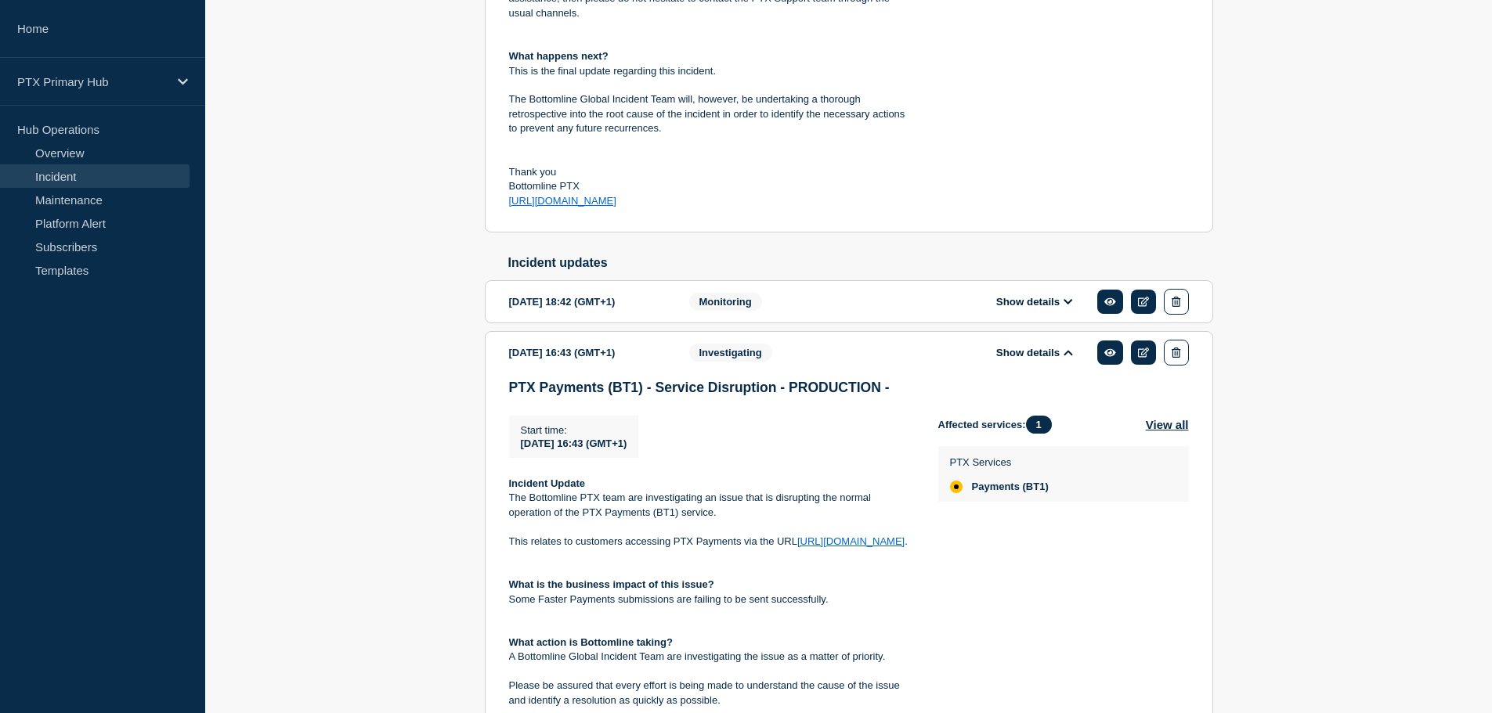
click at [1037, 309] on button "Show details" at bounding box center [1034, 301] width 86 height 13
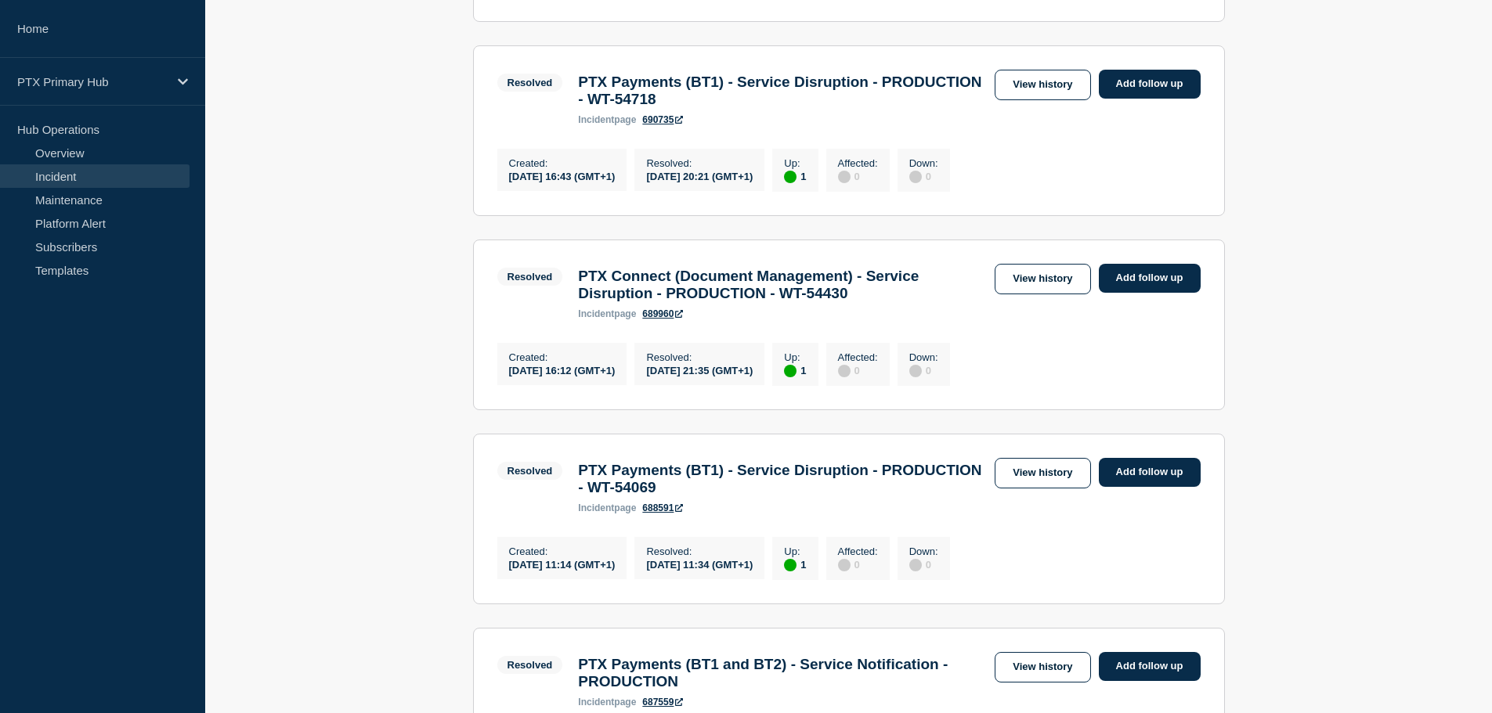
scroll to position [1823, 0]
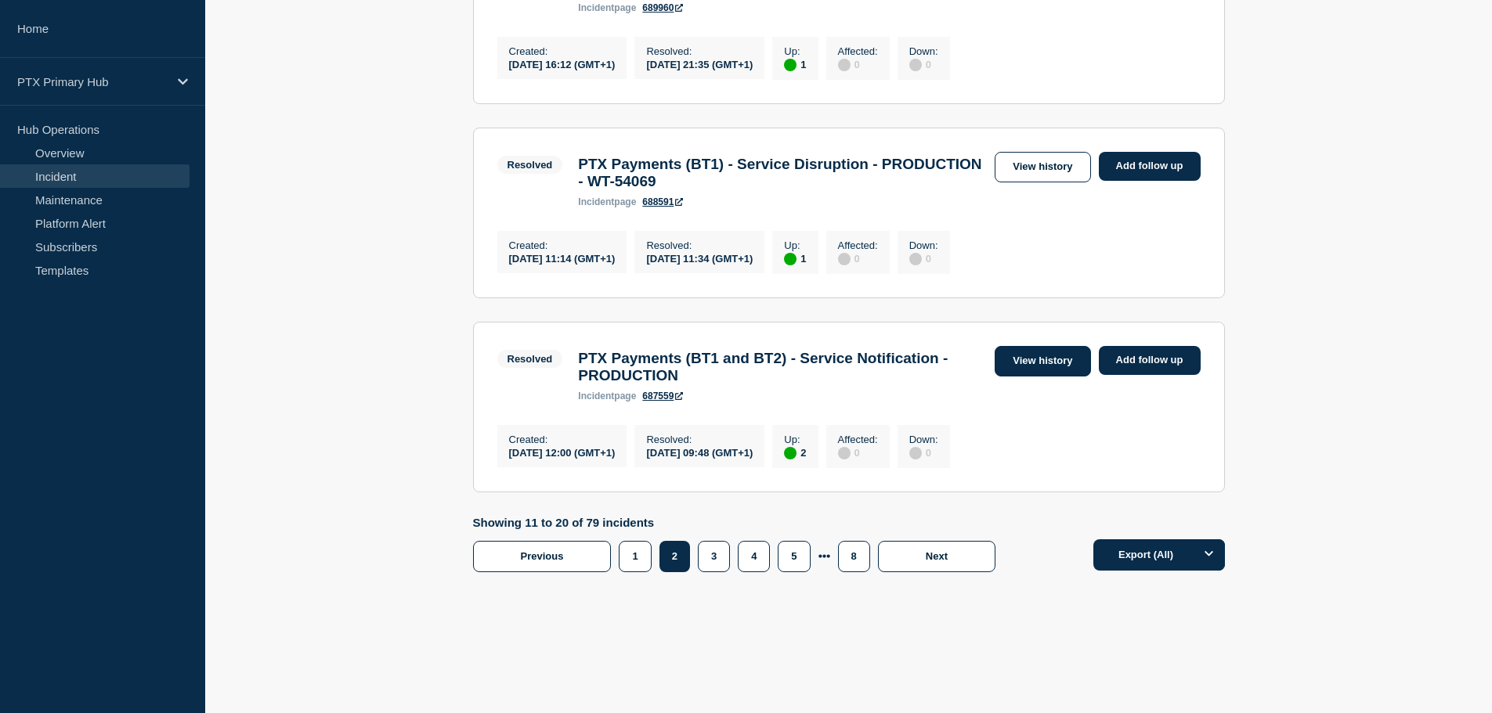
click at [1067, 355] on link "View history" at bounding box center [1042, 361] width 96 height 31
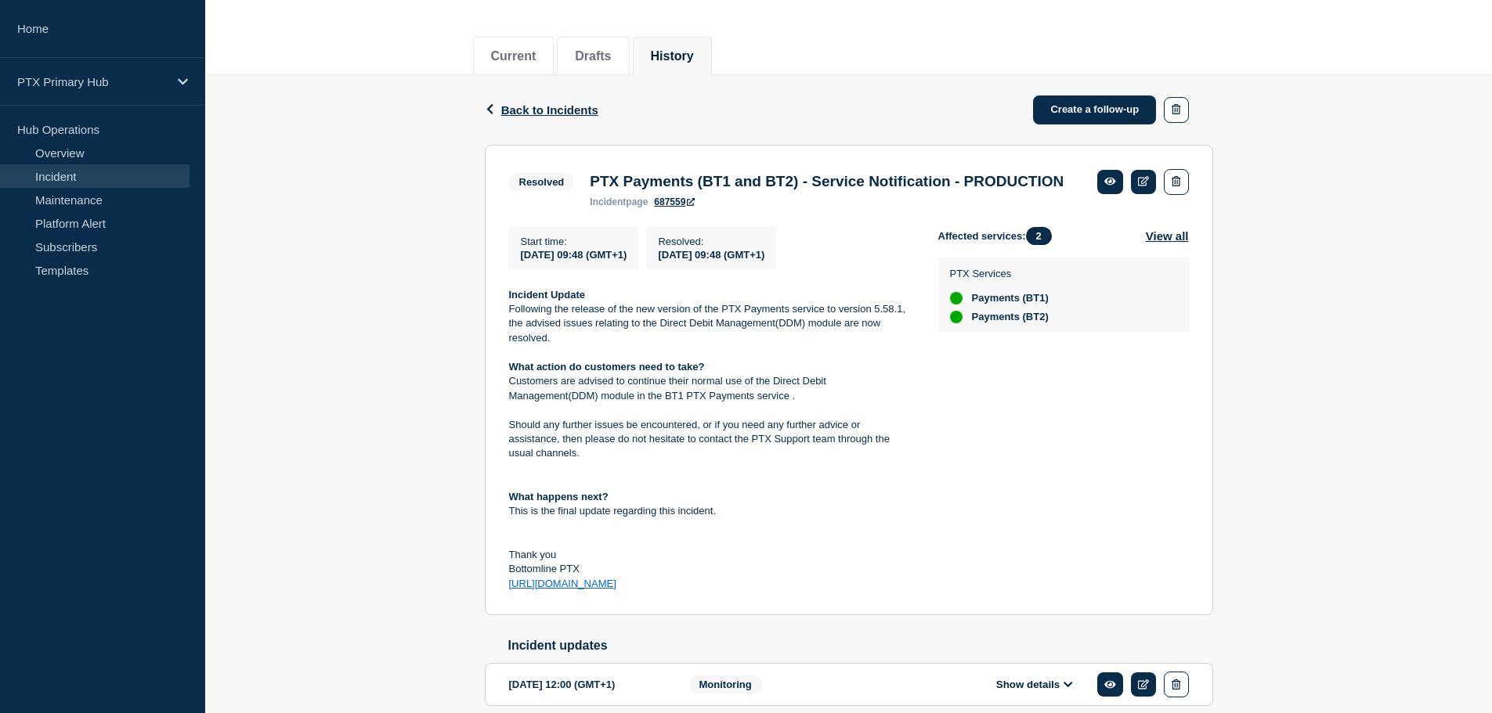
scroll to position [265, 0]
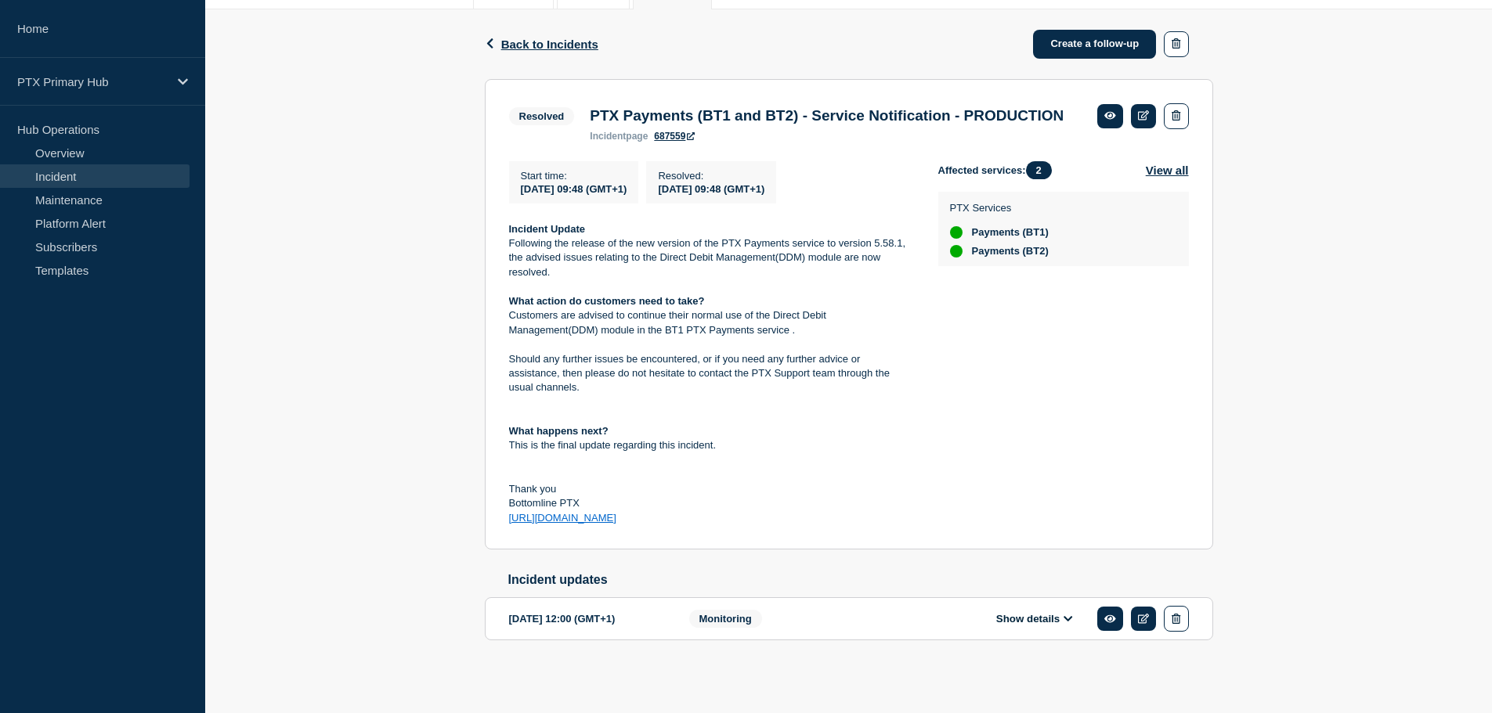
click at [1019, 615] on button "Show details" at bounding box center [1034, 618] width 86 height 13
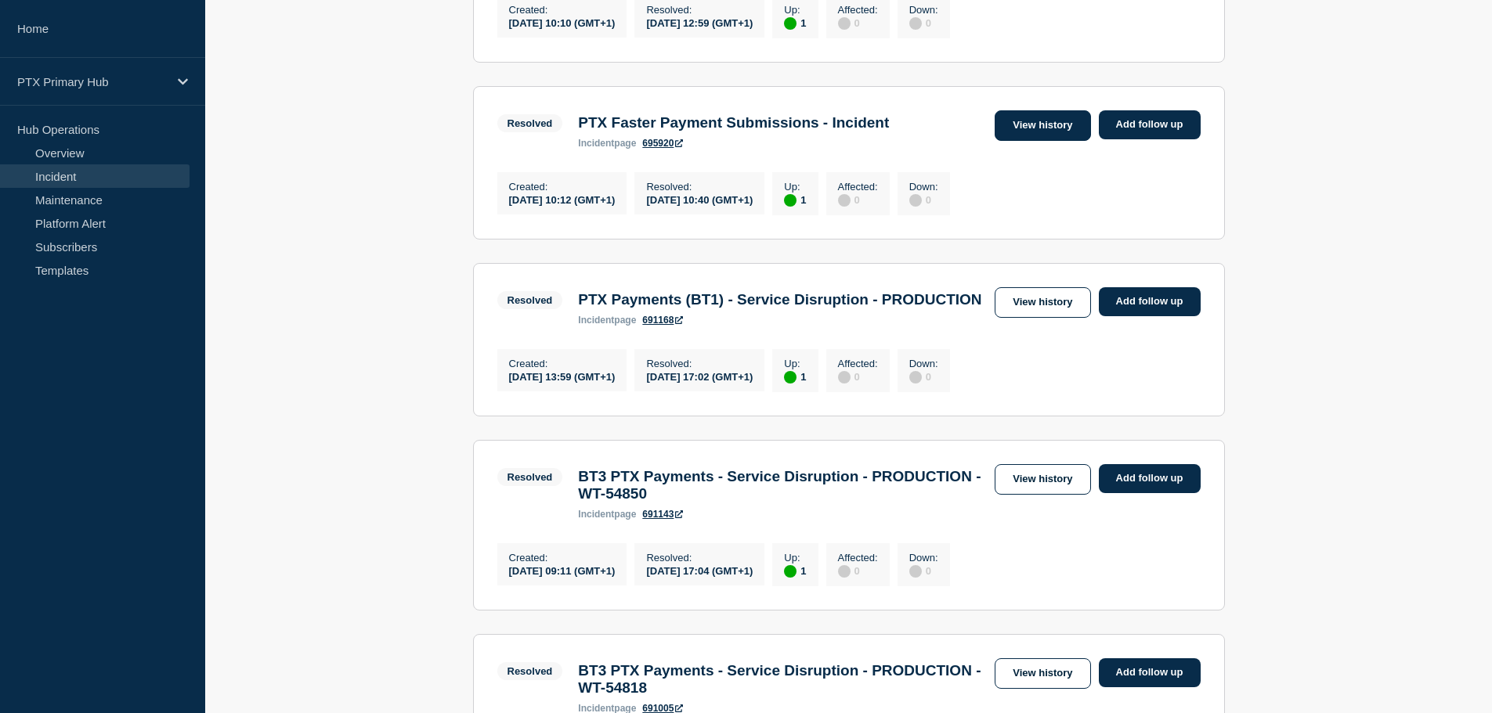
click at [1035, 141] on link "View history" at bounding box center [1042, 125] width 96 height 31
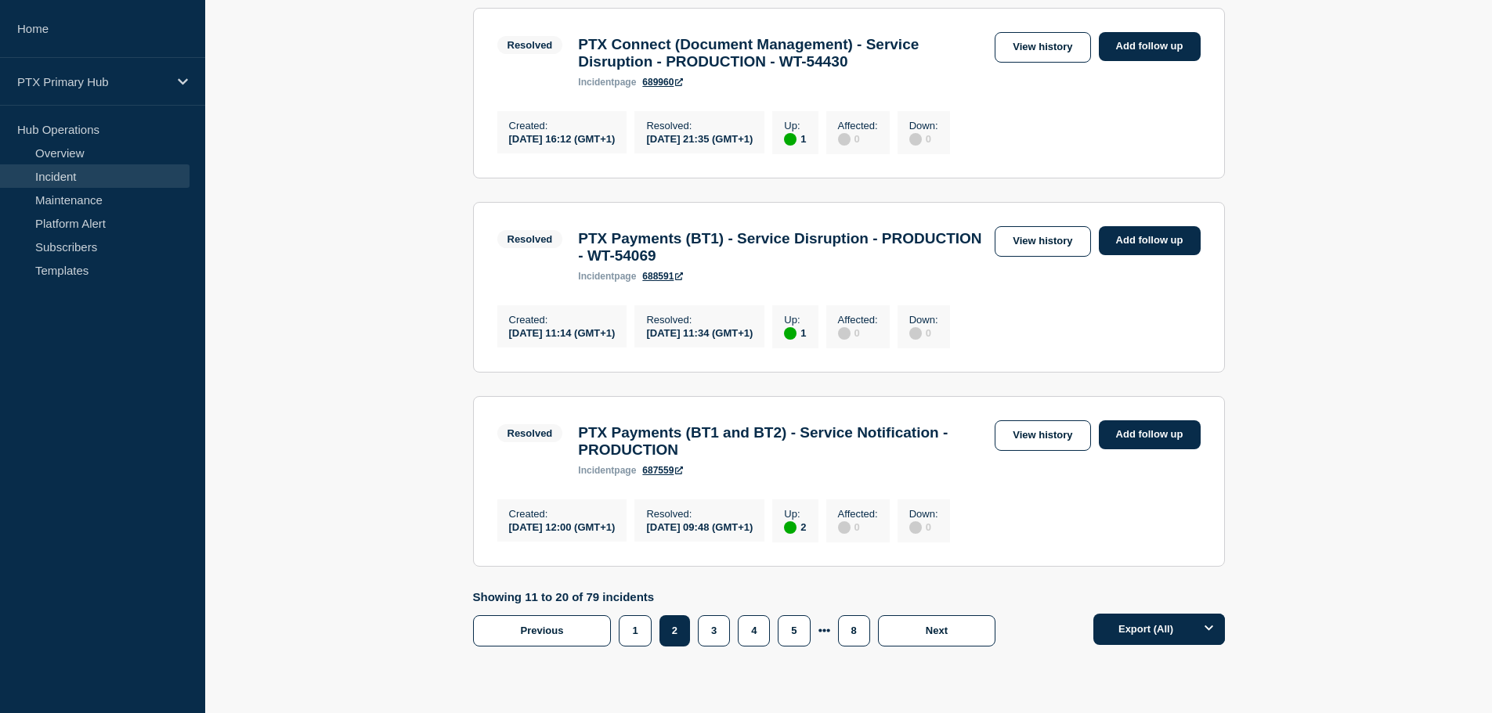
scroll to position [1801, 0]
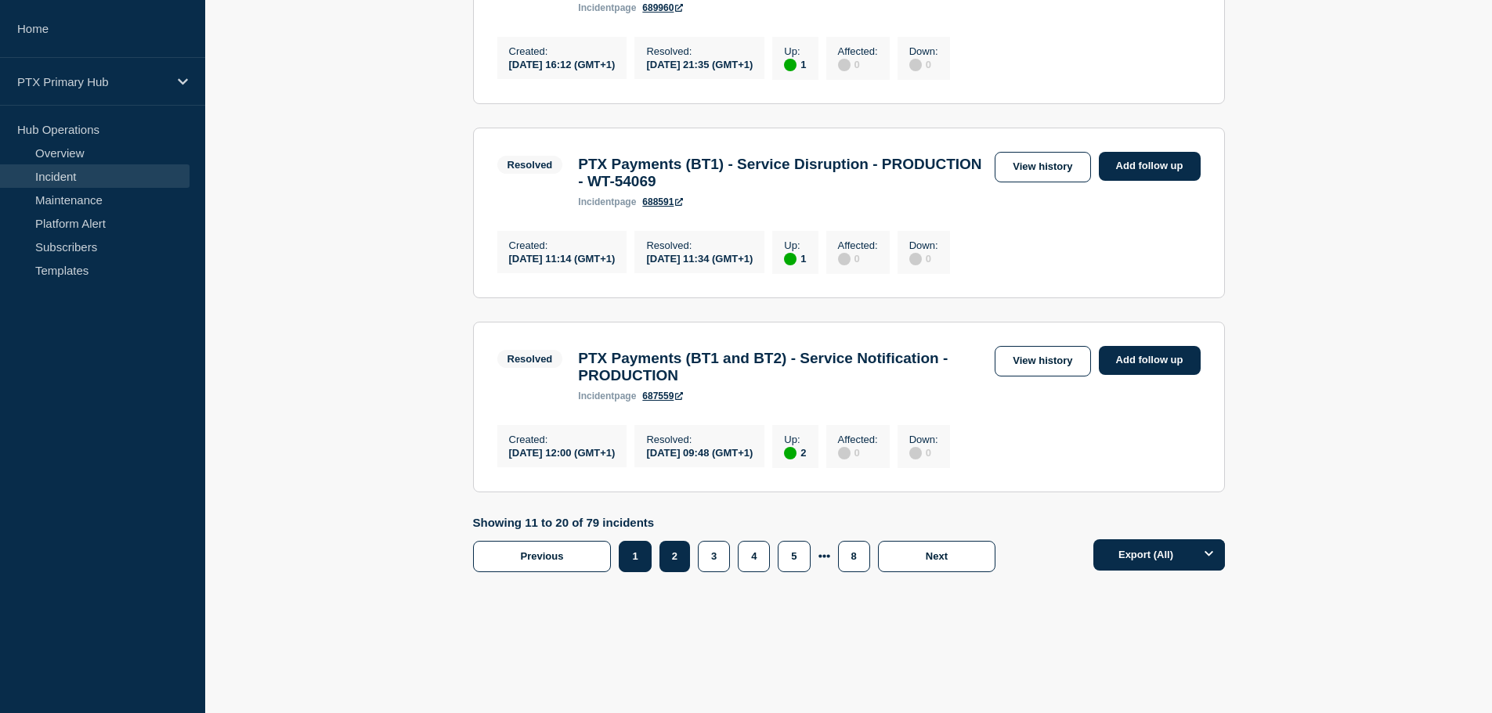
click at [641, 572] on button "1" at bounding box center [635, 556] width 32 height 31
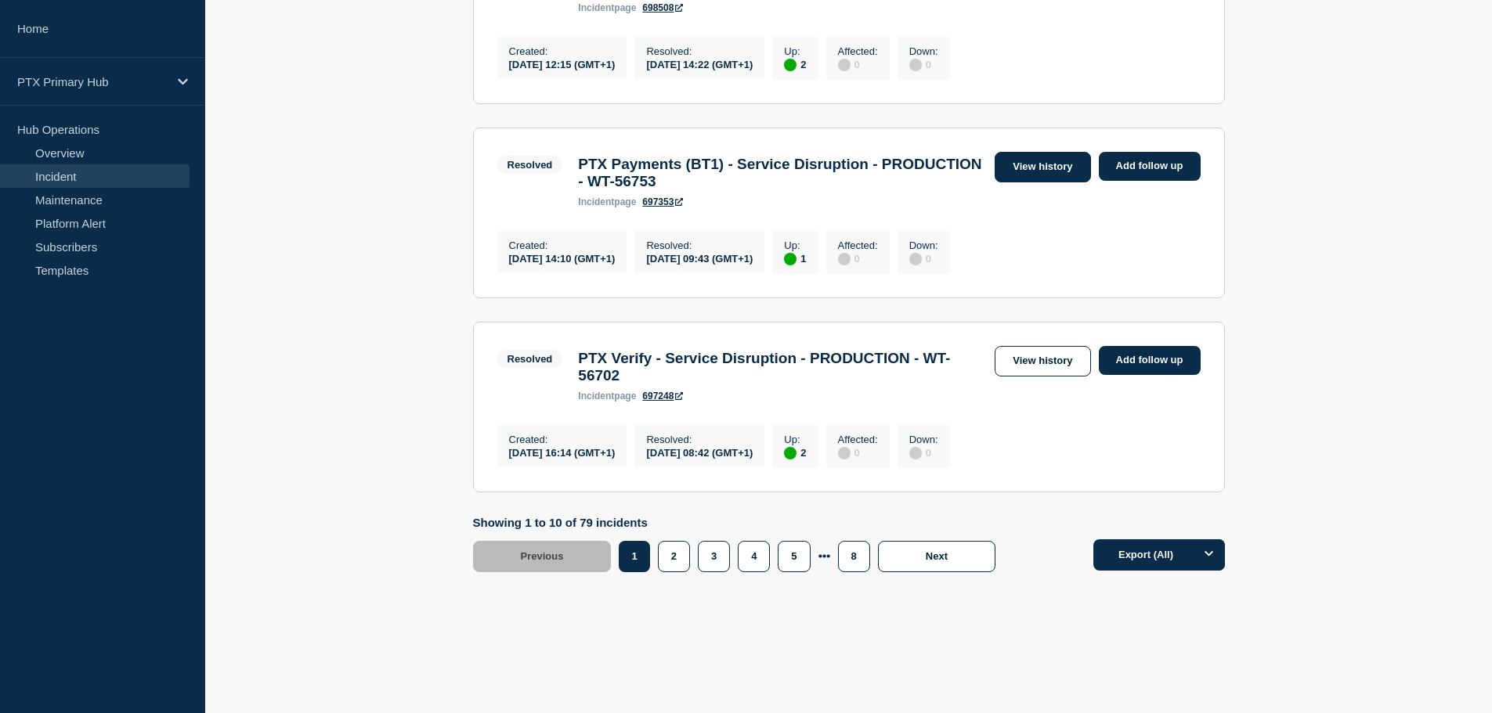
click at [1030, 152] on link "View history" at bounding box center [1042, 167] width 96 height 31
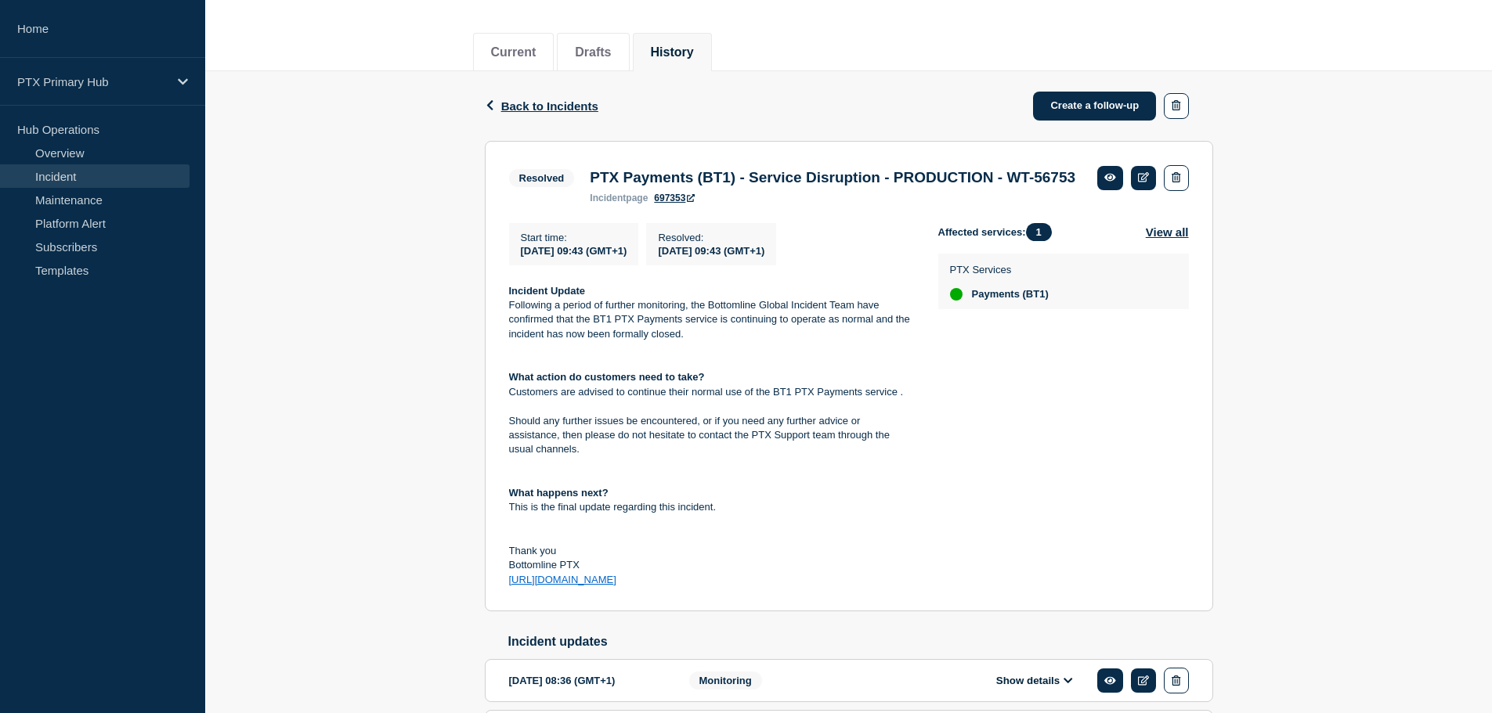
scroll to position [316, 0]
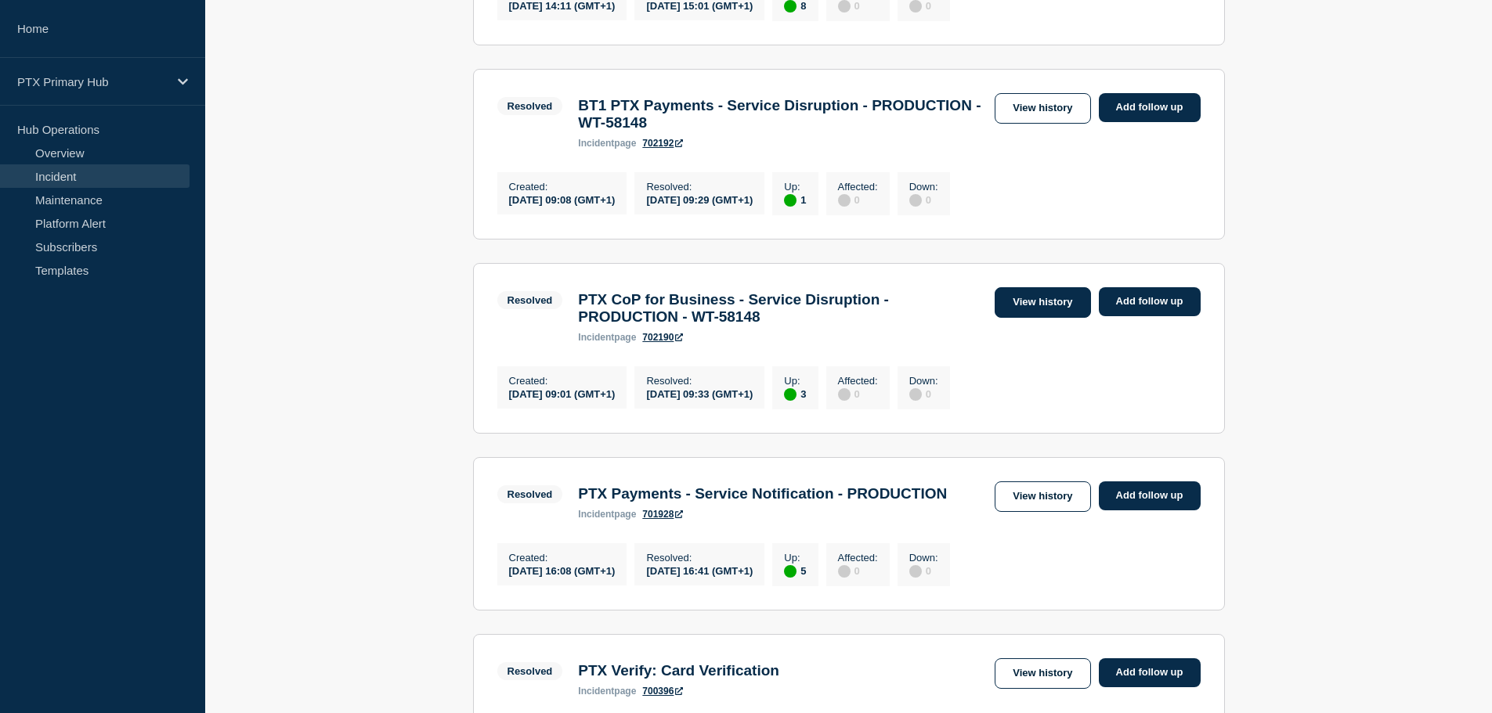
click at [1038, 318] on link "View history" at bounding box center [1042, 302] width 96 height 31
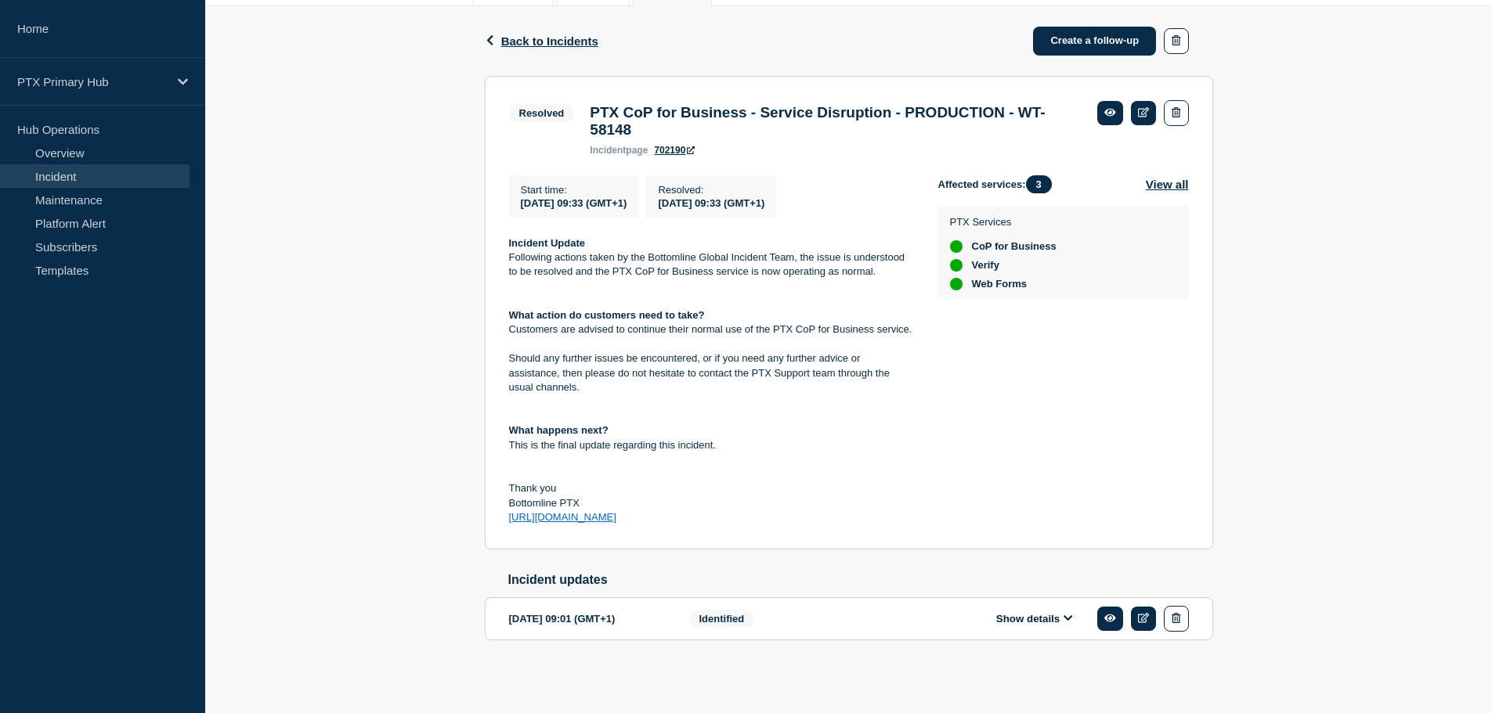
click at [1023, 619] on button "Show details" at bounding box center [1034, 618] width 86 height 13
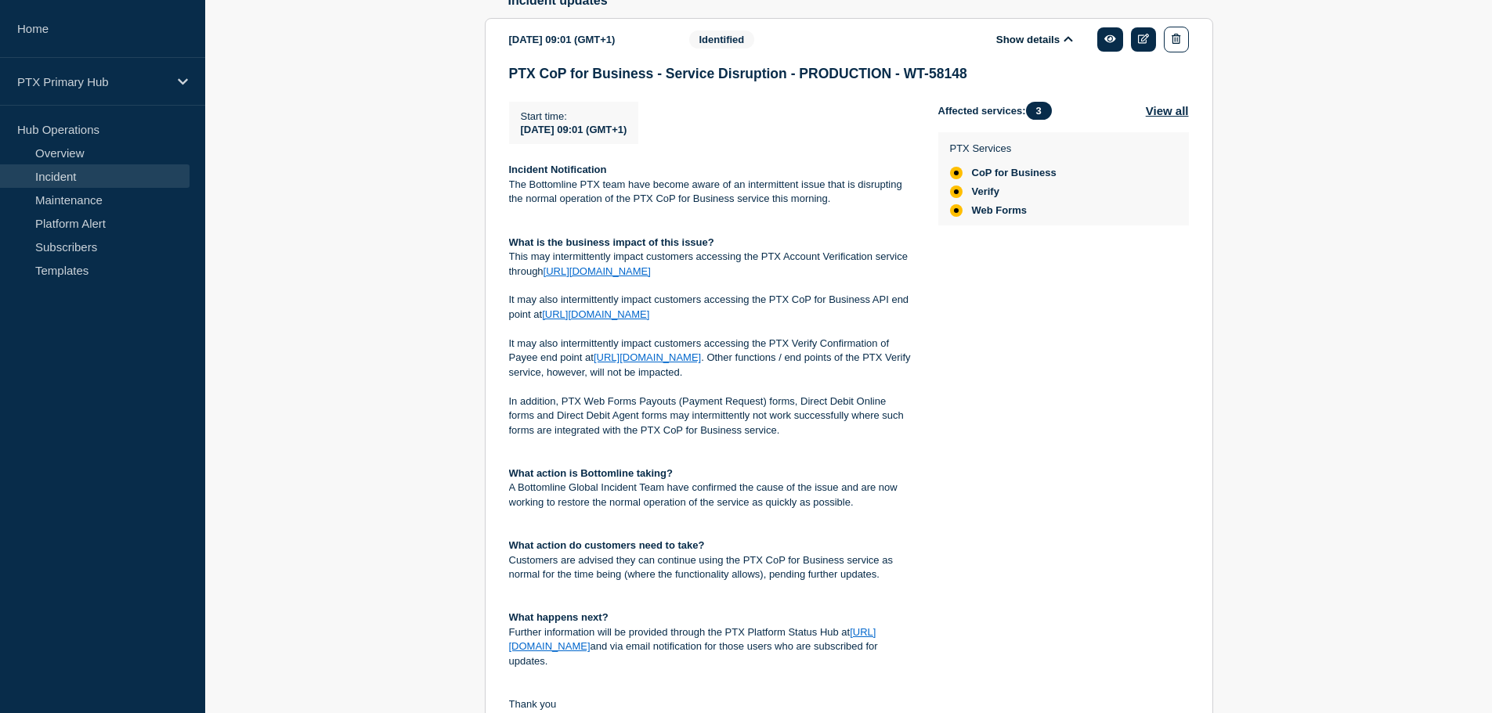
scroll to position [969, 0]
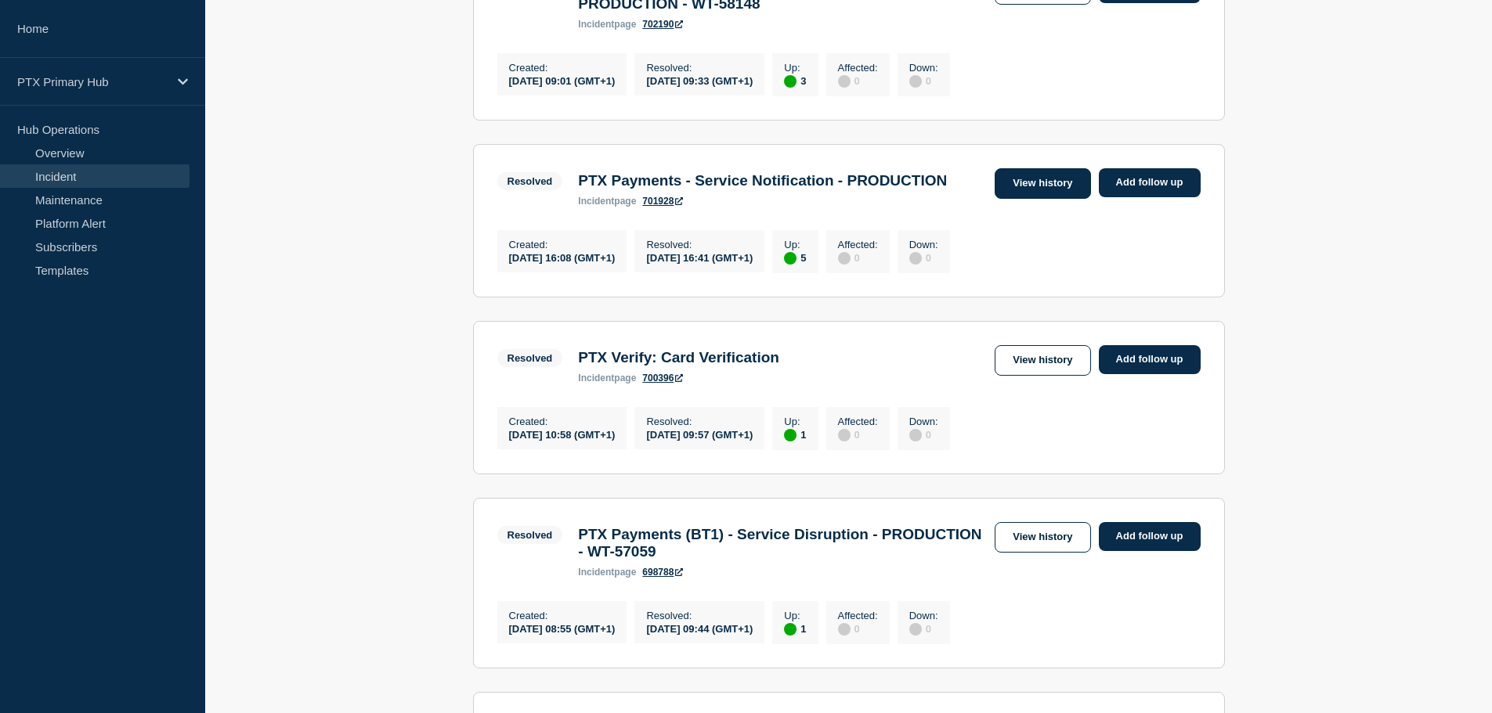
click at [1056, 199] on link "View history" at bounding box center [1042, 183] width 96 height 31
click at [1047, 376] on link "View history" at bounding box center [1042, 360] width 96 height 31
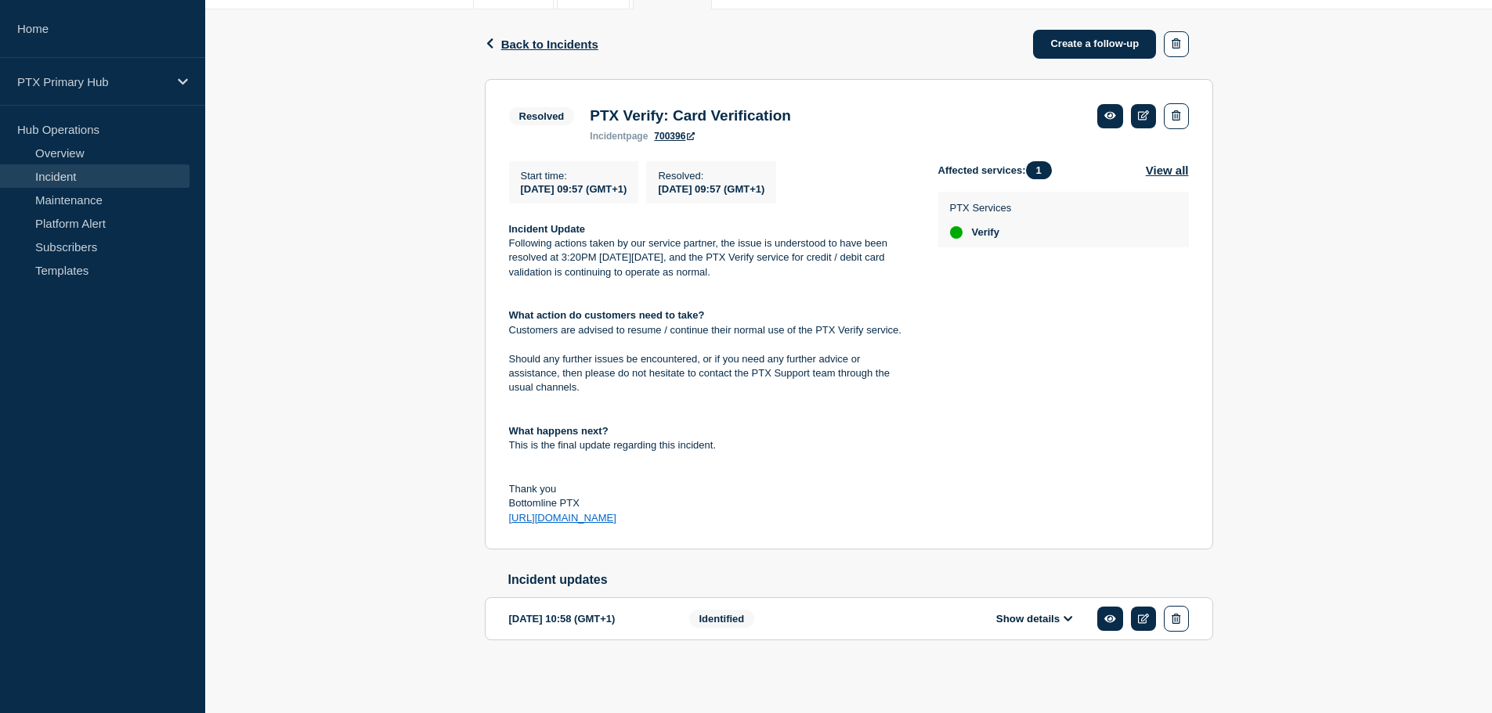
click at [833, 626] on div "Identified" at bounding box center [784, 619] width 190 height 26
click at [1052, 623] on button "Show details" at bounding box center [1034, 618] width 86 height 13
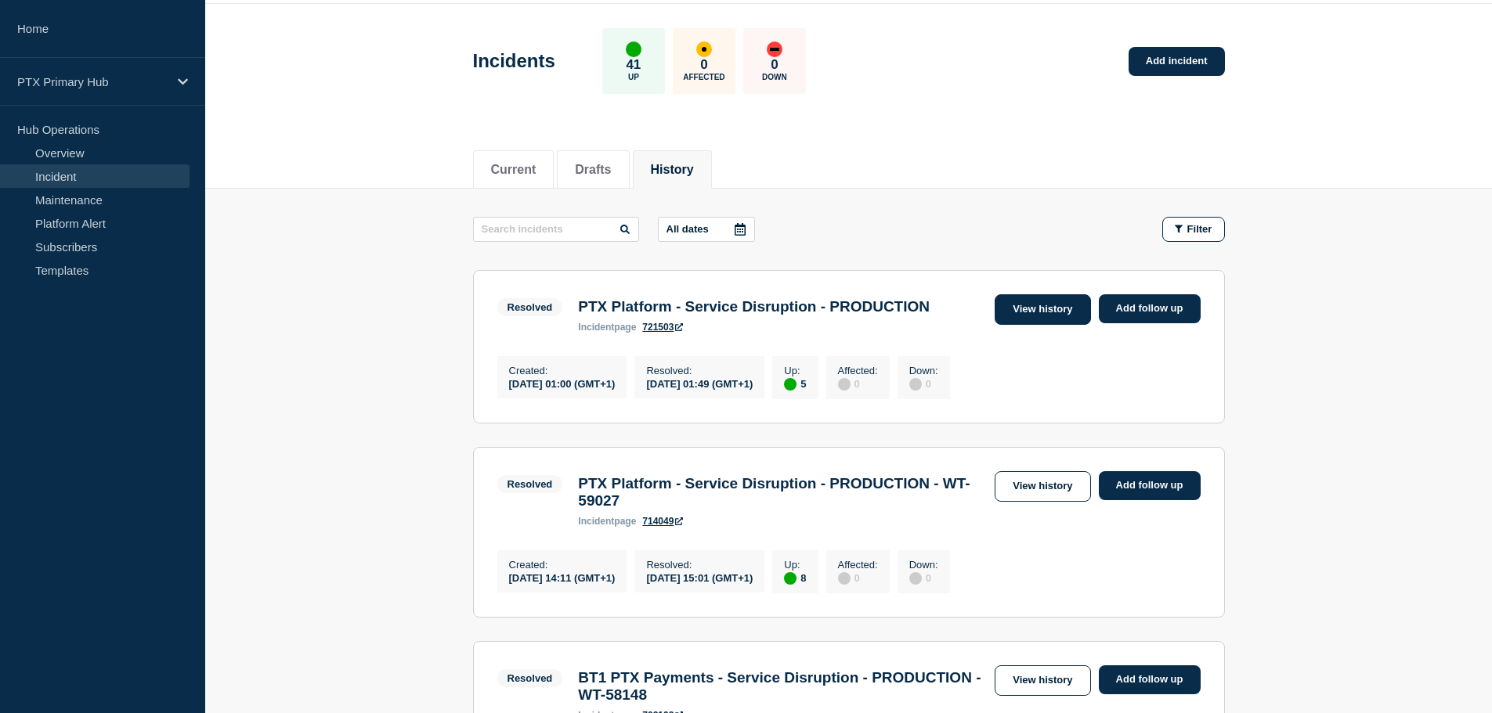
scroll to position [78, 0]
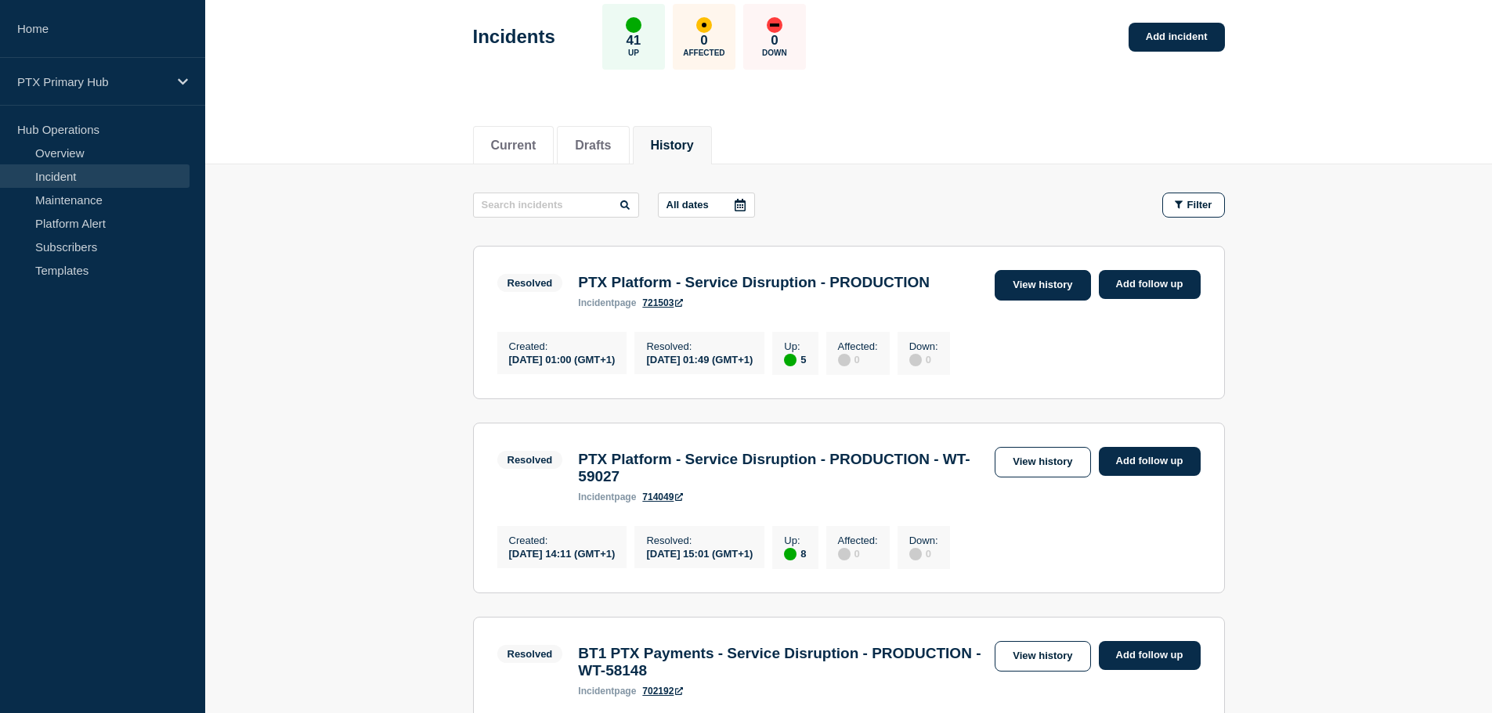
click at [1028, 295] on link "View history" at bounding box center [1042, 285] width 96 height 31
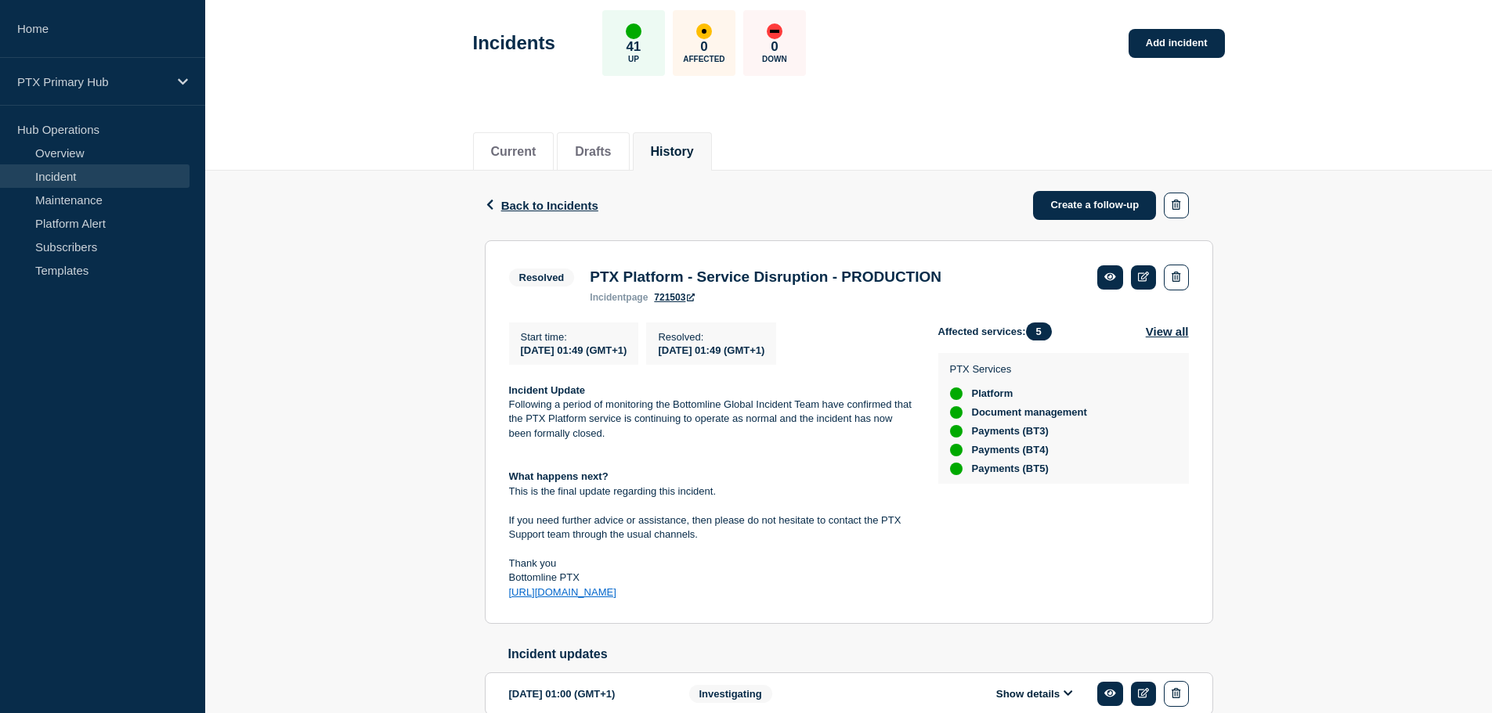
scroll to position [157, 0]
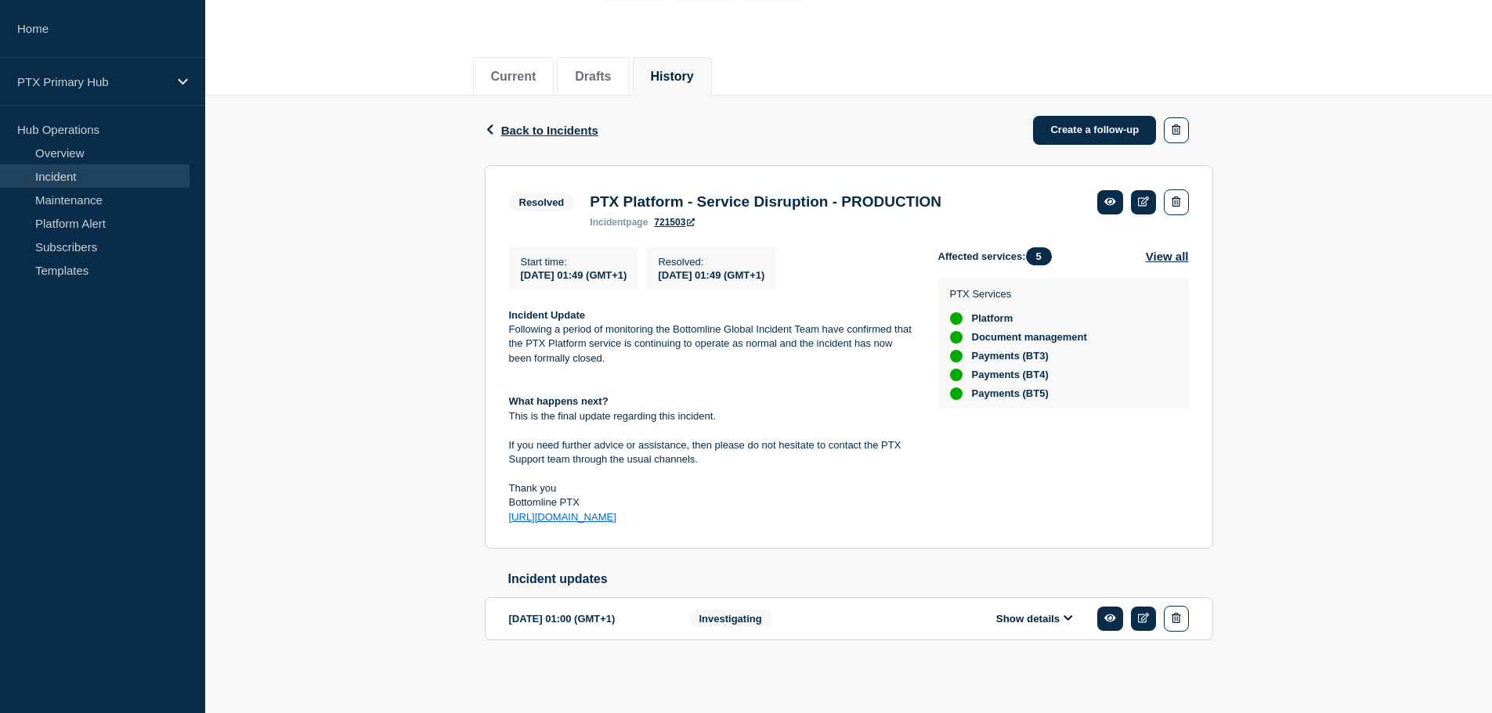
click at [1019, 615] on button "Show details" at bounding box center [1034, 618] width 86 height 13
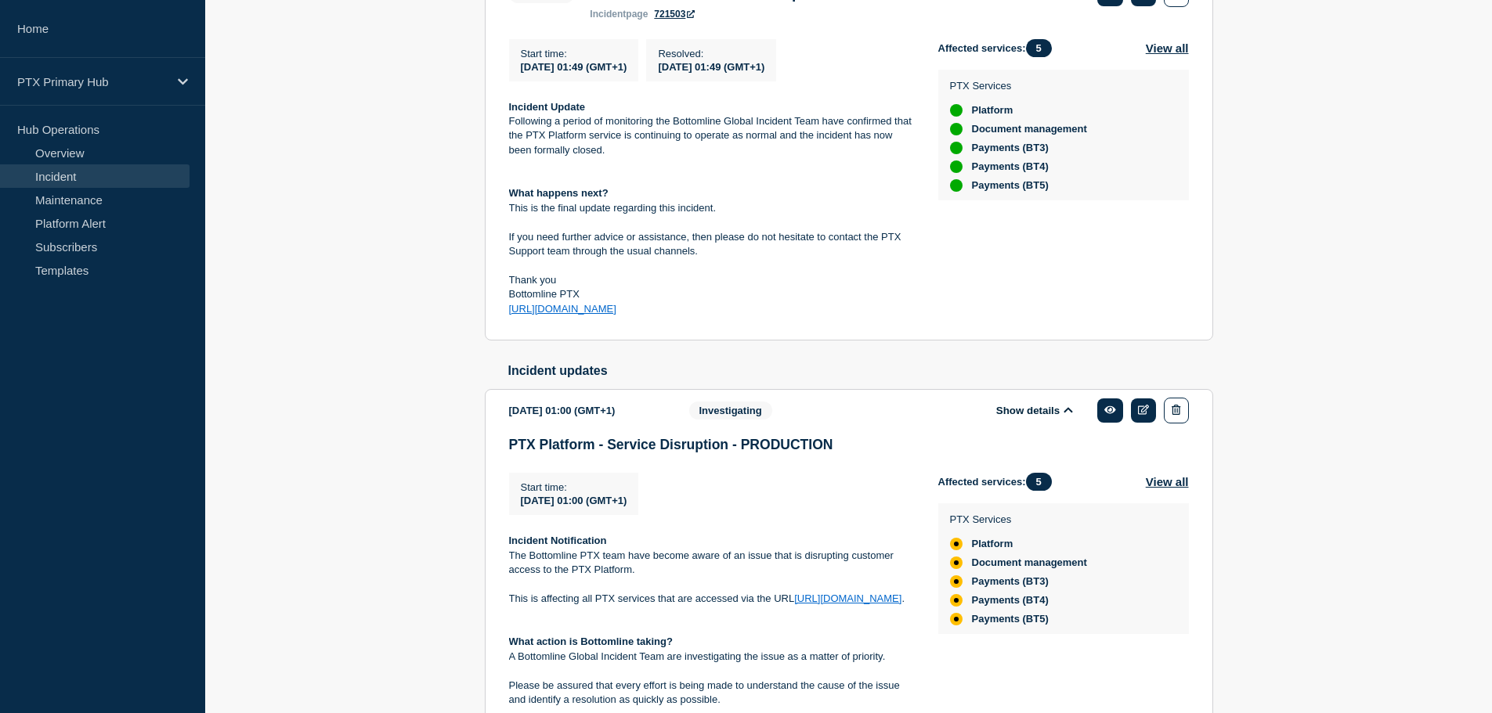
scroll to position [549, 0]
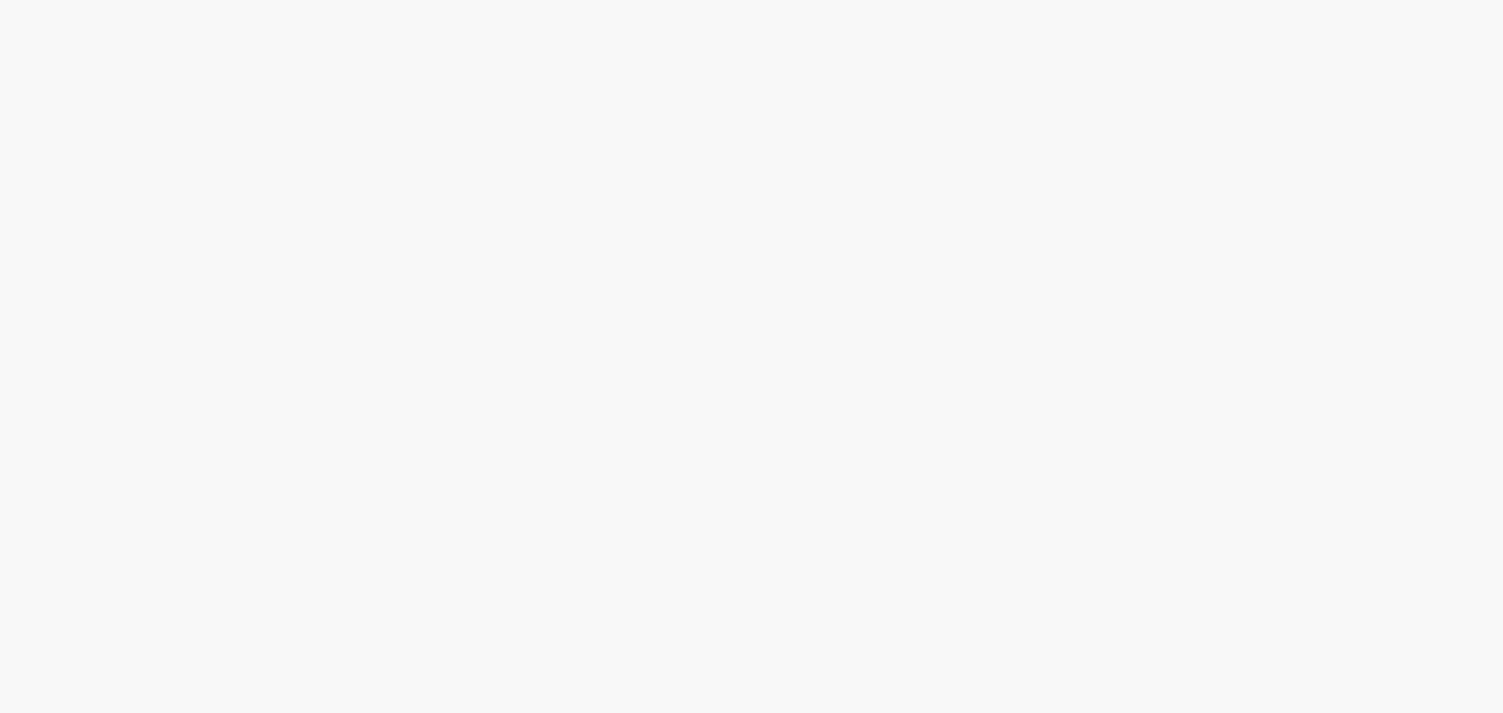
drag, startPoint x: 860, startPoint y: 328, endPoint x: 858, endPoint y: 339, distance: 11.1
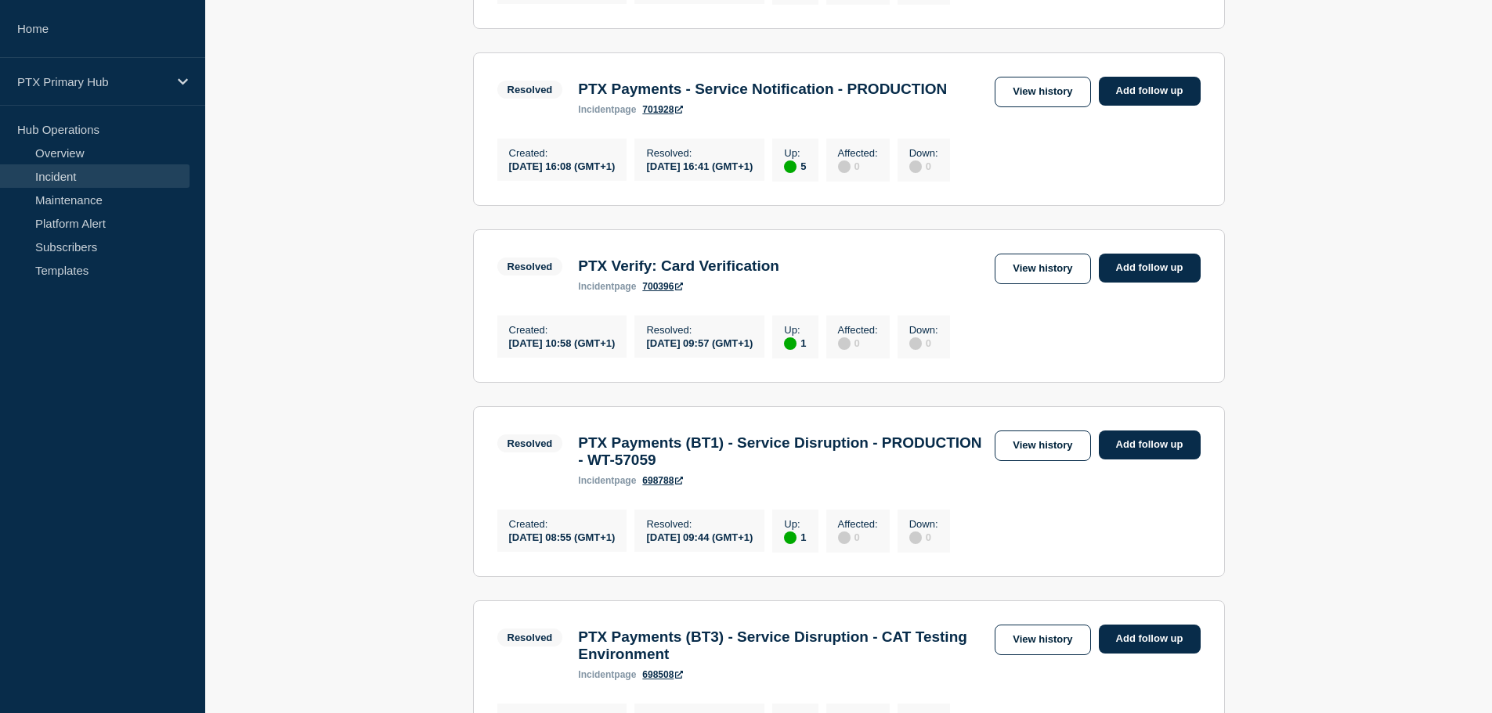
scroll to position [1096, 0]
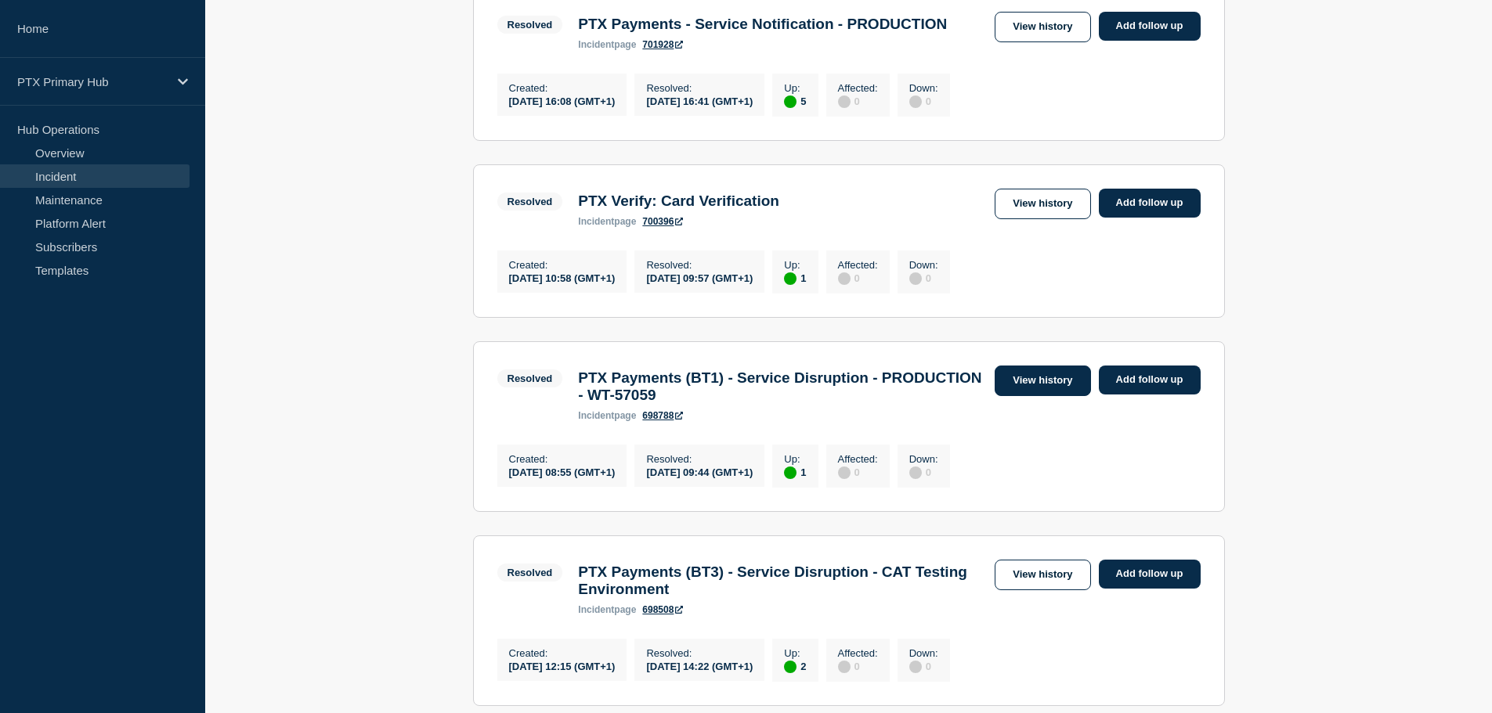
click at [1052, 396] on link "View history" at bounding box center [1042, 381] width 96 height 31
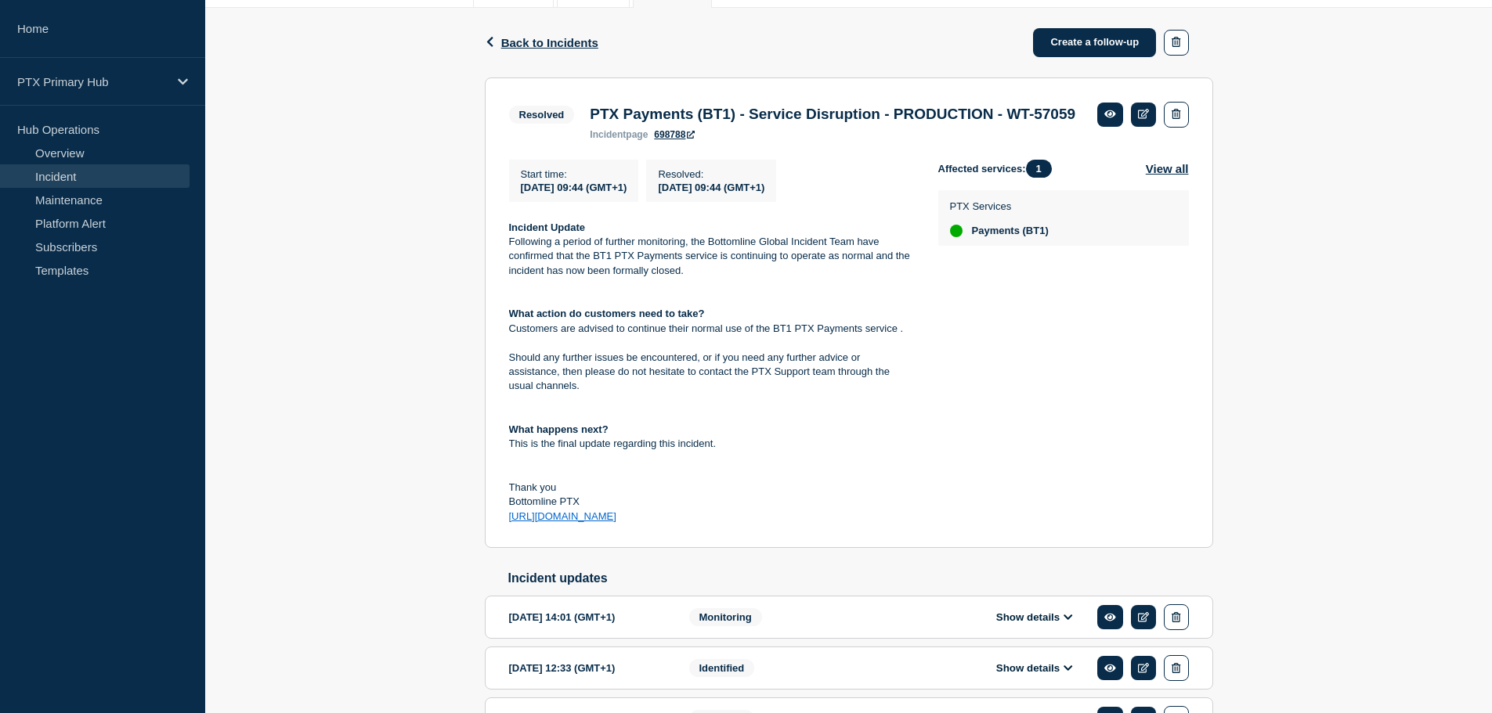
scroll to position [468, 0]
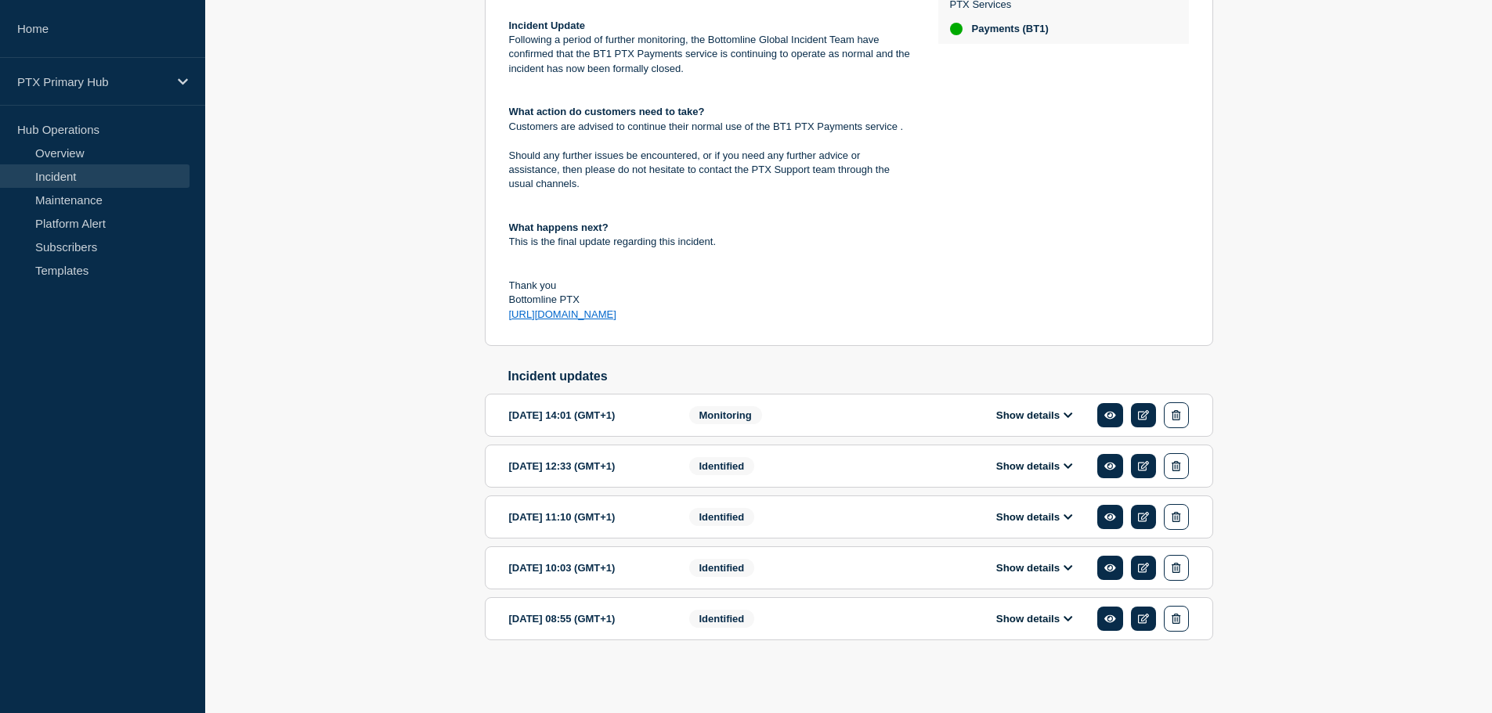
click at [1045, 565] on button "Show details" at bounding box center [1034, 567] width 86 height 13
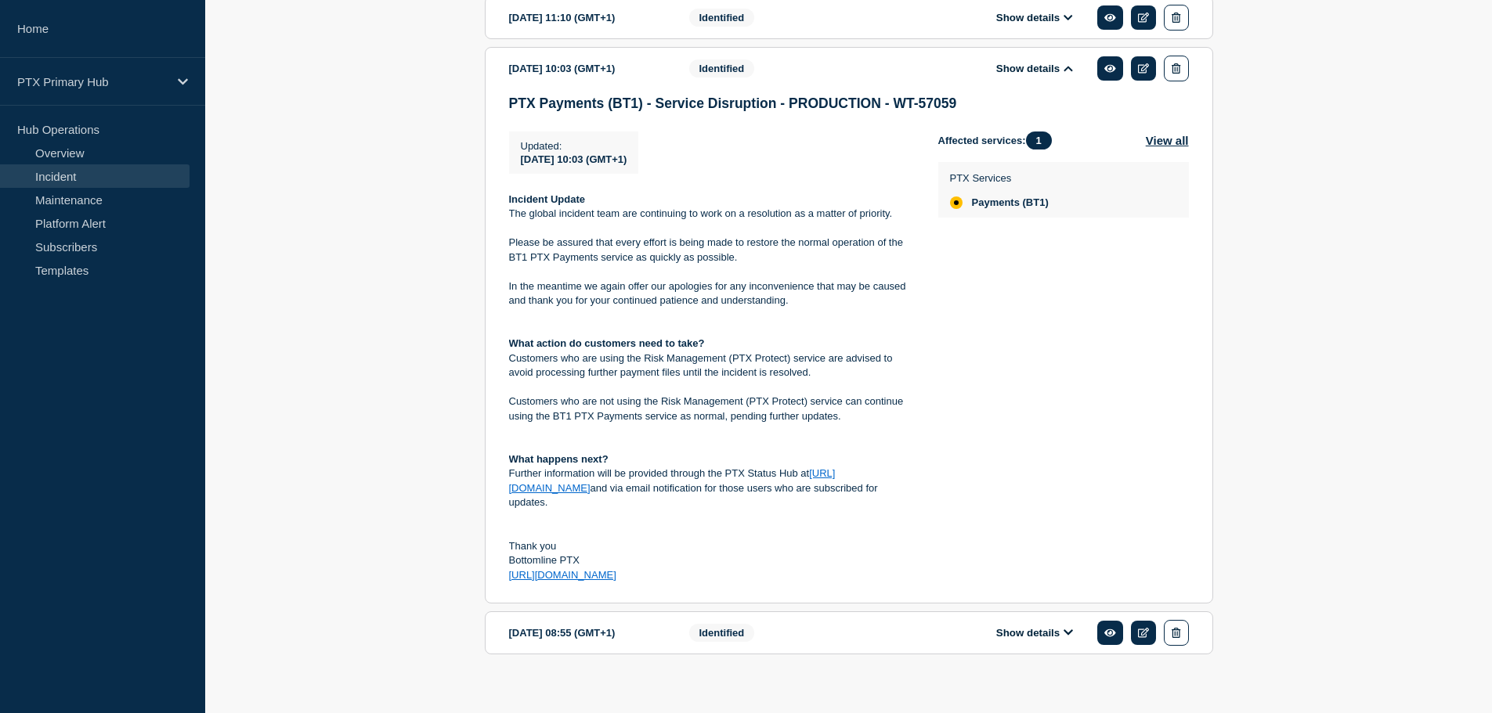
scroll to position [938, 0]
click at [720, 219] on p "The global incident team are continuing to work on a resolution as a matter of …" at bounding box center [711, 212] width 404 height 14
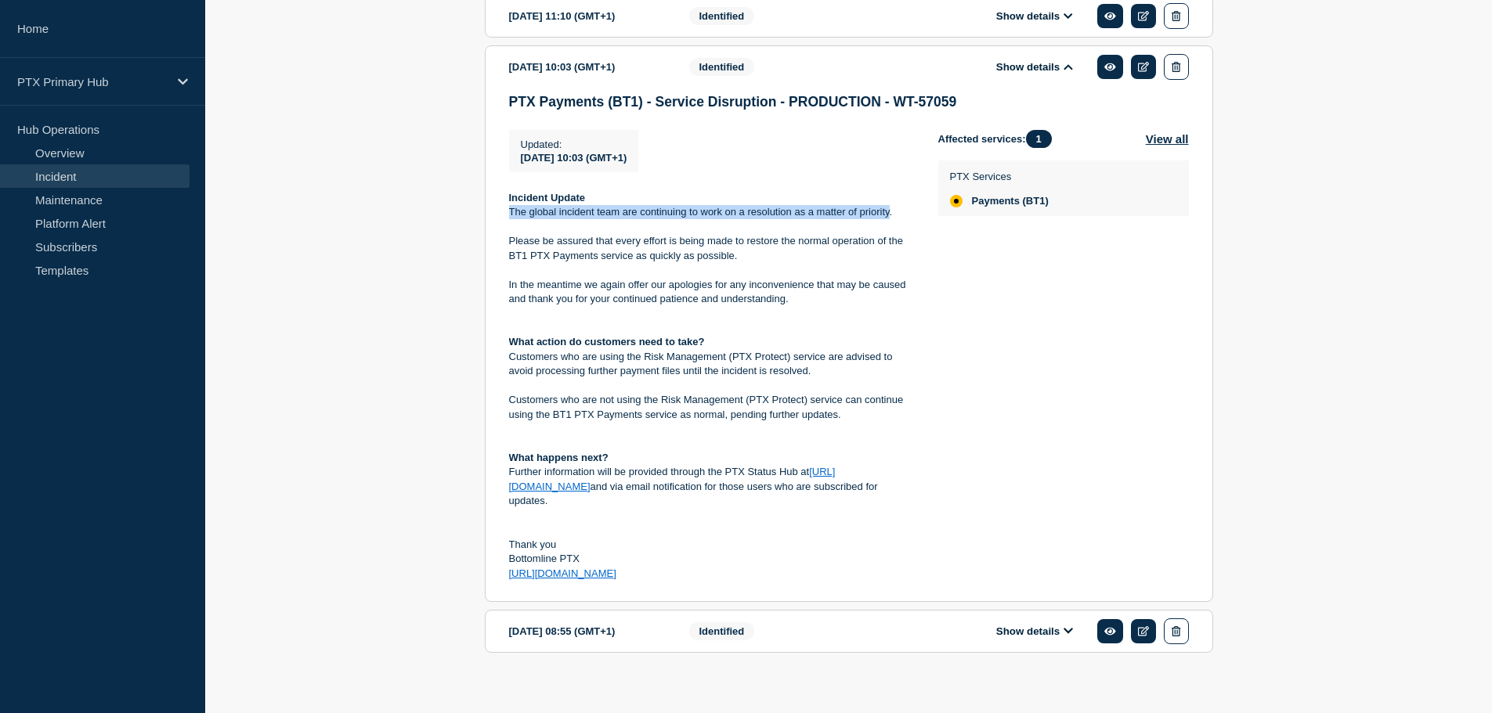
drag, startPoint x: 706, startPoint y: 238, endPoint x: 888, endPoint y: 243, distance: 181.7
click at [888, 243] on div "Incident Update The global incident team are continuing to work on a resolution…" at bounding box center [711, 386] width 404 height 390
click at [915, 258] on div "Updated : [DATE] 10:03 (GMT+1) Updated [DATE] 10:03 (GMT+1) Incident Update The…" at bounding box center [723, 355] width 429 height 451
drag, startPoint x: 868, startPoint y: 247, endPoint x: 701, endPoint y: 244, distance: 166.8
click at [701, 219] on p "The global incident team are continuing to work on a resolution as a matter of …" at bounding box center [711, 212] width 404 height 14
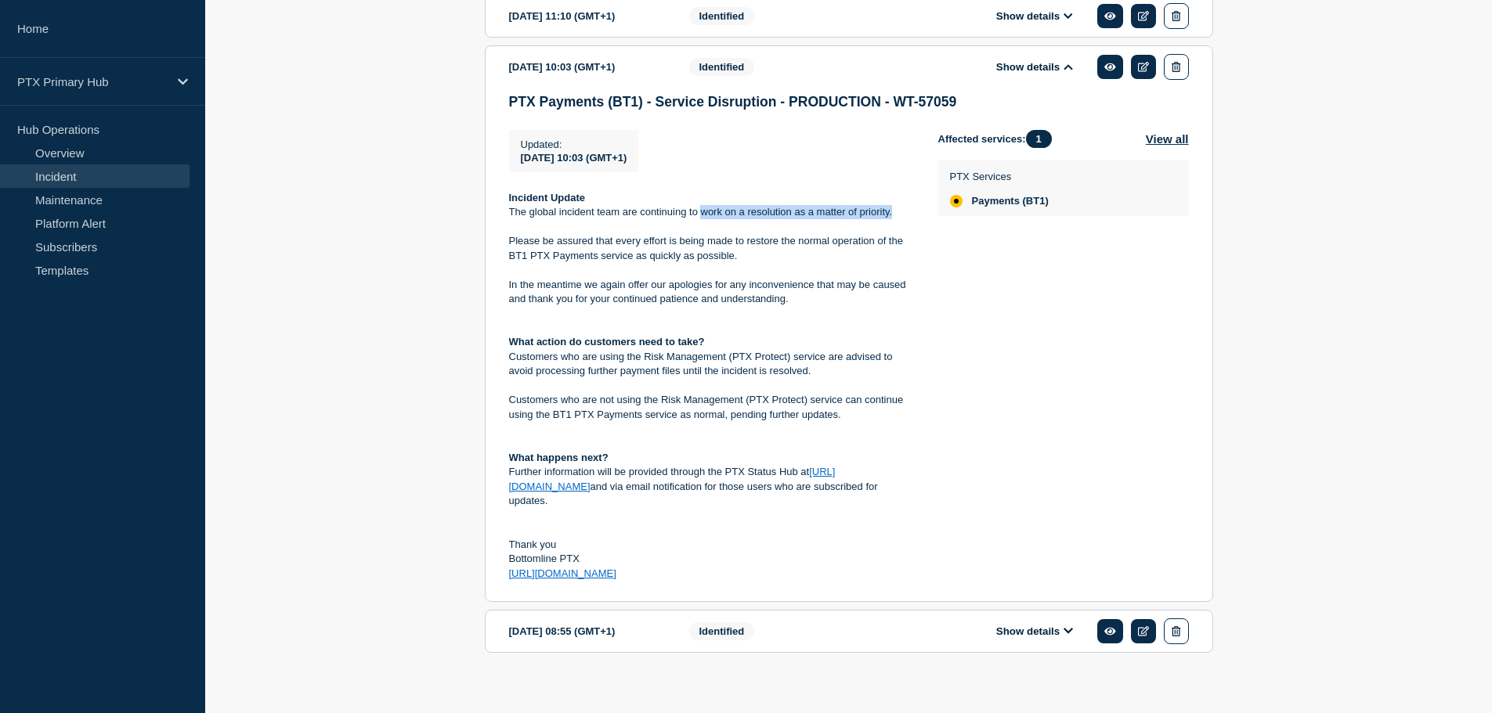
copy p "work on a resolution as a matter of priority."
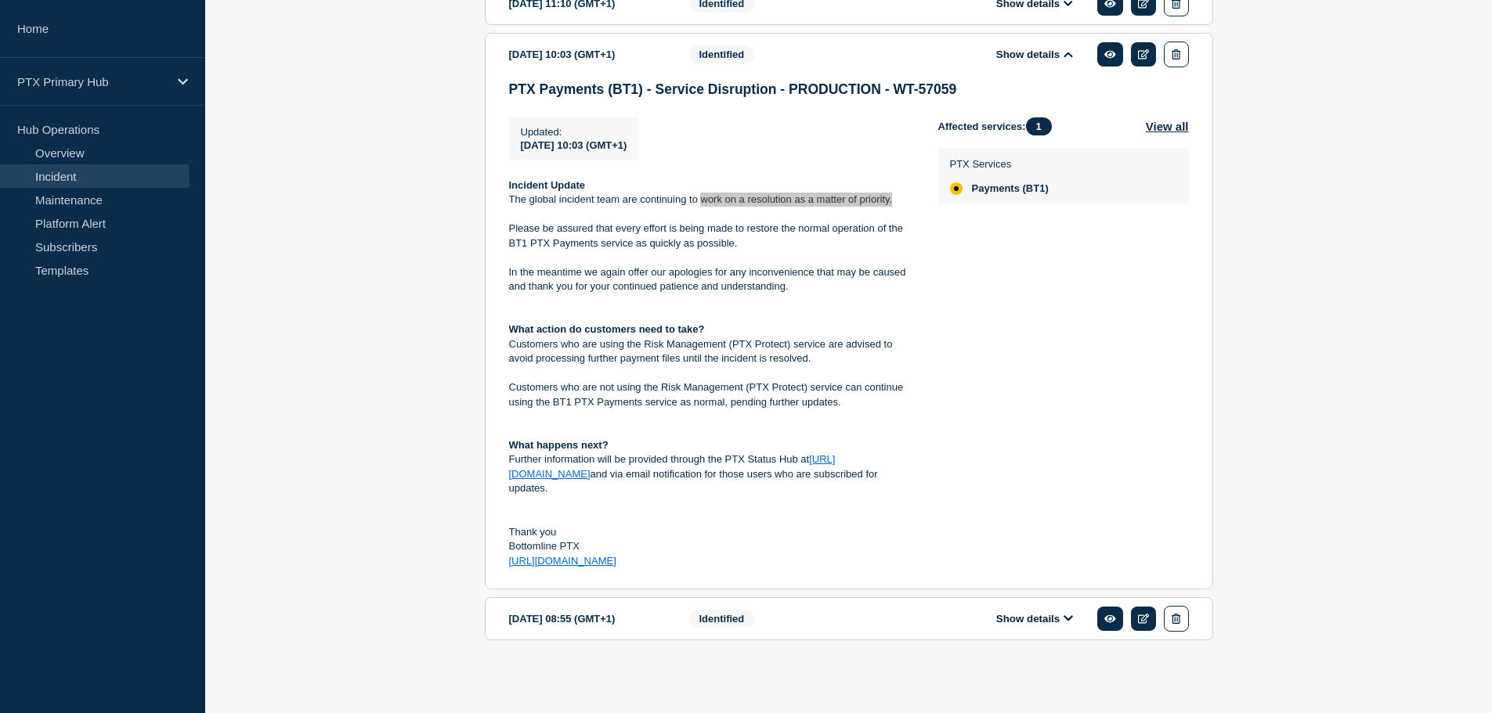
scroll to position [579, 0]
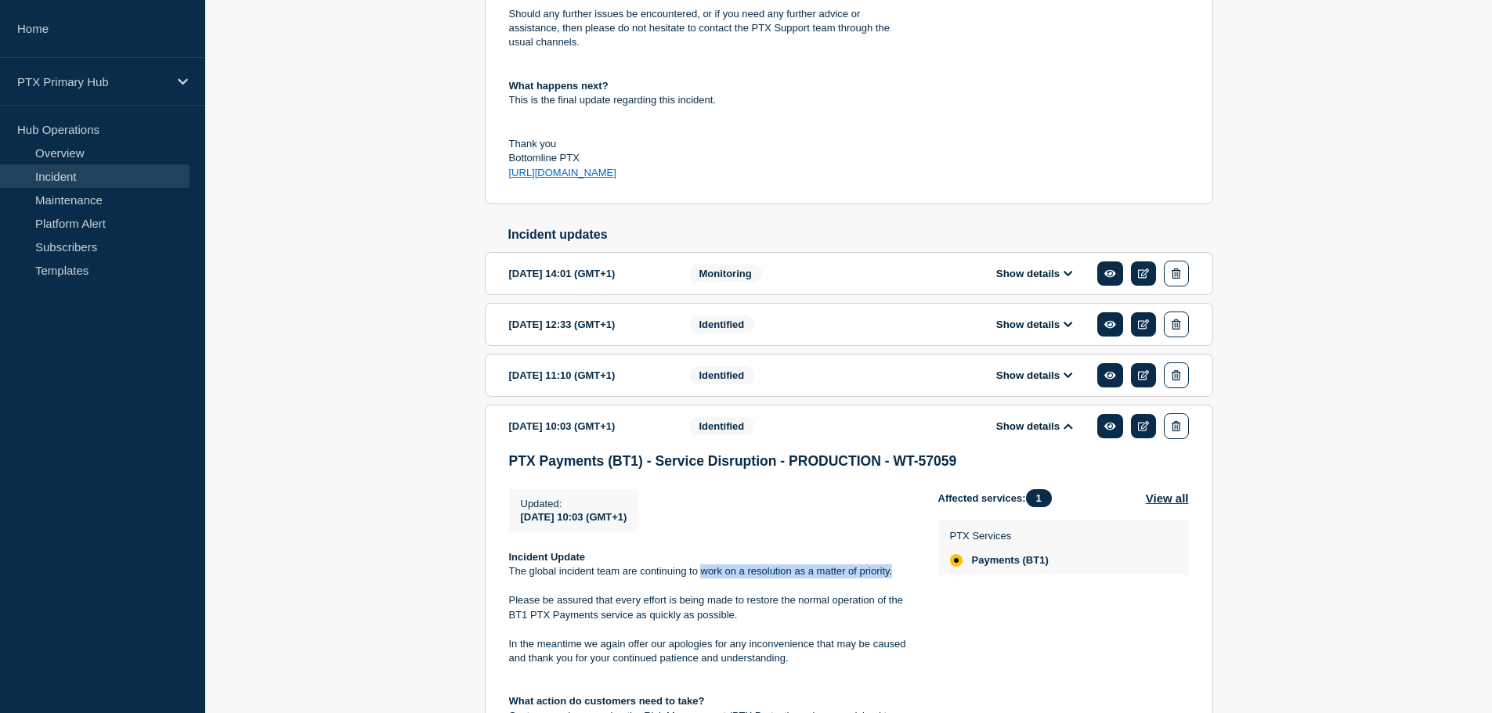
click at [1027, 331] on button "Show details" at bounding box center [1034, 324] width 86 height 13
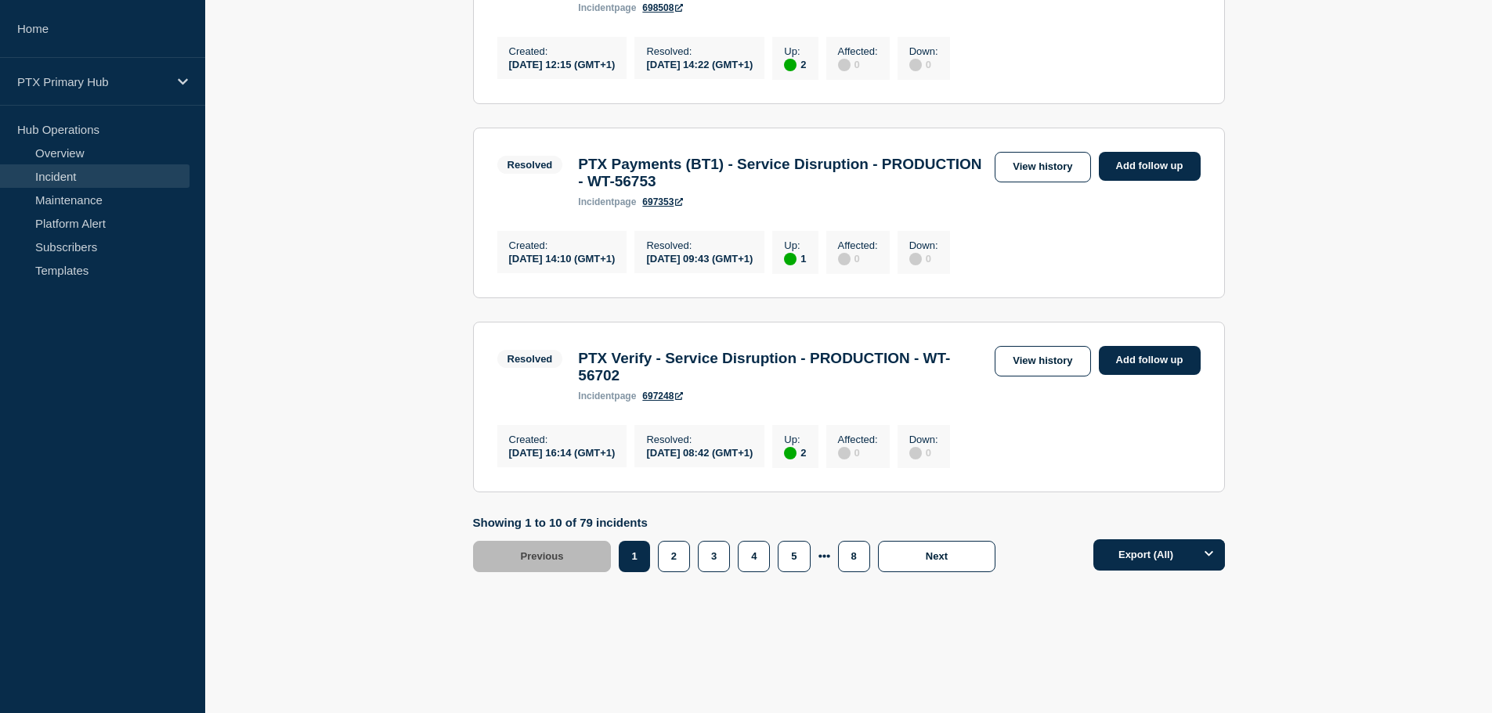
scroll to position [1802, 0]
click at [703, 549] on button "3" at bounding box center [714, 556] width 32 height 31
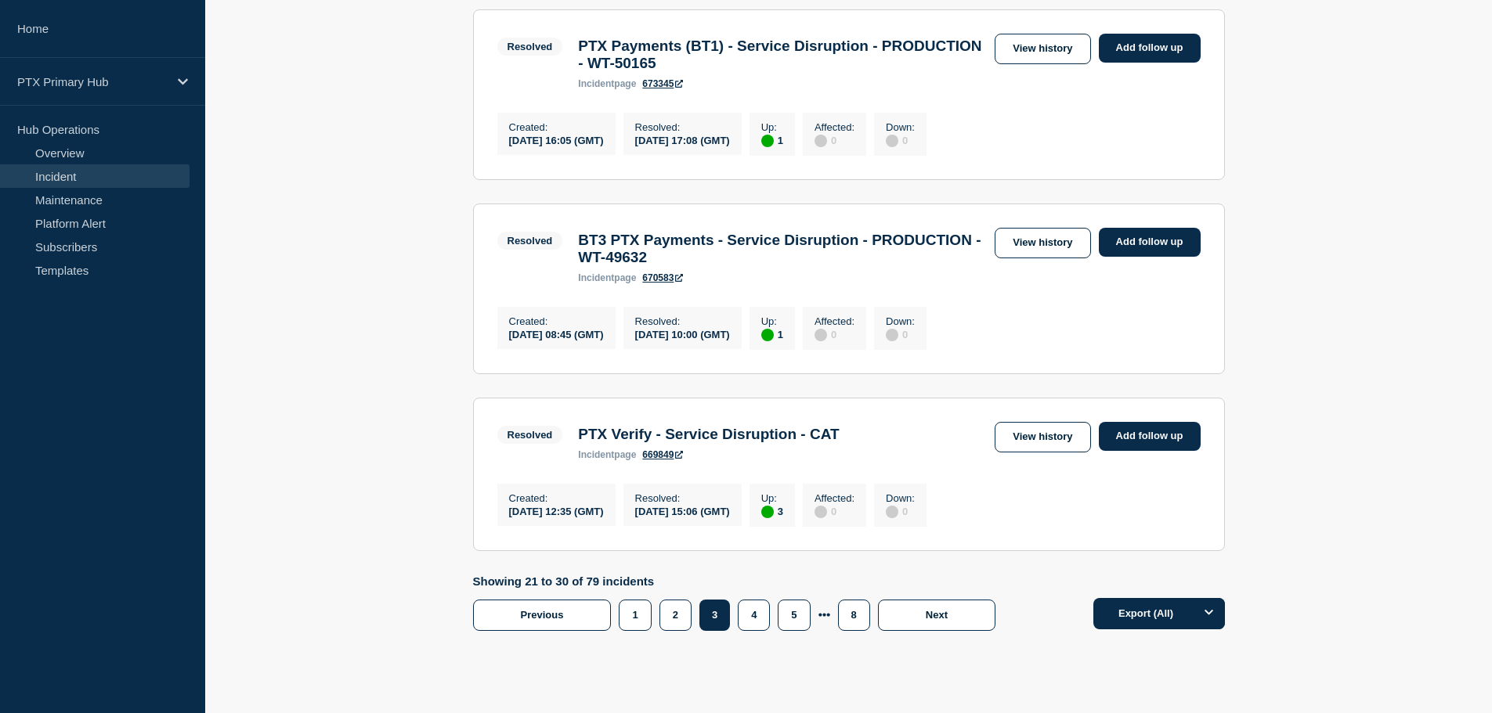
scroll to position [1510, 0]
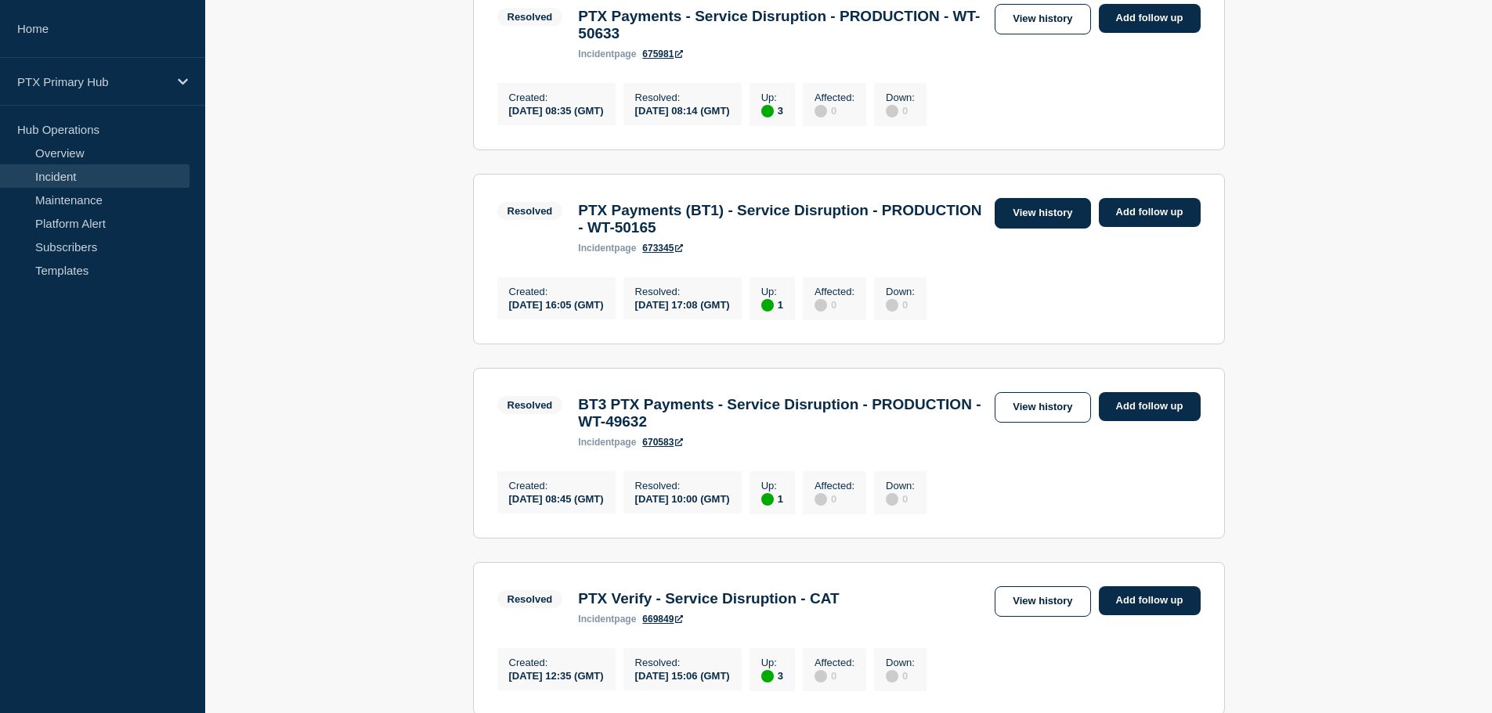
click at [1070, 229] on link "View history" at bounding box center [1042, 213] width 96 height 31
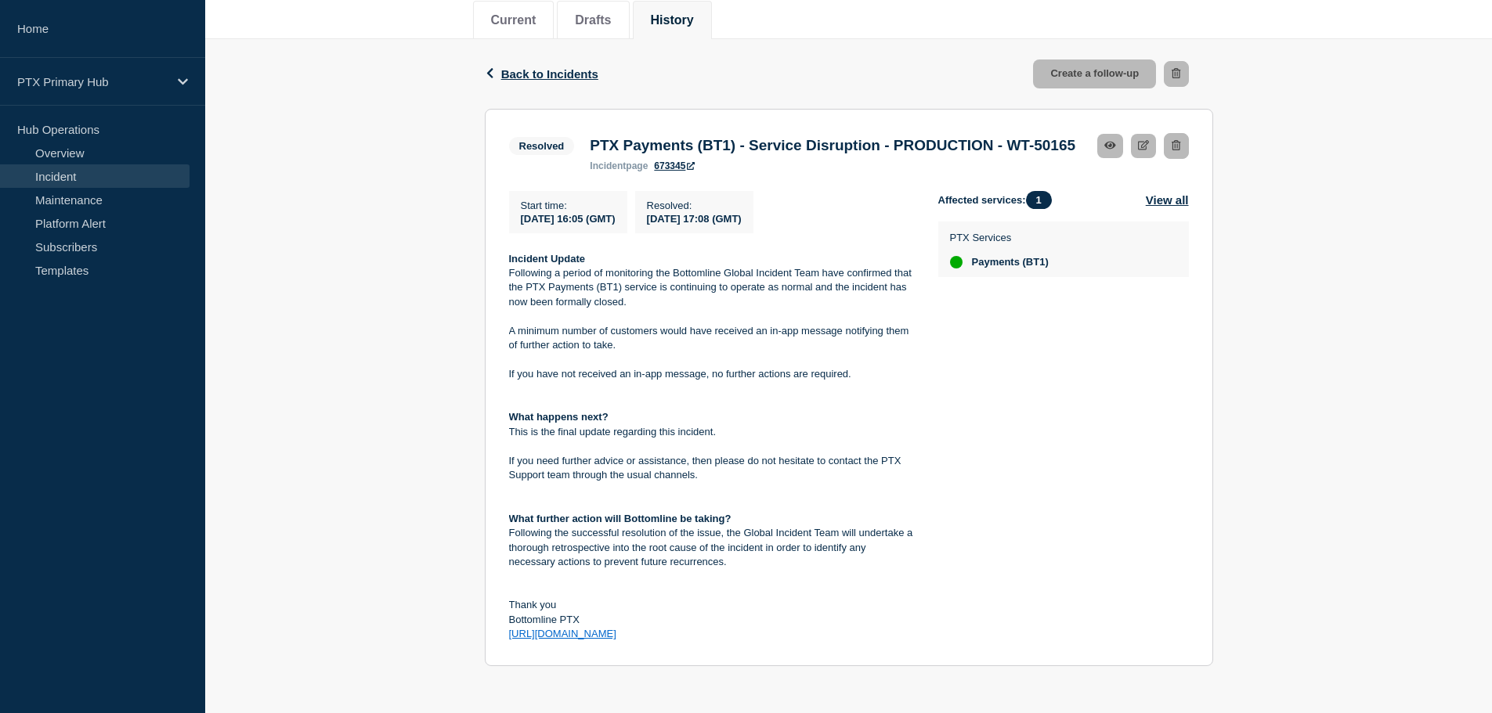
scroll to position [392, 0]
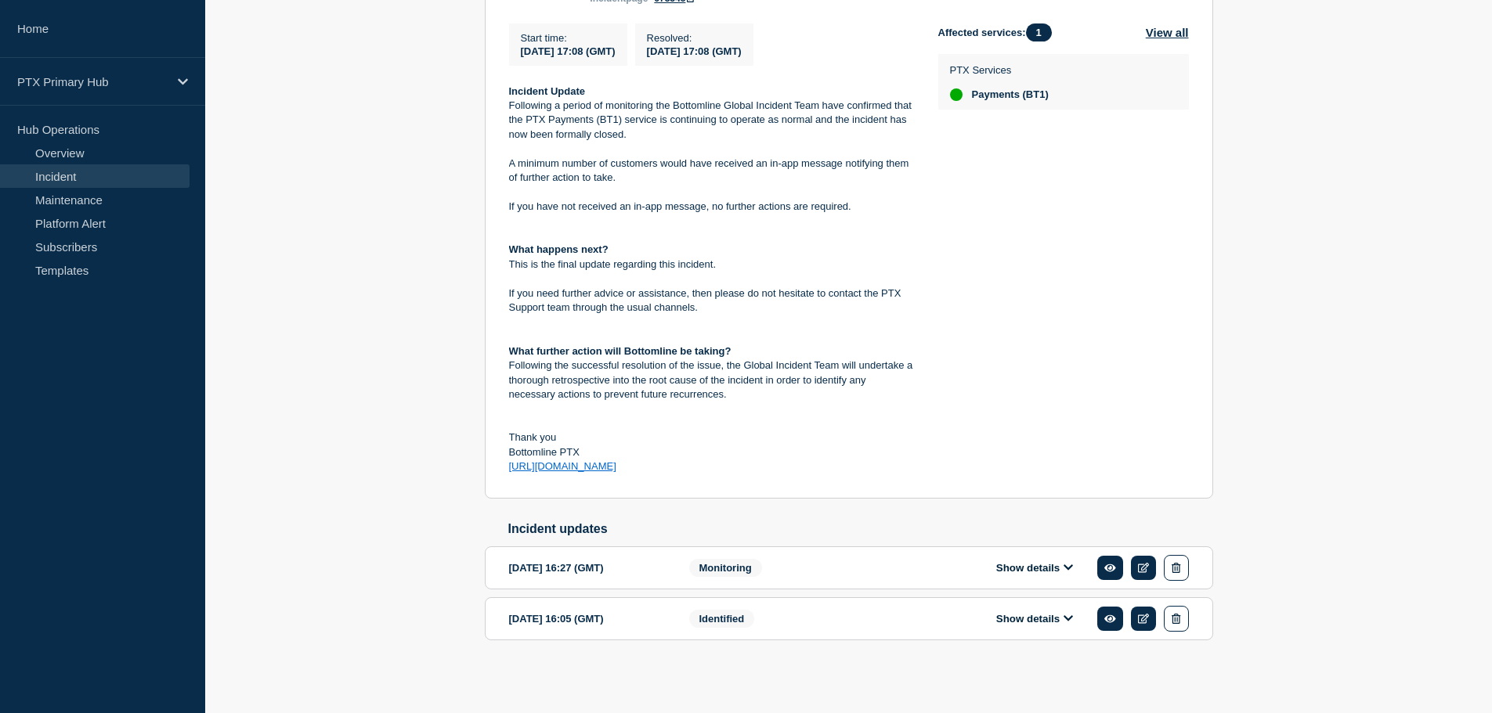
click at [1037, 626] on button "Show details" at bounding box center [1034, 618] width 86 height 13
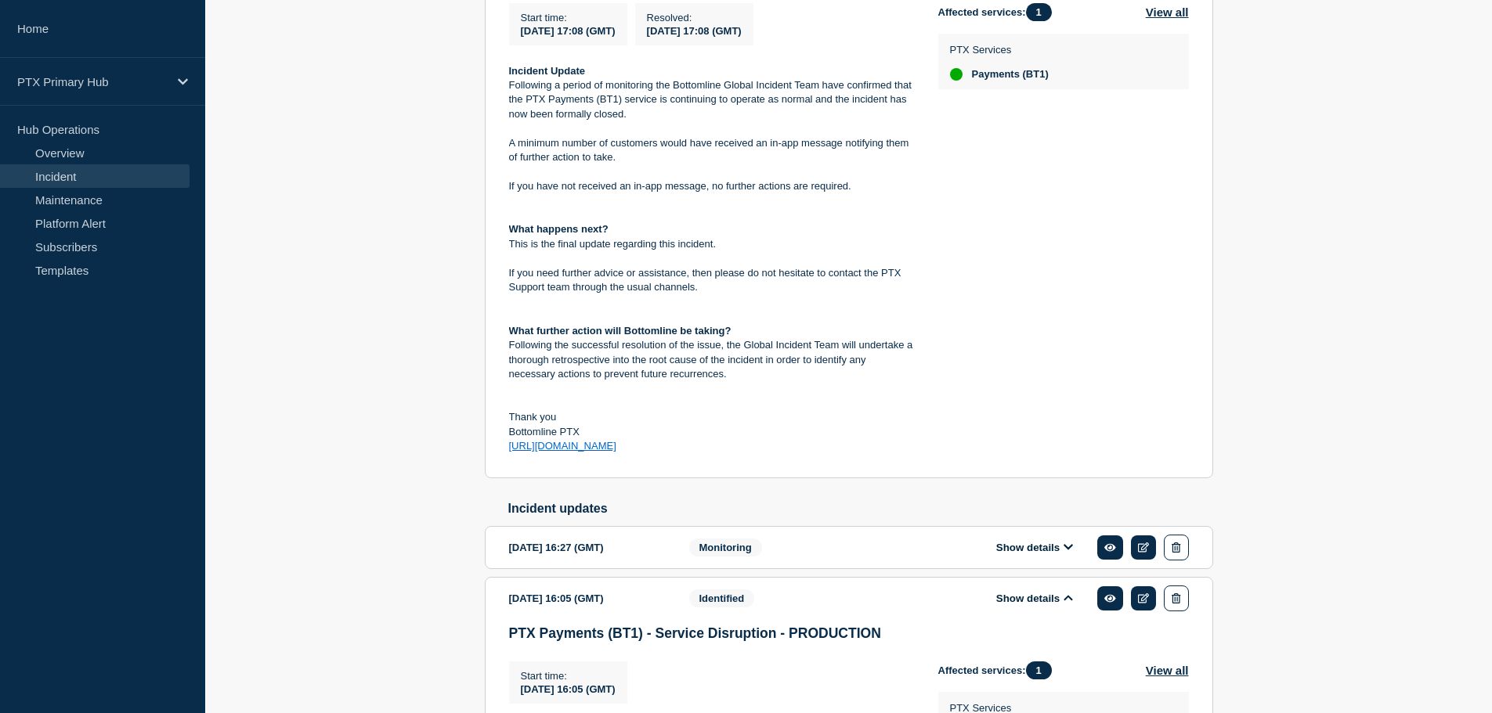
scroll to position [705, 0]
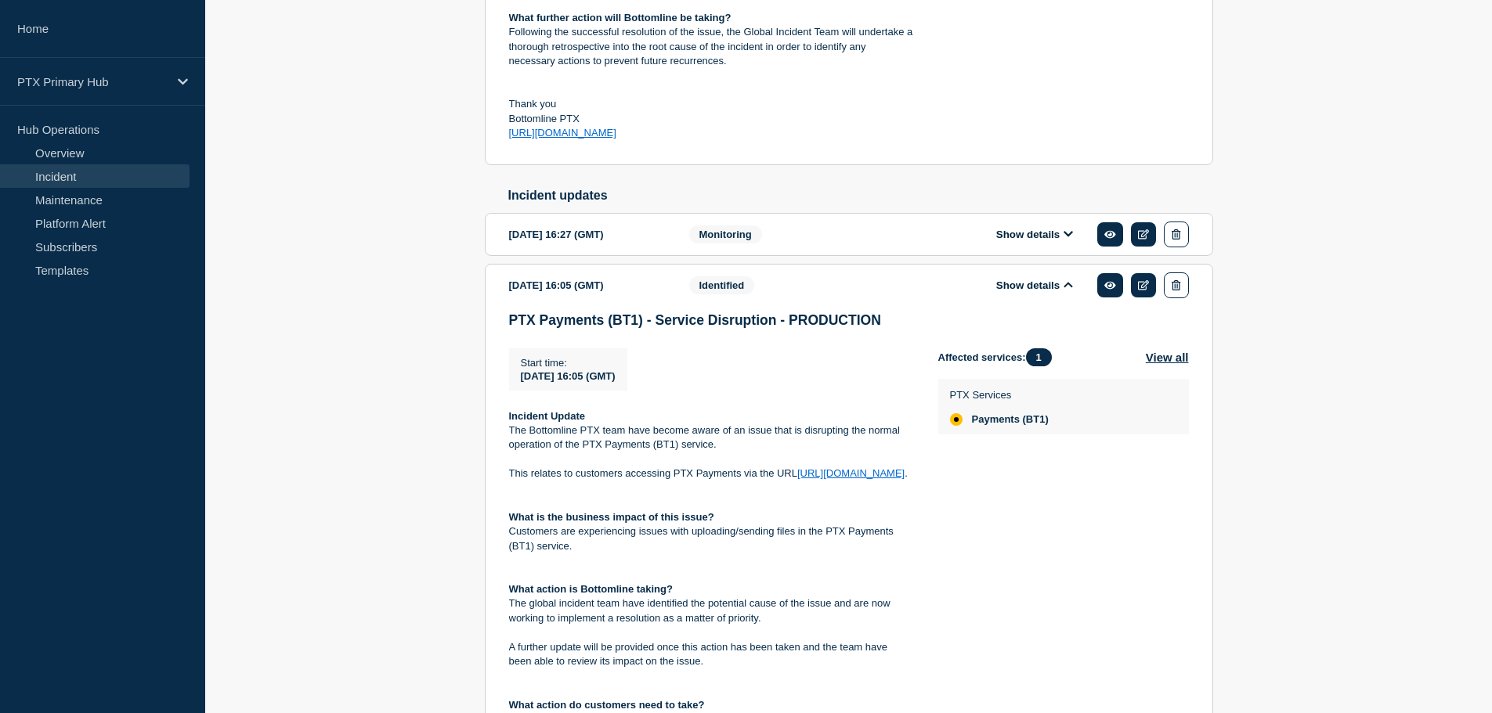
click at [1016, 247] on div "Show details" at bounding box center [1046, 235] width 286 height 26
click at [1011, 241] on button "Show details" at bounding box center [1034, 234] width 86 height 13
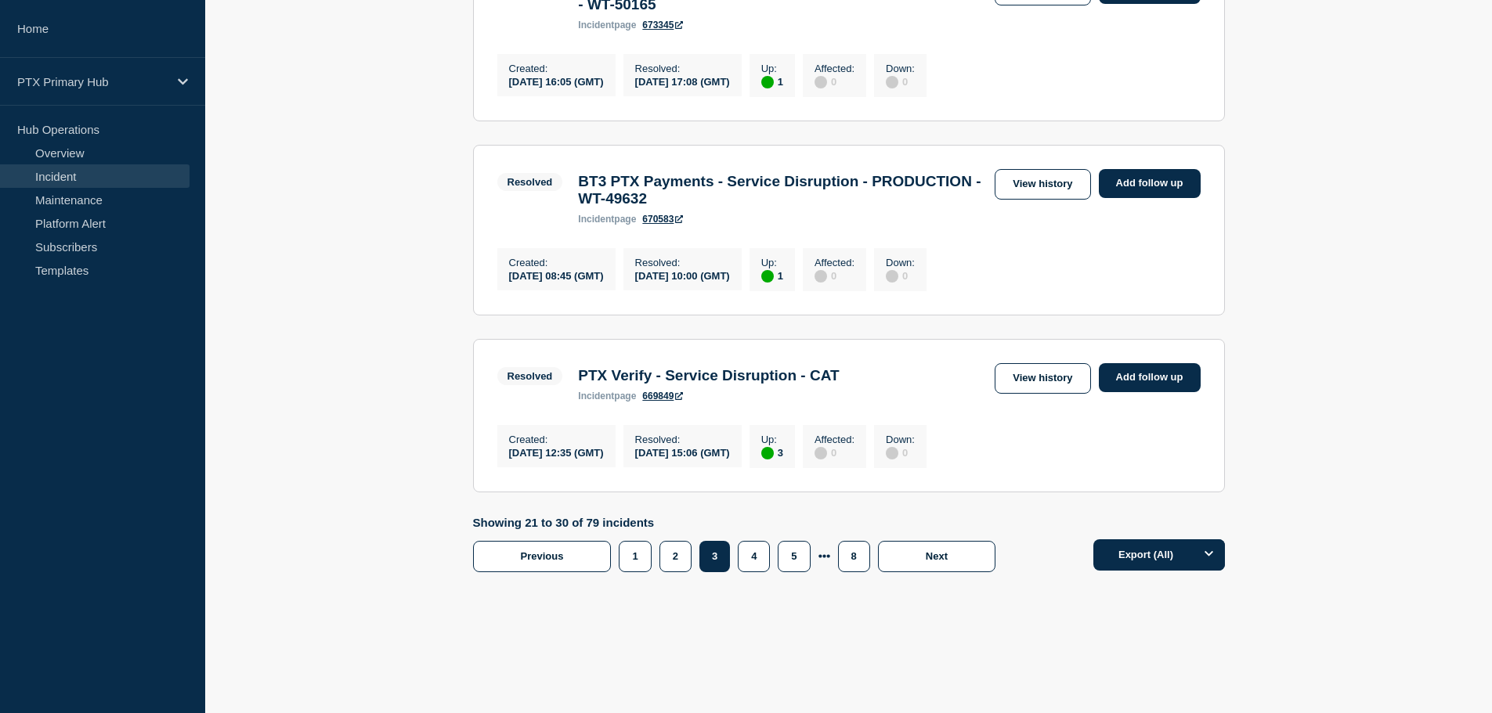
scroll to position [1823, 0]
click at [687, 550] on button "2" at bounding box center [675, 556] width 32 height 31
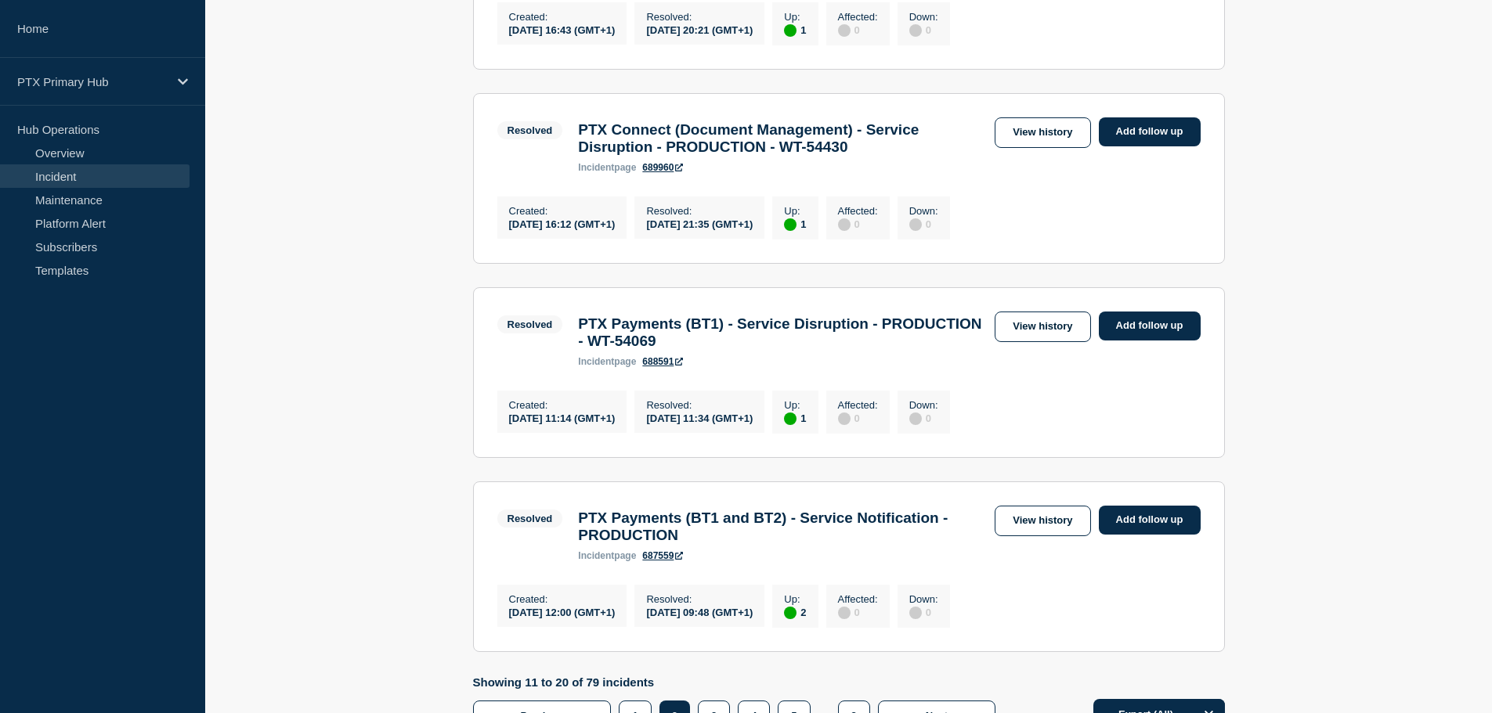
scroll to position [1666, 0]
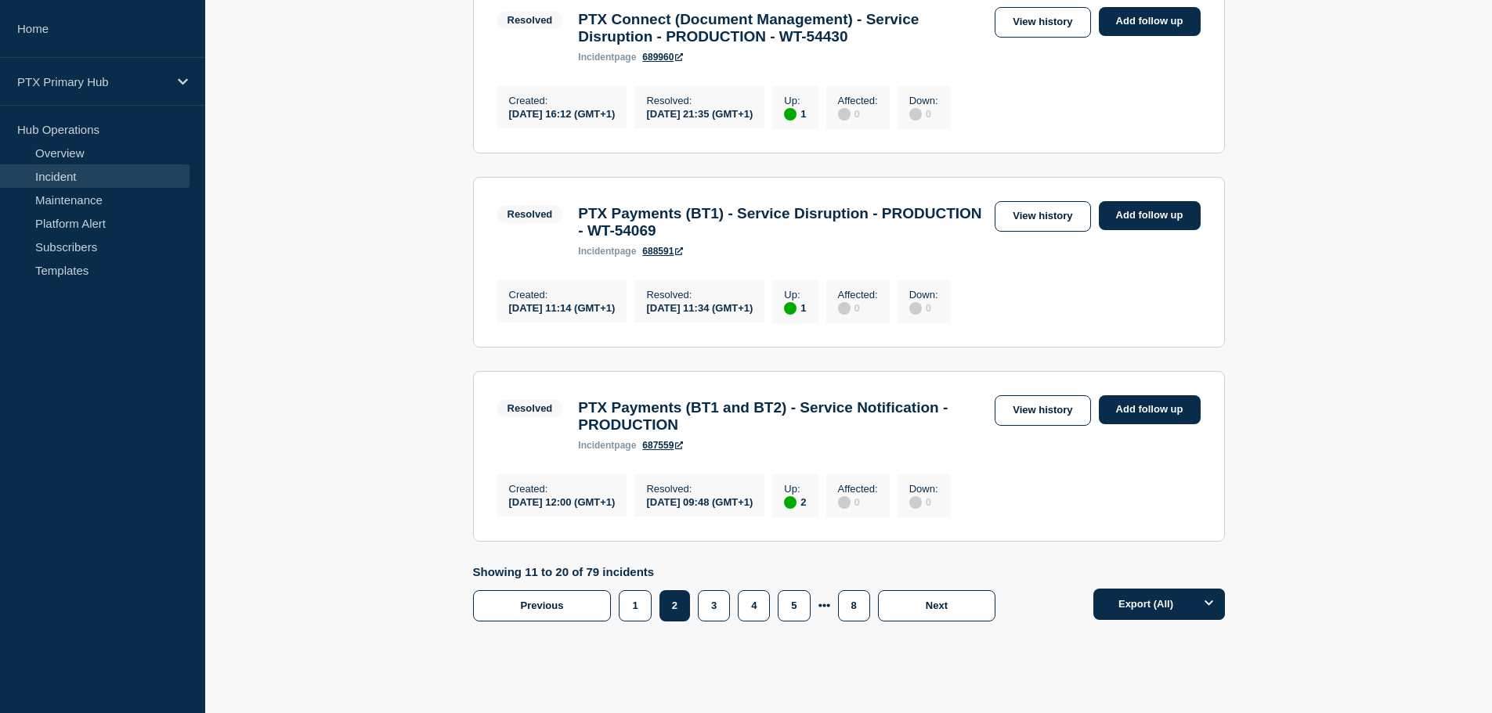
click at [1065, 232] on link "View history" at bounding box center [1042, 216] width 96 height 31
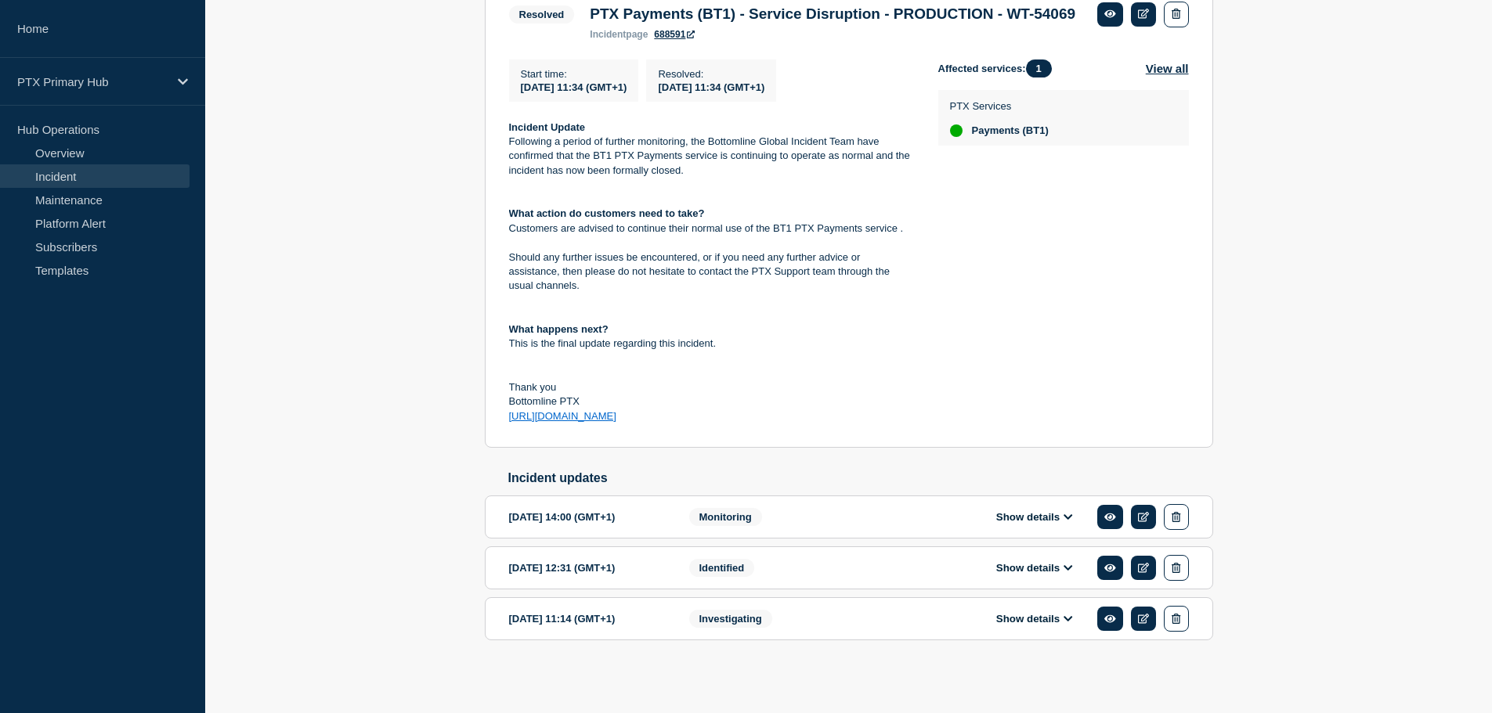
scroll to position [366, 0]
click at [1055, 575] on button "Show details" at bounding box center [1034, 567] width 86 height 13
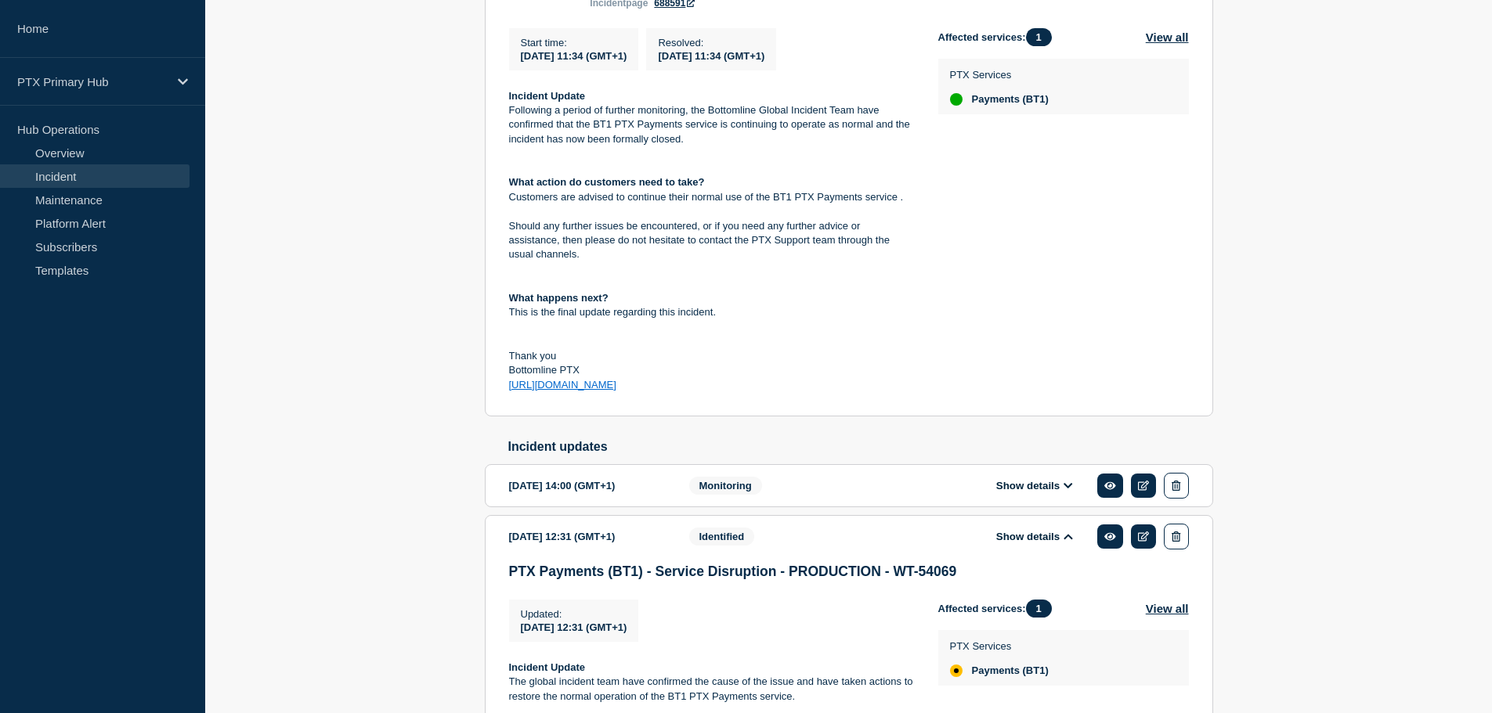
scroll to position [680, 0]
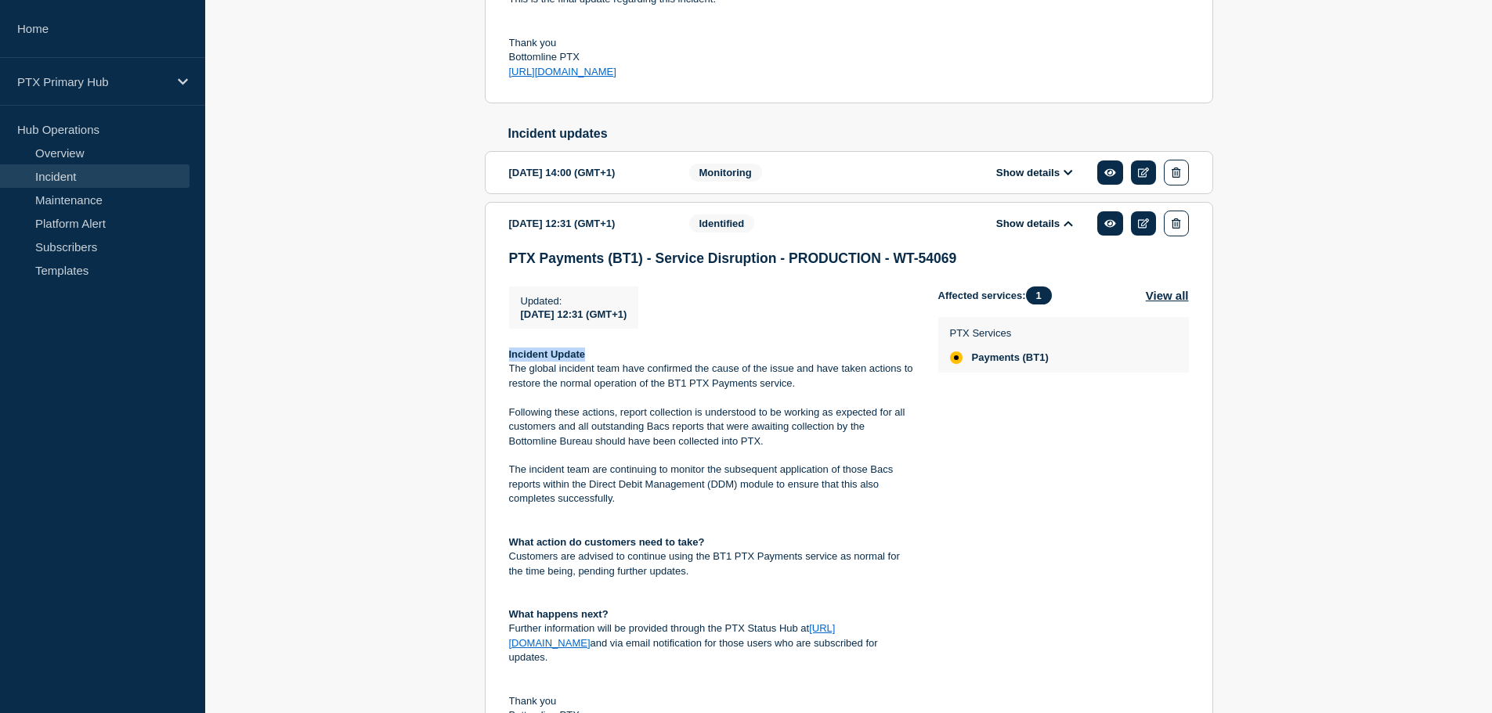
drag, startPoint x: 503, startPoint y: 387, endPoint x: 595, endPoint y: 383, distance: 91.7
click at [595, 383] on section "[DATE] 12:31 (GMT+1) Show details Identified PTX Payments (BT1) - Service Disru…" at bounding box center [849, 480] width 728 height 557
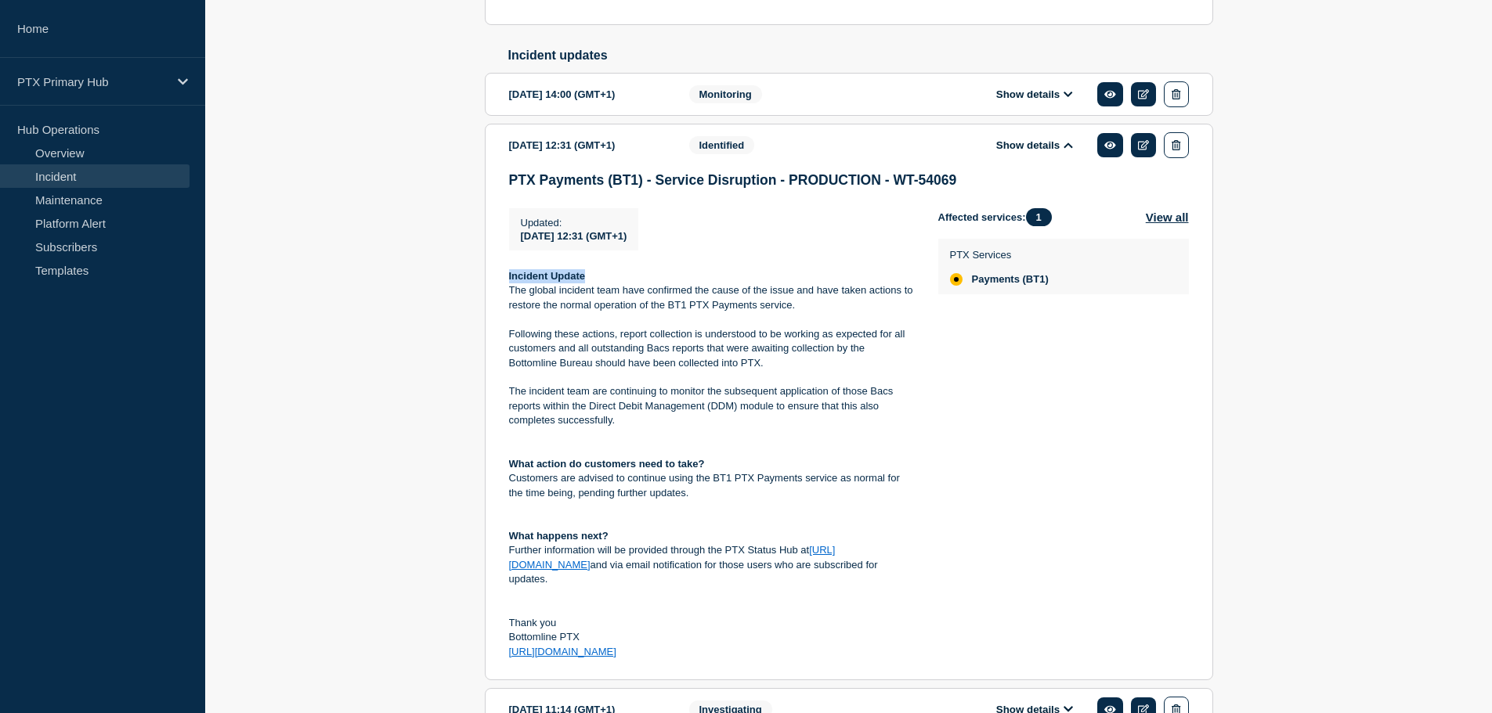
scroll to position [836, 0]
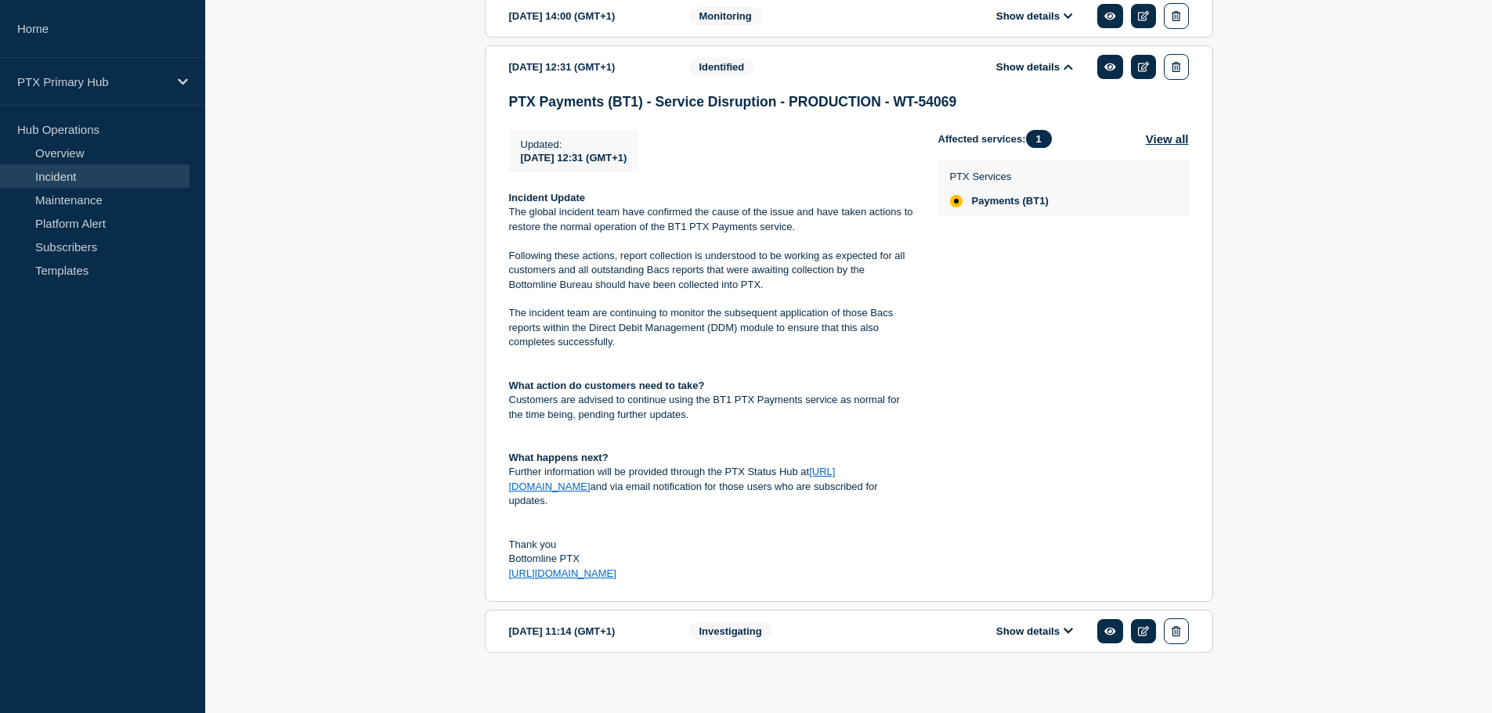
click at [768, 378] on p at bounding box center [711, 371] width 404 height 14
drag, startPoint x: 506, startPoint y: 224, endPoint x: 918, endPoint y: 605, distance: 561.9
click at [918, 602] on section "[DATE] 12:31 (GMT+1) Show details Identified PTX Payments (BT1) - Service Disru…" at bounding box center [849, 323] width 728 height 557
copy div "Incident Update The global incident team have confirmed the cause of the issue …"
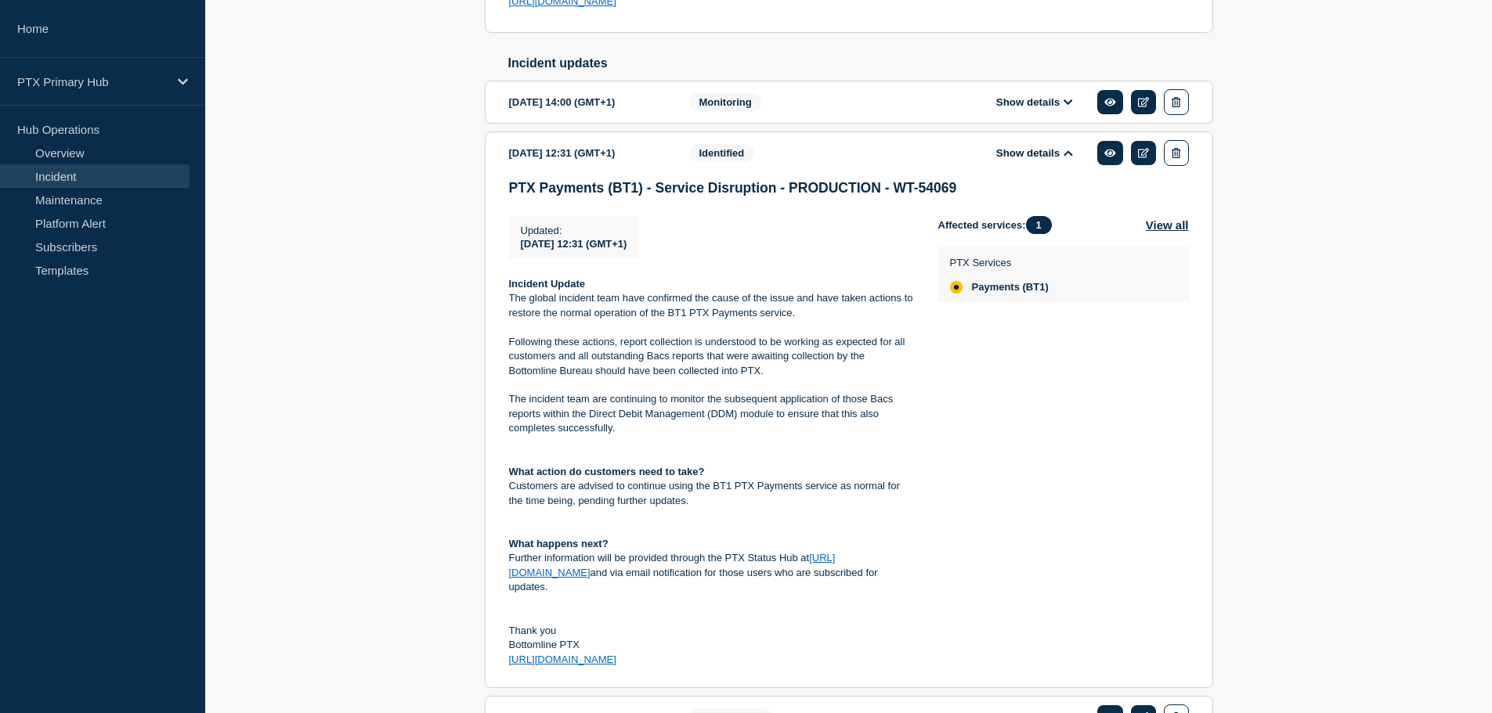
scroll to position [523, 0]
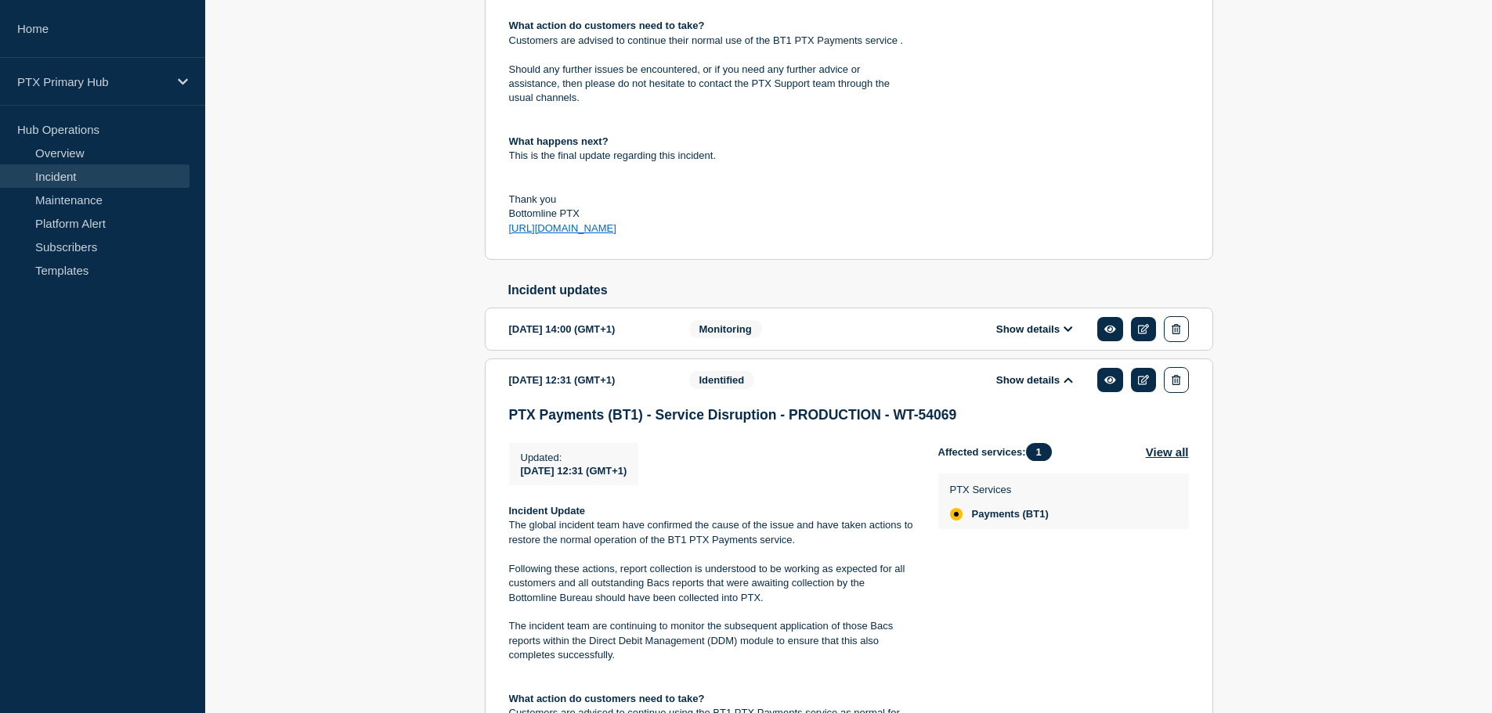
click at [744, 338] on span "Monitoring" at bounding box center [725, 329] width 73 height 18
click at [1033, 342] on div "Show details" at bounding box center [1046, 329] width 286 height 26
click at [1052, 336] on button "Show details" at bounding box center [1034, 329] width 86 height 13
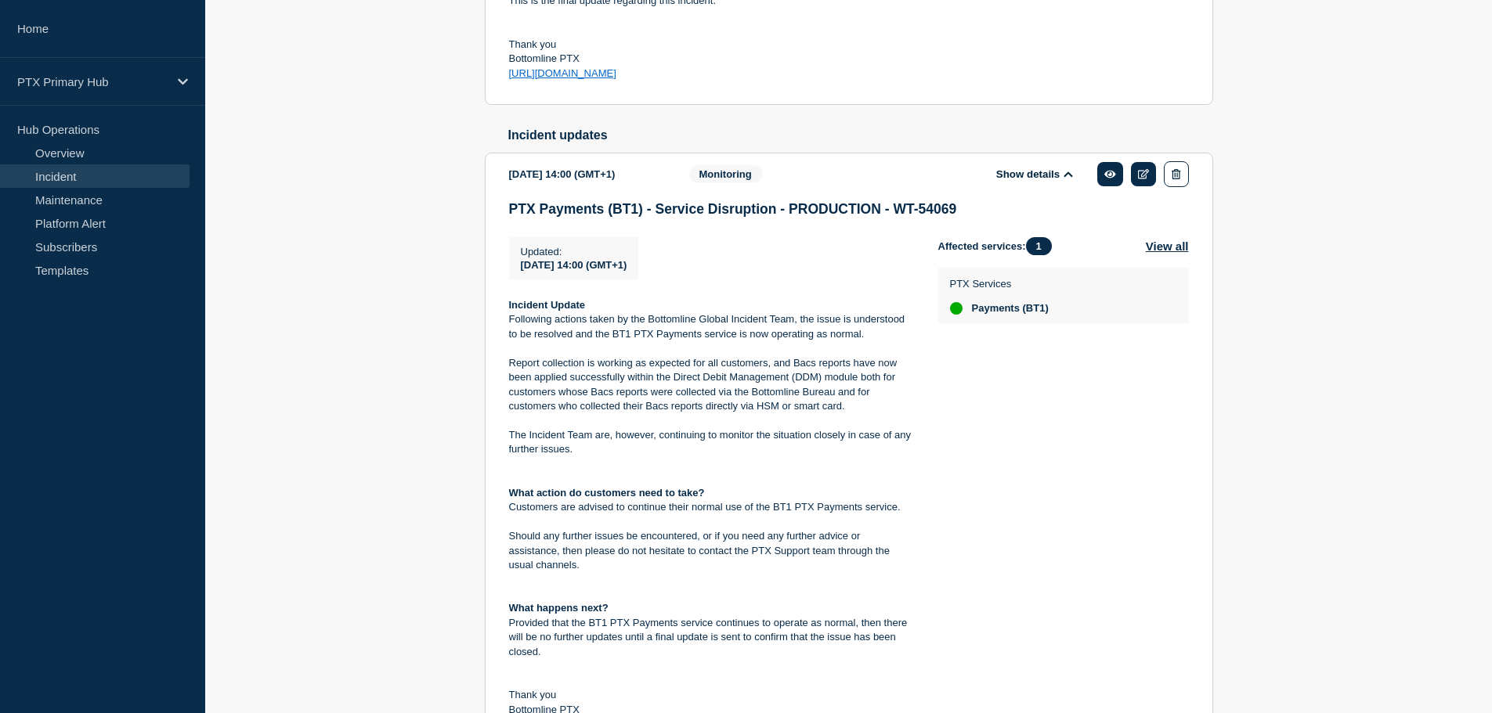
scroll to position [758, 0]
